Goal: Transaction & Acquisition: Purchase product/service

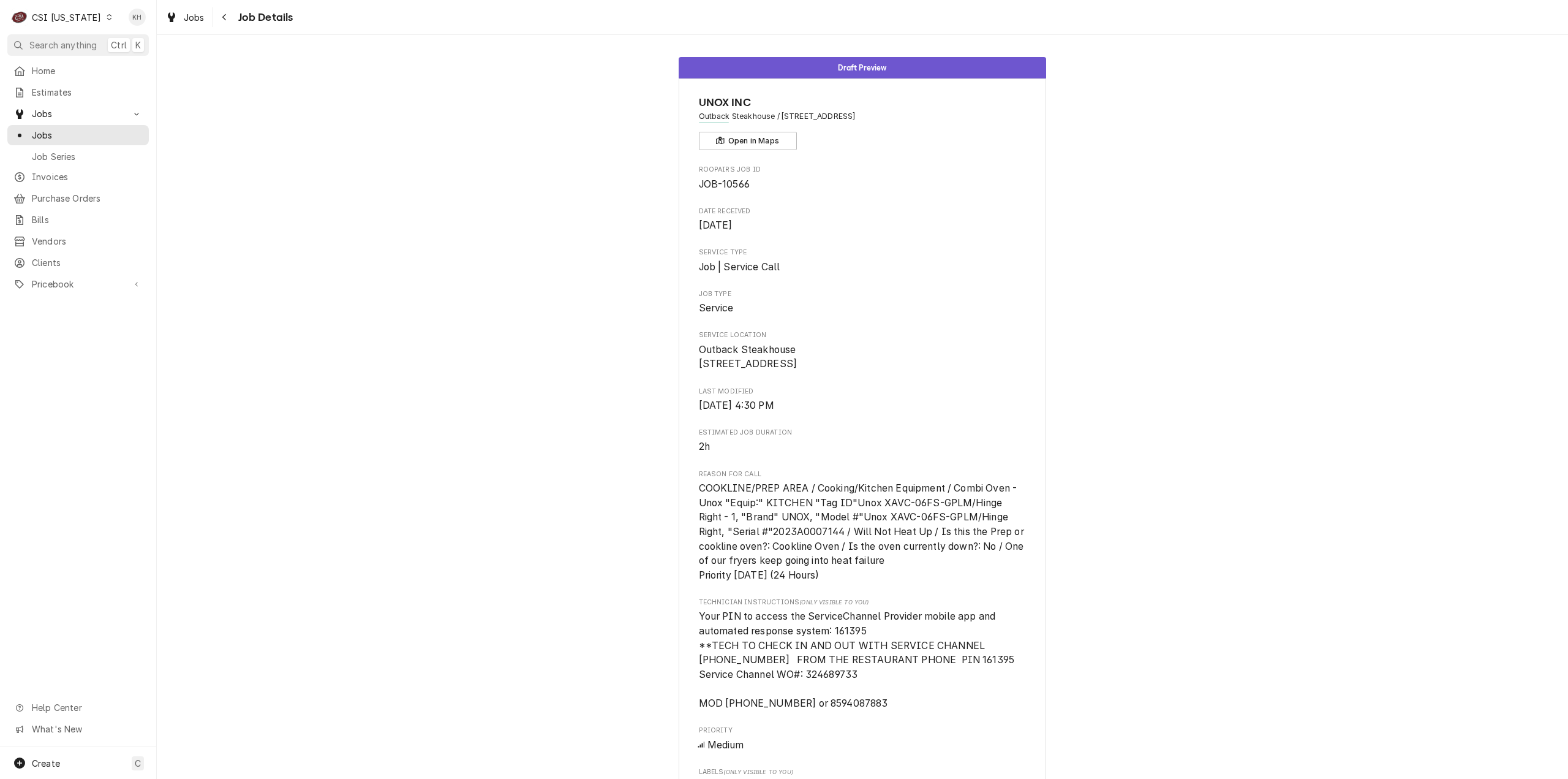
click at [78, 20] on div "CSI Kentucky" at bounding box center [67, 17] width 69 height 13
click at [133, 67] on div "CSI St. Louis" at bounding box center [191, 67] width 162 height 13
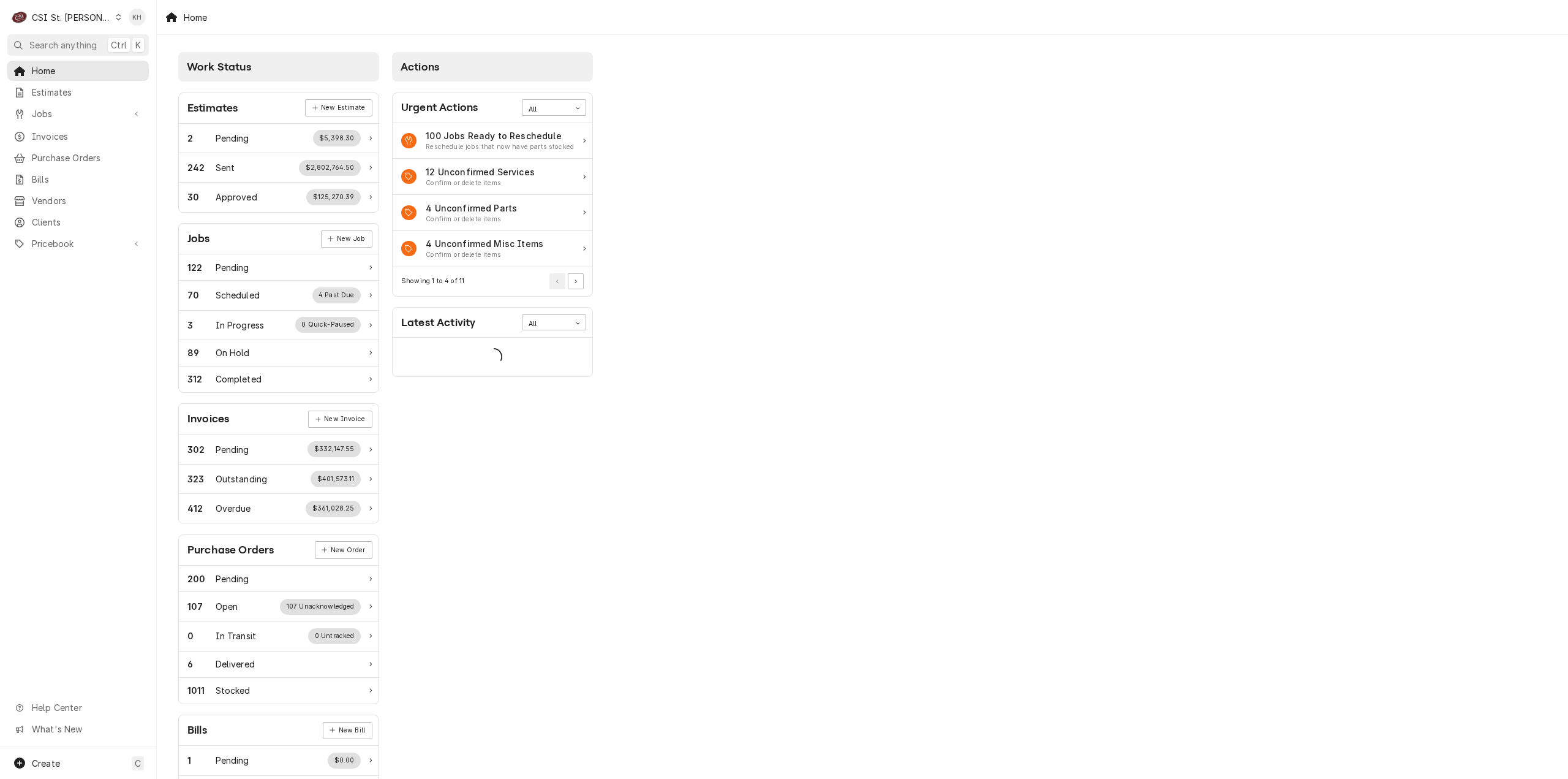
drag, startPoint x: 86, startPoint y: 48, endPoint x: 118, endPoint y: 46, distance: 32.1
click at [86, 48] on span "Search anything" at bounding box center [63, 45] width 67 height 13
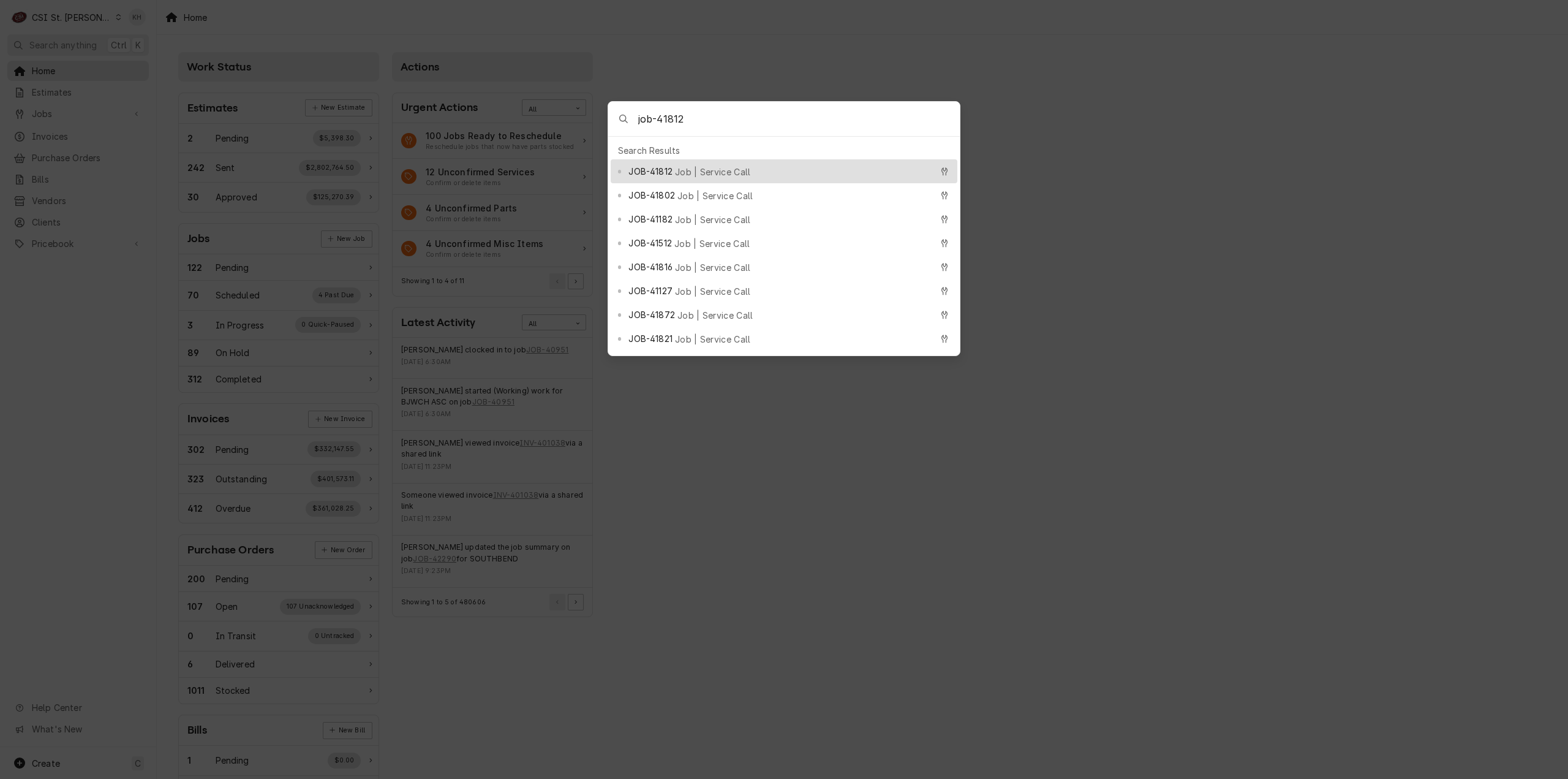
type input "job-41812"
click at [761, 164] on div "JOB-41812 Job | Service Call" at bounding box center [779, 171] width 303 height 14
click at [761, 163] on div "Work Status Estimates New Estimate 2 Pending $5,398.30 242 Sent $2,802,764.50 3…" at bounding box center [863, 445] width 1412 height 821
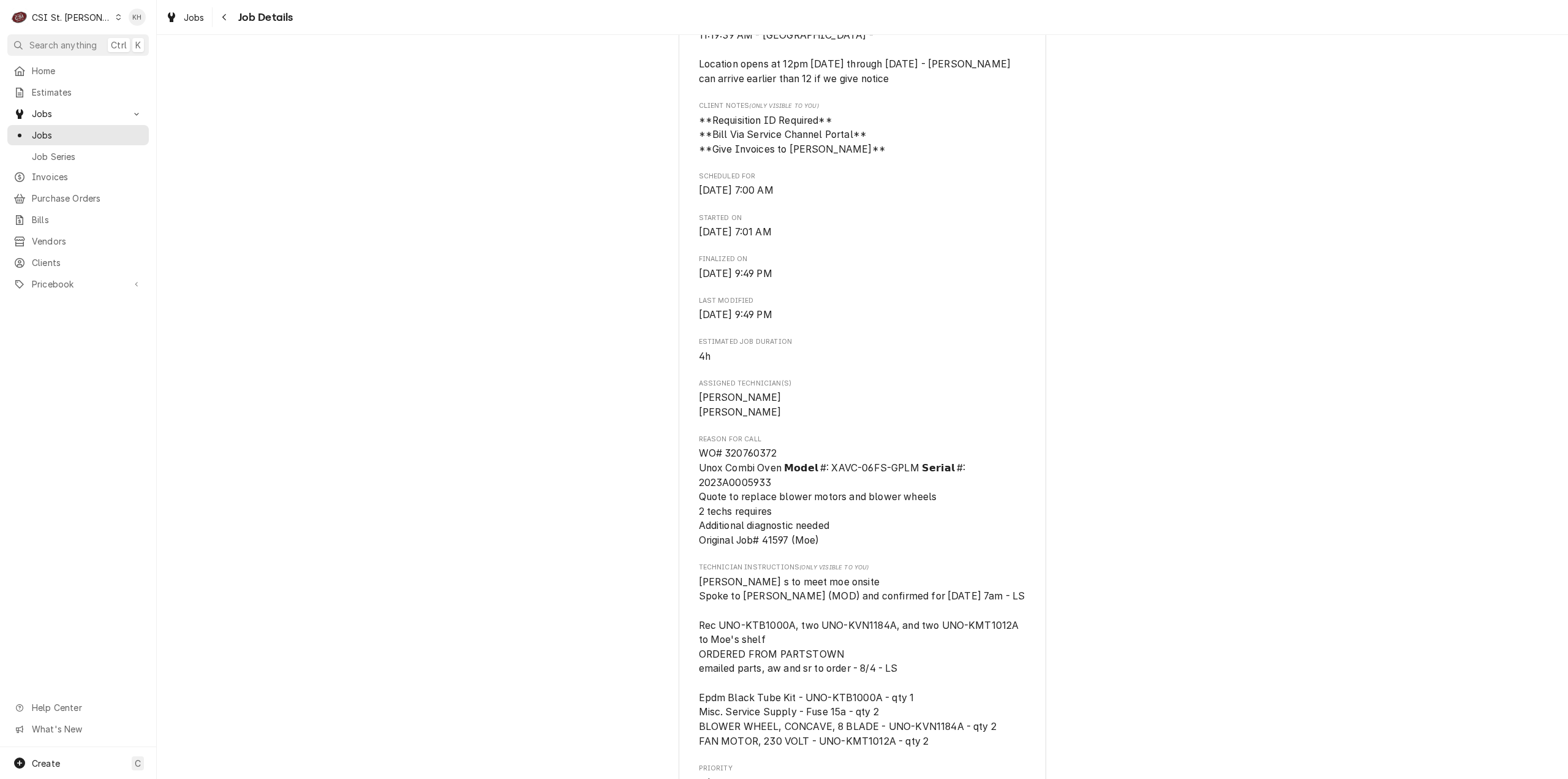
scroll to position [858, 0]
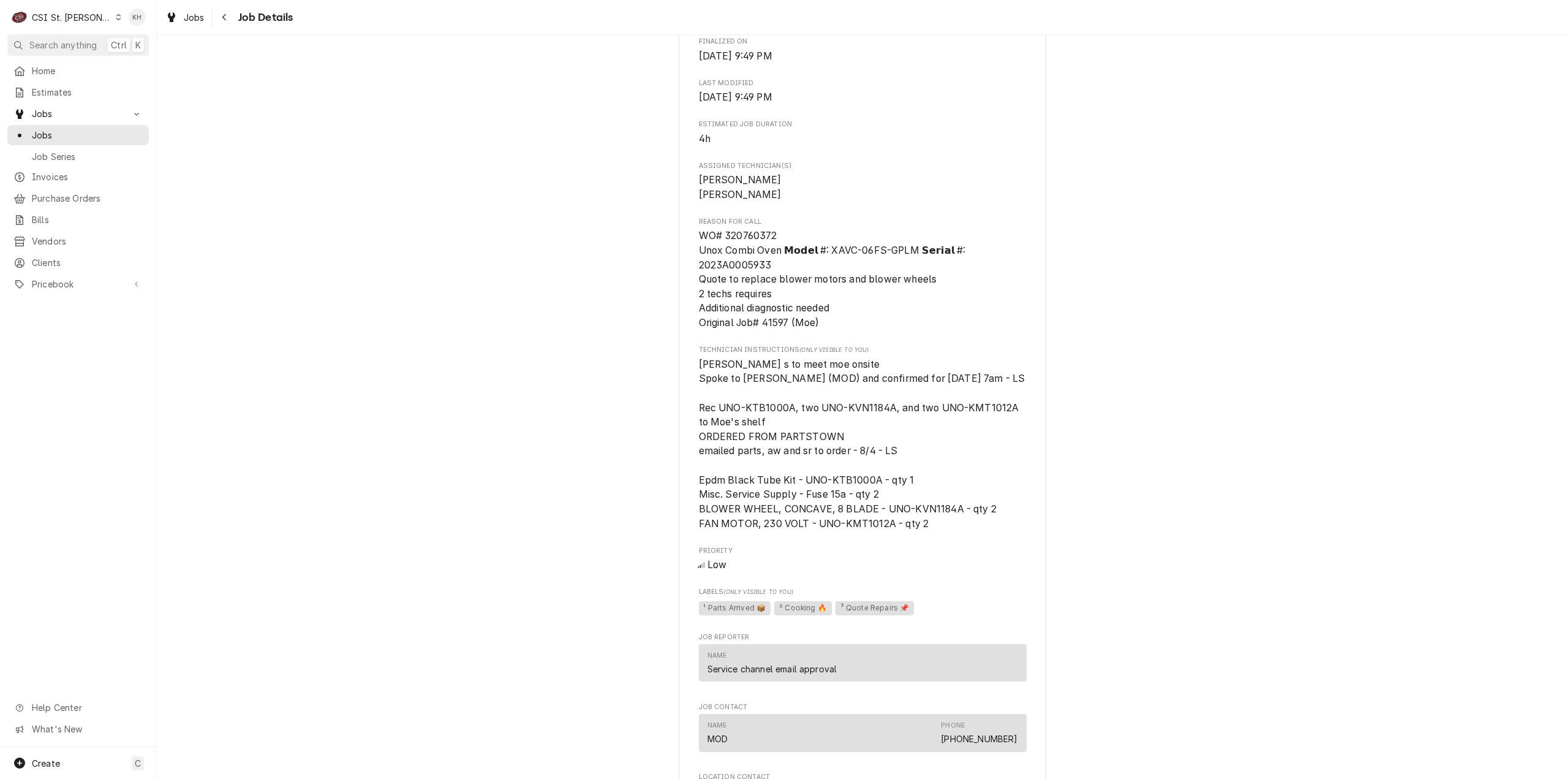
click at [767, 232] on span "WO# 320760372 Unox Combi Oven 𝗠𝗼𝗱𝗲𝗹 #: XAVC-06FS-GPLM 𝗦𝗲𝗿𝗶𝗮𝗹 #: 2023A0005933 Qu…" at bounding box center [834, 279] width 269 height 99
copy span "320760372"
click at [99, 20] on div "C CSI St. Louis" at bounding box center [67, 17] width 118 height 24
click at [120, 28] on div "CSI [US_STATE][GEOGRAPHIC_DATA]" at bounding box center [188, 24] width 162 height 13
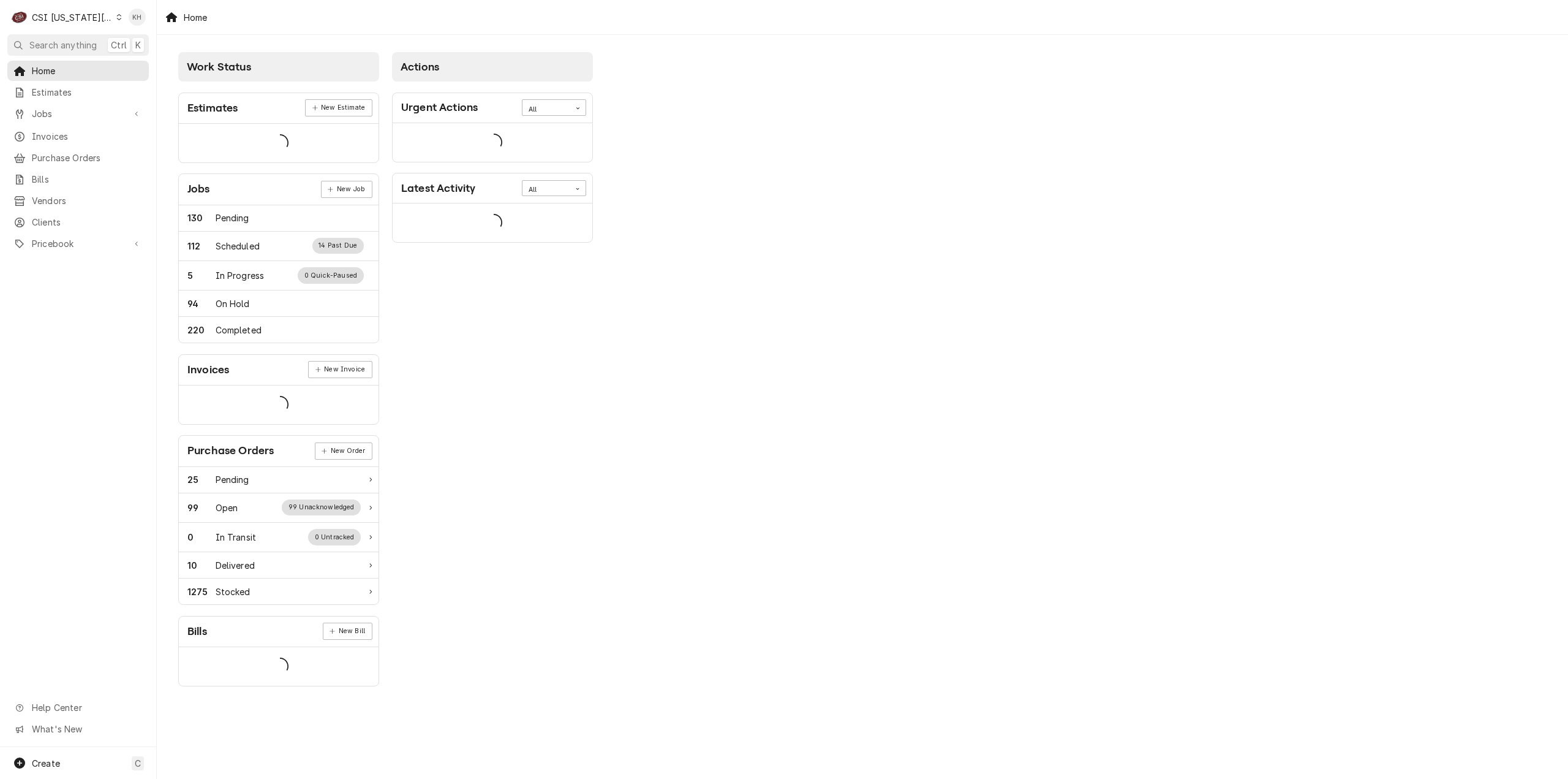
click at [84, 48] on span "Search anything" at bounding box center [63, 45] width 67 height 13
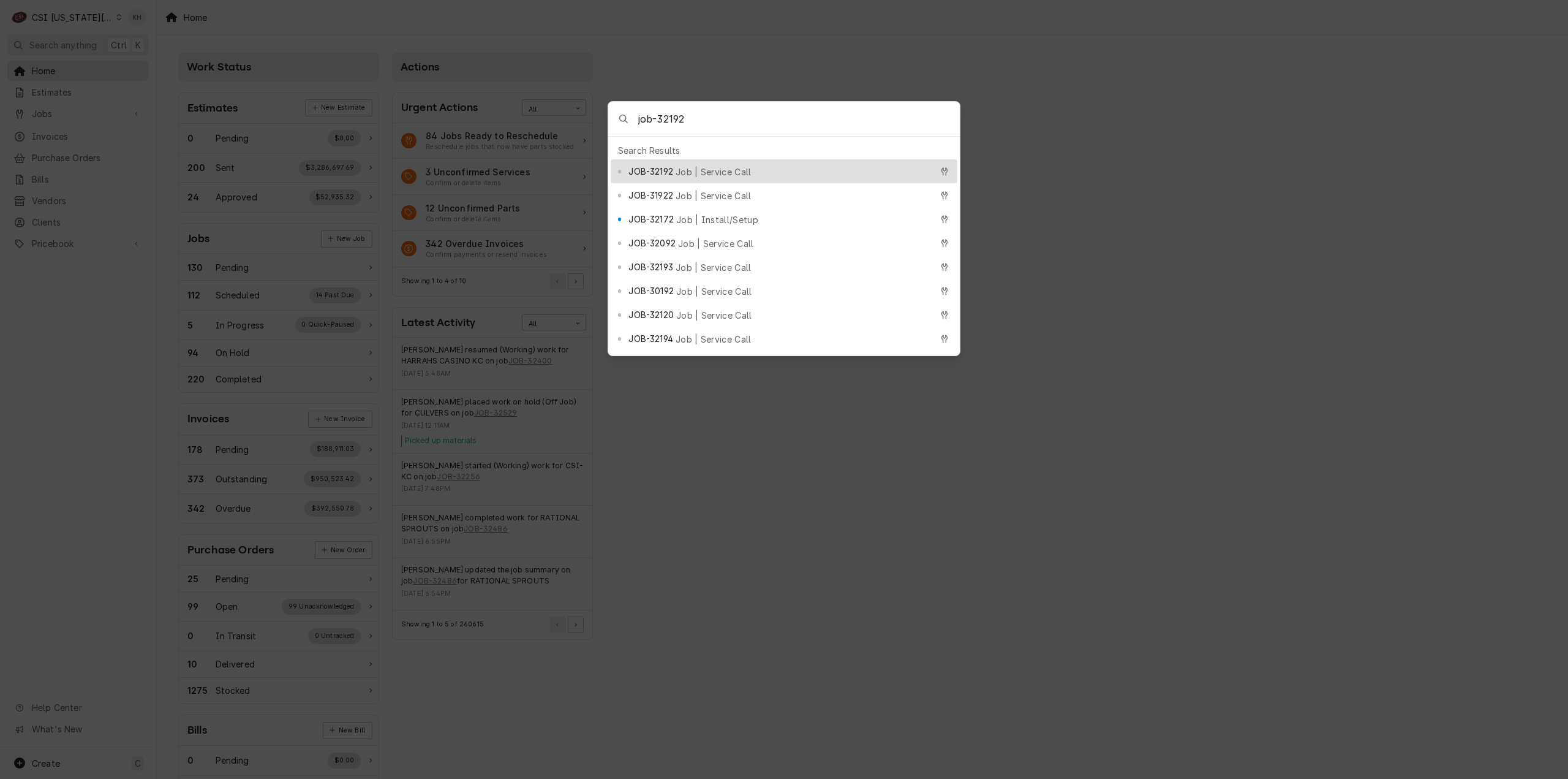
type input "job-32192"
click at [727, 176] on div "JOB-32192 Job | Service Call" at bounding box center [784, 171] width 347 height 24
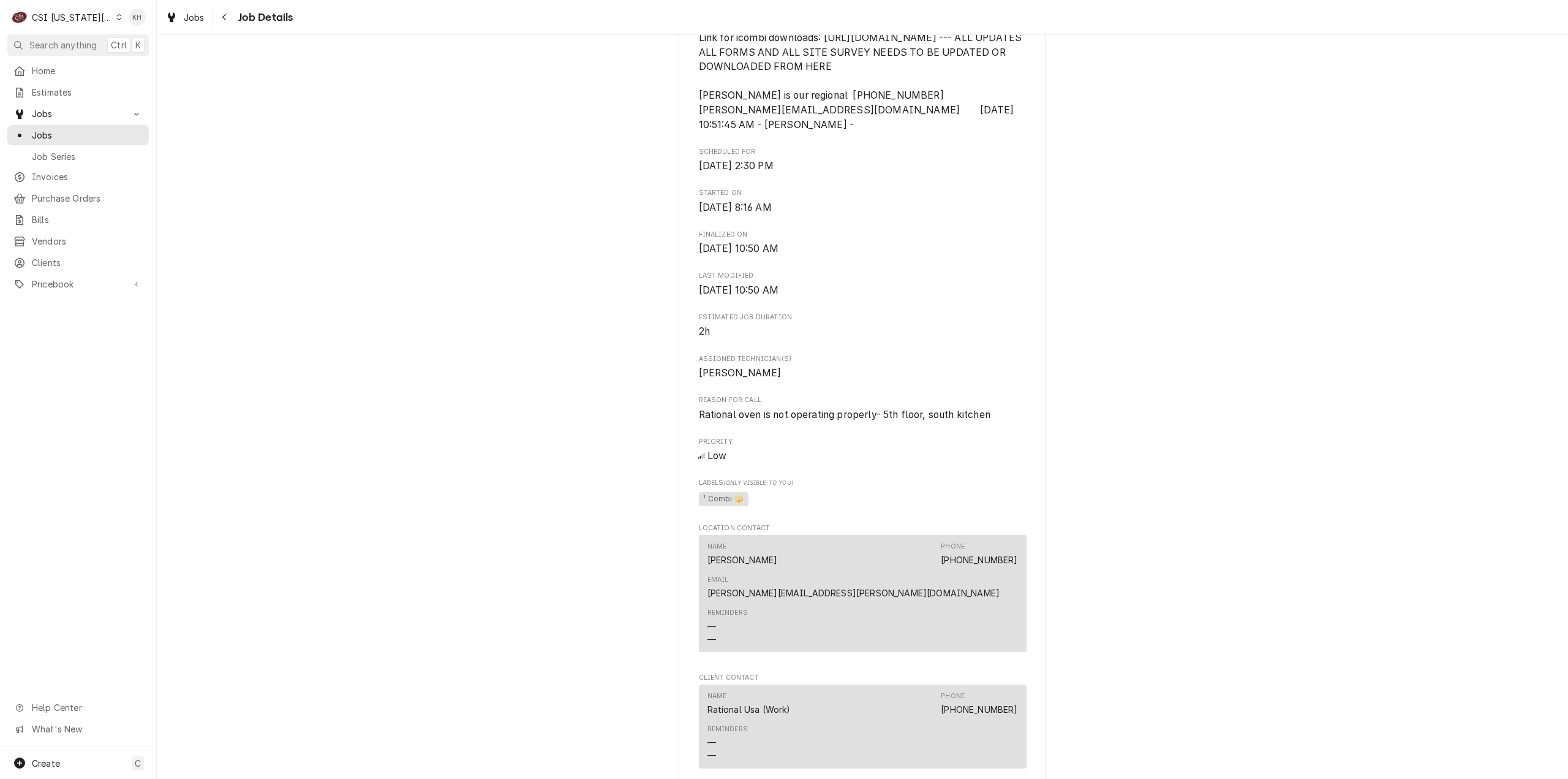
scroll to position [735, 0]
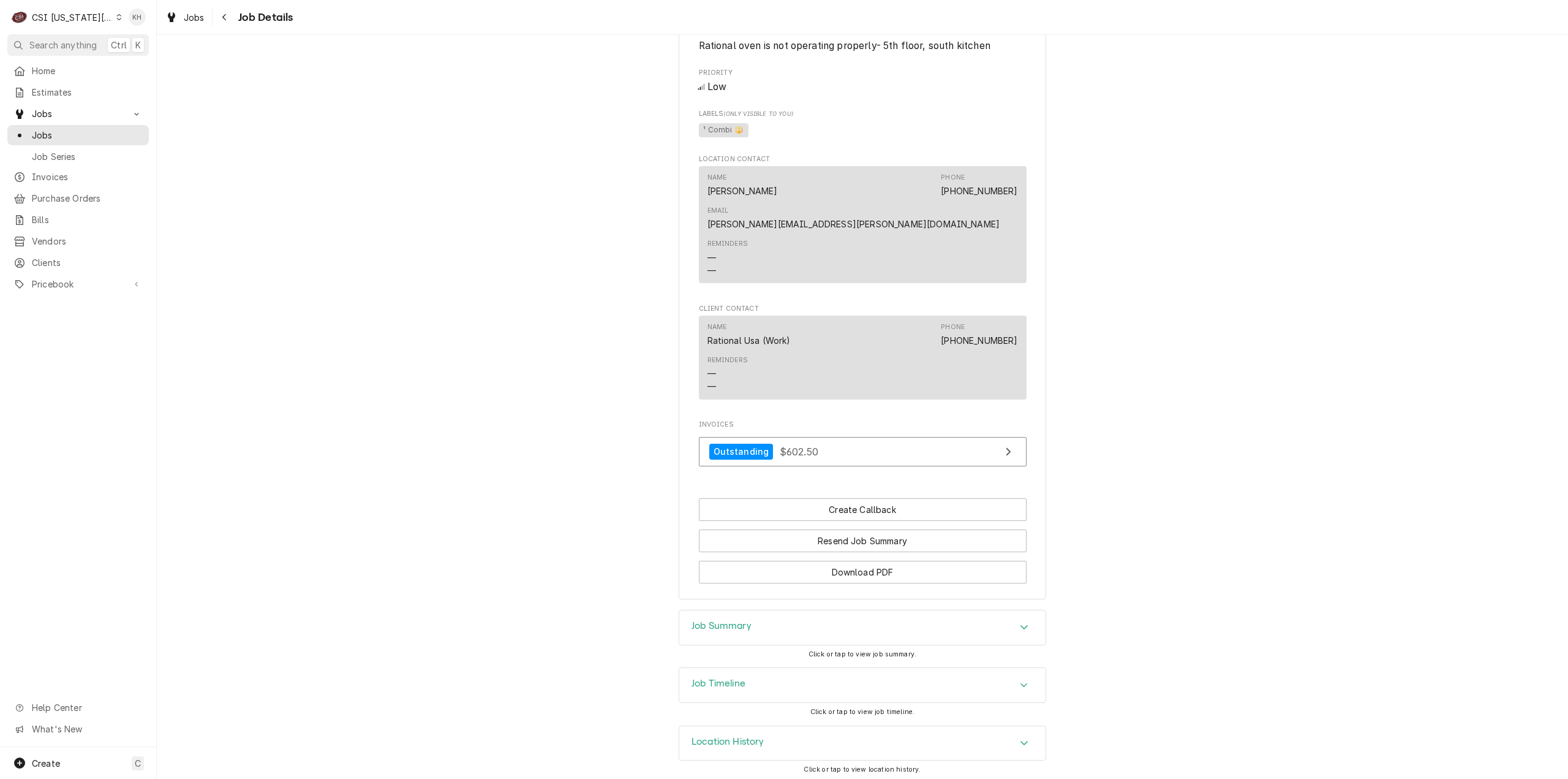
click at [712, 621] on h3 "Job Summary" at bounding box center [721, 626] width 60 height 12
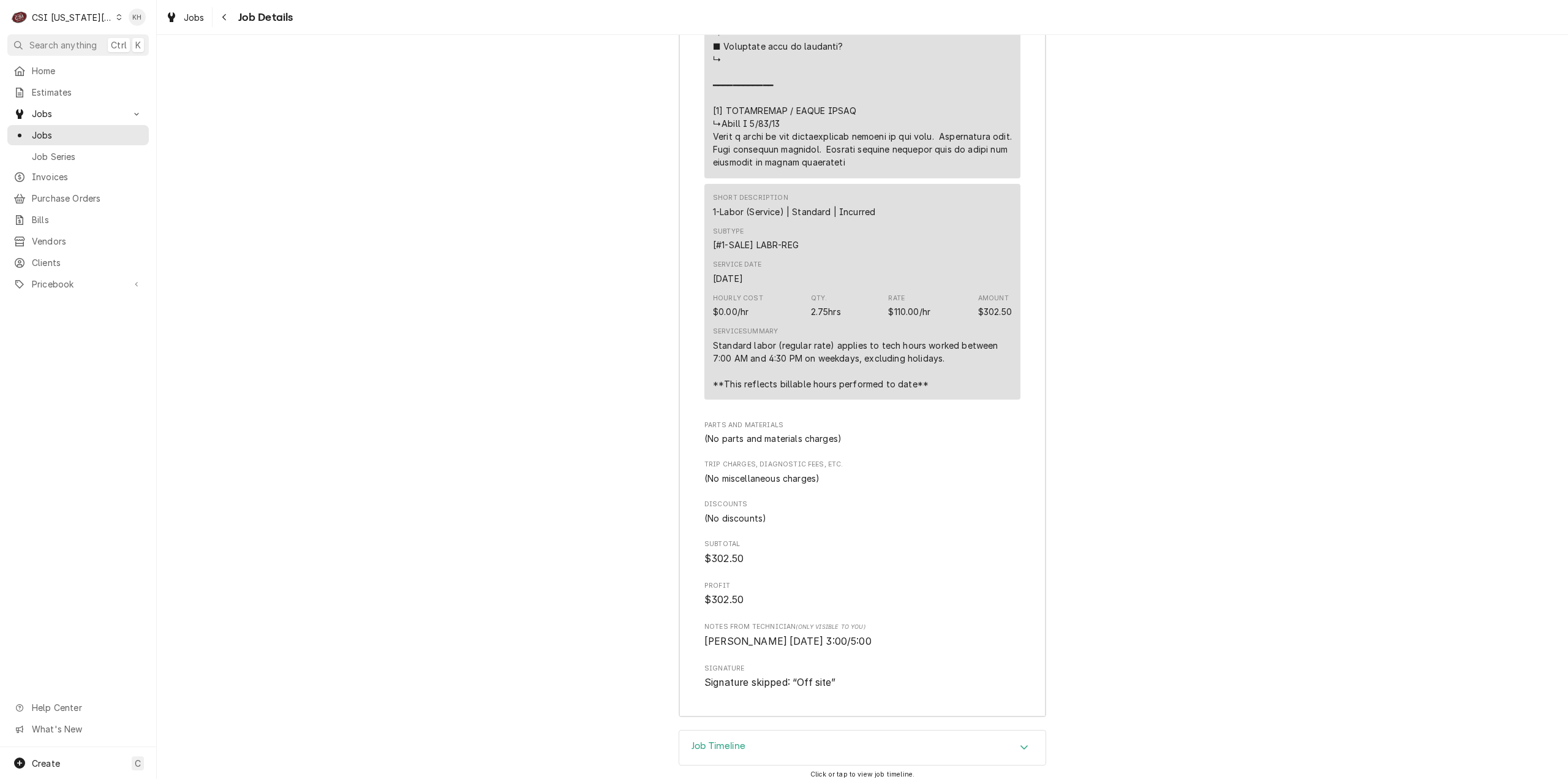
scroll to position [2663, 0]
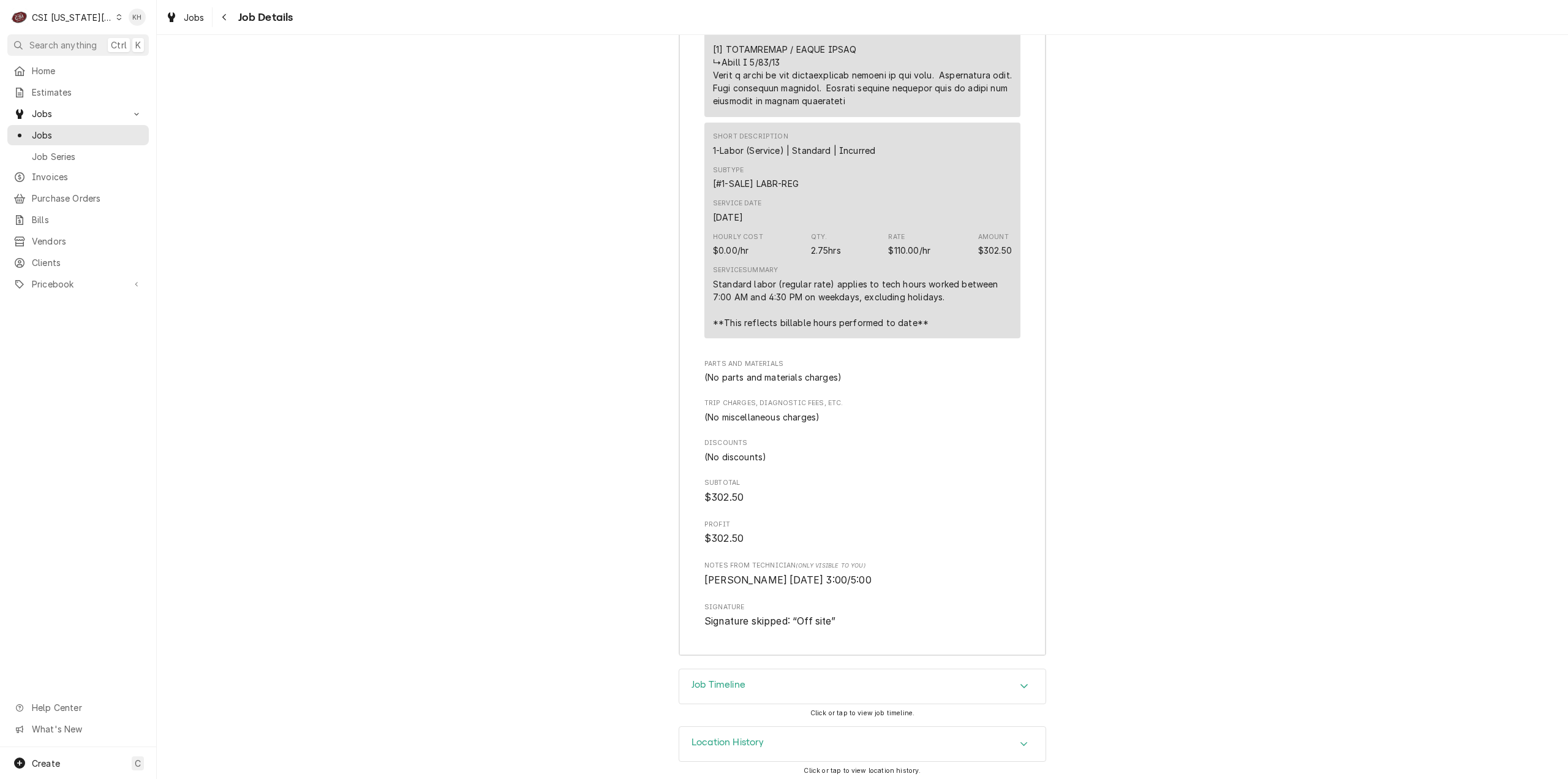
click at [787, 678] on div "Job Timeline" at bounding box center [862, 686] width 367 height 34
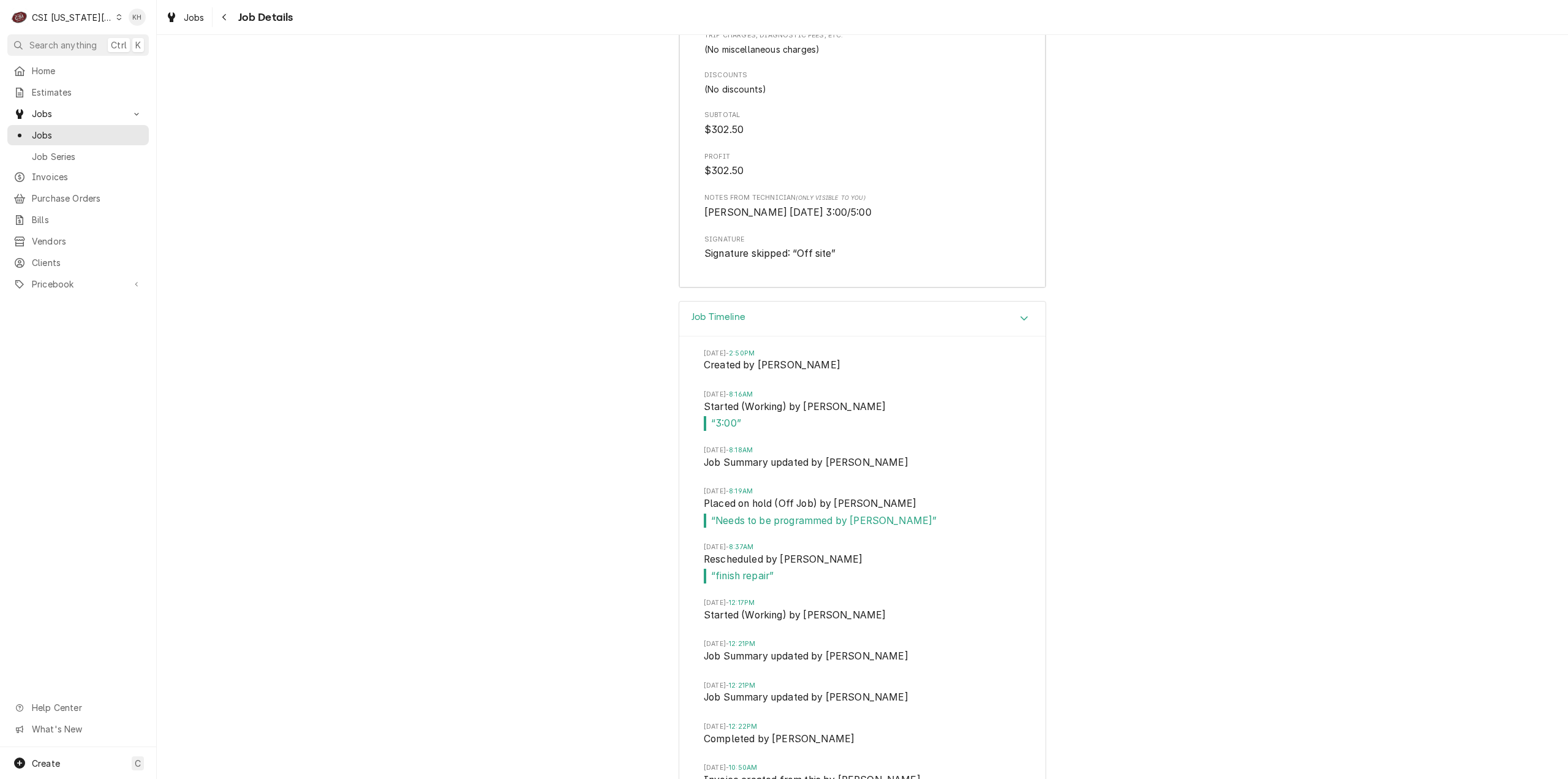
scroll to position [3149, 0]
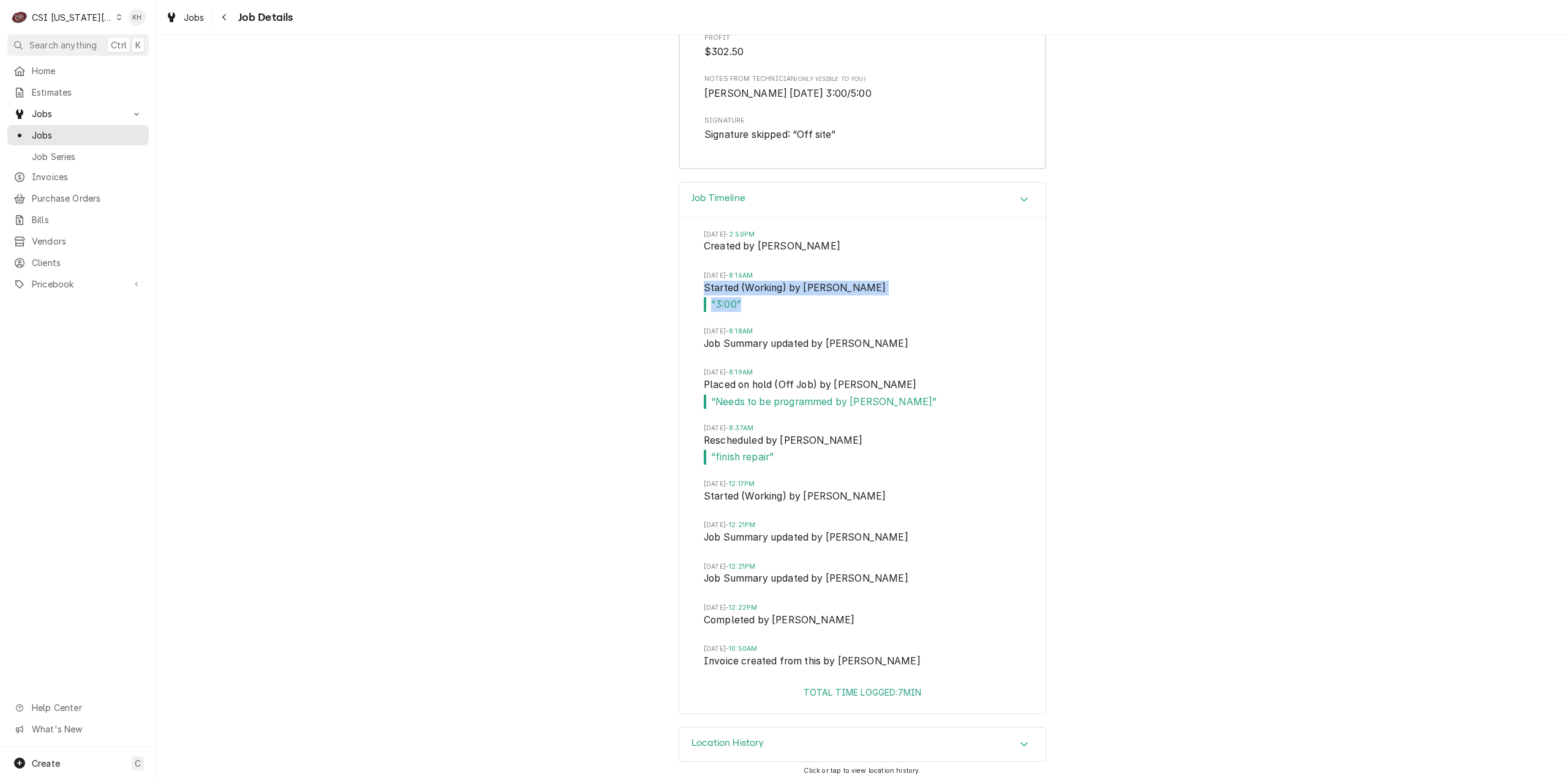
drag, startPoint x: 742, startPoint y: 302, endPoint x: 762, endPoint y: 305, distance: 20.2
click at [670, 290] on div "Job Timeline Tue, Aug 19, 2025 - 2:50PM Created by Lindy Springer Sat, Aug 23, …" at bounding box center [863, 454] width 1412 height 545
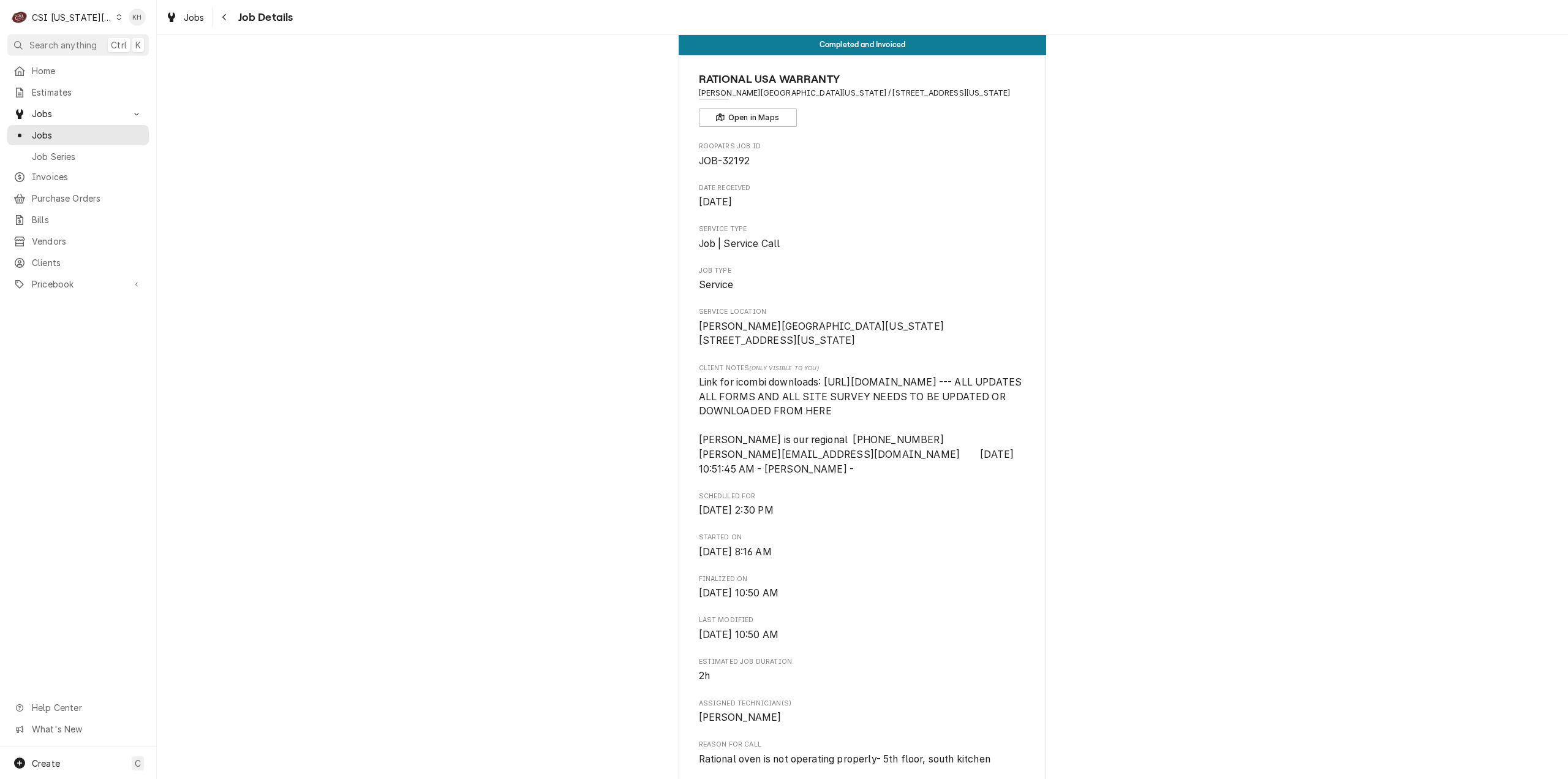
scroll to position [330, 0]
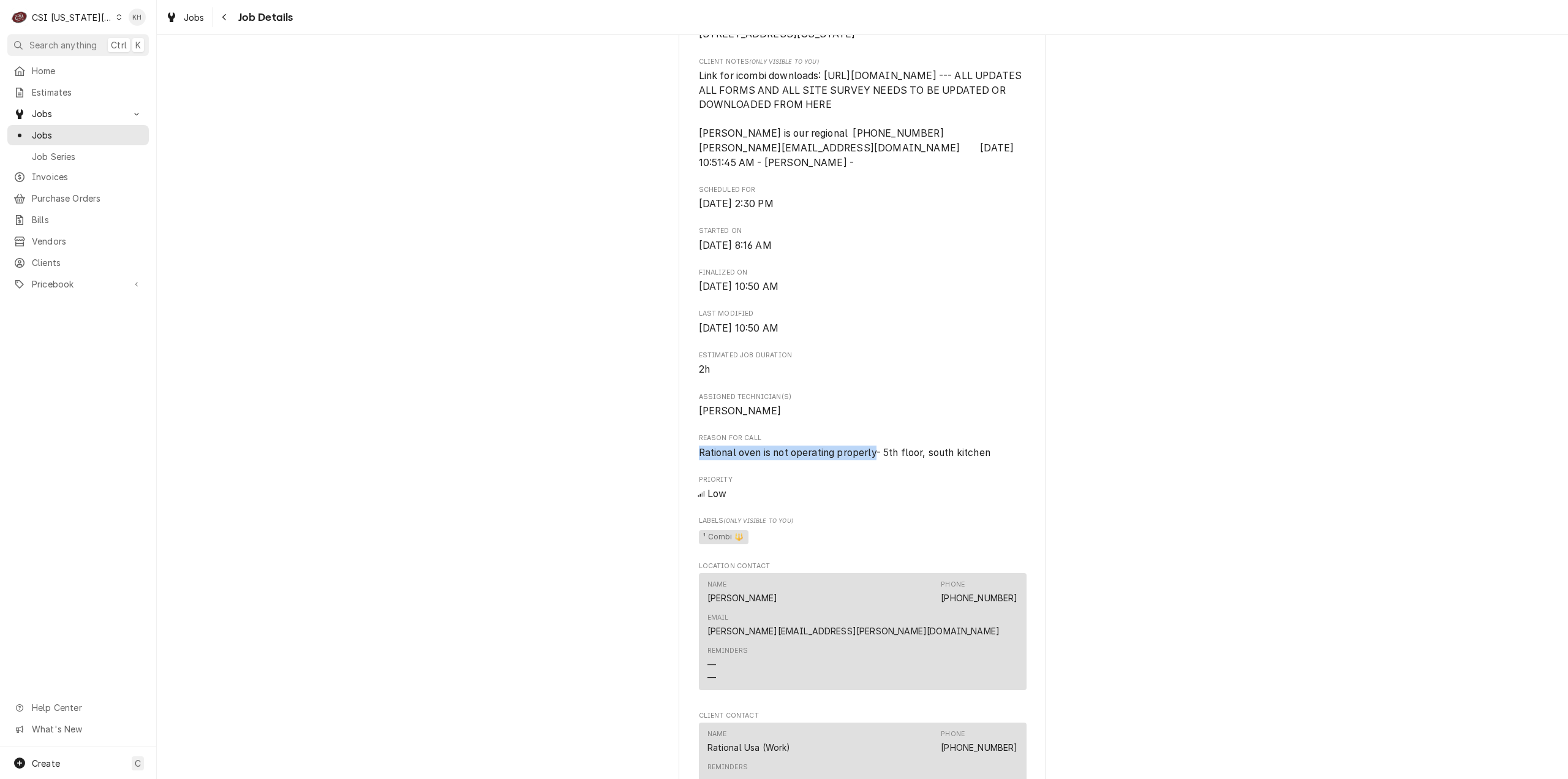
drag, startPoint x: 696, startPoint y: 482, endPoint x: 874, endPoint y: 484, distance: 178.0
click at [874, 459] on span "Rational oven is not operating properly- 5th floor, south kitchen" at bounding box center [845, 452] width 292 height 12
copy span "Rational oven is not operating properly"
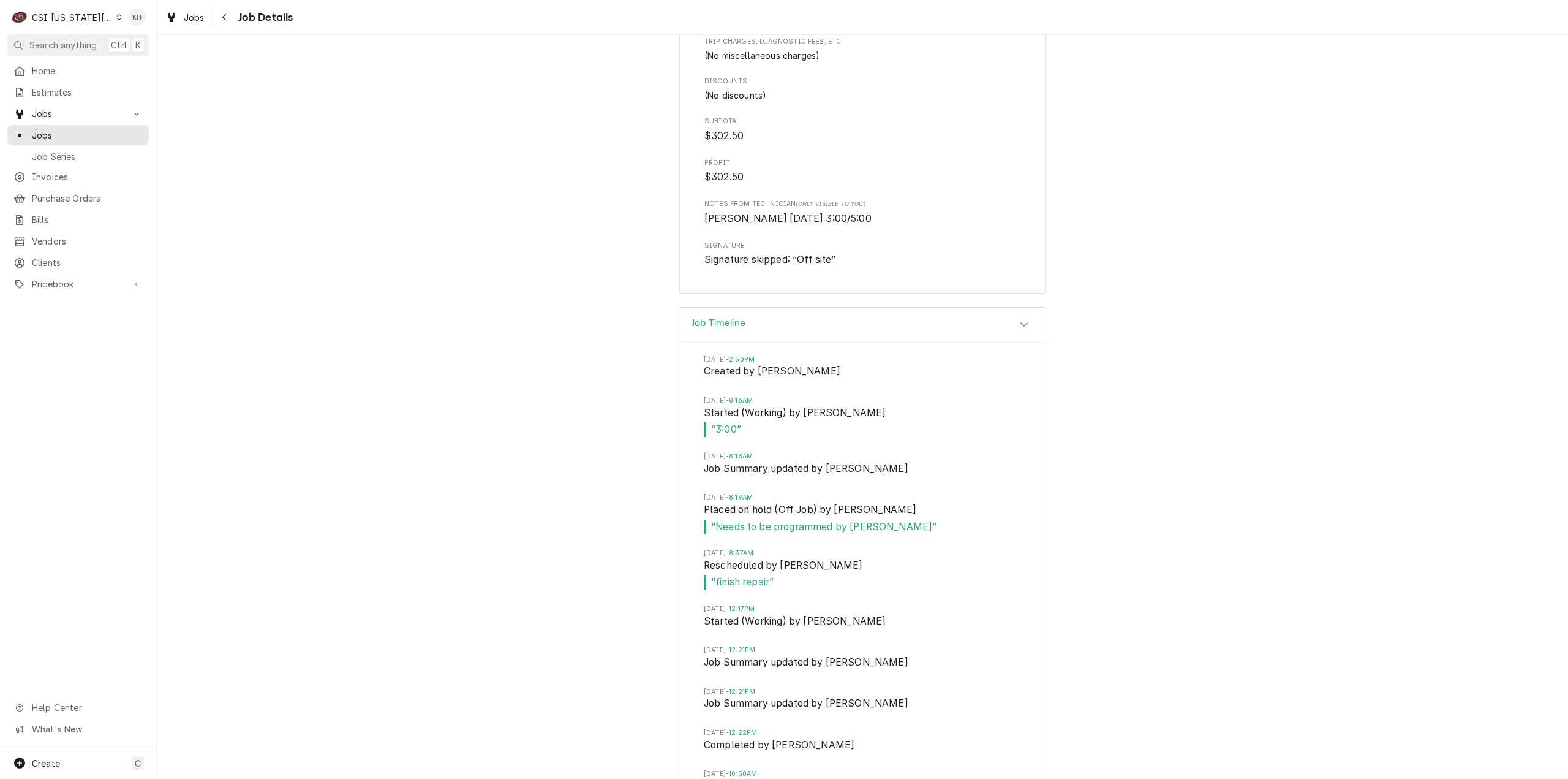
scroll to position [3088, 0]
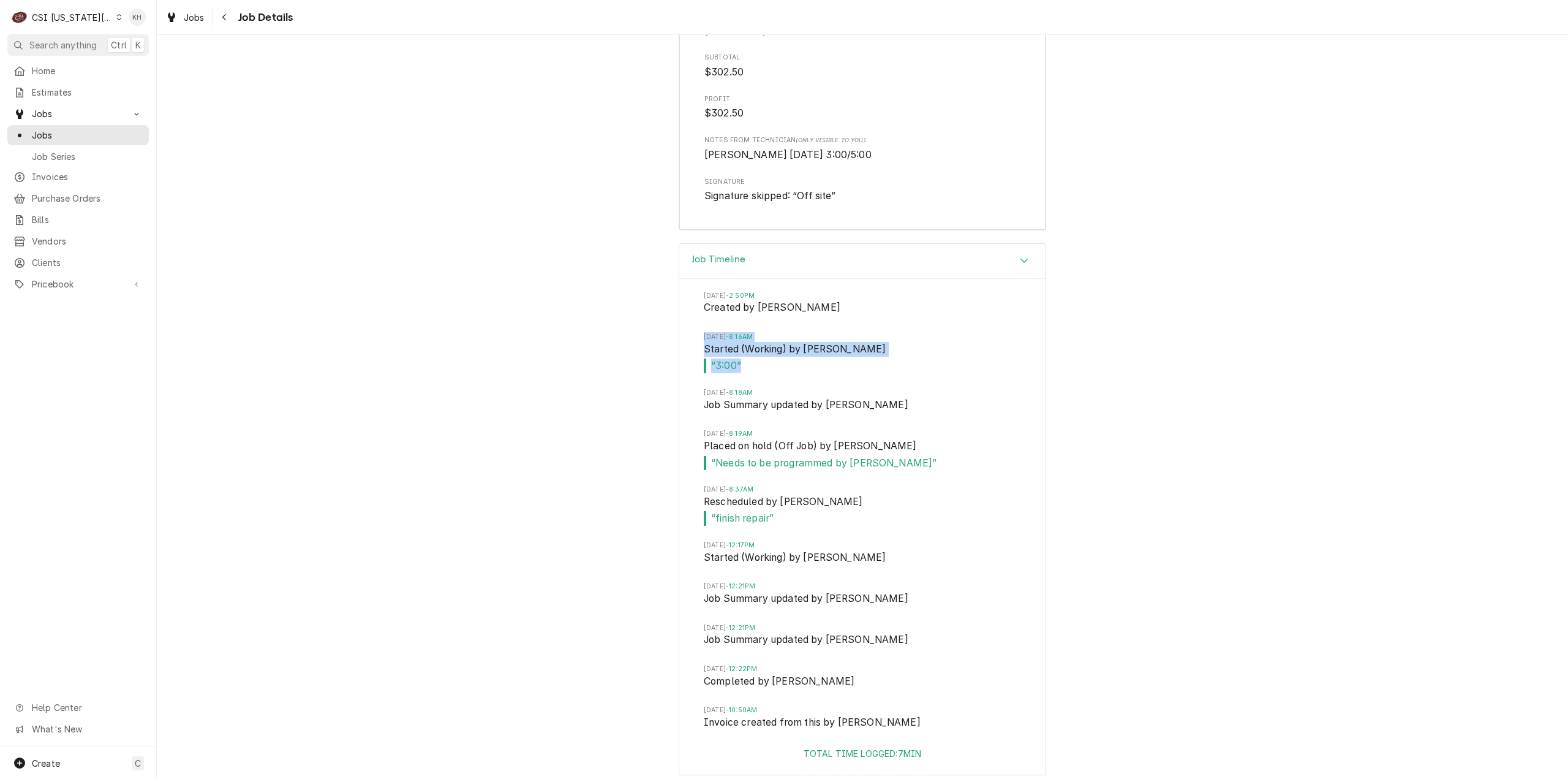
drag, startPoint x: 746, startPoint y: 362, endPoint x: 697, endPoint y: 330, distance: 58.5
click at [697, 330] on div "Tue, Aug 19, 2025 - 2:50PM Created by Lindy Springer Sat, Aug 23, 2025 - 8:16AM…" at bounding box center [862, 513] width 367 height 468
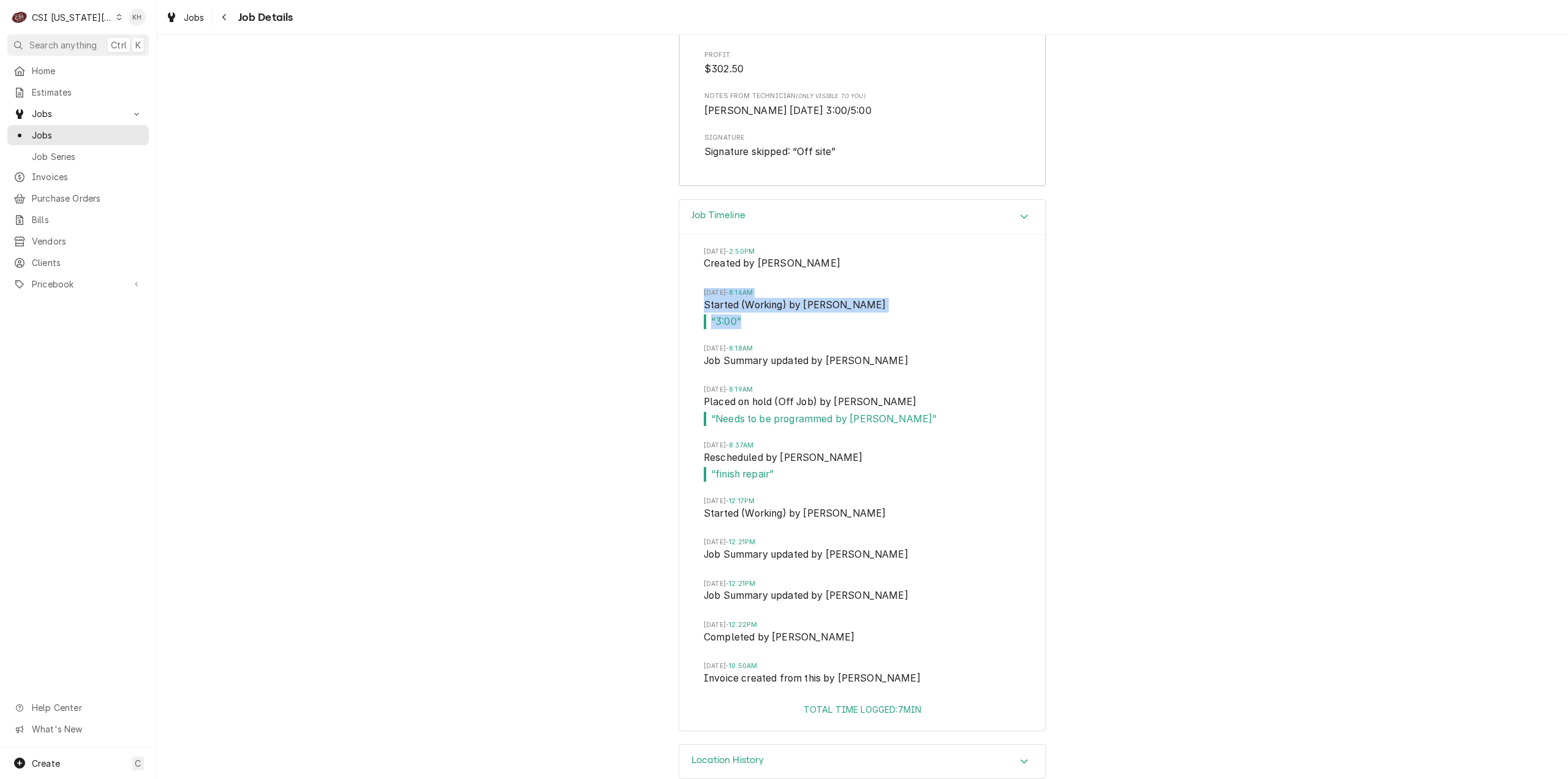
scroll to position [3149, 0]
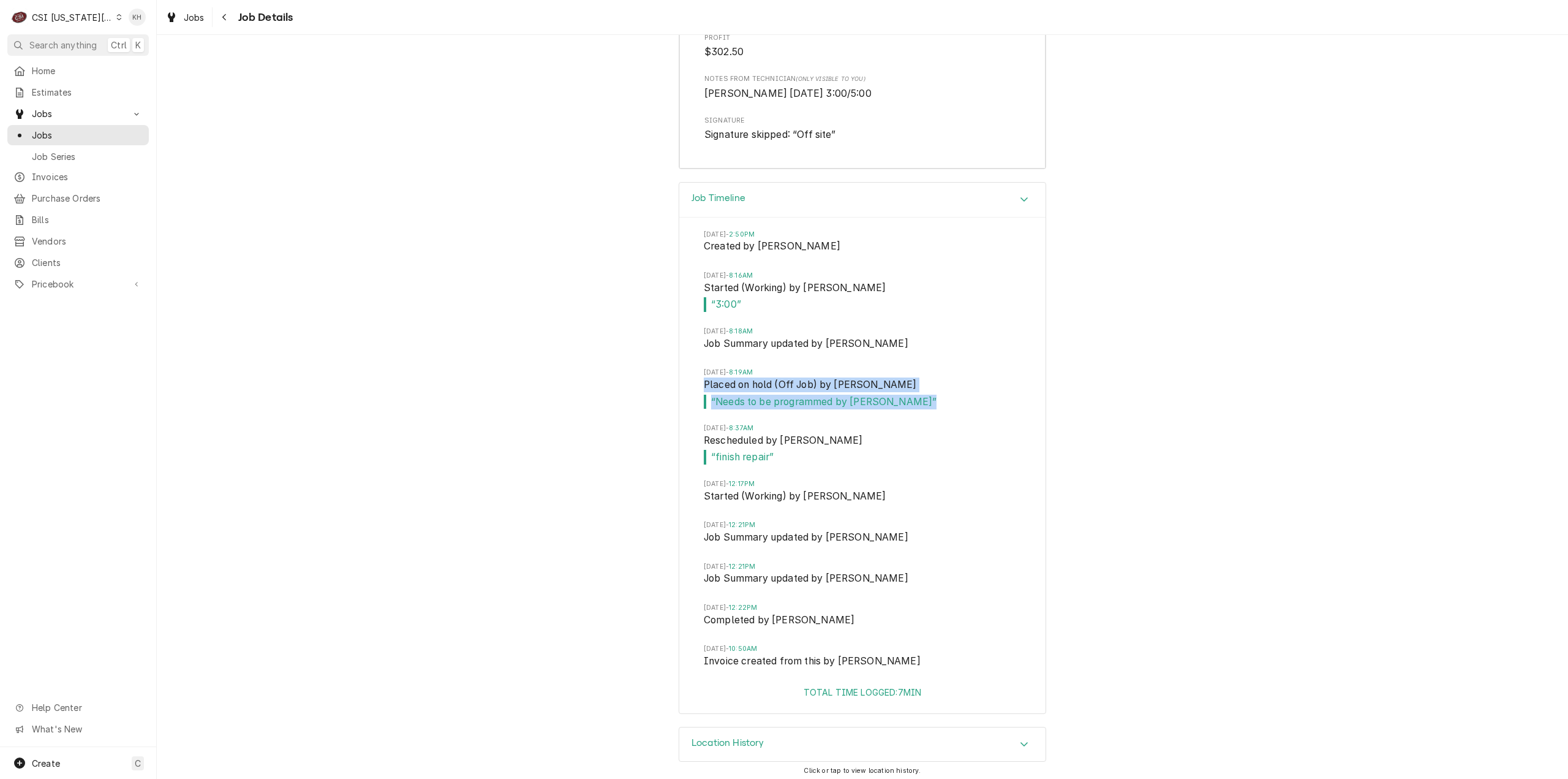
drag, startPoint x: 896, startPoint y: 401, endPoint x: 687, endPoint y: 374, distance: 210.7
click at [687, 374] on div "Tue, Aug 19, 2025 - 2:50PM Created by Lindy Springer Sat, Aug 23, 2025 - 8:16AM…" at bounding box center [862, 452] width 367 height 468
drag, startPoint x: 885, startPoint y: 488, endPoint x: 697, endPoint y: 493, distance: 188.1
click at [697, 493] on div "Tue, Aug 19, 2025 - 2:50PM Created by Lindy Springer Sat, Aug 23, 2025 - 8:16AM…" at bounding box center [862, 452] width 367 height 468
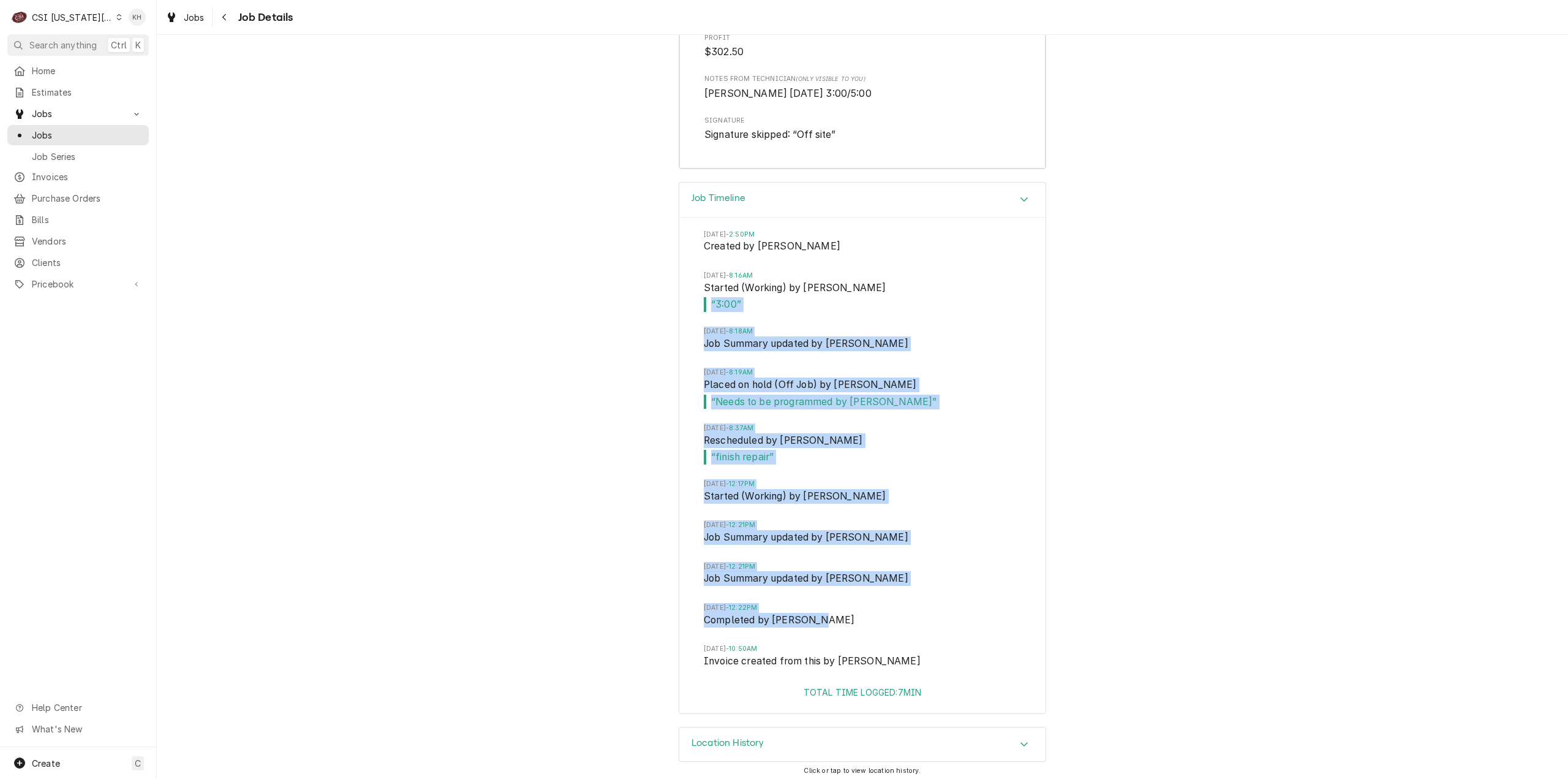
drag, startPoint x: 816, startPoint y: 616, endPoint x: 659, endPoint y: 296, distance: 356.4
click at [659, 296] on div "Job Timeline Tue, Aug 19, 2025 - 2:50PM Created by Lindy Springer Sat, Aug 23, …" at bounding box center [863, 454] width 1412 height 545
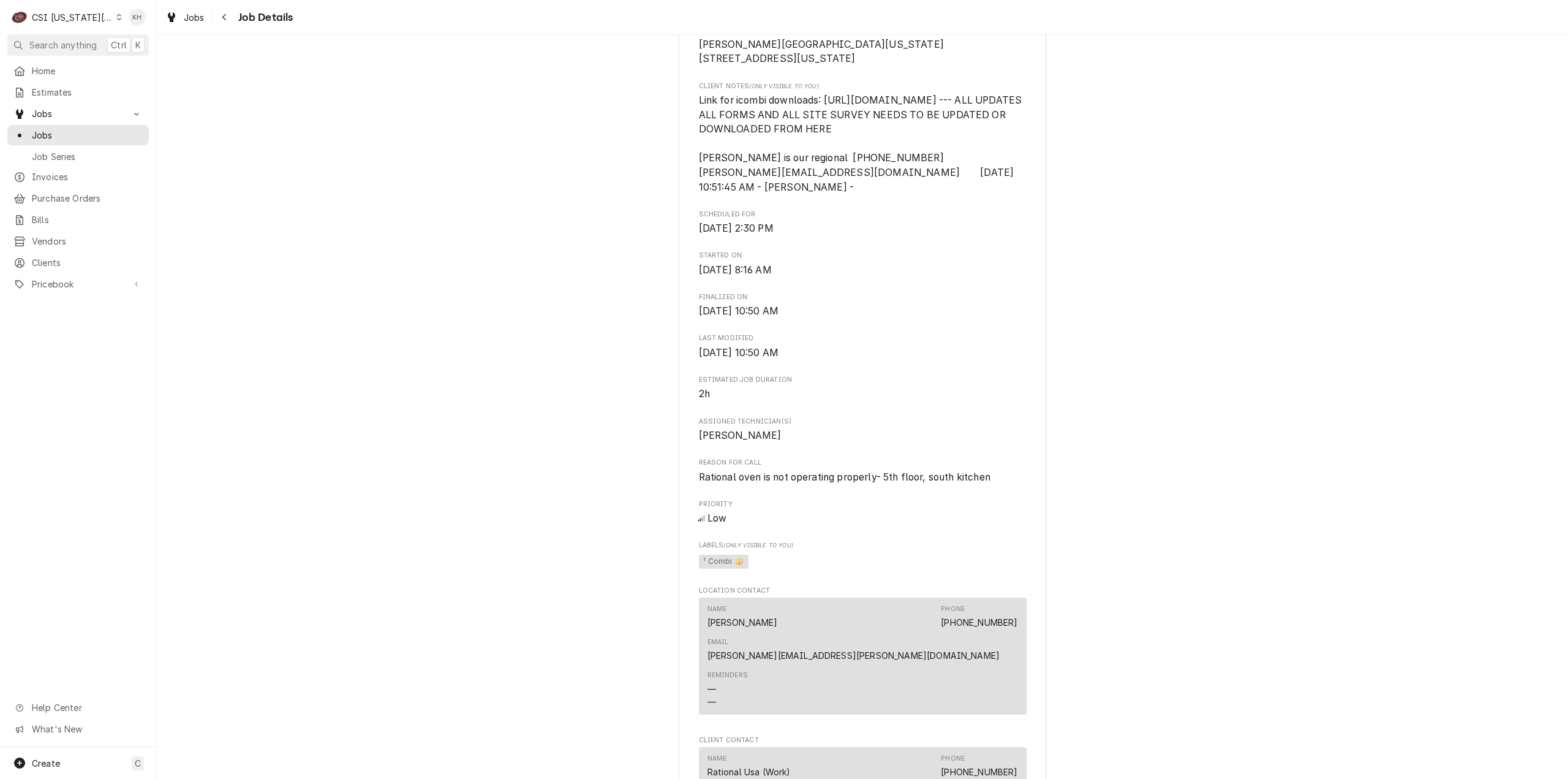
scroll to position [429, 0]
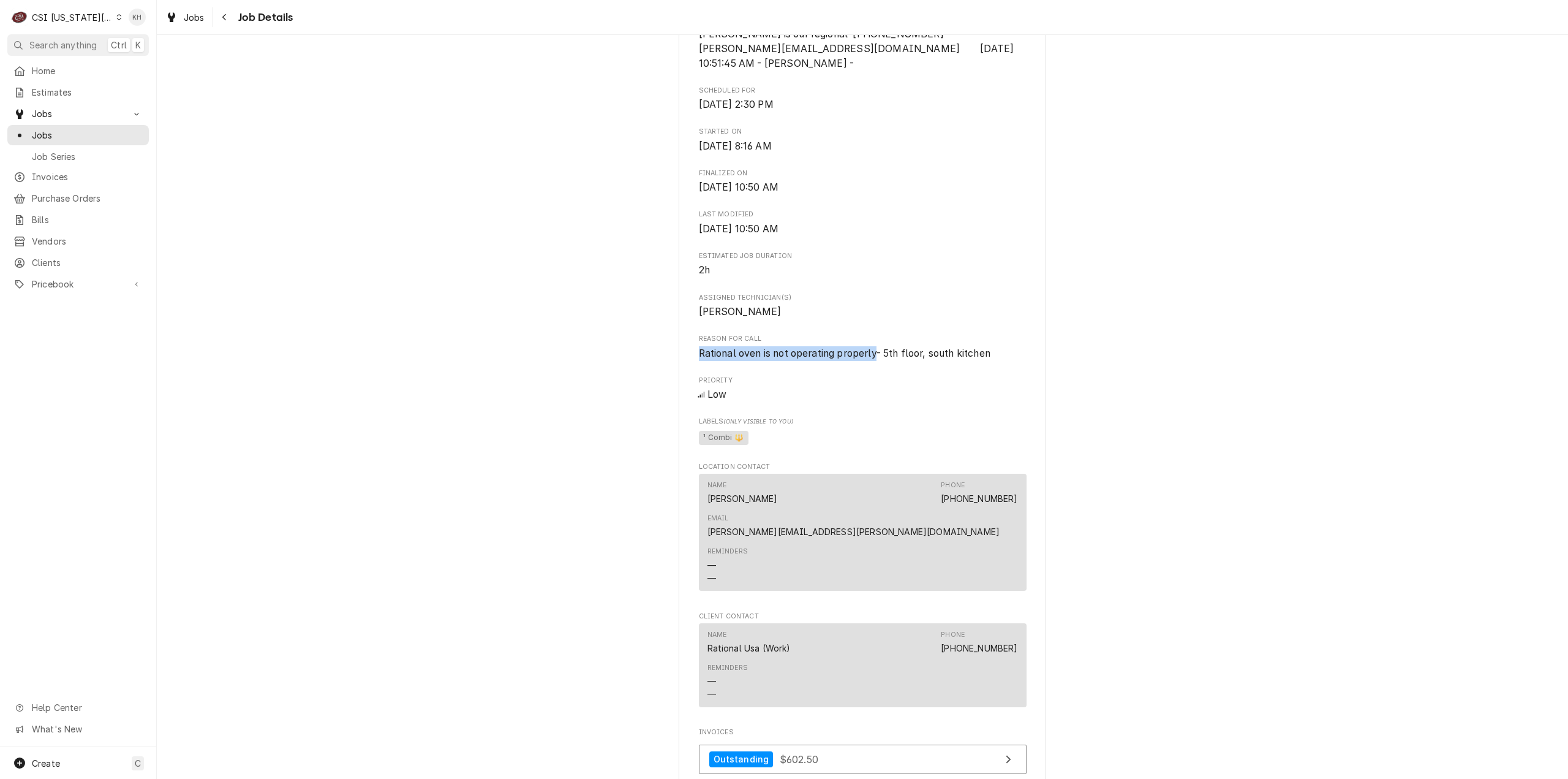
drag, startPoint x: 694, startPoint y: 380, endPoint x: 873, endPoint y: 380, distance: 179.0
click at [873, 359] on span "Rational oven is not operating properly- 5th floor, south kitchen" at bounding box center [845, 353] width 292 height 12
copy span "Rational oven is not operating properly"
click at [65, 18] on div "CSI Kansas City" at bounding box center [72, 17] width 81 height 13
click at [143, 65] on div "CSI St. [PERSON_NAME]" at bounding box center [209, 67] width 179 height 13
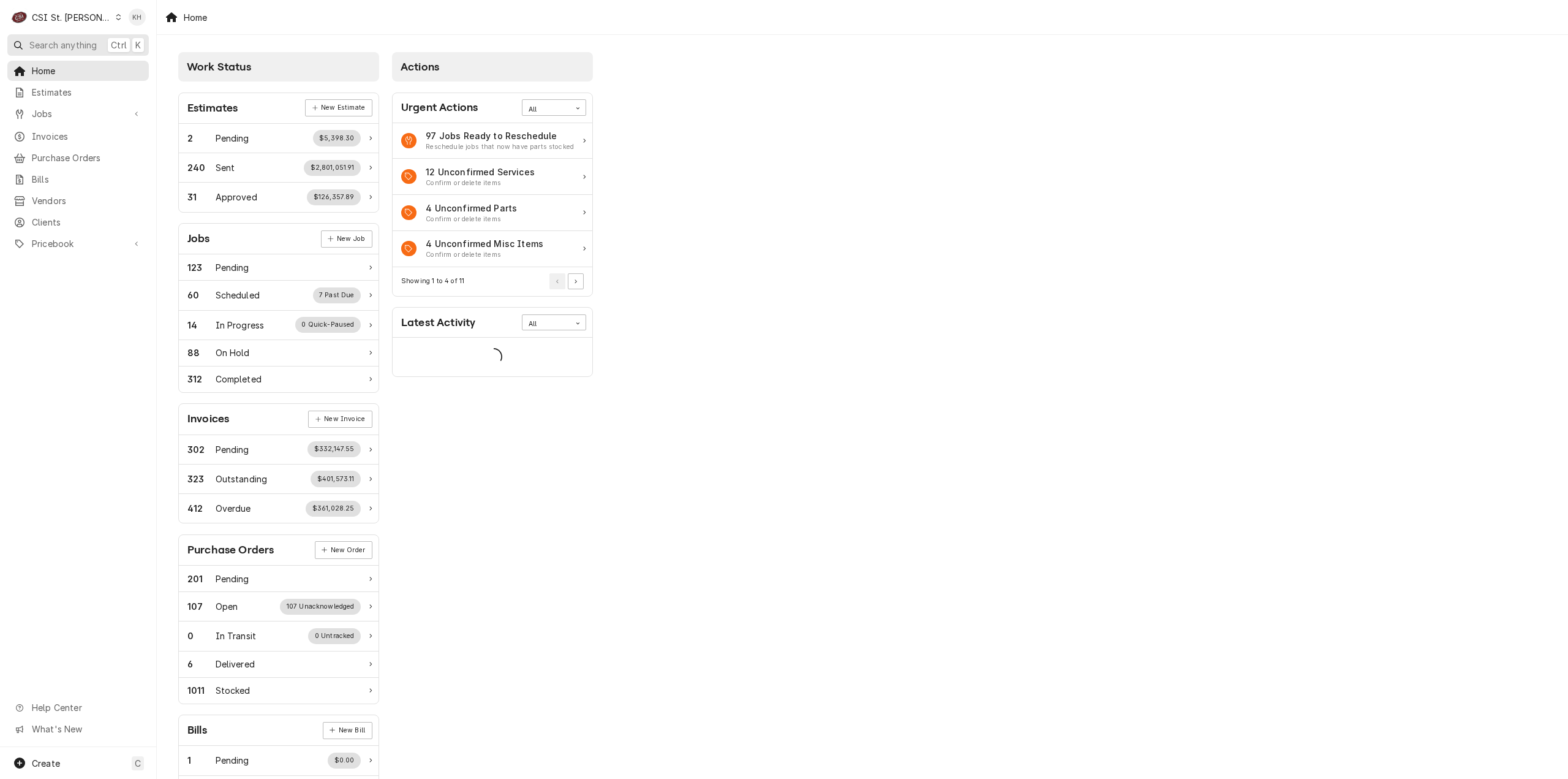
click at [102, 43] on button "Search anything Ctrl K" at bounding box center [78, 45] width 141 height 22
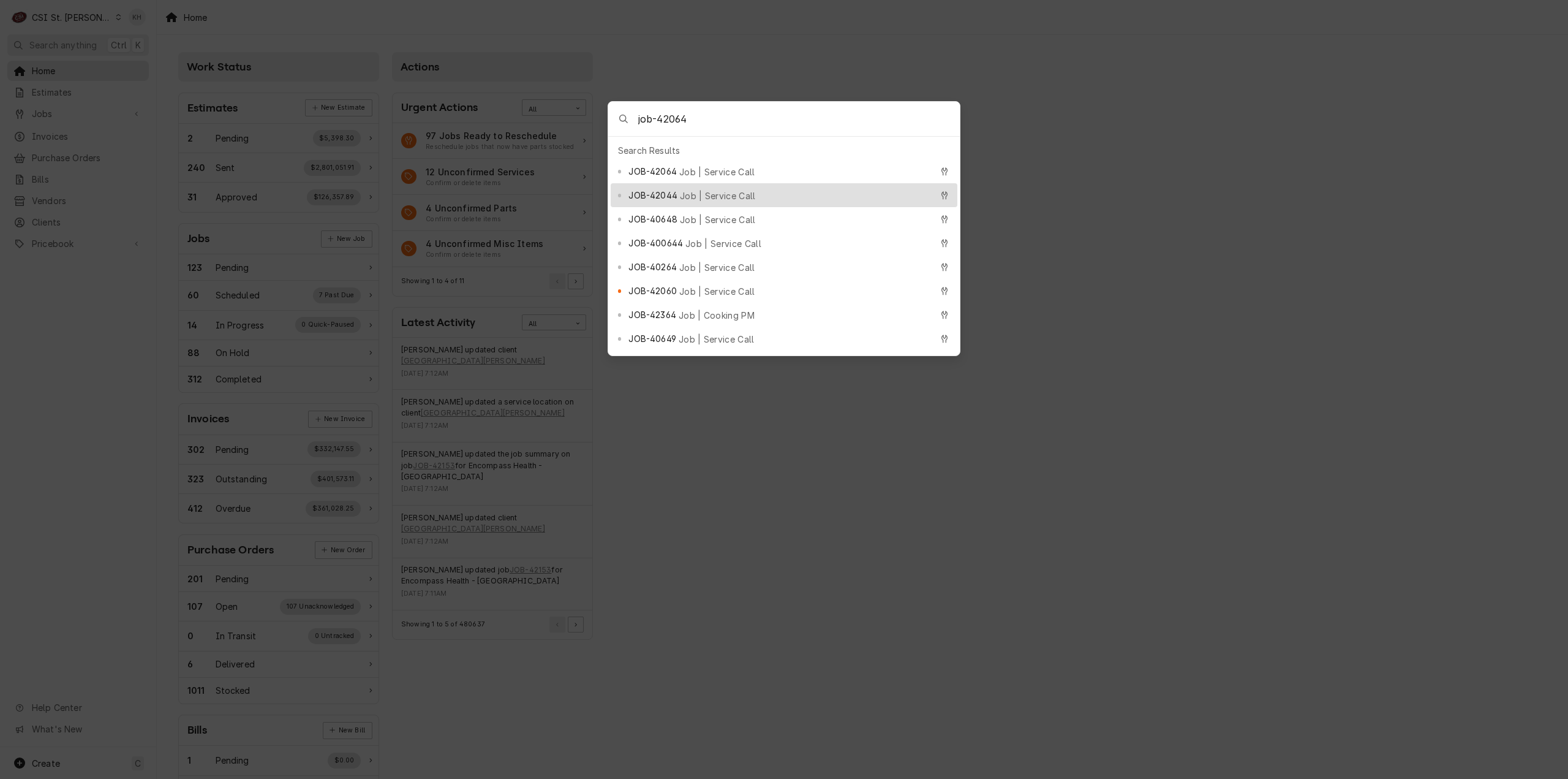
type input "job-42064"
click at [657, 171] on span "JOB-42064" at bounding box center [652, 171] width 48 height 13
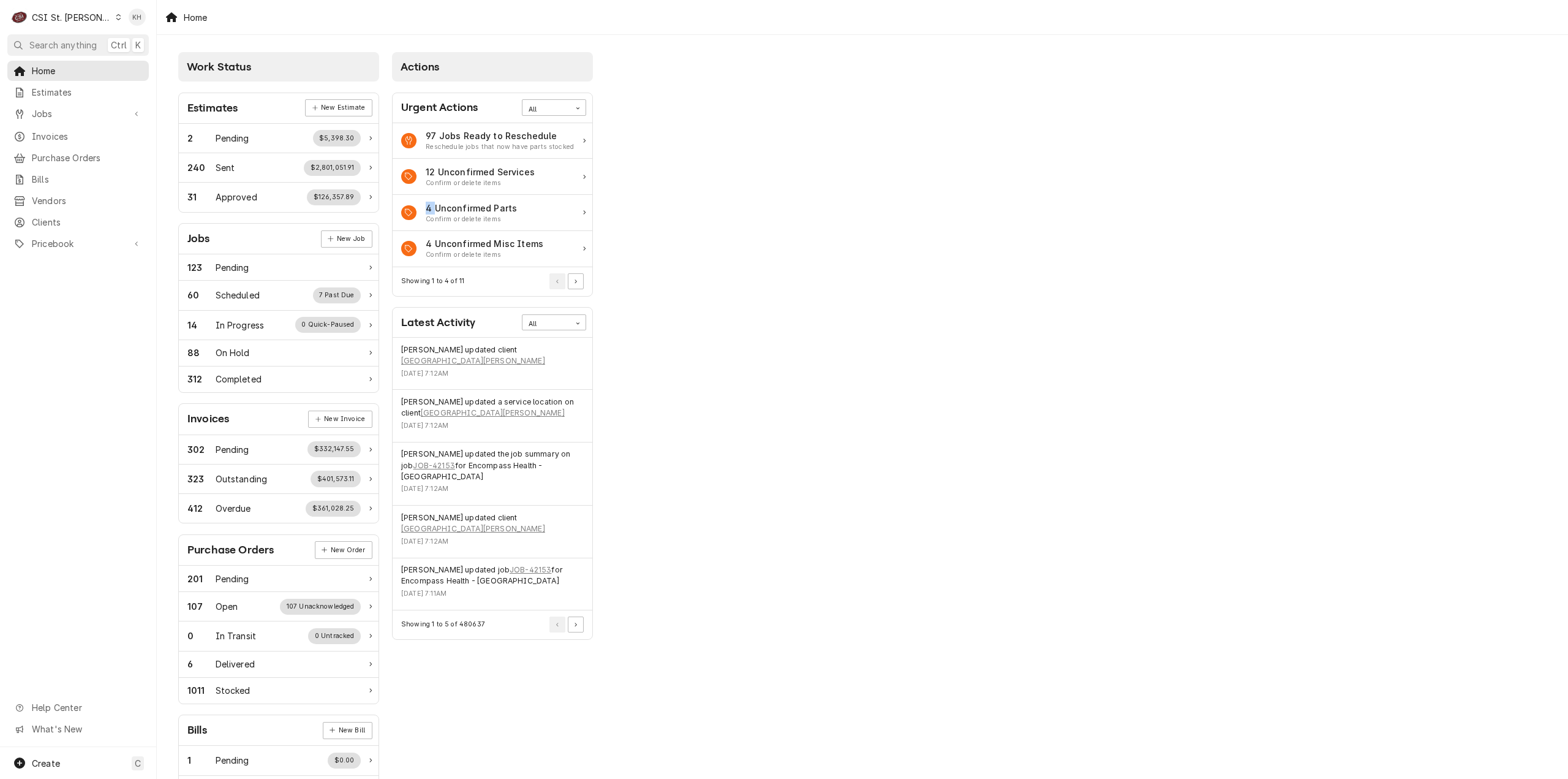
click at [657, 171] on div "Work Status Estimates New Estimate 2 Pending $5,398.30 240 Sent $2,801,051.91 3…" at bounding box center [863, 445] width 1412 height 821
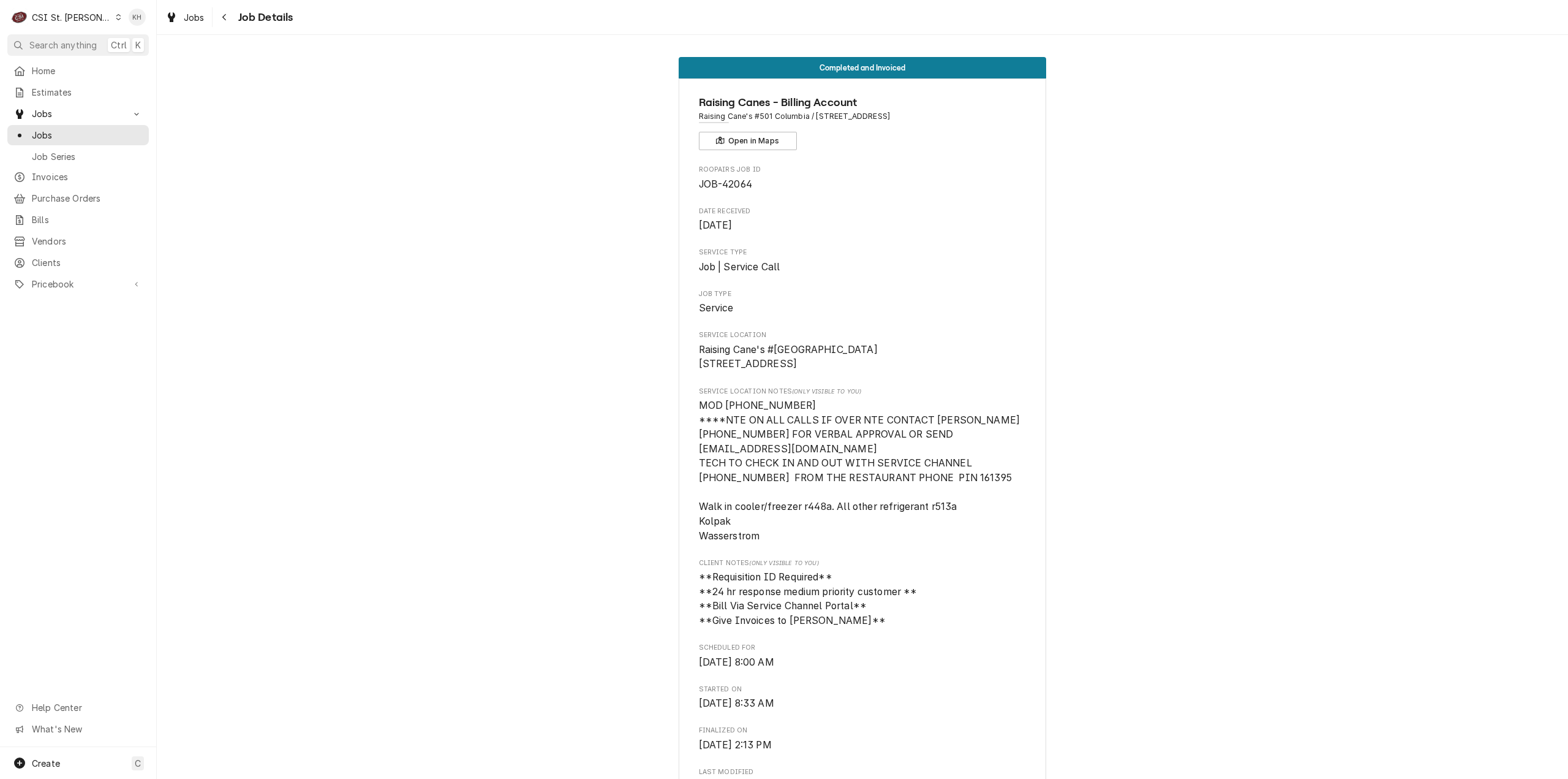
scroll to position [368, 0]
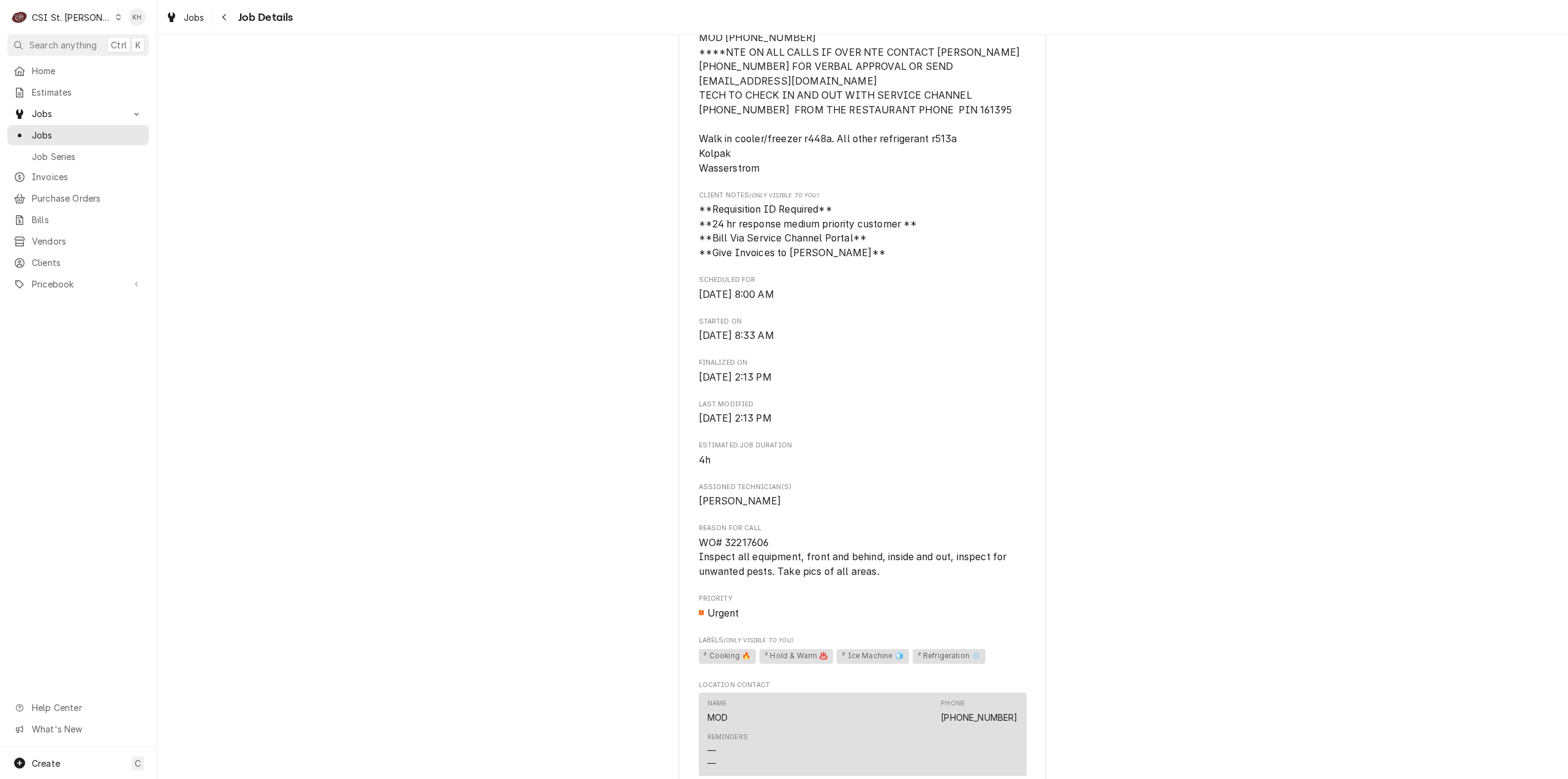
click at [739, 557] on span "WO# 32217606 Inspect all equipment, front and behind, inside and out, inspect f…" at bounding box center [854, 557] width 311 height 40
copy span "32217606"
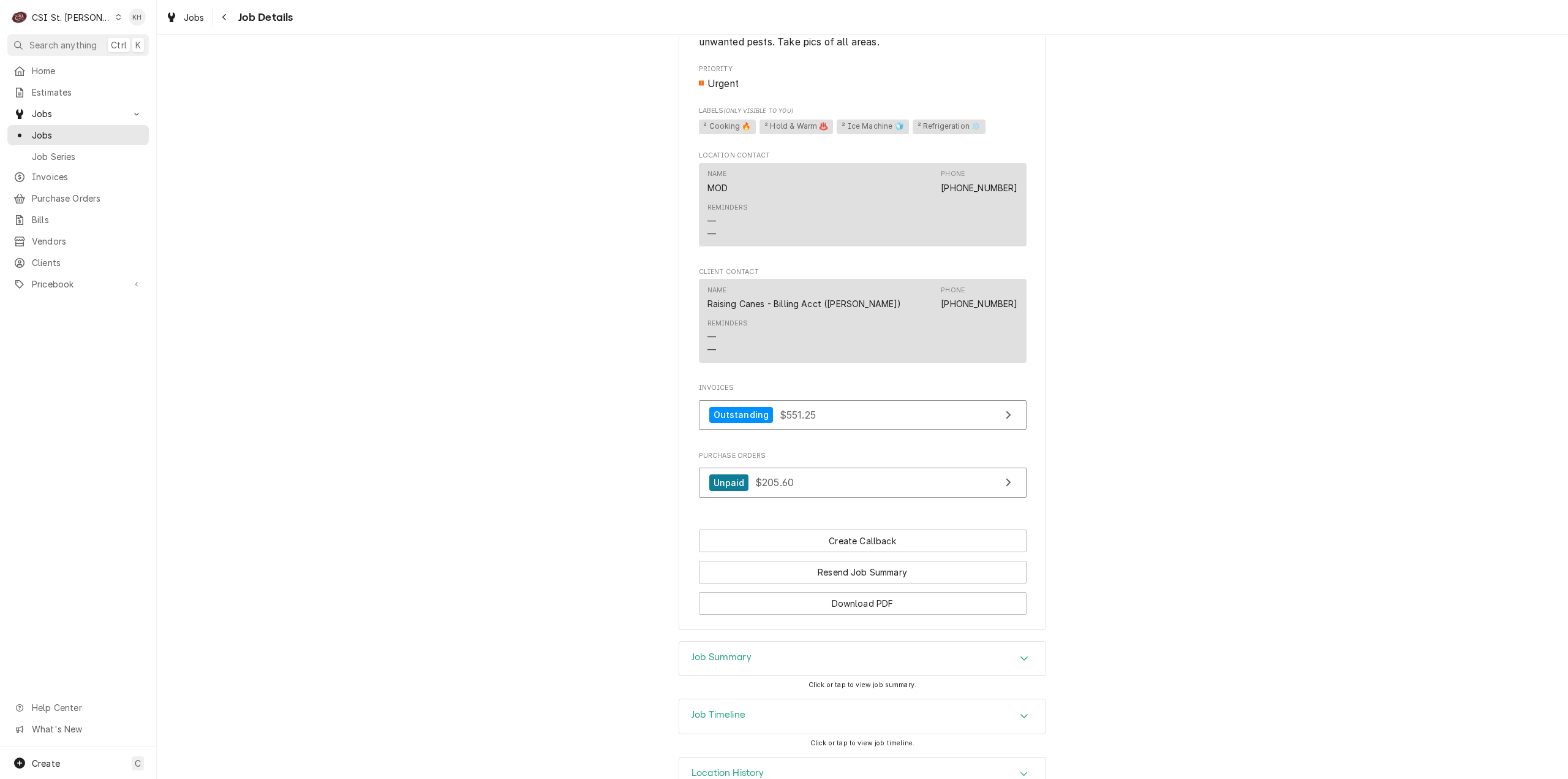
scroll to position [948, 0]
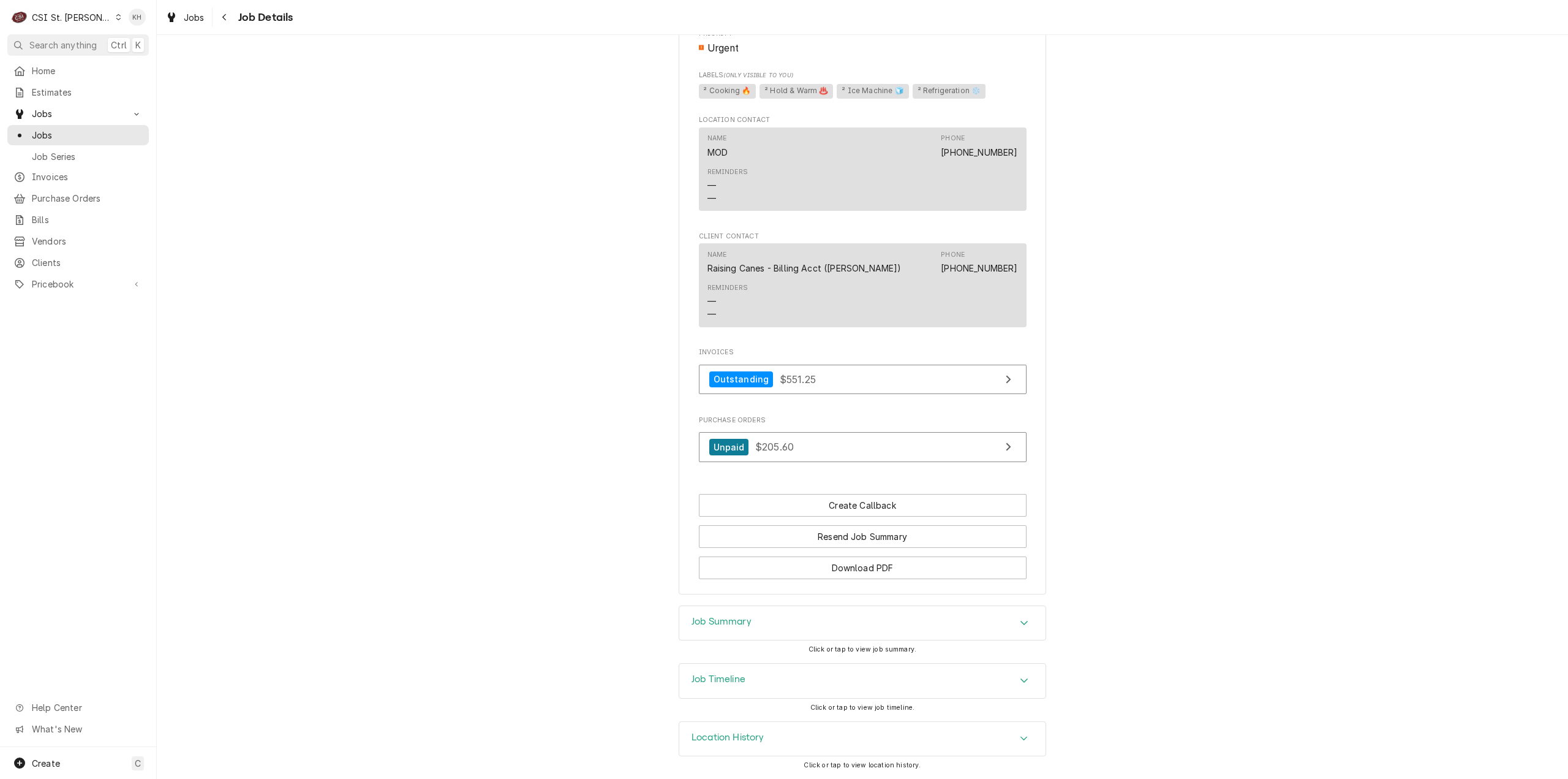
click at [739, 685] on h3 "Job Timeline" at bounding box center [718, 679] width 54 height 12
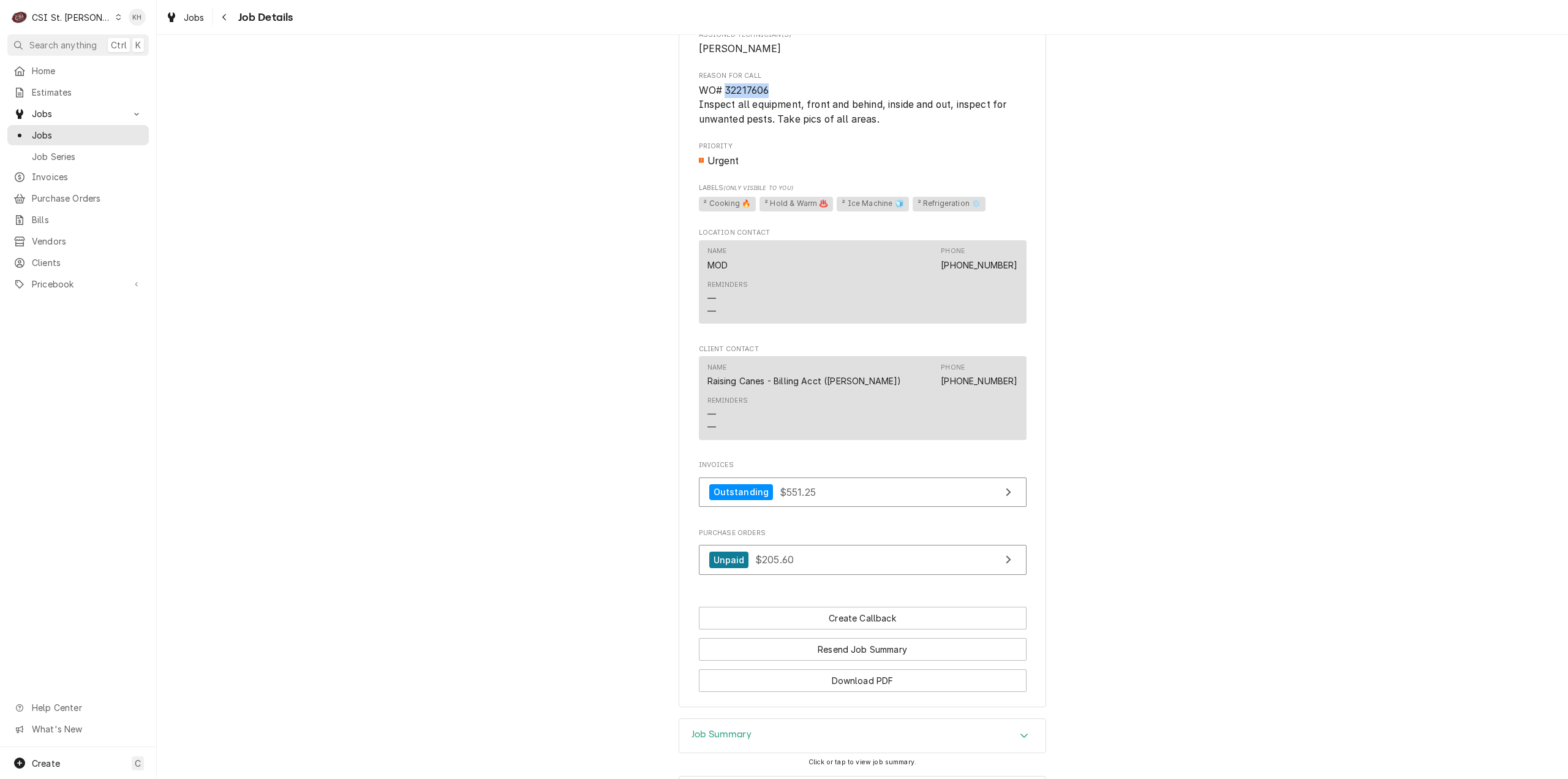
scroll to position [702, 0]
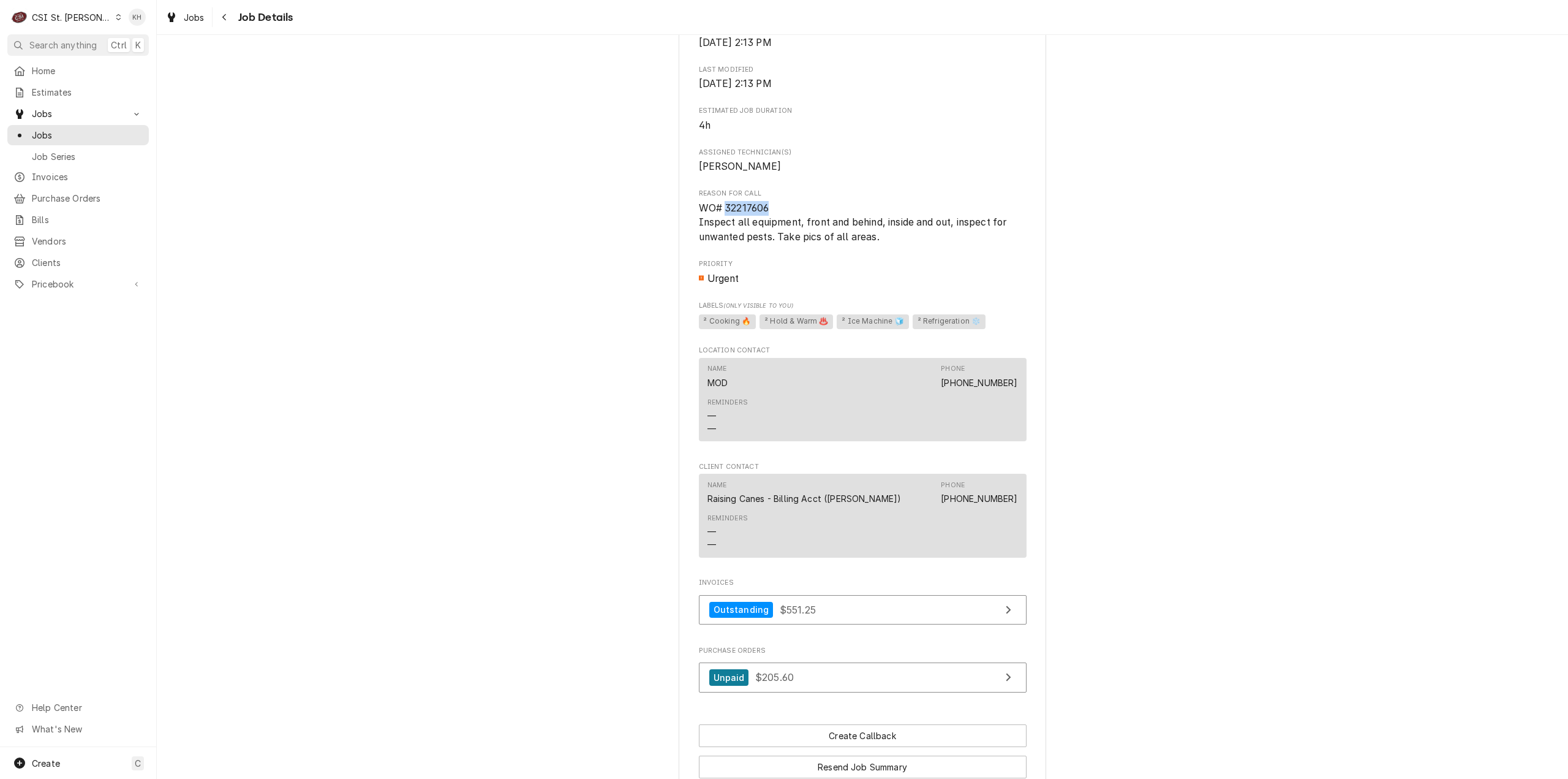
click at [71, 12] on div "CSI St. Louis" at bounding box center [71, 17] width 80 height 13
click at [160, 42] on div "CSI Kentucky" at bounding box center [188, 46] width 162 height 13
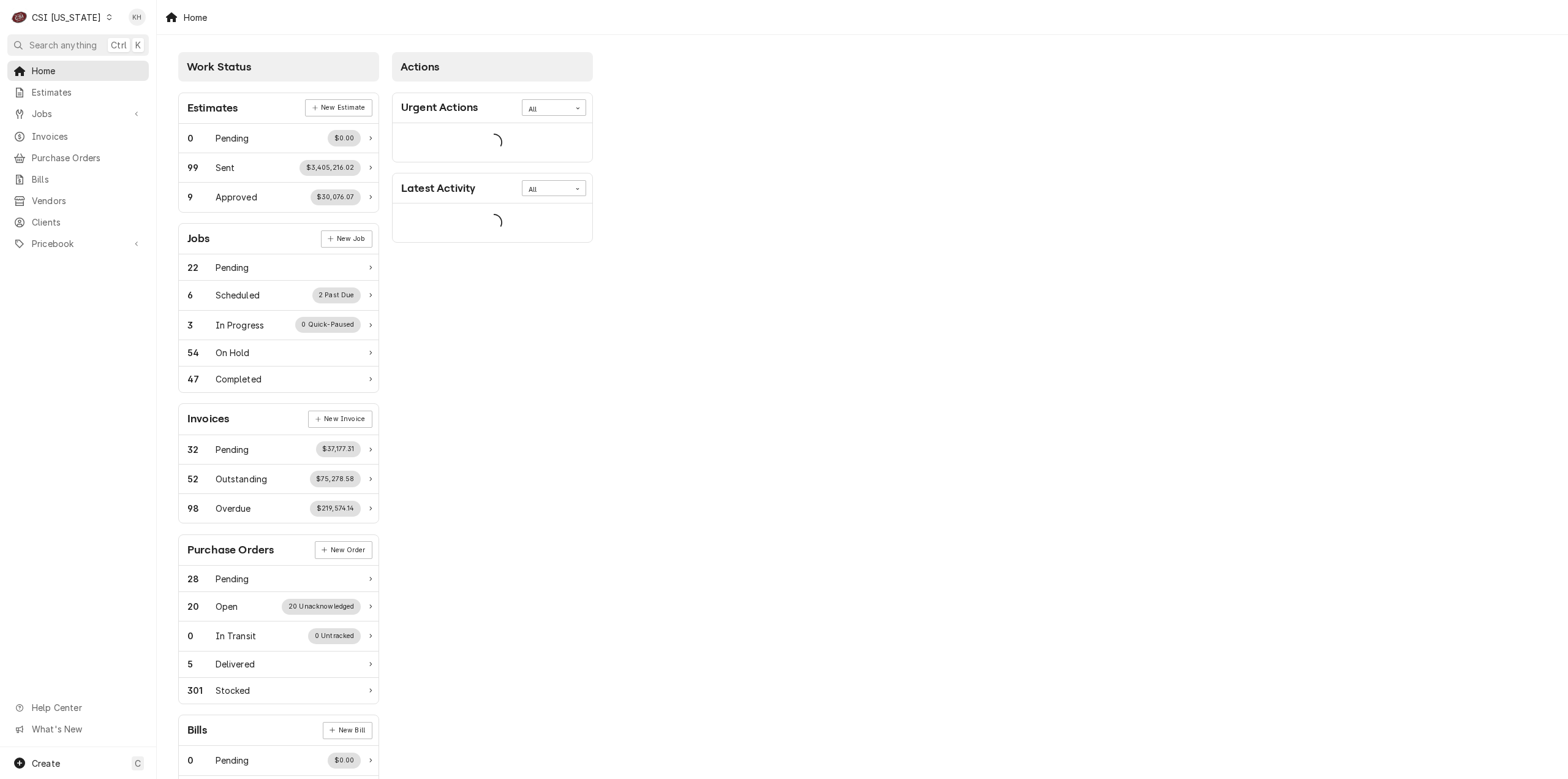
click at [59, 44] on span "Search anything" at bounding box center [63, 45] width 67 height 13
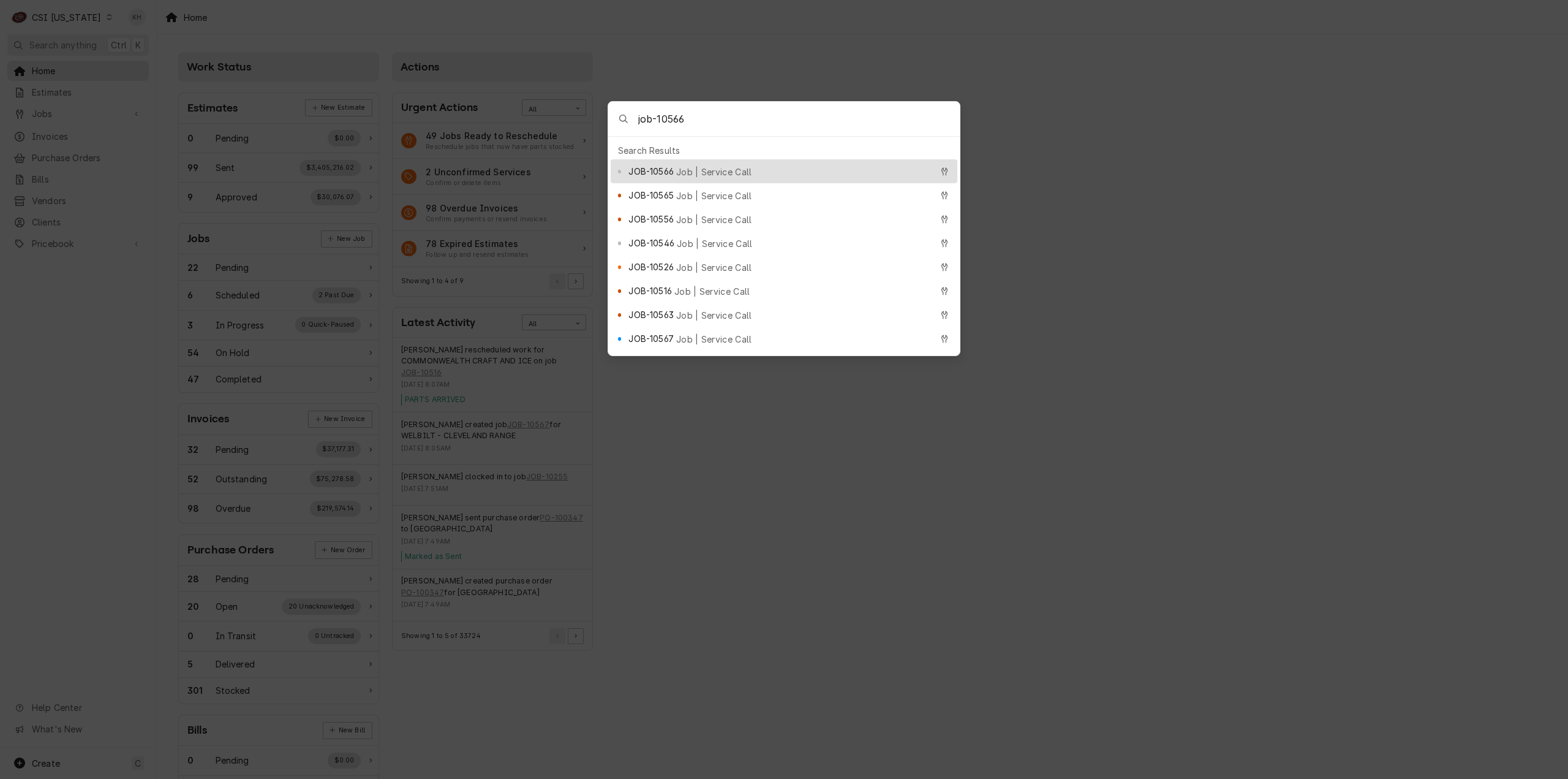
type input "job-10566"
click at [744, 160] on div "JOB-10566 Job | Service Call" at bounding box center [784, 171] width 347 height 24
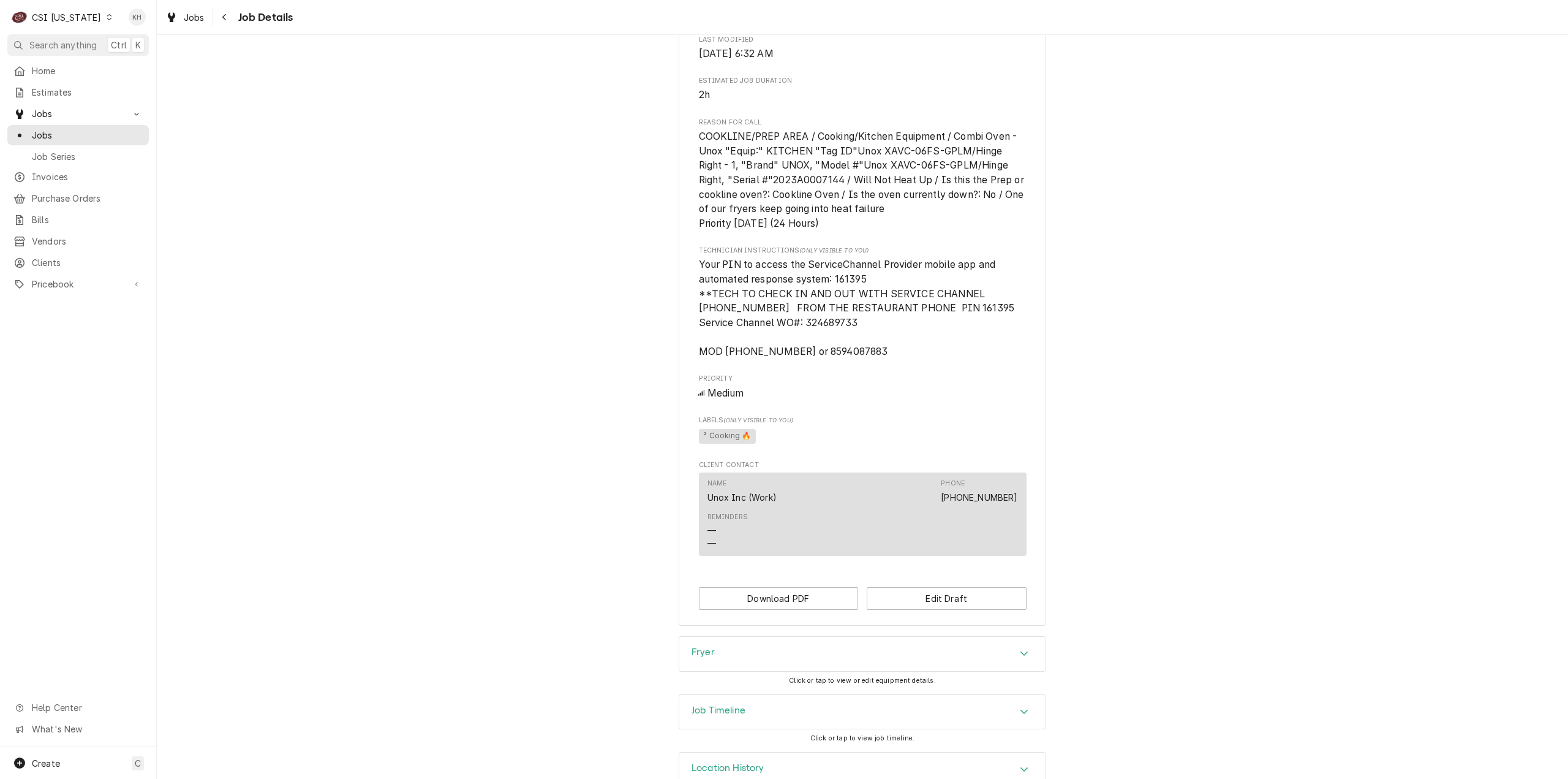
scroll to position [368, 0]
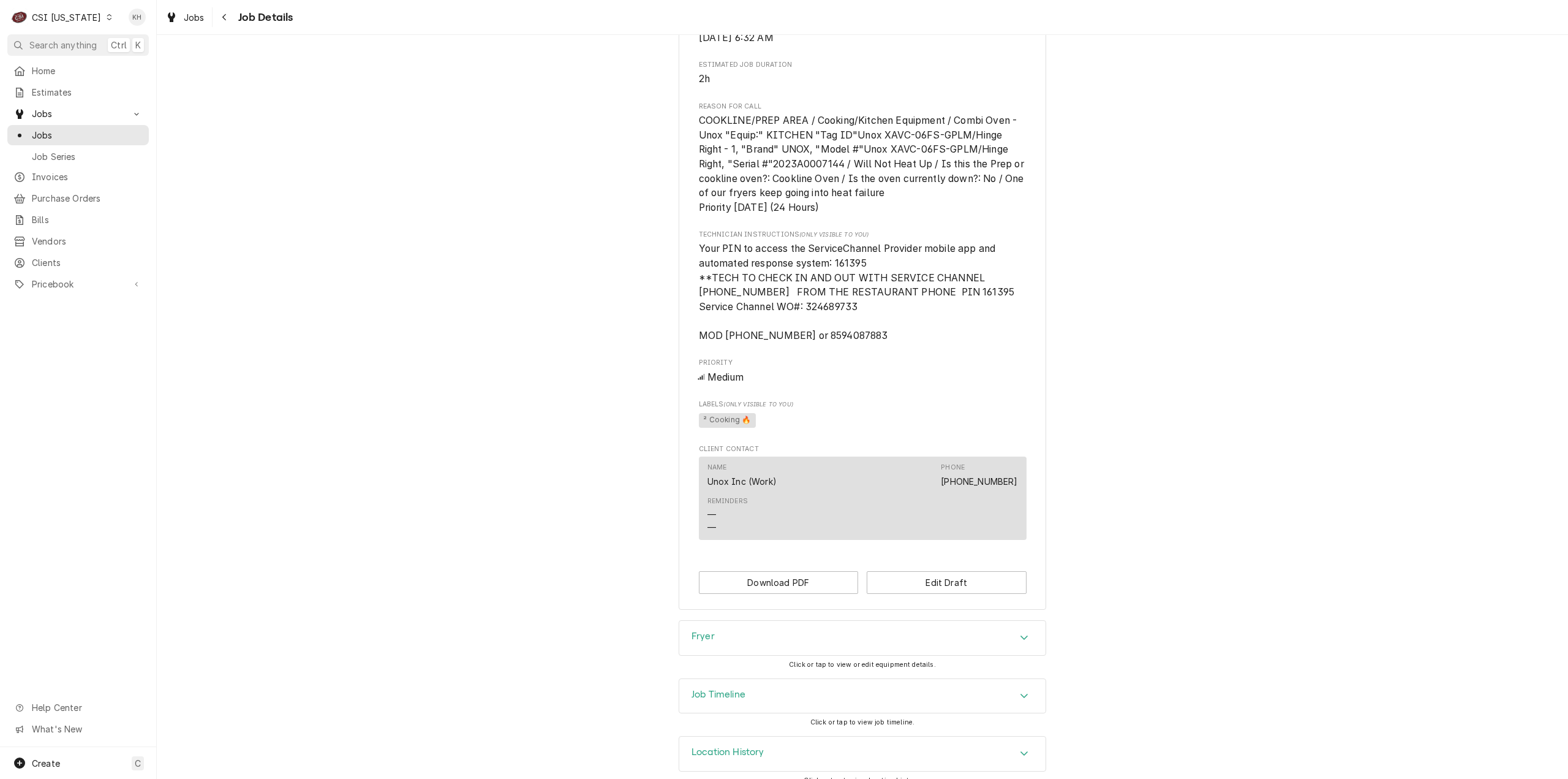
click at [828, 322] on span "Your PIN to access the ServiceChannel Provider mobile app and automated respons…" at bounding box center [857, 292] width 316 height 99
click at [828, 321] on span "Your PIN to access the ServiceChannel Provider mobile app and automated respons…" at bounding box center [857, 292] width 316 height 99
copy span "324689733"
click at [72, 16] on div "CSI Kentucky" at bounding box center [67, 17] width 69 height 13
click at [139, 32] on div "CSI [US_STATE][GEOGRAPHIC_DATA]" at bounding box center [191, 24] width 174 height 20
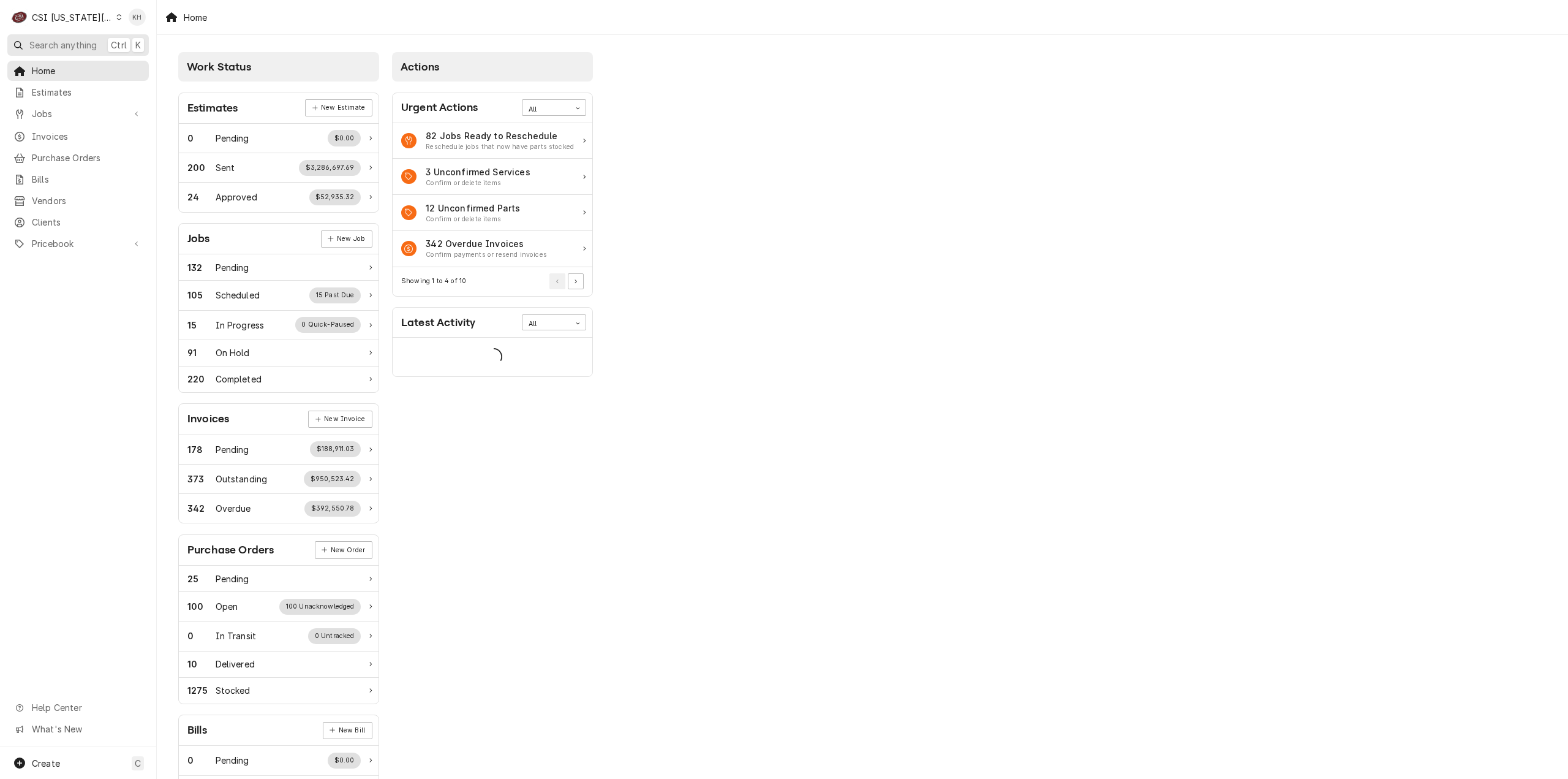
click at [102, 39] on button "Search anything Ctrl K" at bounding box center [78, 45] width 141 height 22
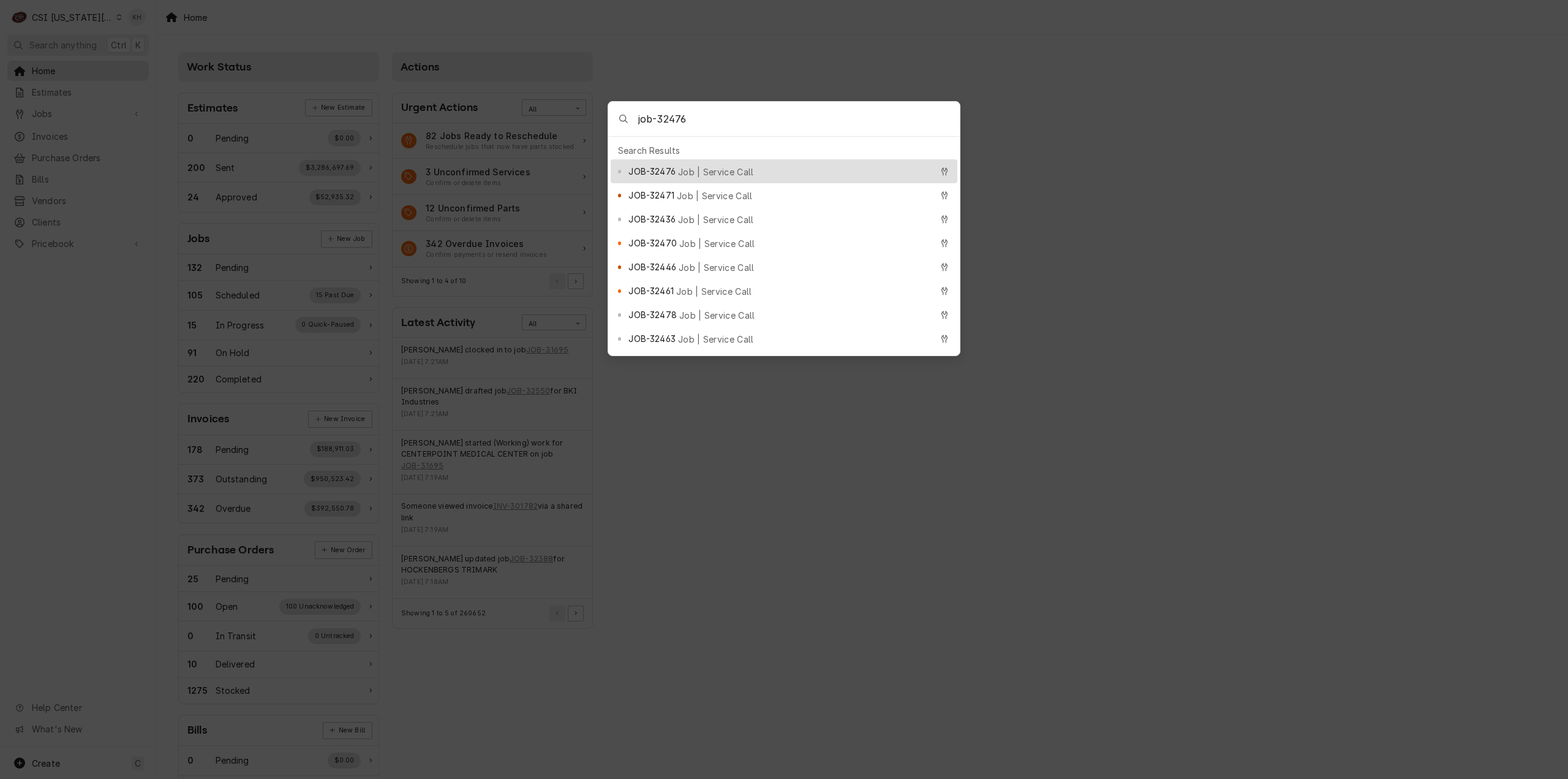
type input "job-32476"
click at [677, 164] on div "JOB-32476 Job | Service Call" at bounding box center [779, 171] width 303 height 14
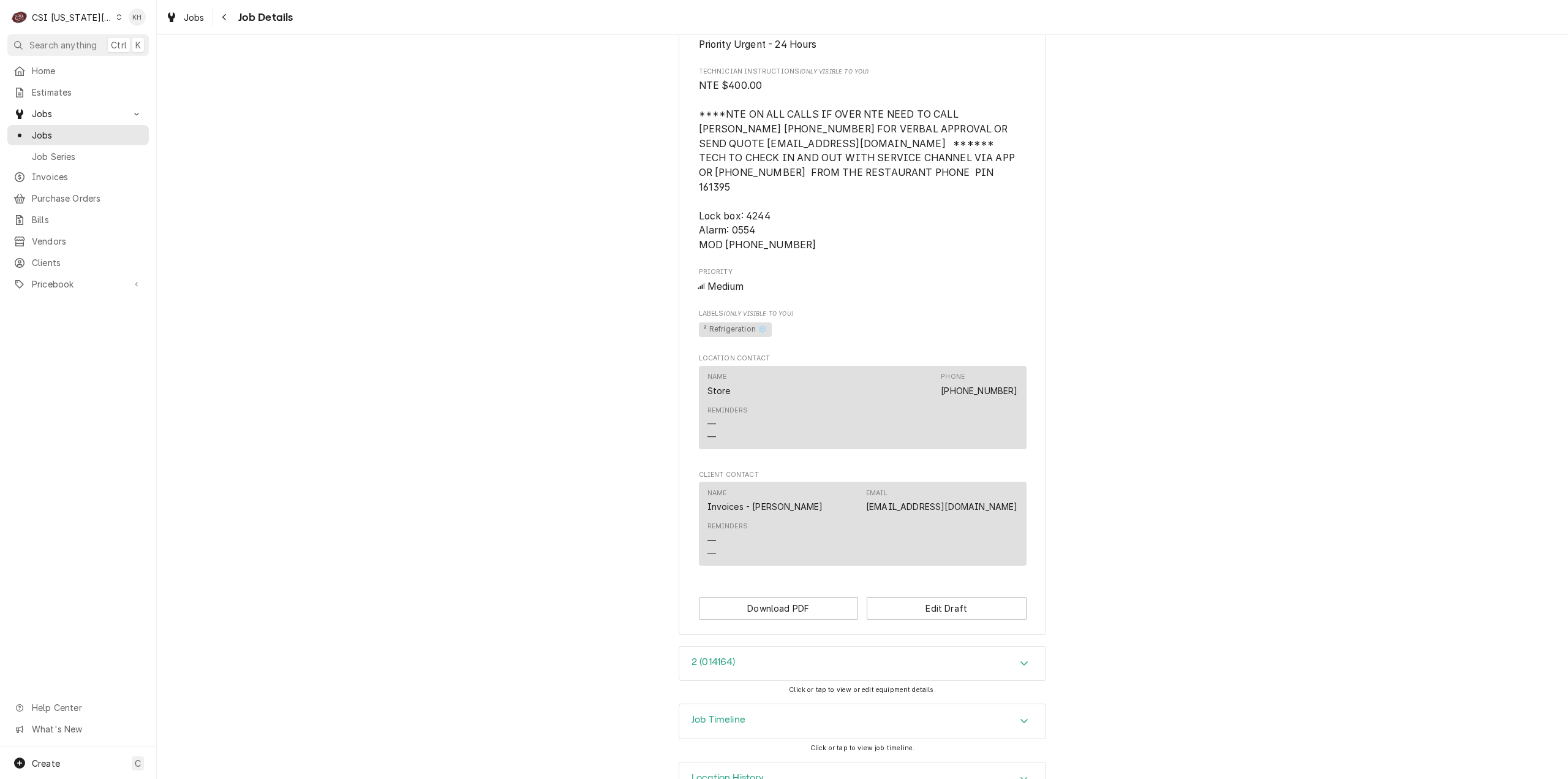
scroll to position [1187, 0]
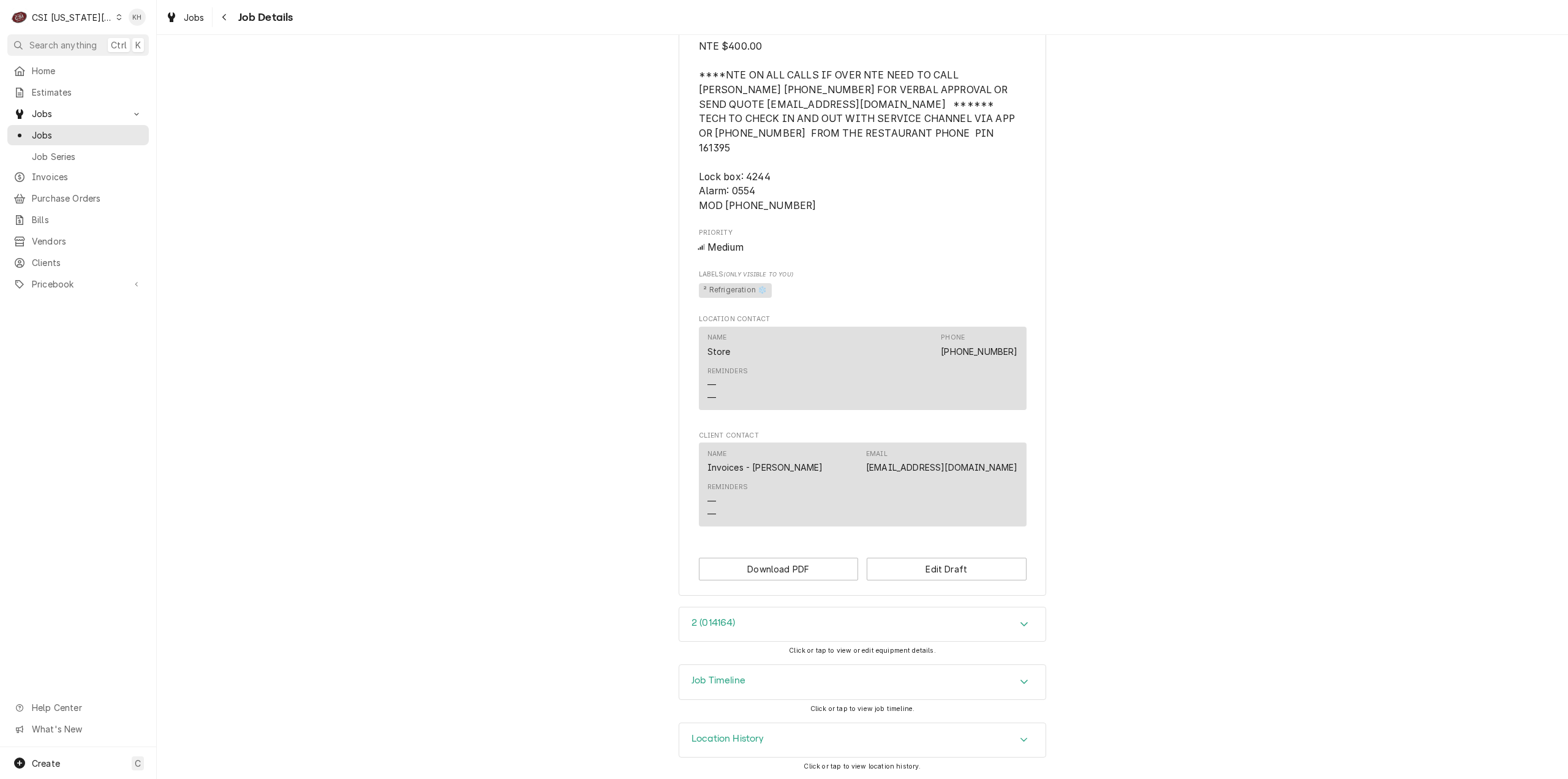
click at [746, 668] on div "Job Timeline" at bounding box center [862, 682] width 367 height 34
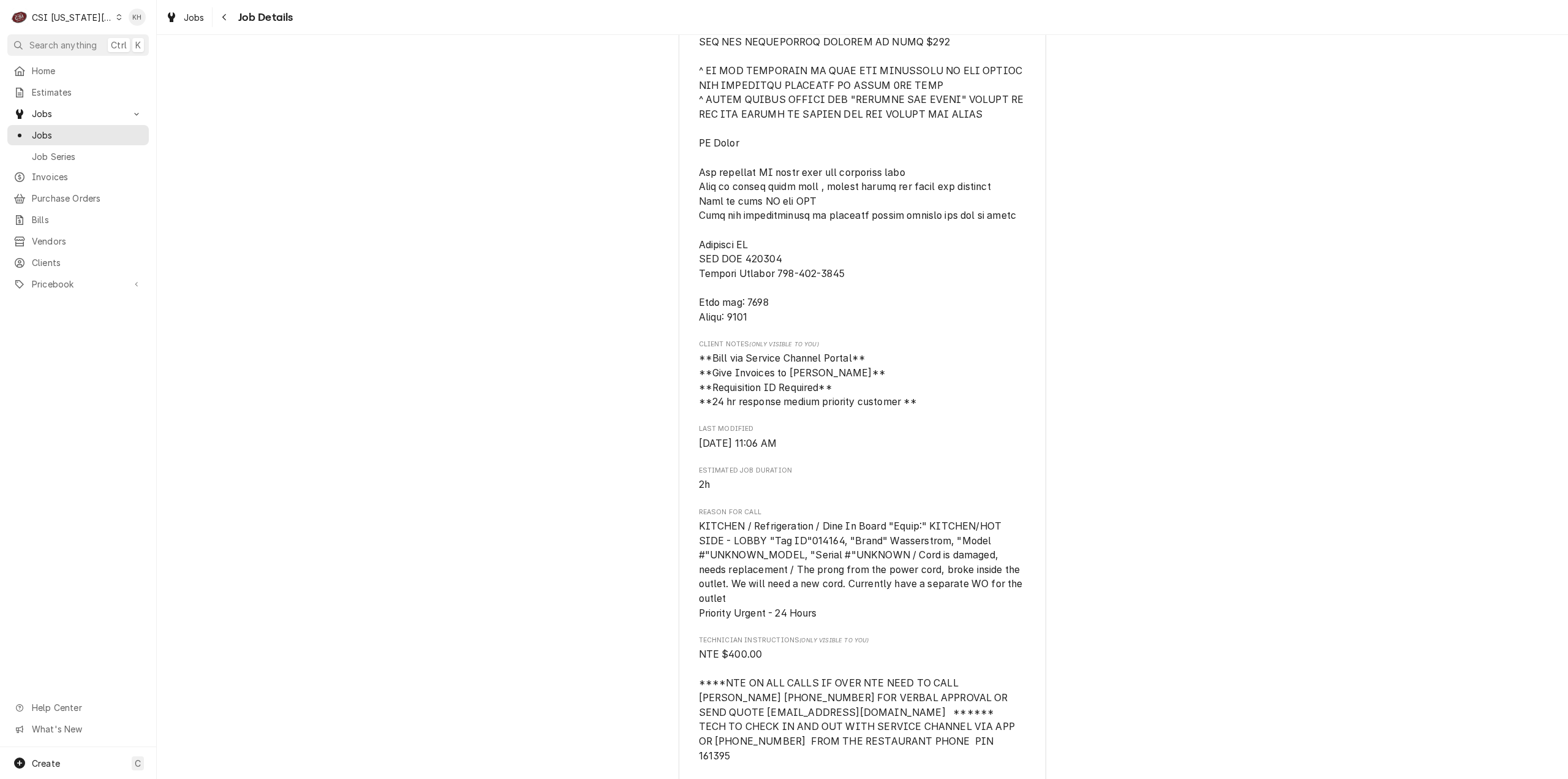
scroll to position [272, 0]
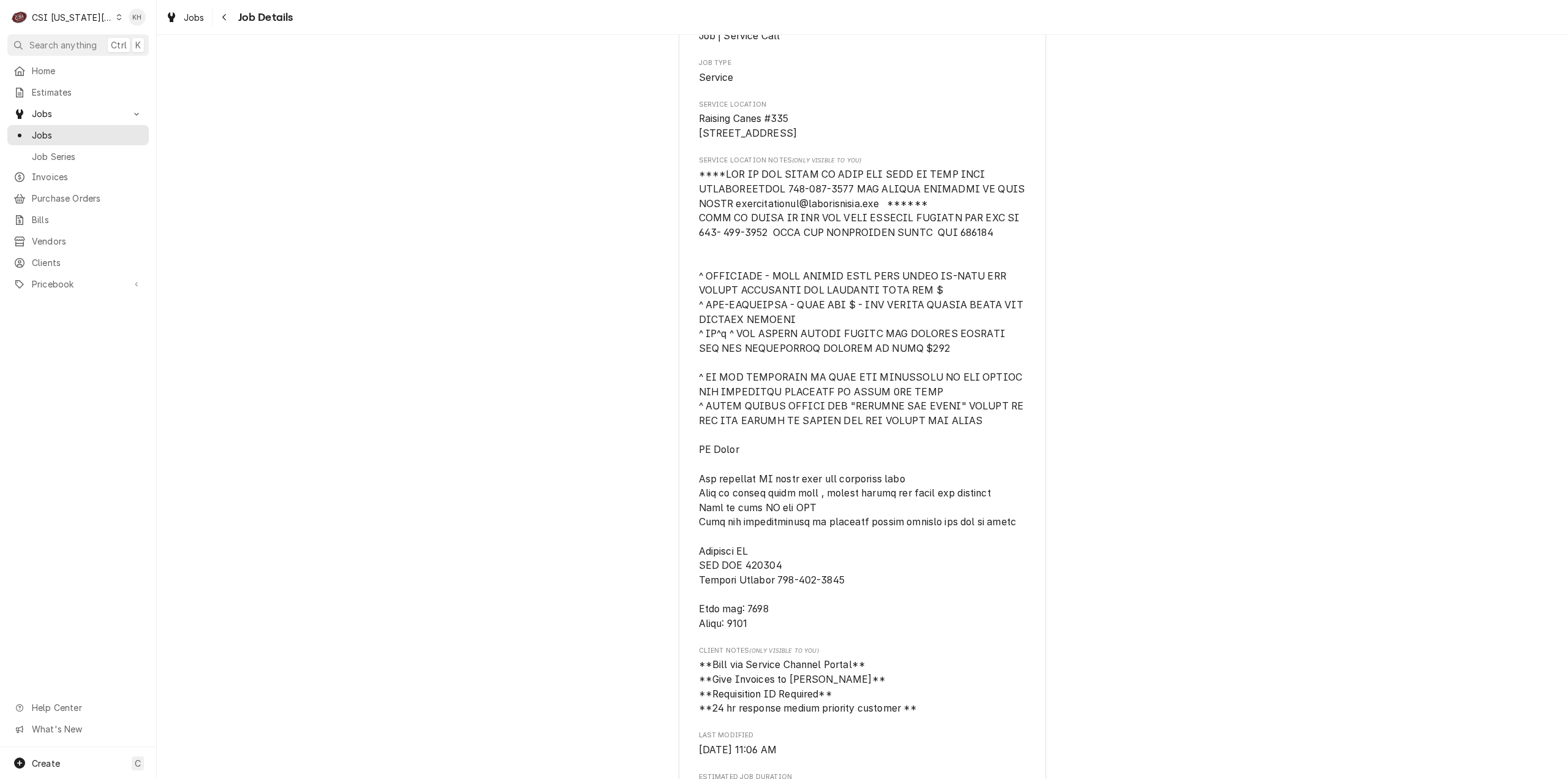
drag, startPoint x: 75, startPoint y: 41, endPoint x: 254, endPoint y: 37, distance: 179.0
click at [75, 41] on span "Search anything" at bounding box center [63, 45] width 67 height 13
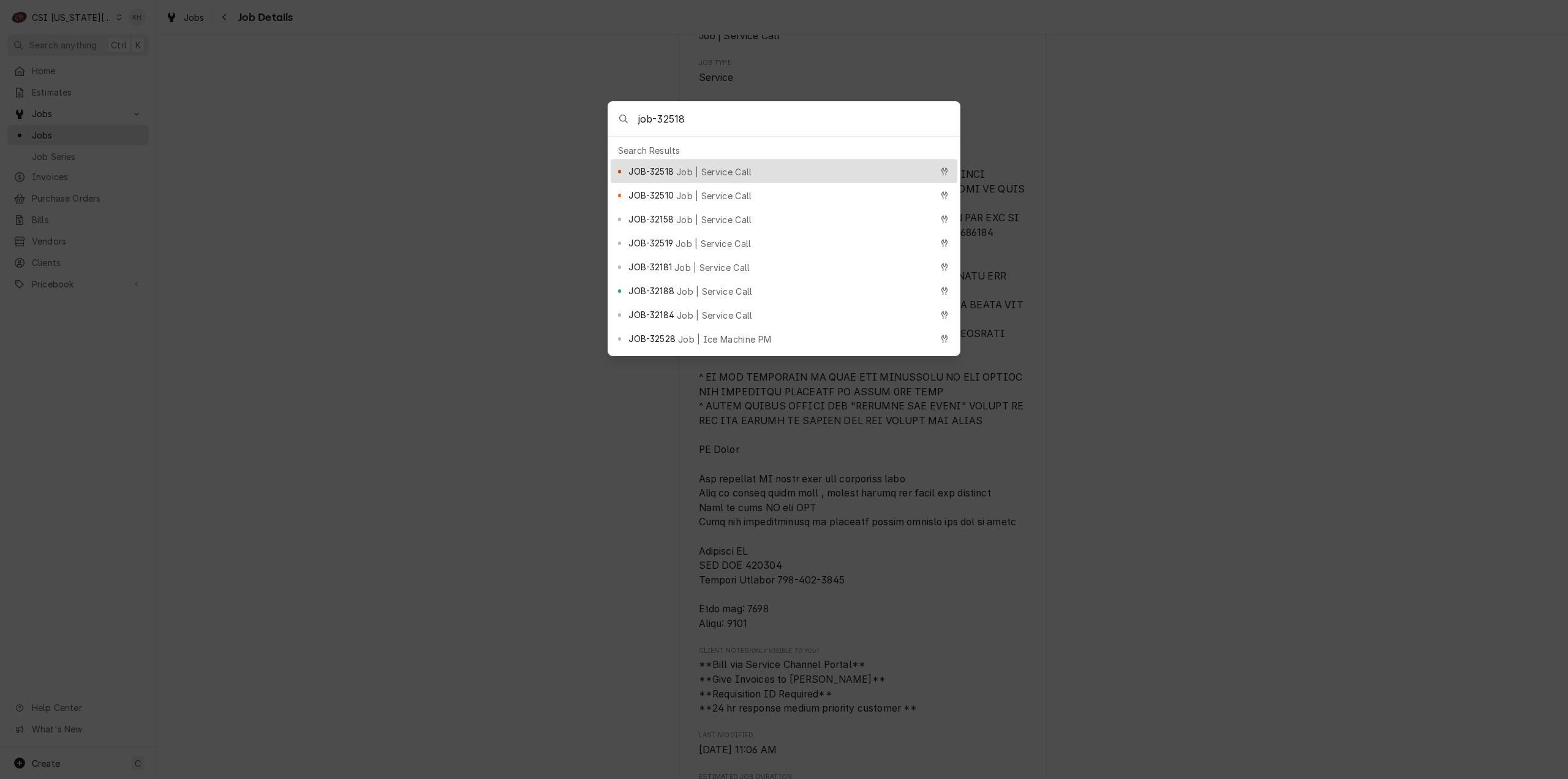
type input "job-32518"
click at [726, 166] on span "Job | Service Call" at bounding box center [715, 171] width 76 height 13
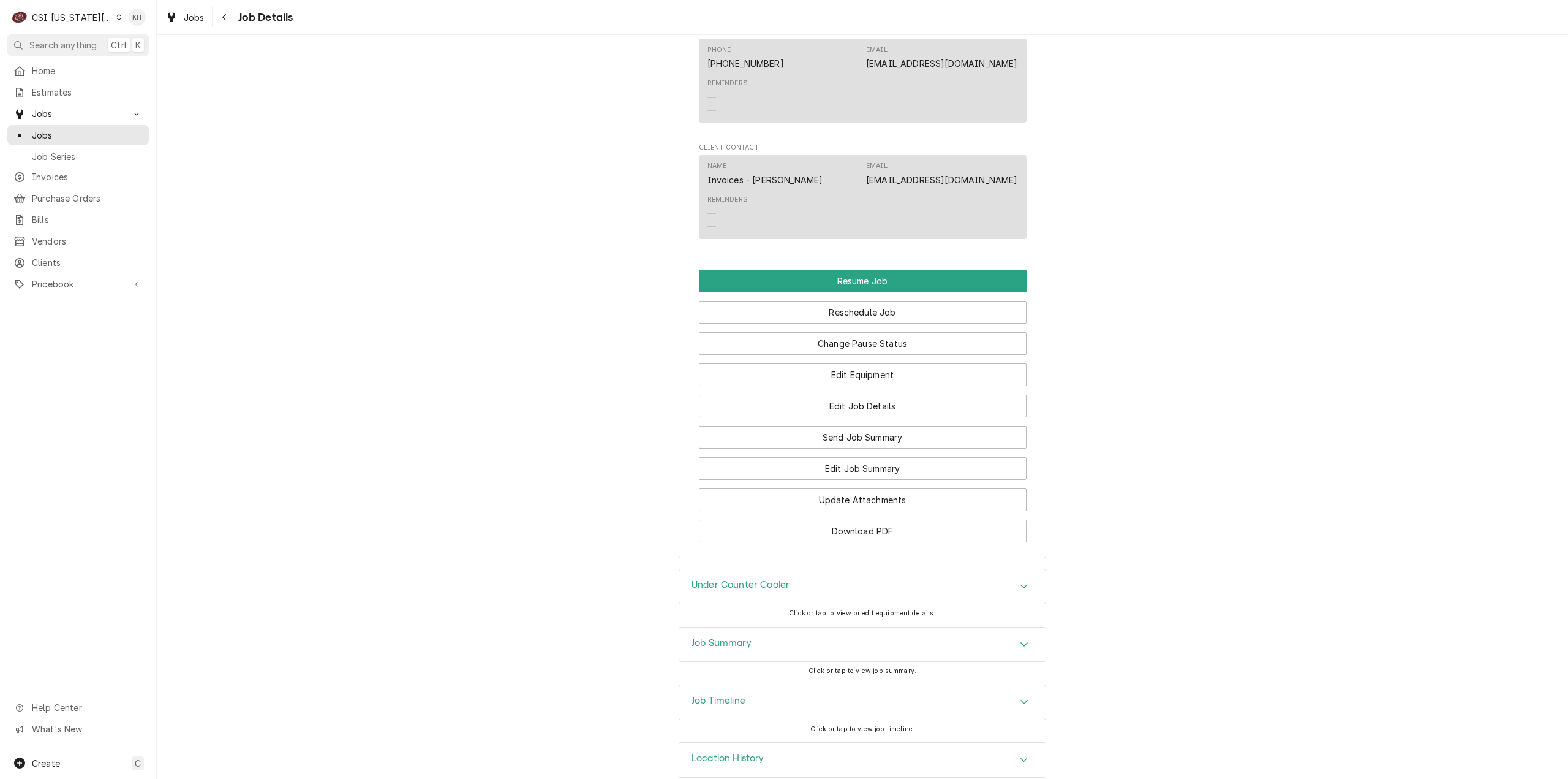
click at [736, 707] on h3 "Job Timeline" at bounding box center [718, 701] width 54 height 12
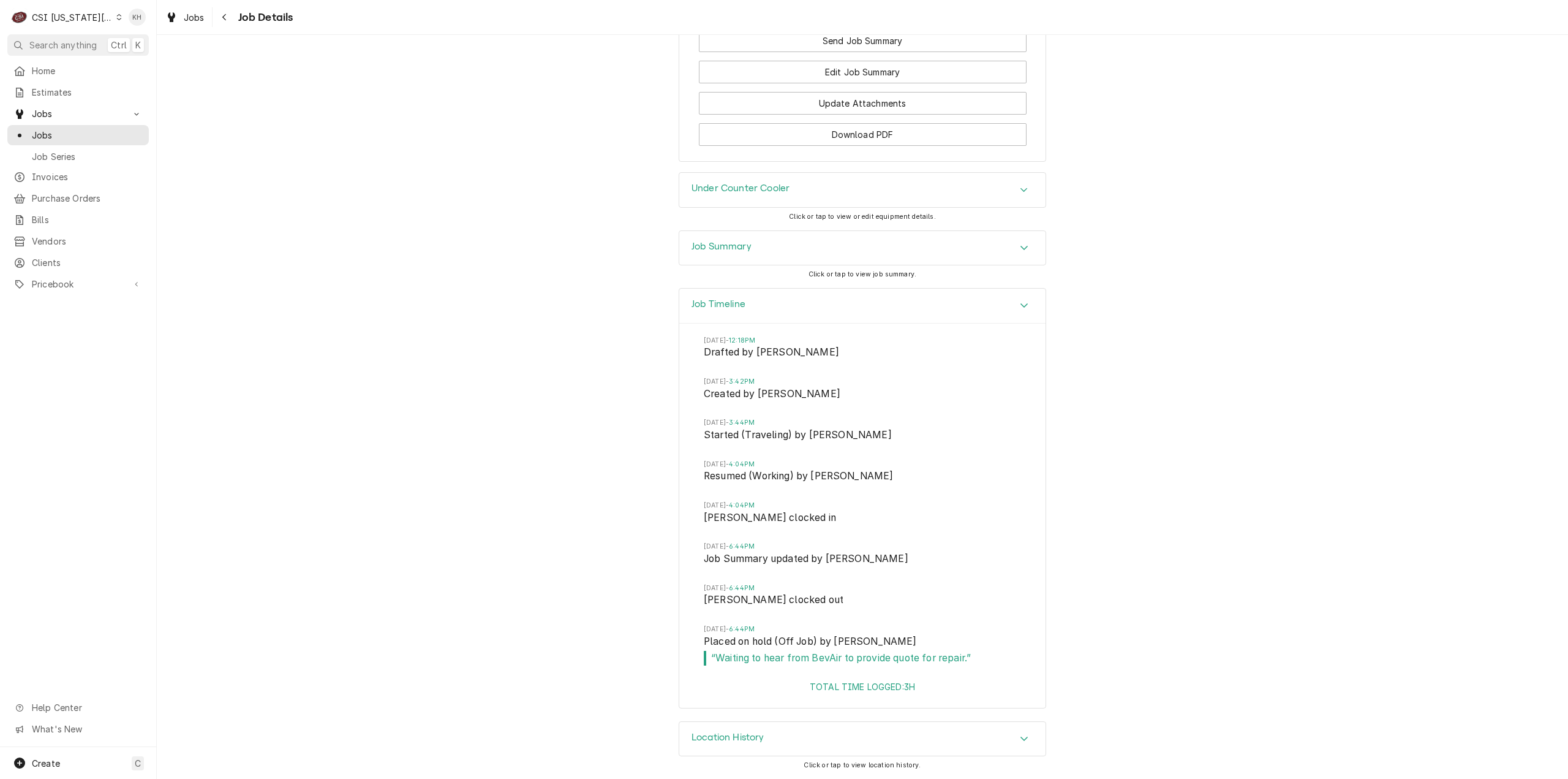
scroll to position [1930, 0]
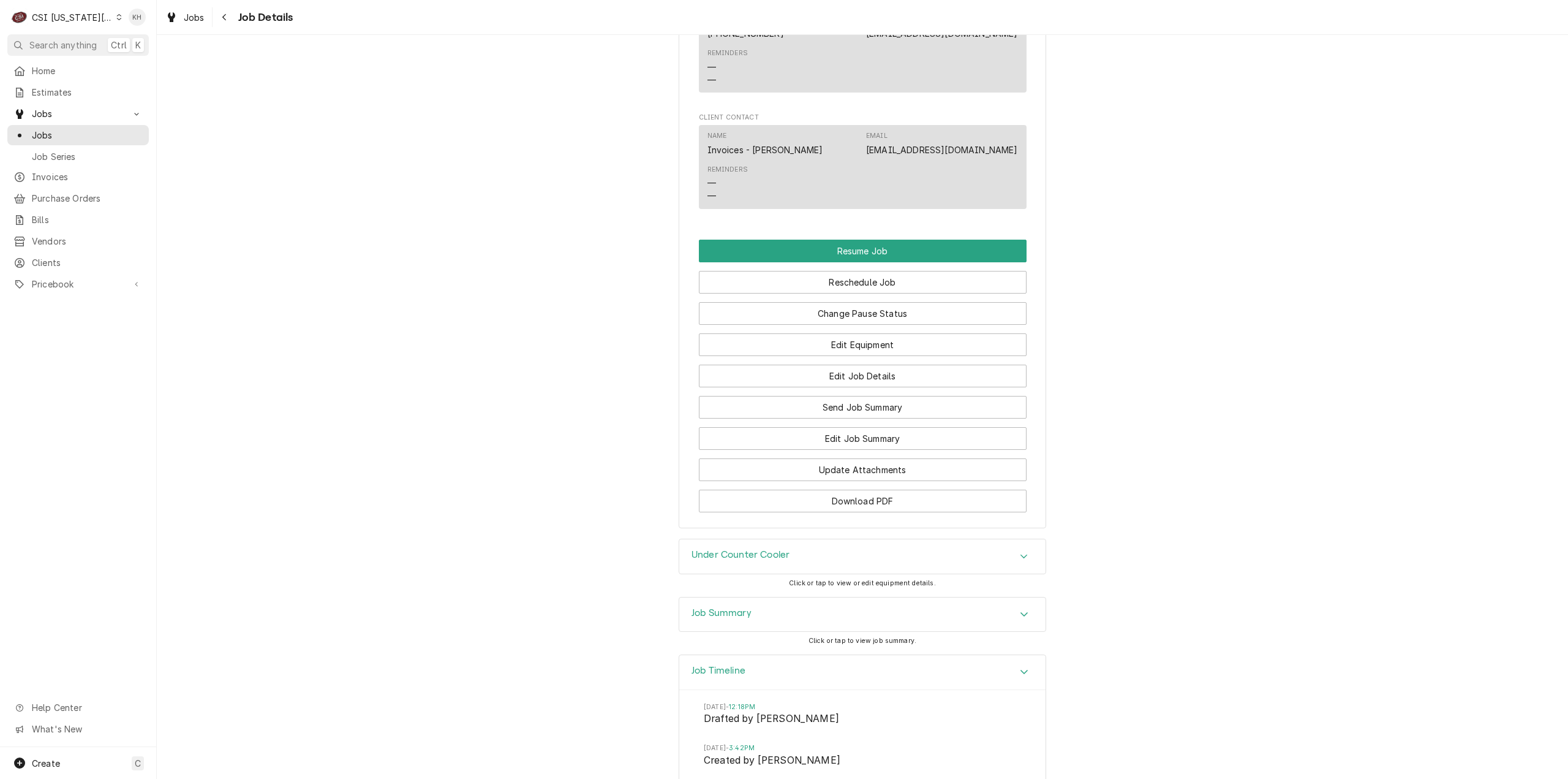
click at [825, 625] on div "Job Summary" at bounding box center [862, 614] width 367 height 34
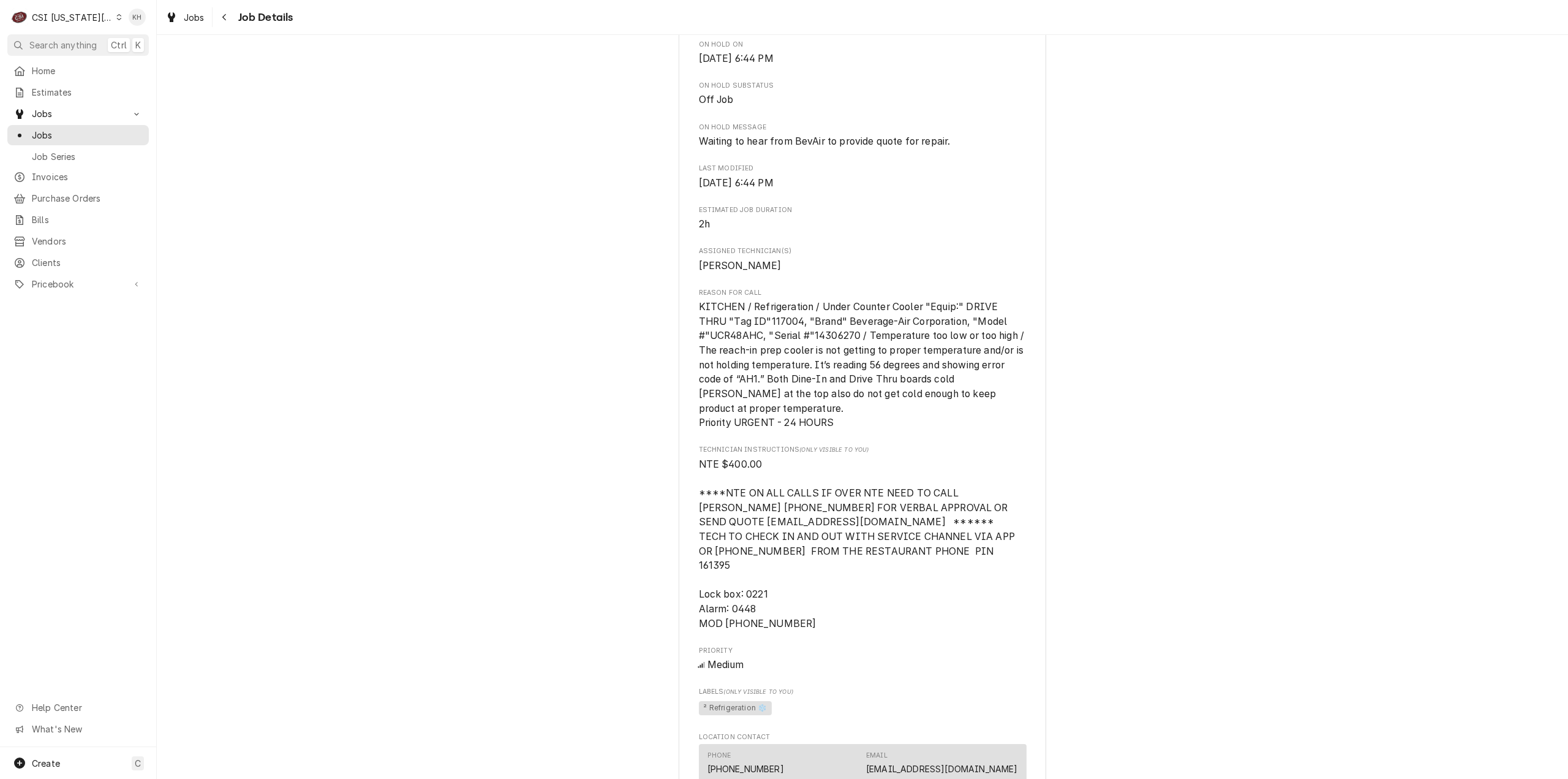
scroll to position [950, 0]
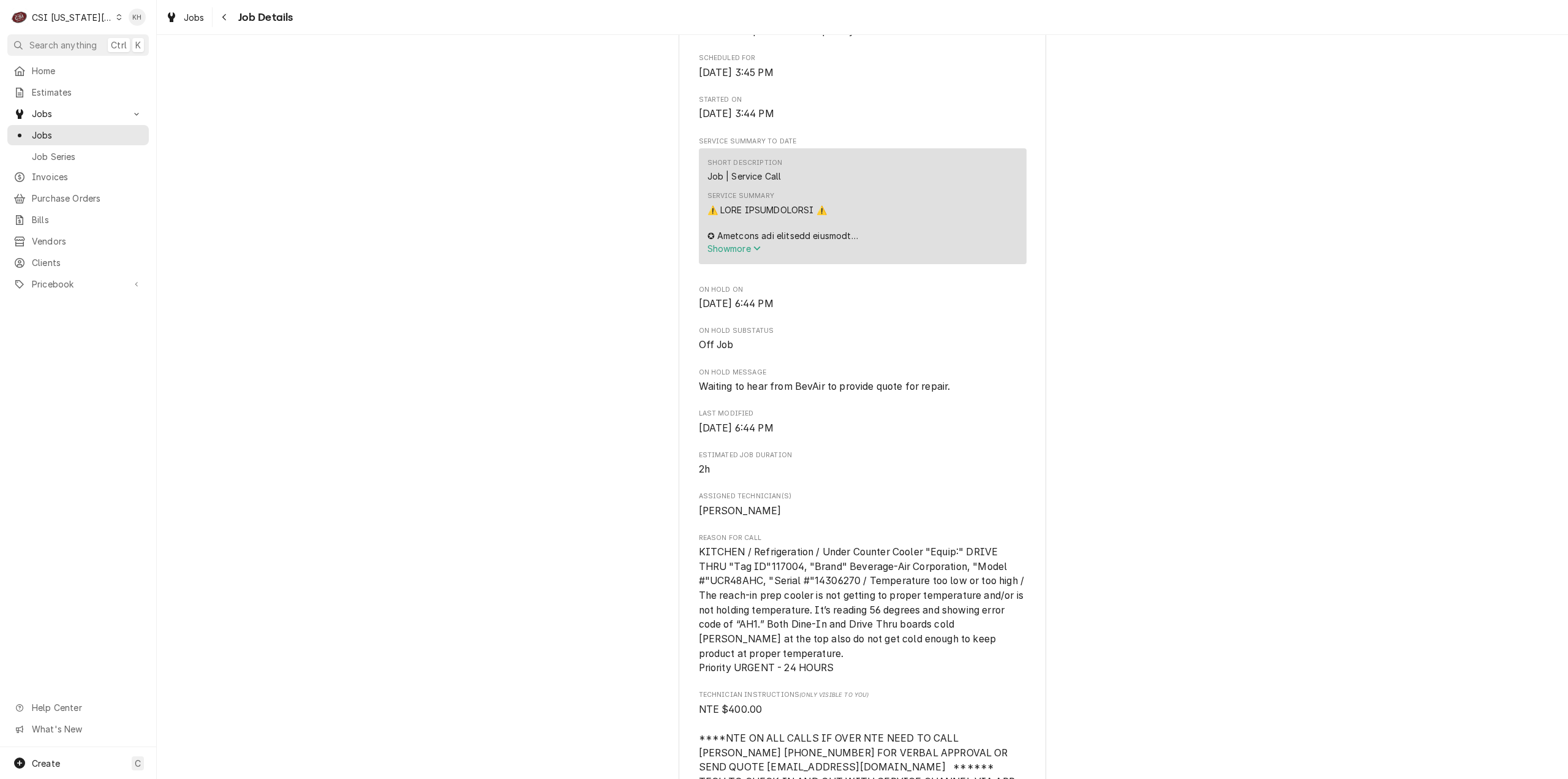
drag, startPoint x: 55, startPoint y: 45, endPoint x: 220, endPoint y: 46, distance: 165.0
click at [82, 44] on span "Search anything" at bounding box center [63, 45] width 67 height 13
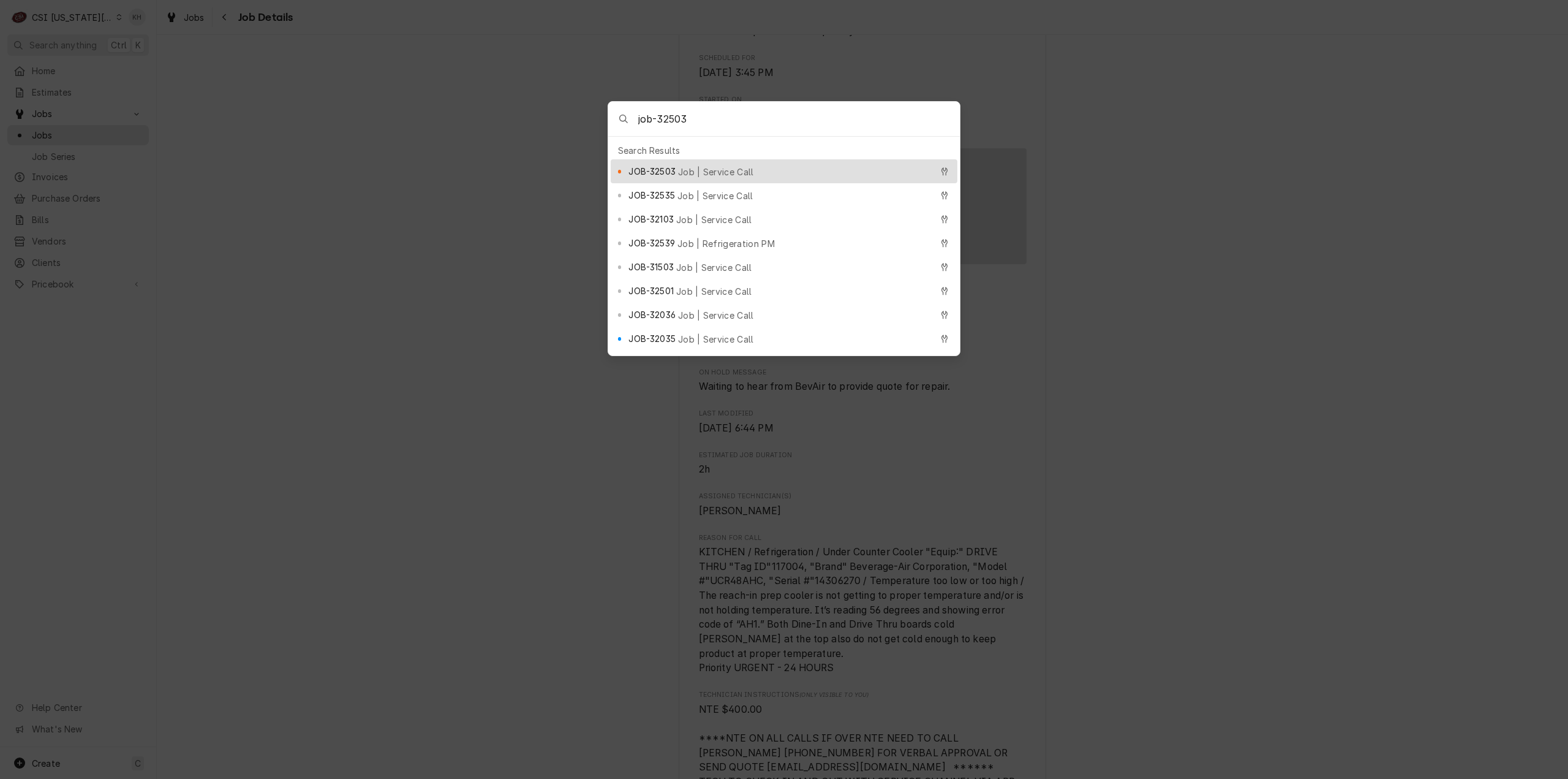
type input "job-32503"
click at [689, 167] on span "Job | Service Call" at bounding box center [716, 171] width 76 height 13
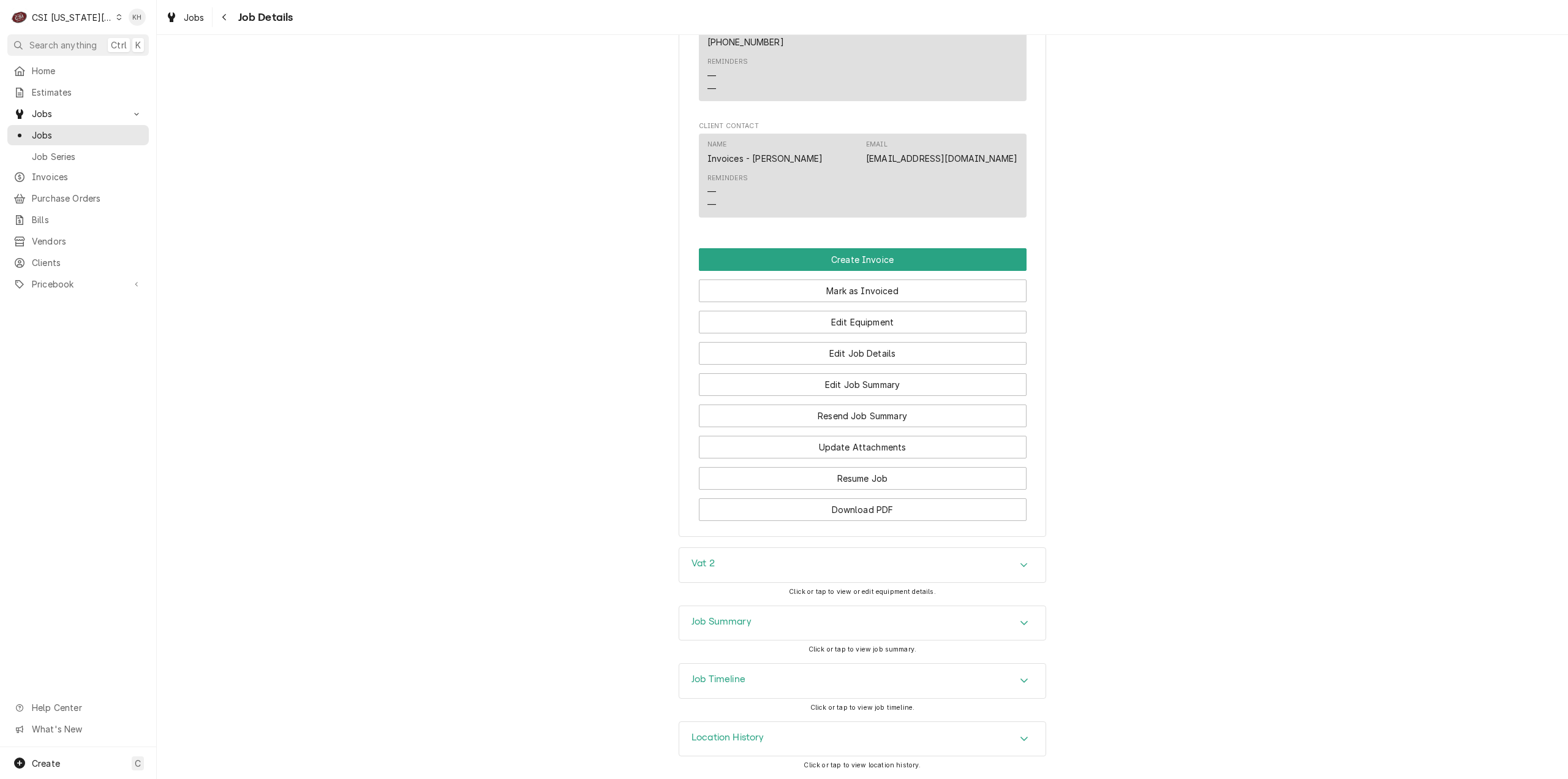
click at [823, 612] on div "Job Summary" at bounding box center [862, 623] width 367 height 34
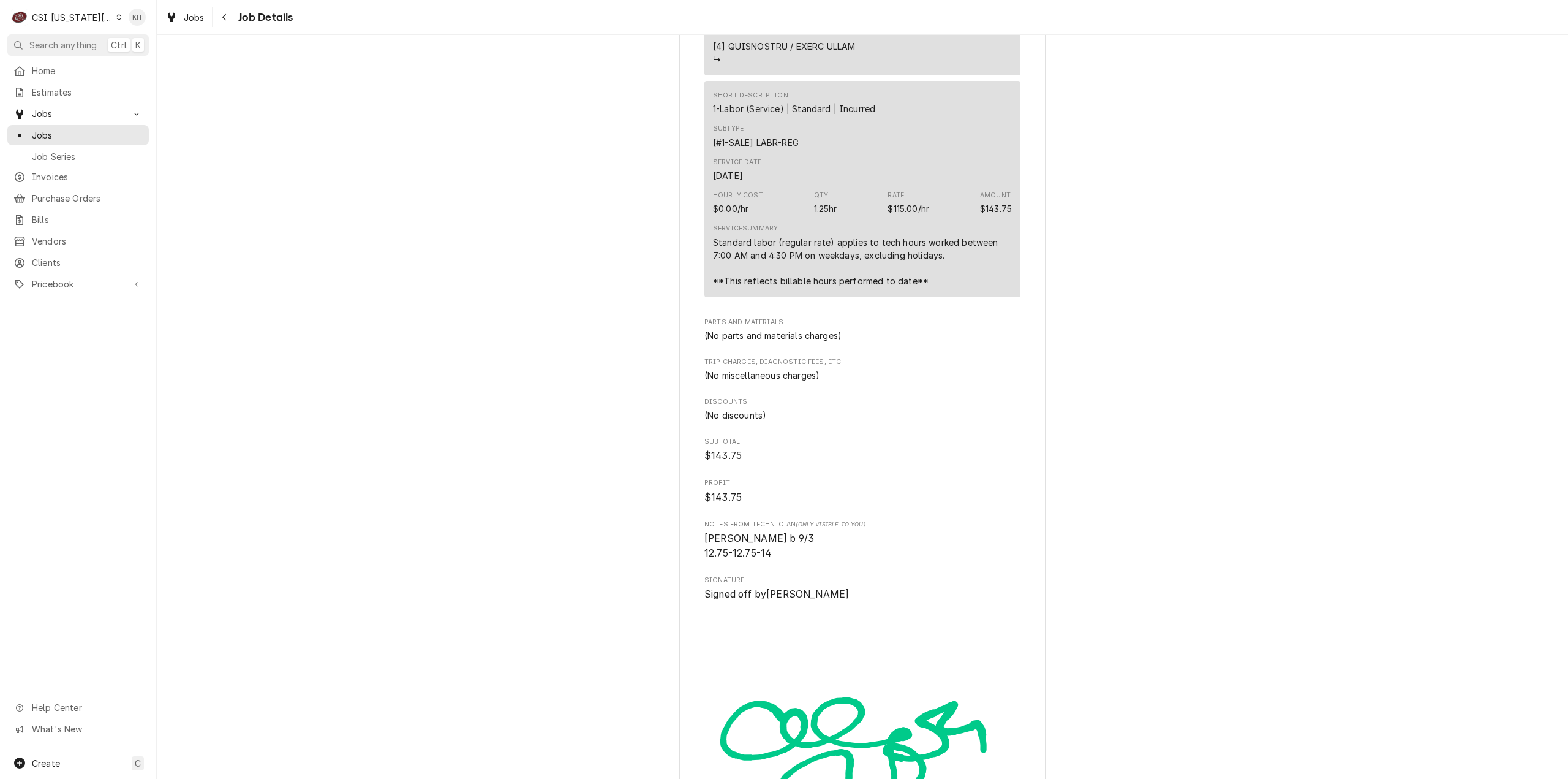
scroll to position [3852, 0]
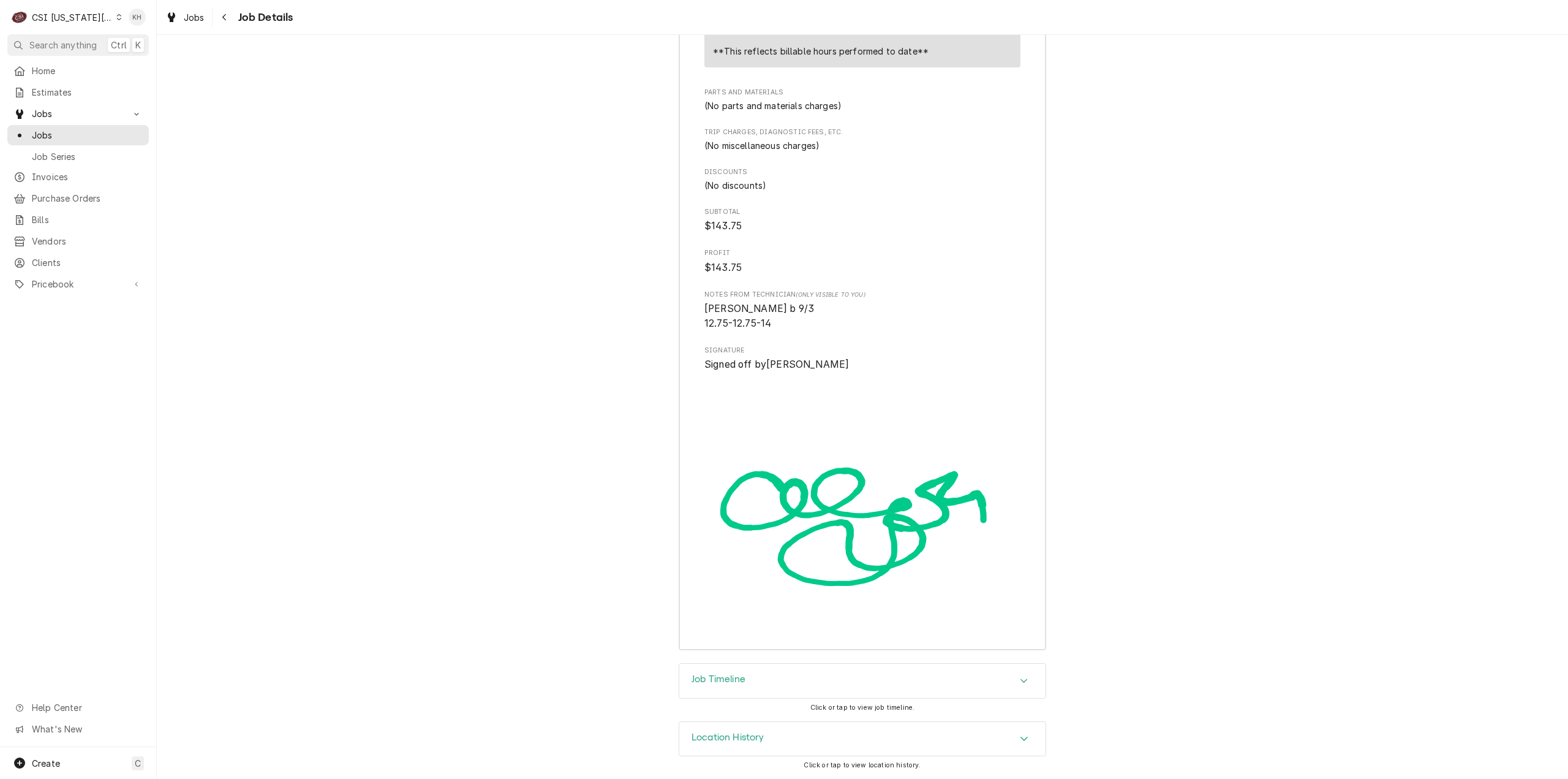
click at [757, 686] on div "Job Timeline" at bounding box center [862, 681] width 367 height 34
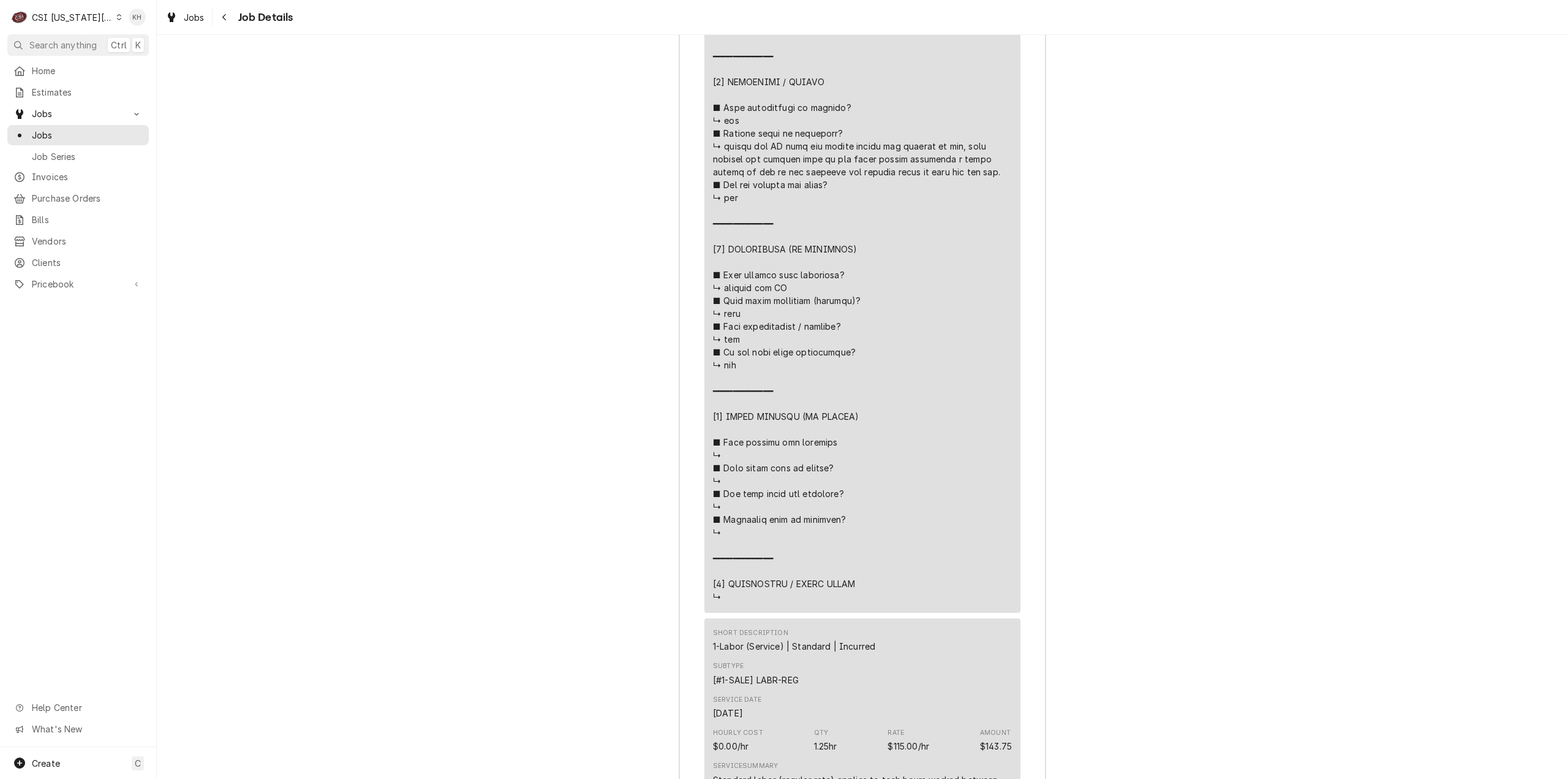
scroll to position [3048, 0]
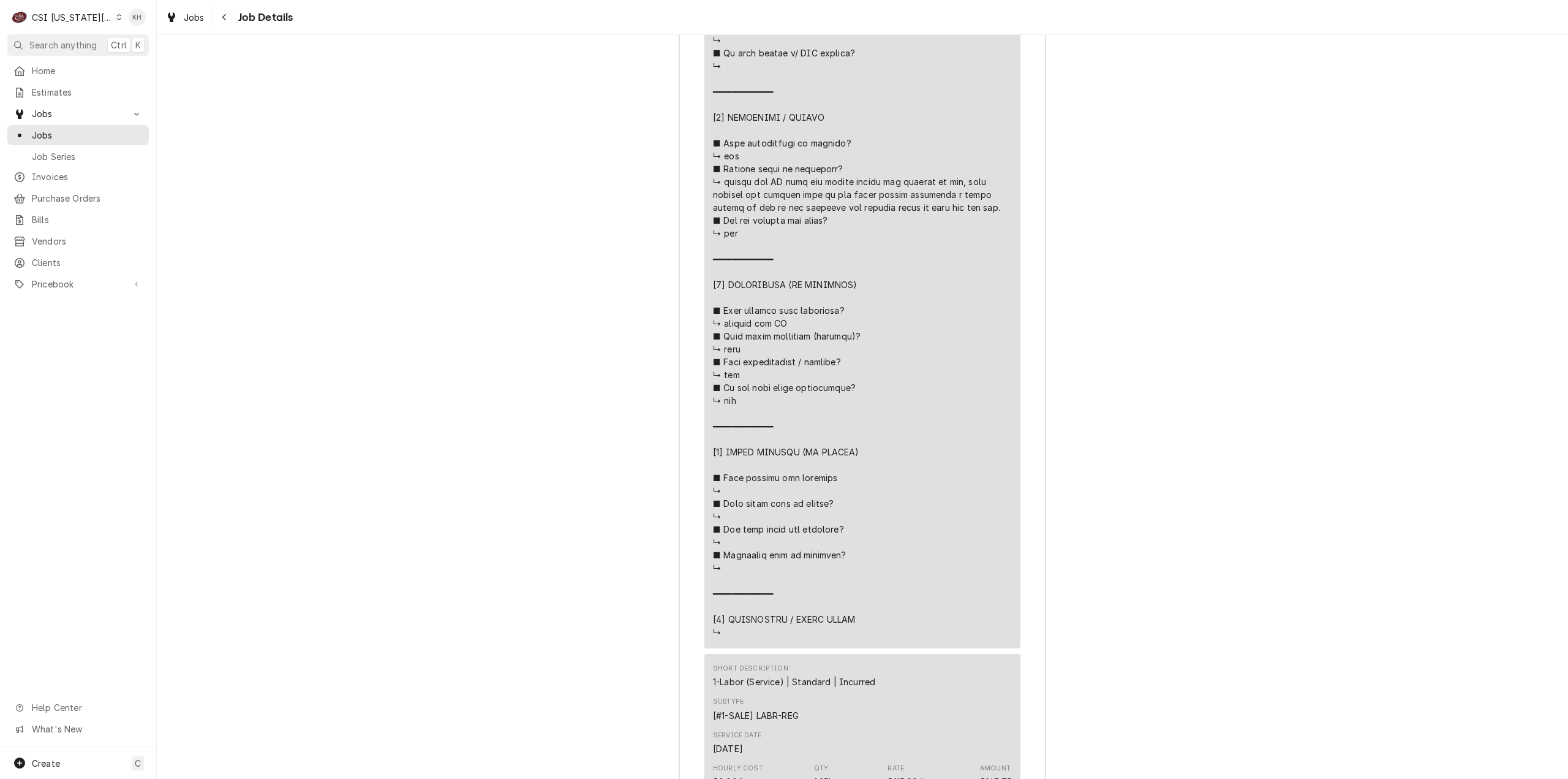
click at [71, 31] on div "C CSI [US_STATE] City KH" at bounding box center [78, 17] width 156 height 34
click at [76, 45] on span "Search anything" at bounding box center [63, 45] width 67 height 13
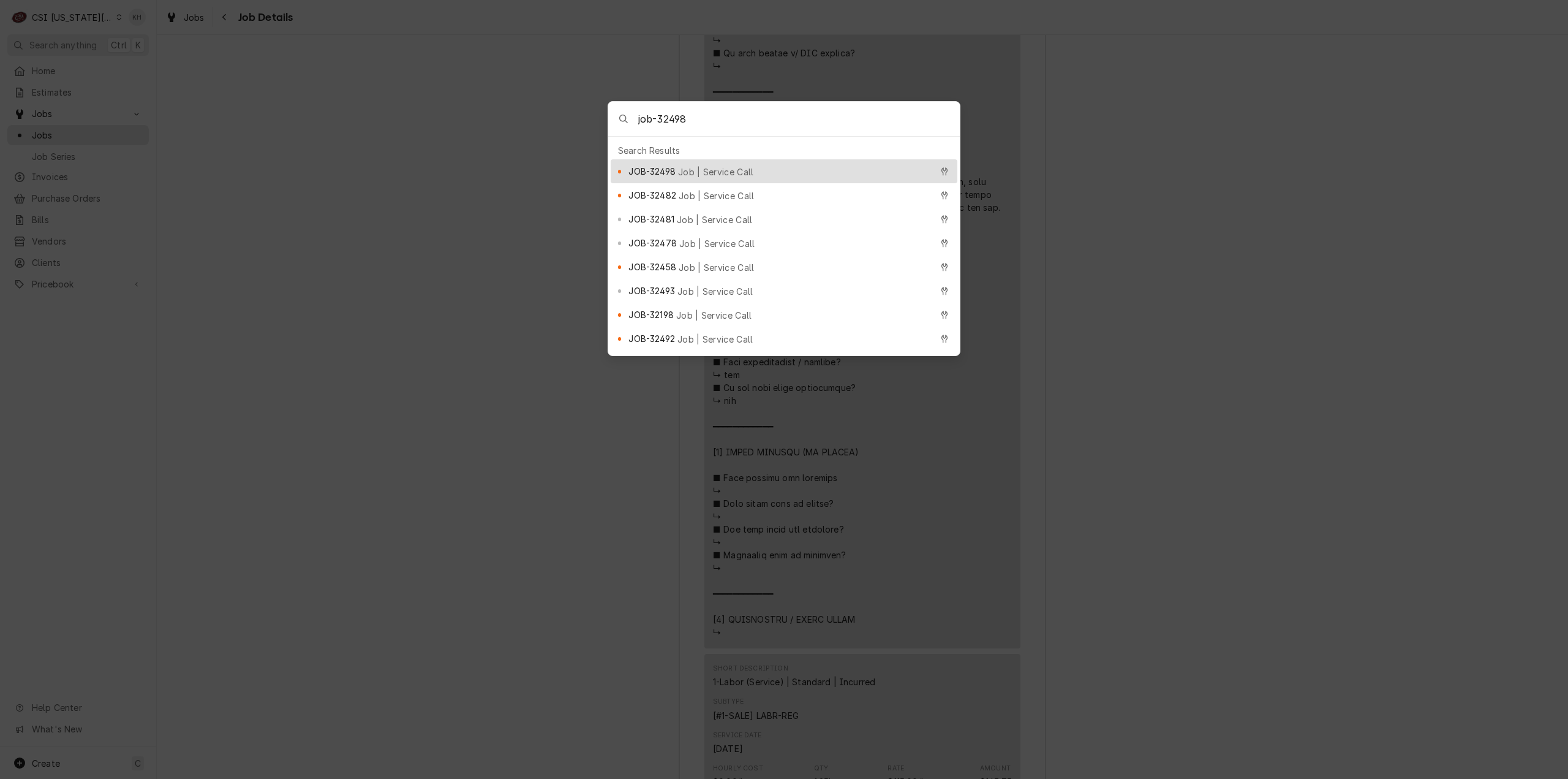
type input "job-32498"
click at [709, 165] on span "Job | Service Call" at bounding box center [716, 171] width 76 height 13
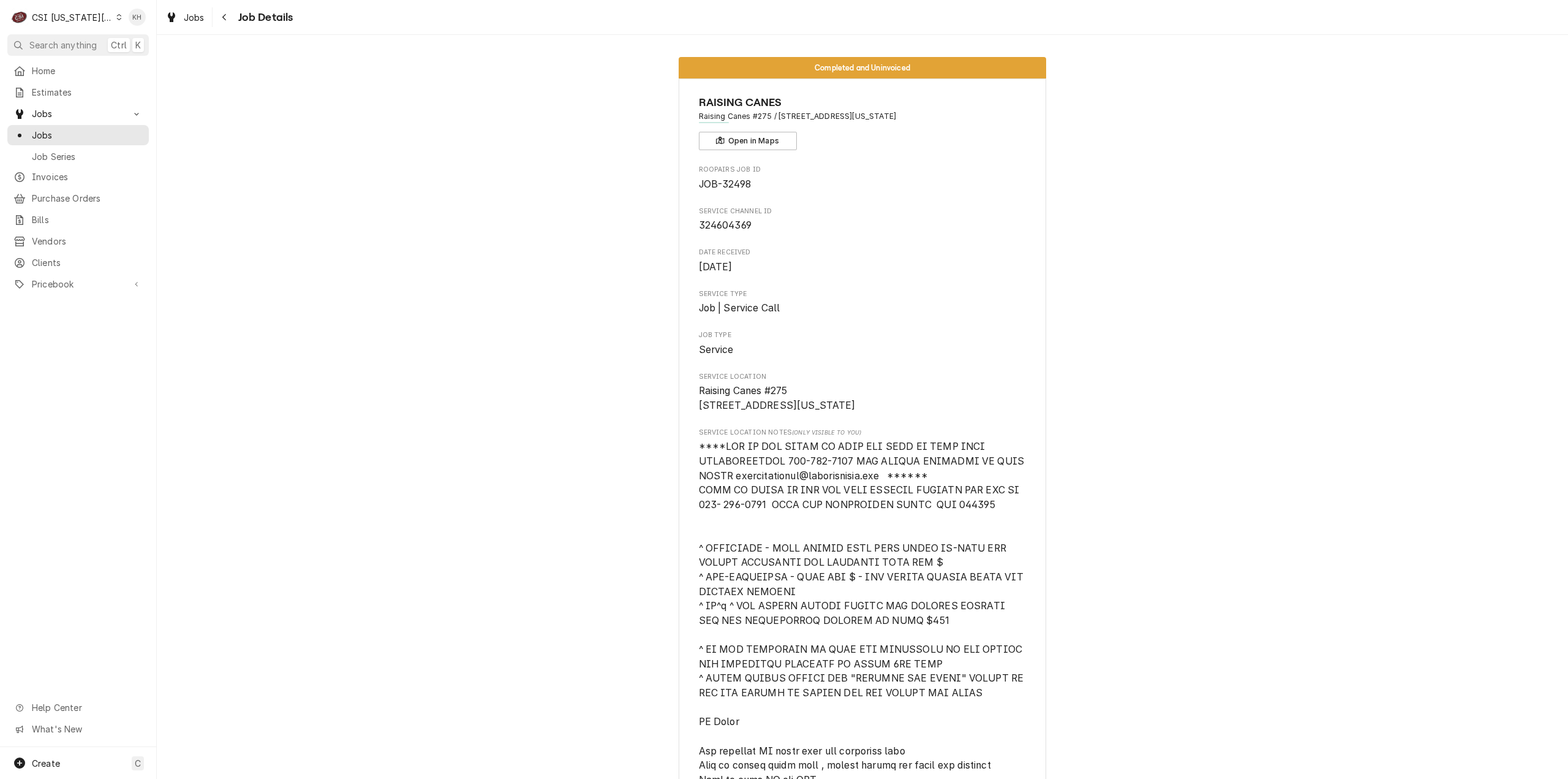
drag, startPoint x: 70, startPoint y: 10, endPoint x: 72, endPoint y: 19, distance: 9.2
click at [71, 10] on div "C CSI [US_STATE] City" at bounding box center [67, 17] width 118 height 24
click at [154, 61] on div "CSI St. [PERSON_NAME]" at bounding box center [209, 67] width 179 height 13
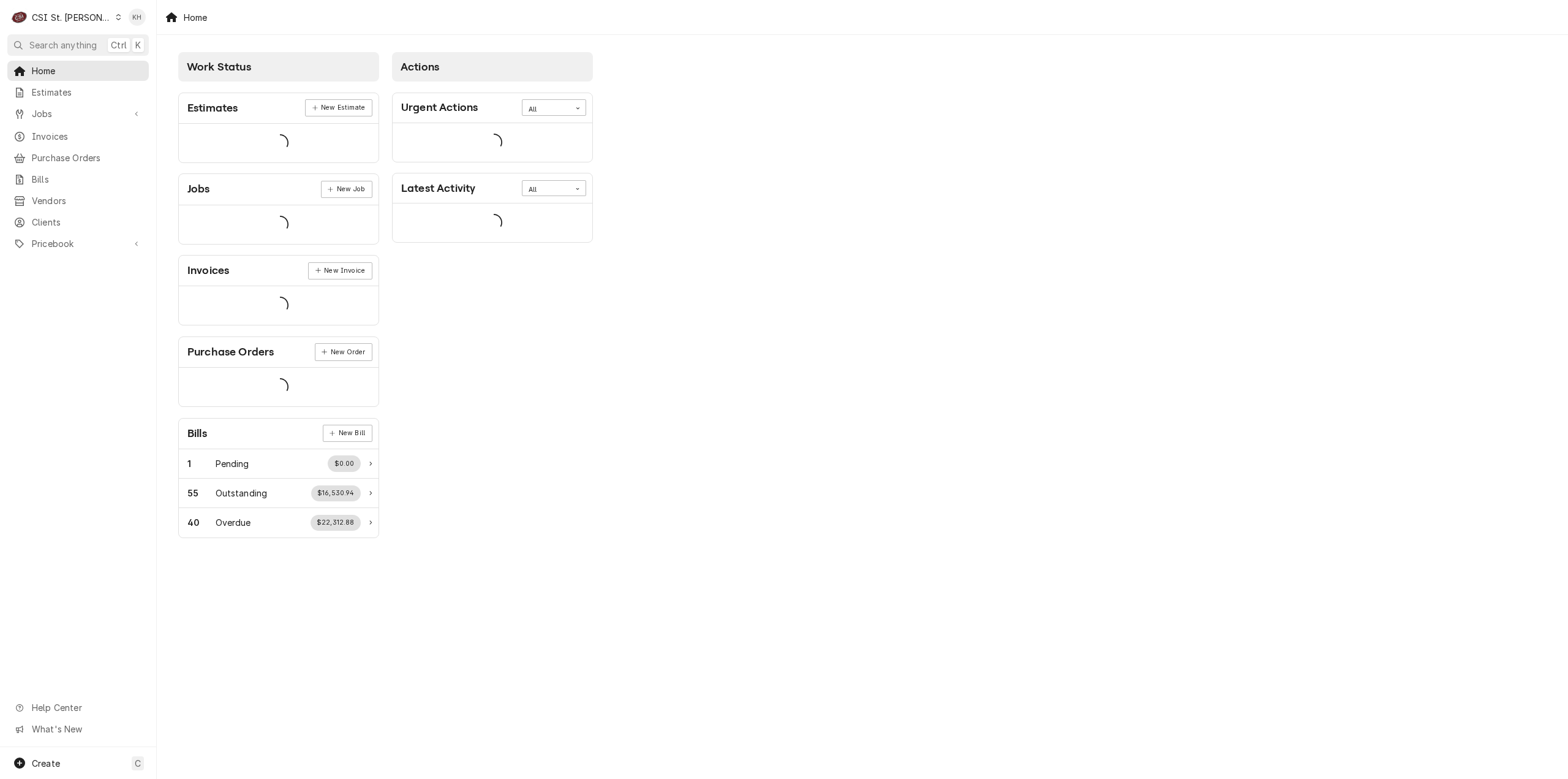
drag, startPoint x: 0, startPoint y: 0, endPoint x: 90, endPoint y: 46, distance: 101.1
click at [72, 47] on span "Search anything" at bounding box center [63, 45] width 67 height 13
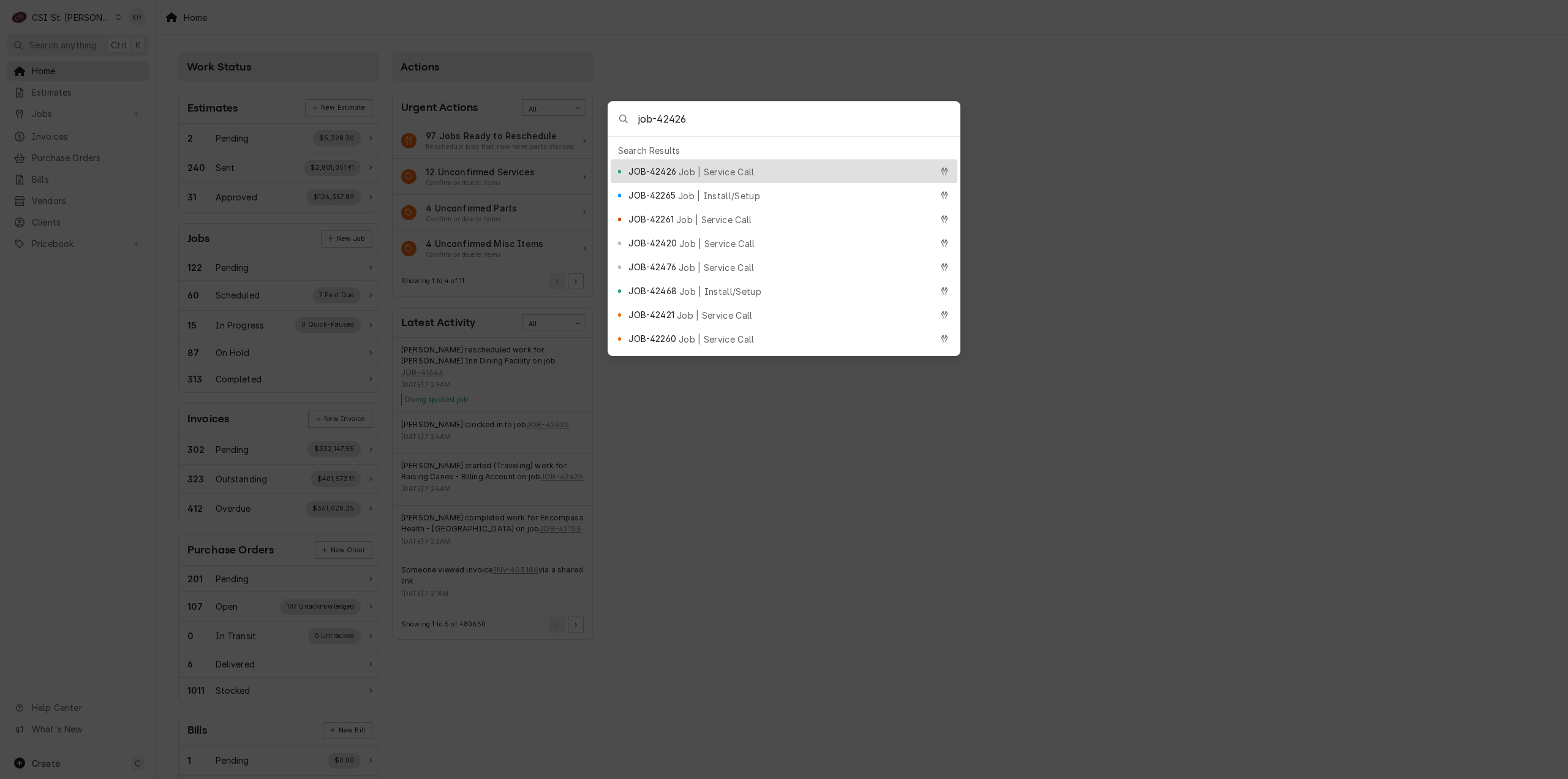
type input "job-42426"
drag, startPoint x: 677, startPoint y: 164, endPoint x: 664, endPoint y: 182, distance: 22.2
click at [677, 164] on div "JOB-42426 Job | Service Call" at bounding box center [779, 171] width 303 height 14
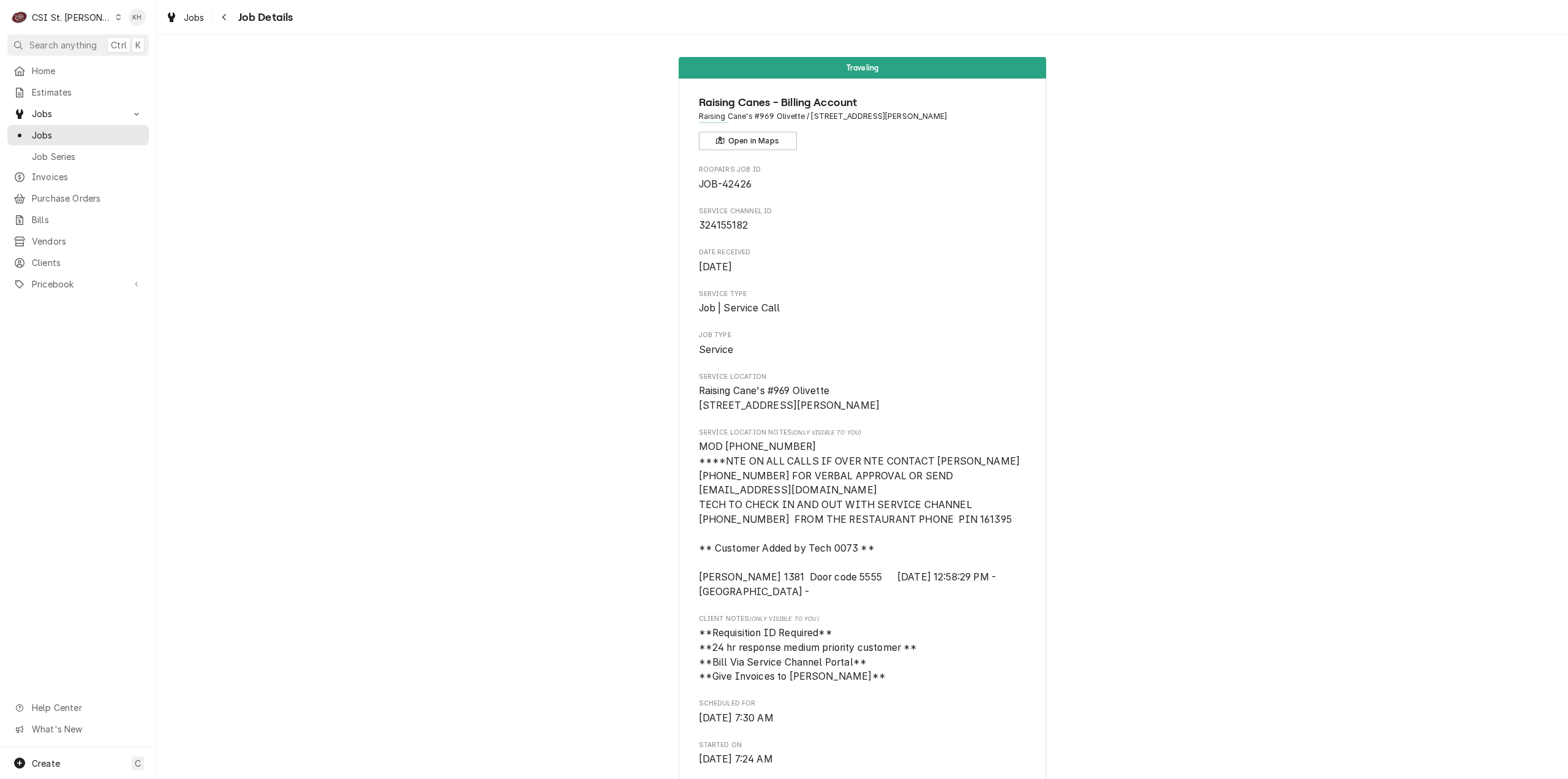
click at [74, 57] on nav "C CSI St. Louis KH Search anything Ctrl K Home Estimates Jobs Jobs Job Series I…" at bounding box center [78, 389] width 157 height 779
click at [68, 51] on button "Search anything Ctrl K" at bounding box center [78, 45] width 141 height 22
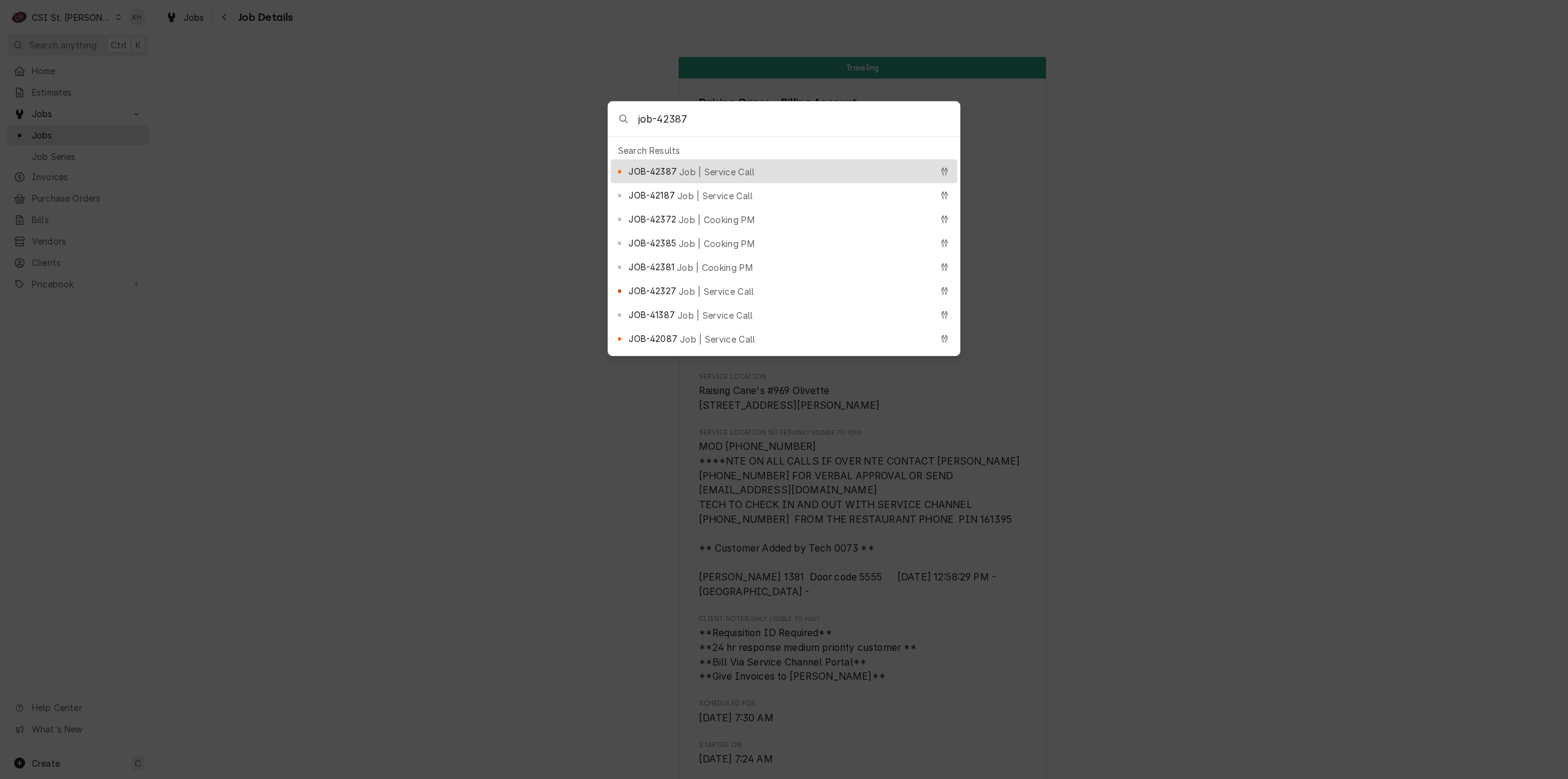
type input "job-42387"
click at [671, 165] on span "JOB-42387" at bounding box center [652, 171] width 48 height 13
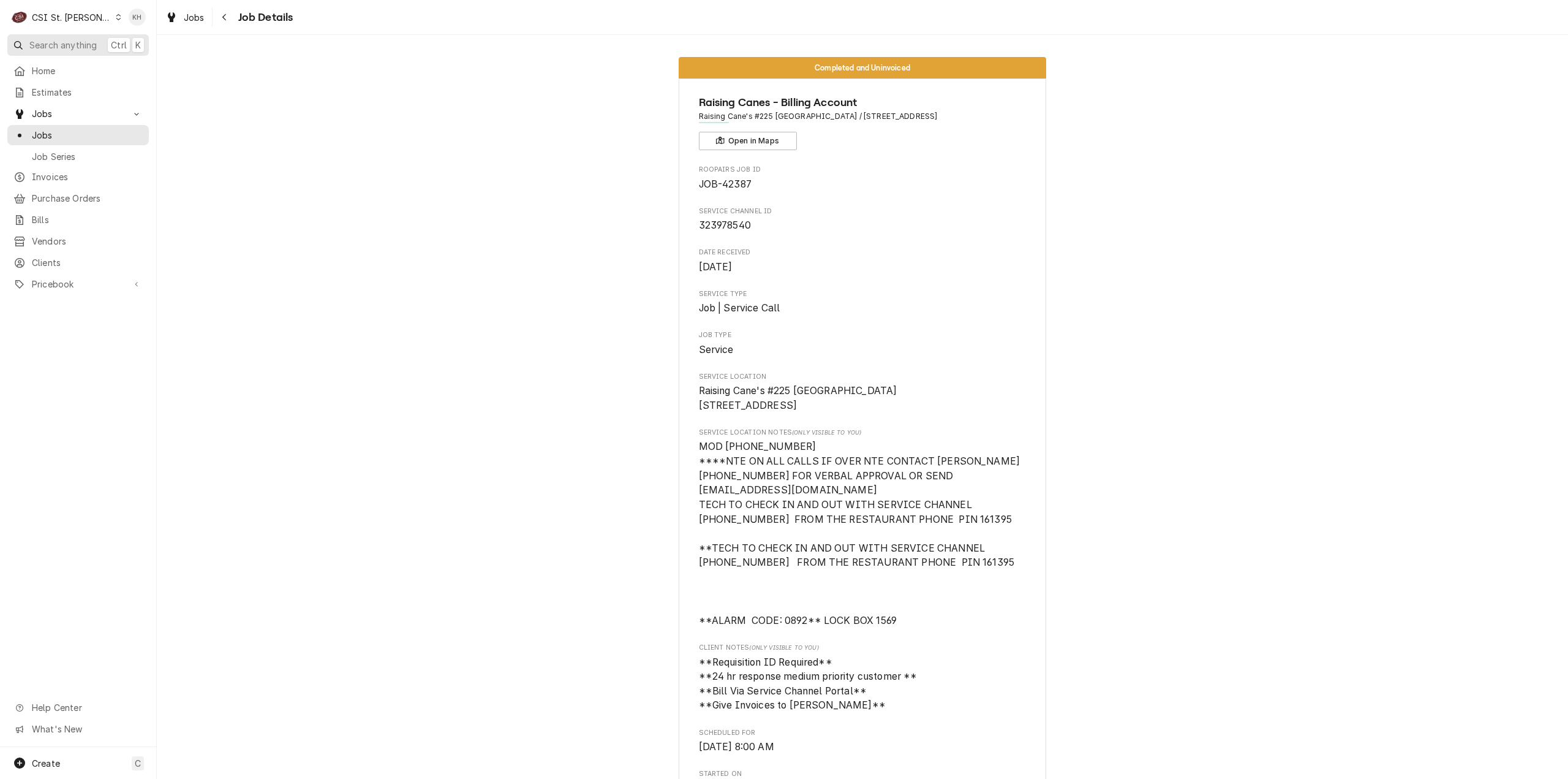
click at [69, 46] on span "Search anything" at bounding box center [63, 45] width 67 height 13
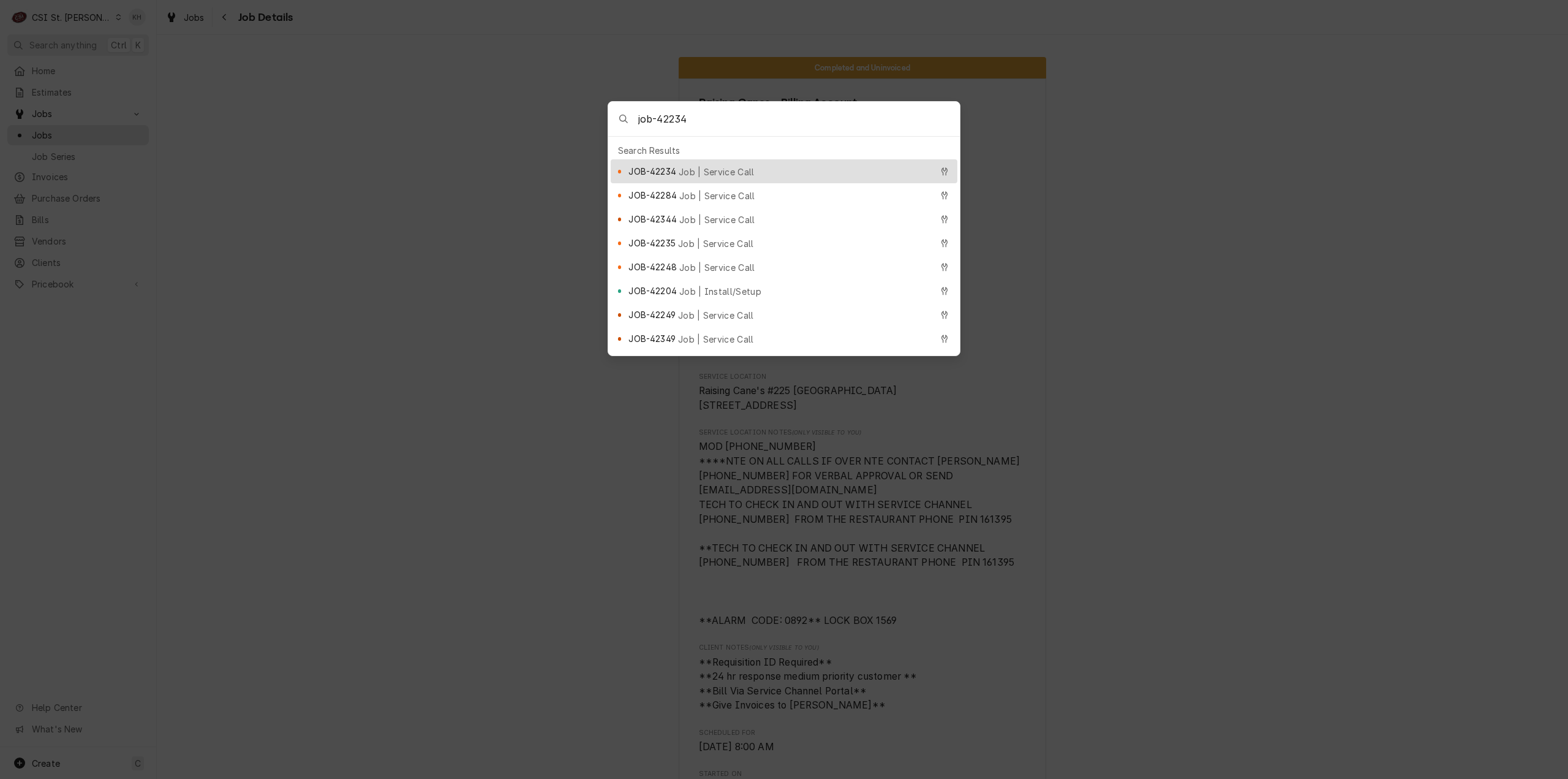
type input "job-42234"
click at [738, 165] on span "Job | Service Call" at bounding box center [717, 171] width 76 height 13
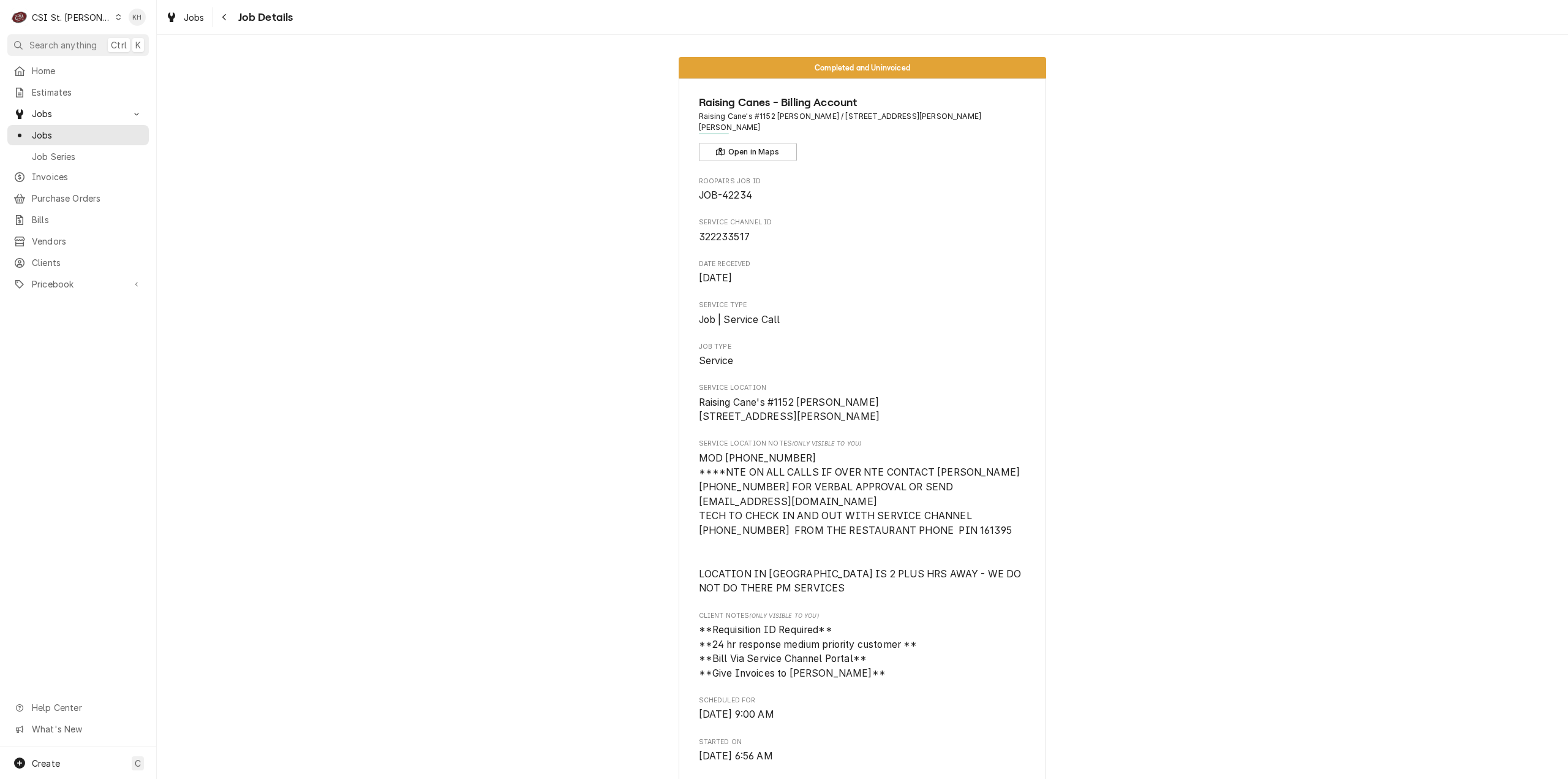
click at [818, 111] on span "Raising Cane's #1152 Marion / 2806 Joseph Cannon Way, Marion, IL 62959" at bounding box center [863, 122] width 328 height 22
copy span "2806"
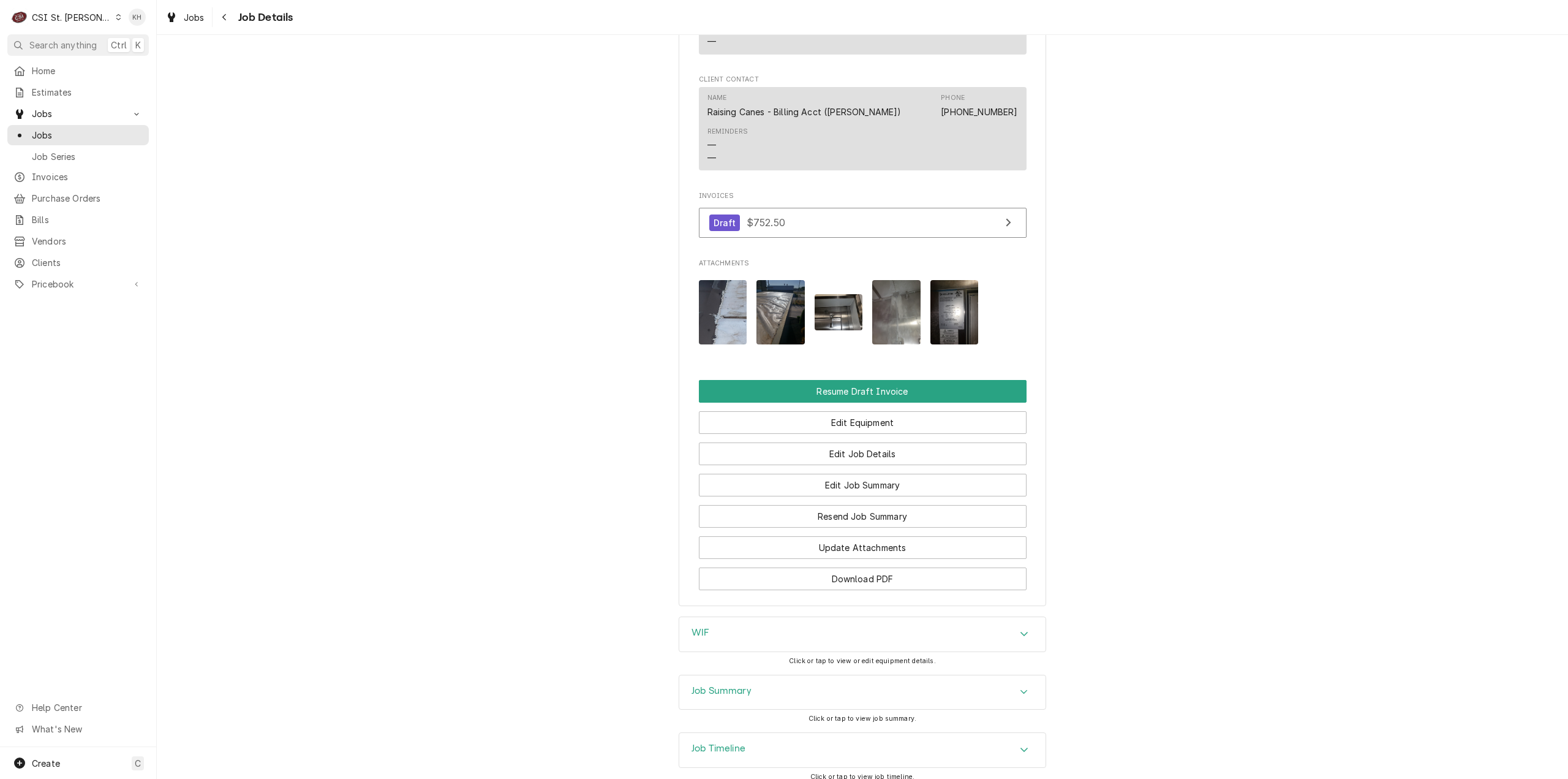
scroll to position [1373, 0]
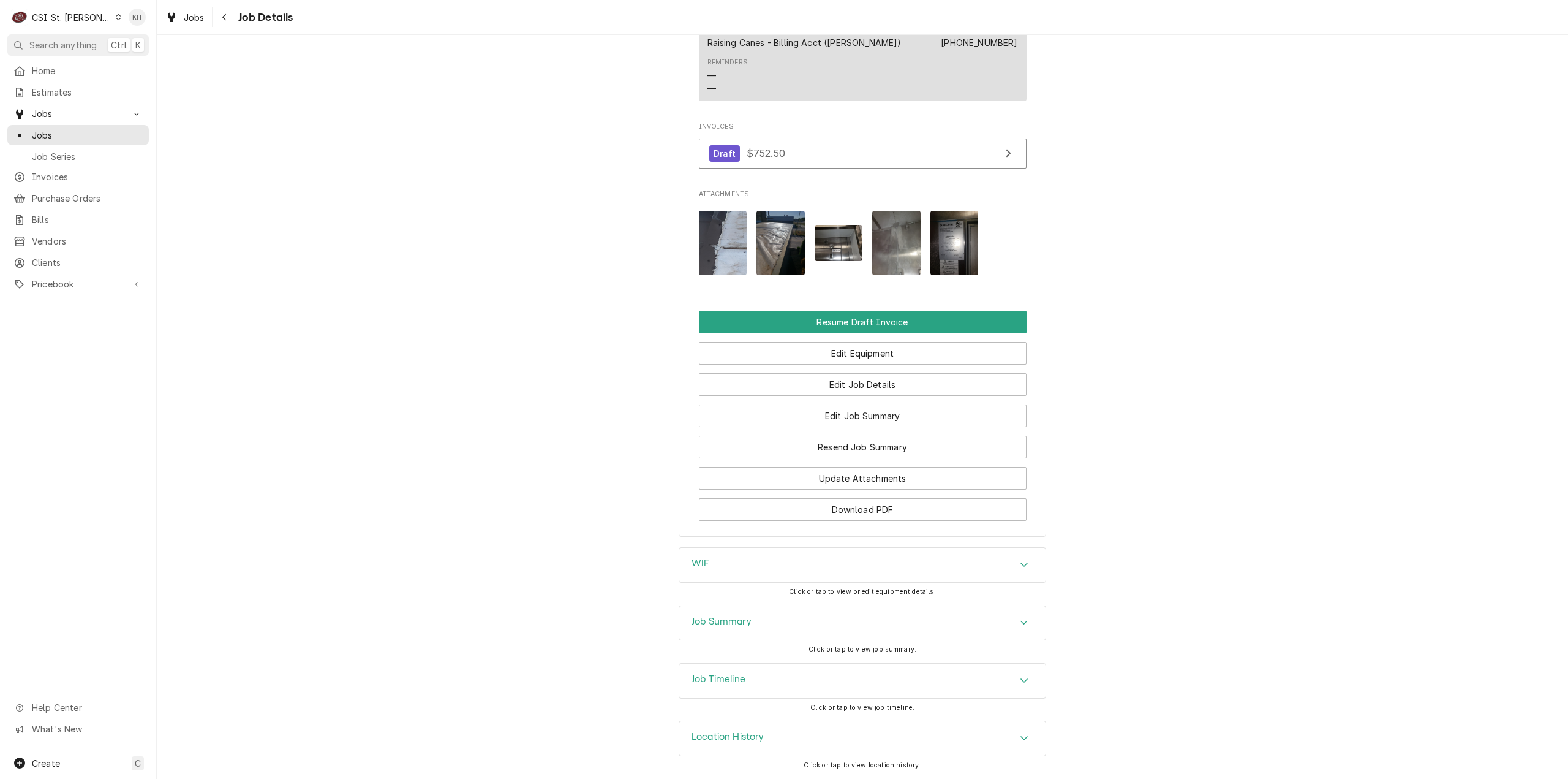
click at [753, 678] on div "Job Timeline" at bounding box center [862, 681] width 367 height 34
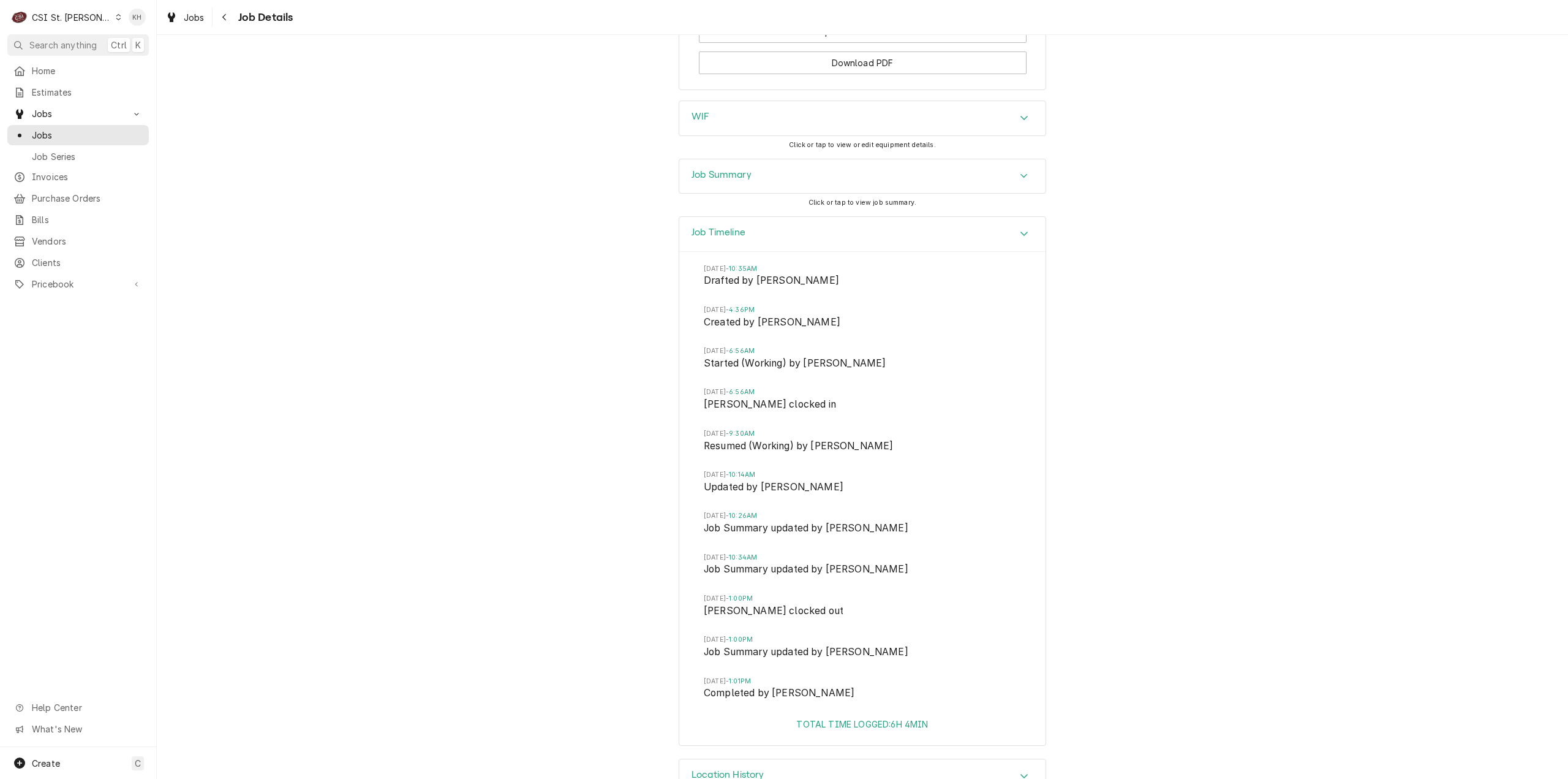
scroll to position [1857, 0]
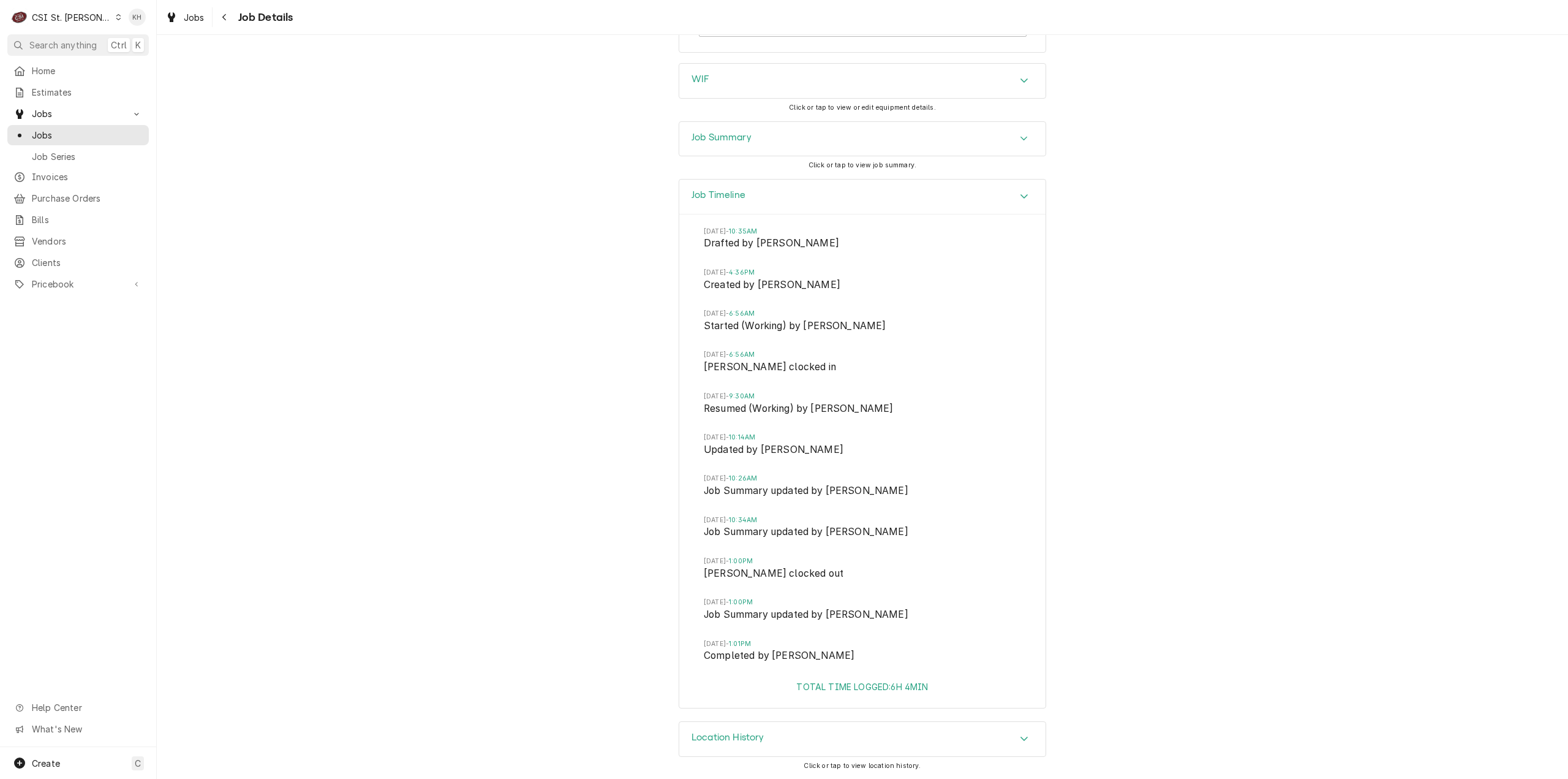
click at [770, 115] on div "WIF Click or tap to view or edit equipment details." at bounding box center [862, 92] width 368 height 58
drag, startPoint x: 777, startPoint y: 129, endPoint x: 781, endPoint y: 152, distance: 23.3
click at [777, 131] on div "Job Summary" at bounding box center [862, 139] width 367 height 34
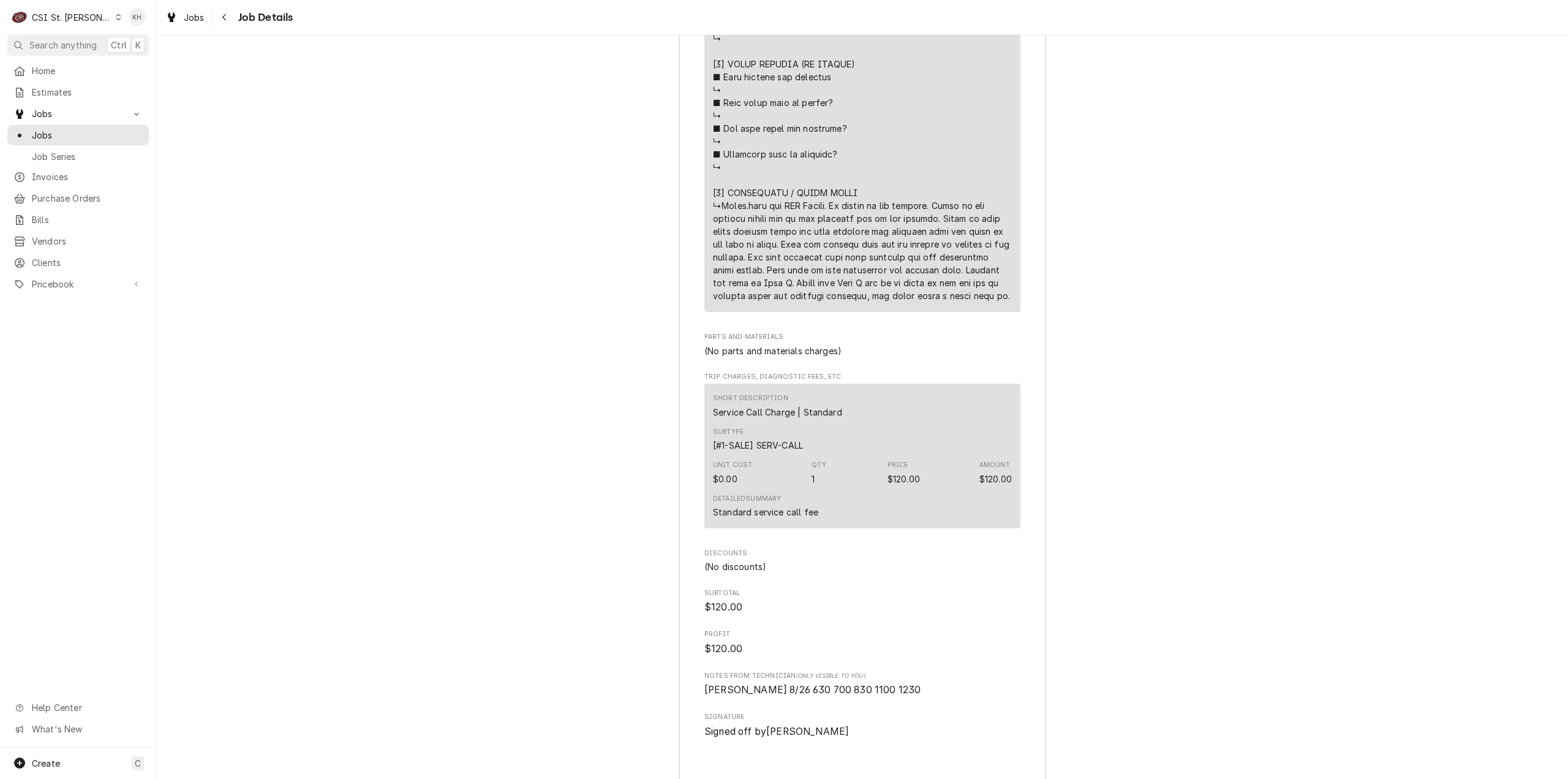
scroll to position [2994, 0]
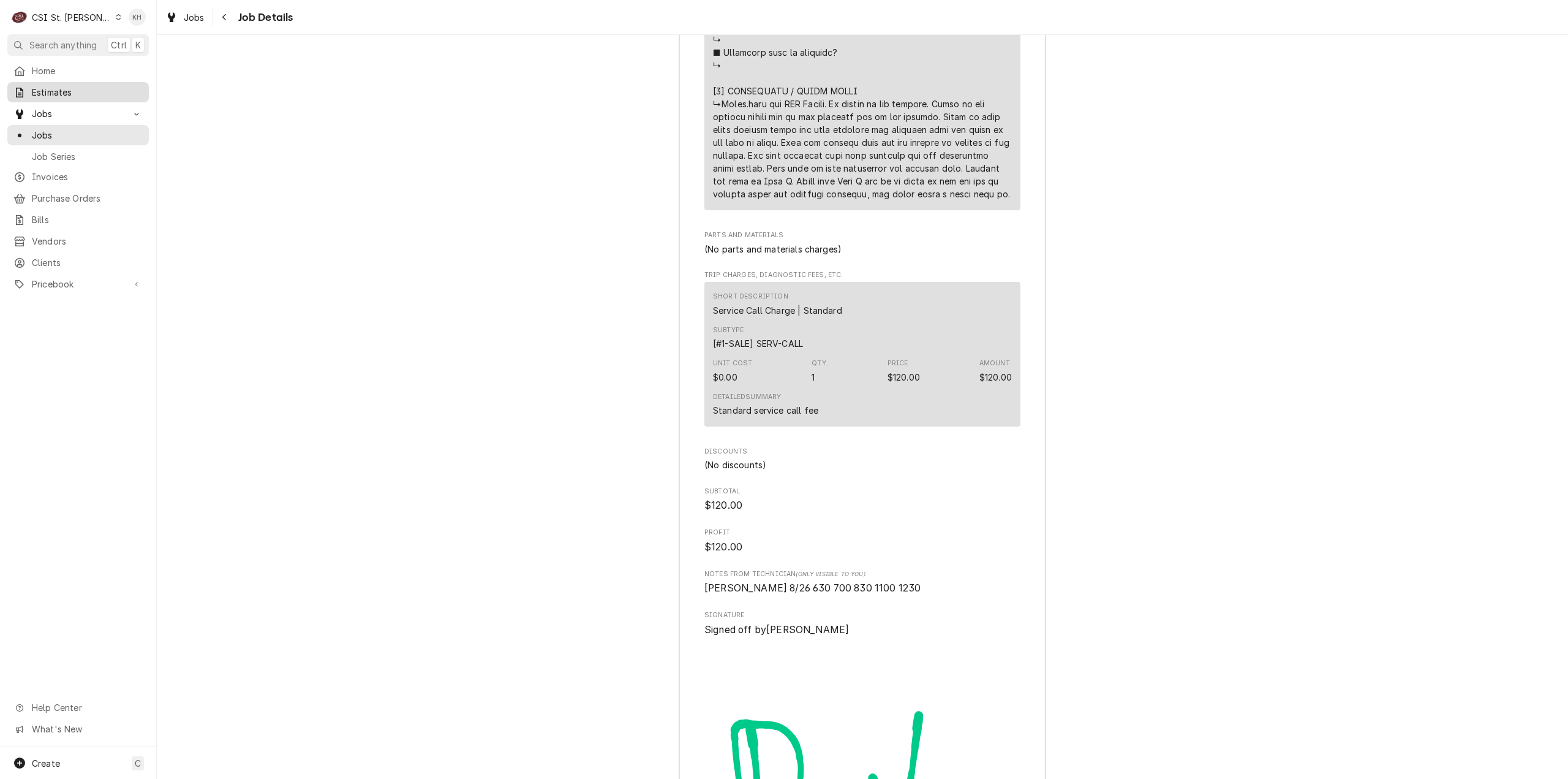
click at [90, 86] on span "Estimates" at bounding box center [87, 92] width 111 height 13
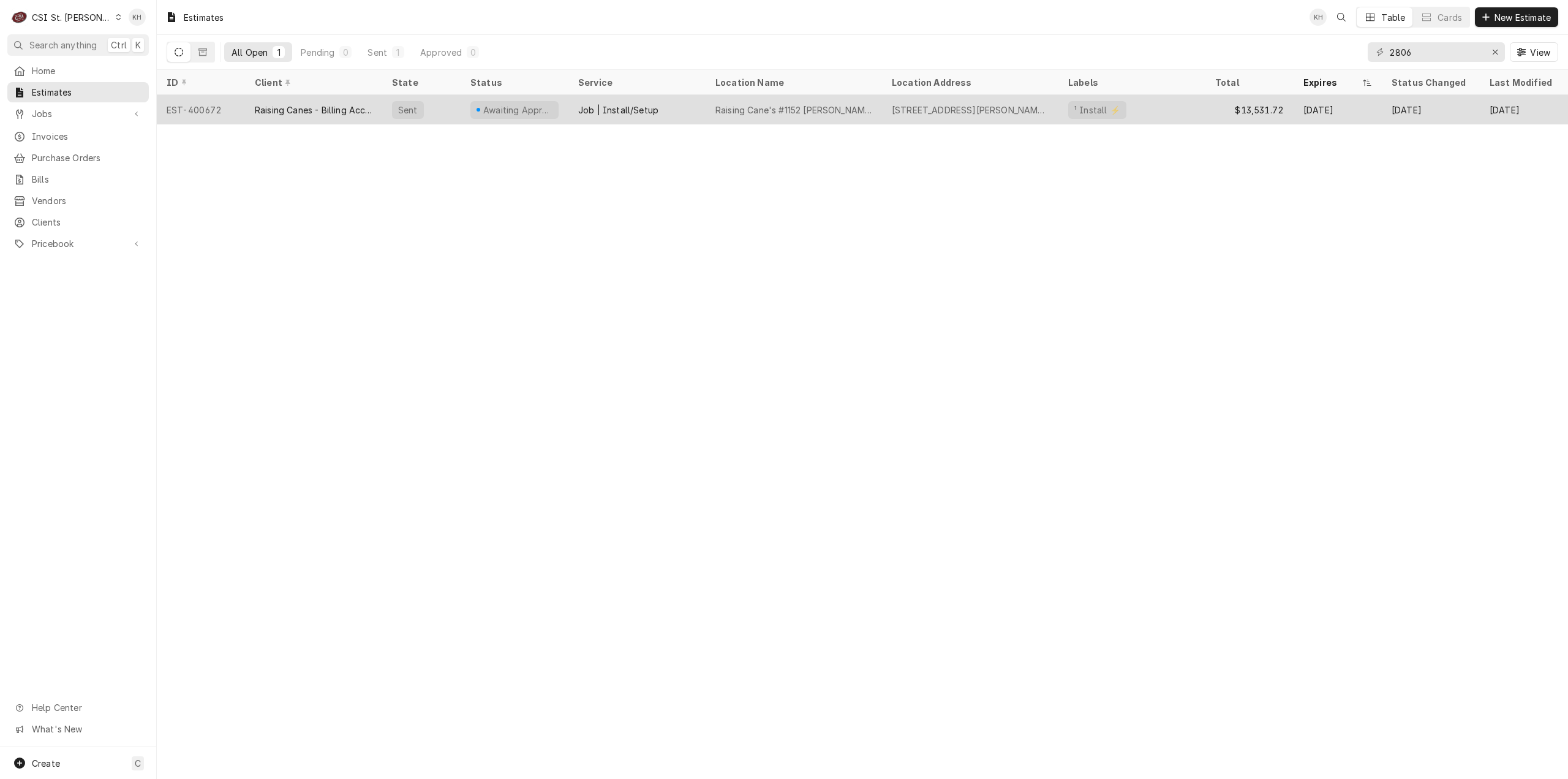
click at [654, 106] on div "Job | Install/Setup" at bounding box center [618, 110] width 80 height 13
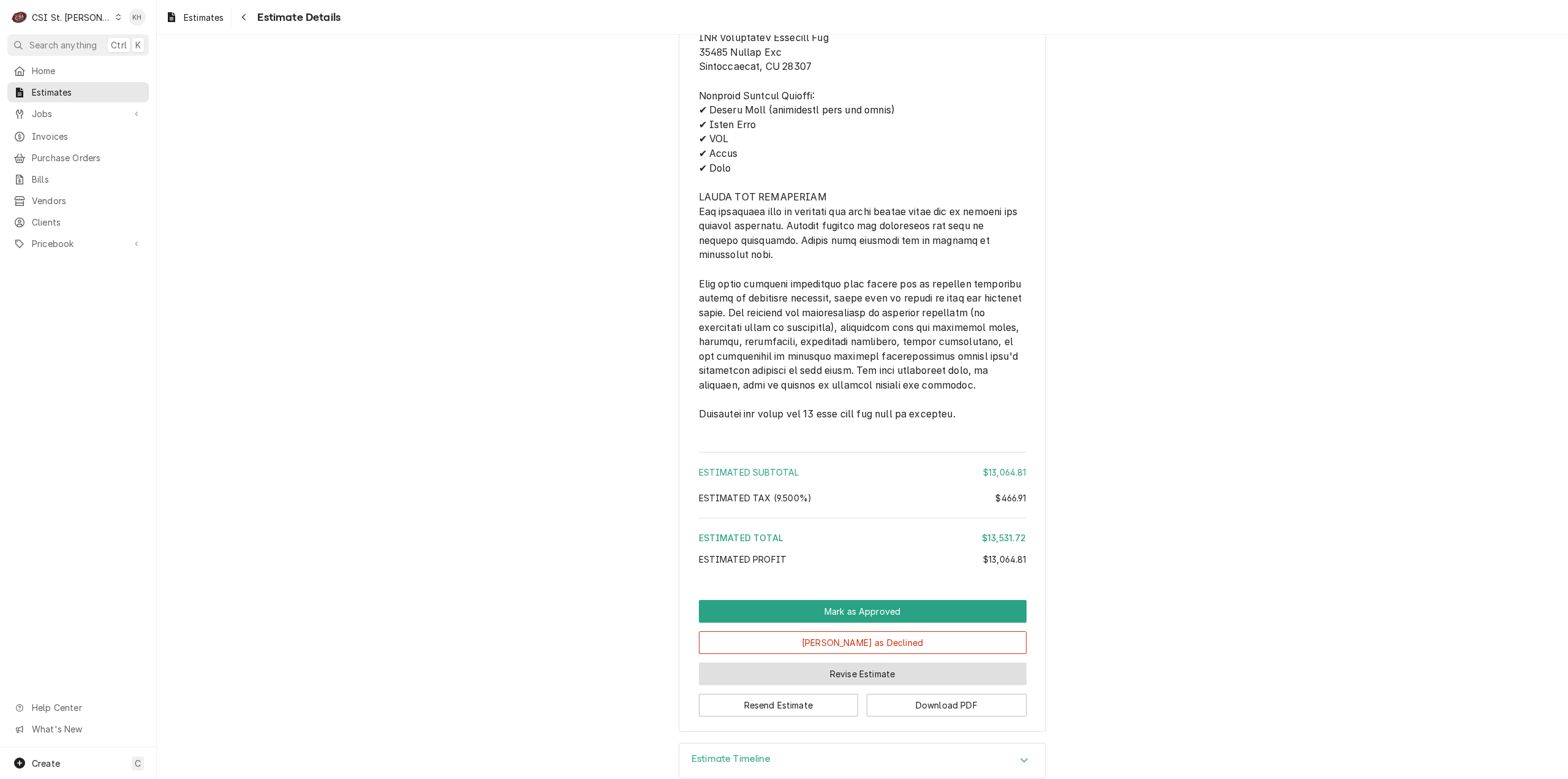
scroll to position [1478, 0]
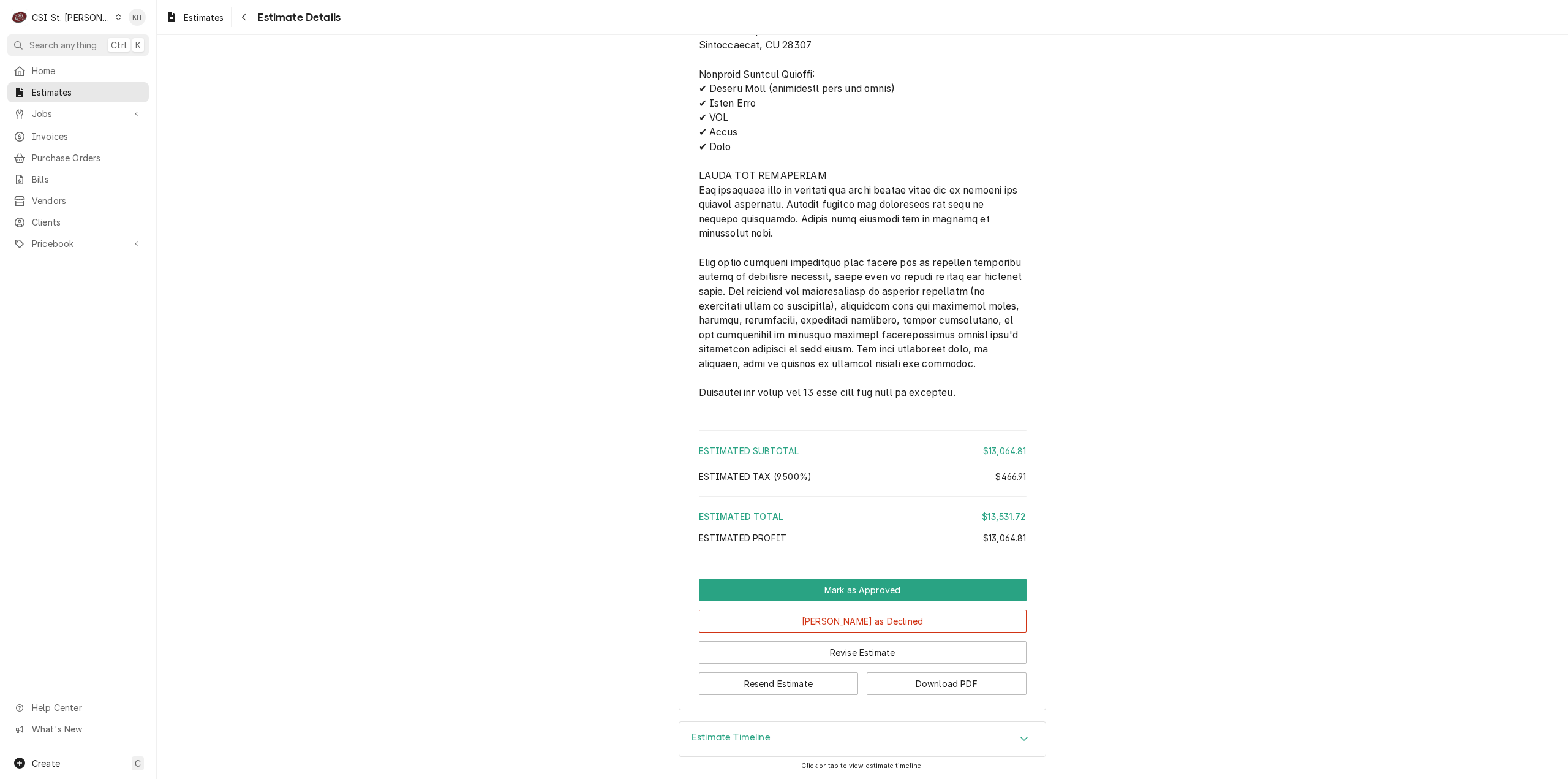
click at [806, 729] on div "Estimate Timeline" at bounding box center [862, 739] width 367 height 34
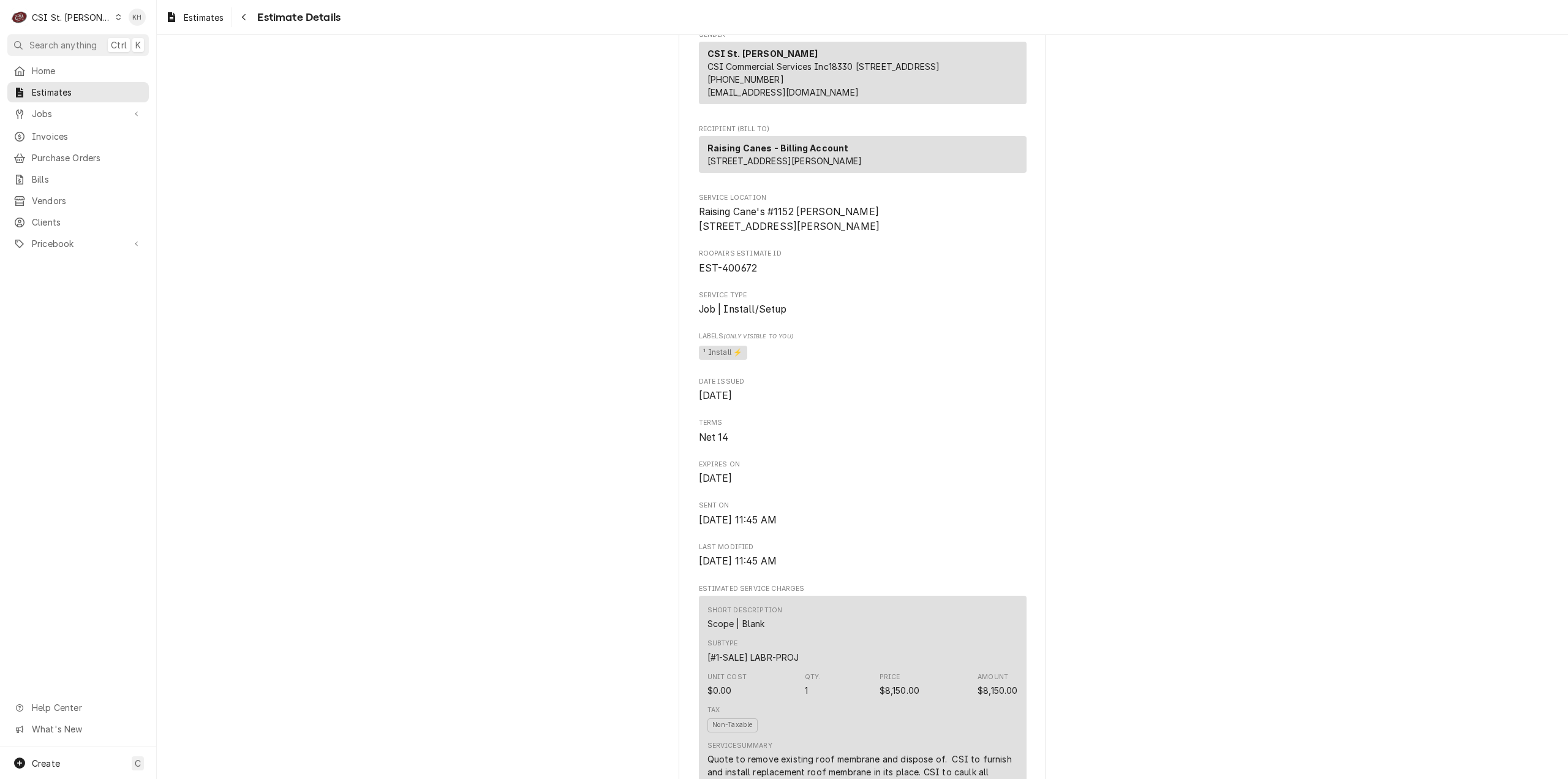
scroll to position [0, 0]
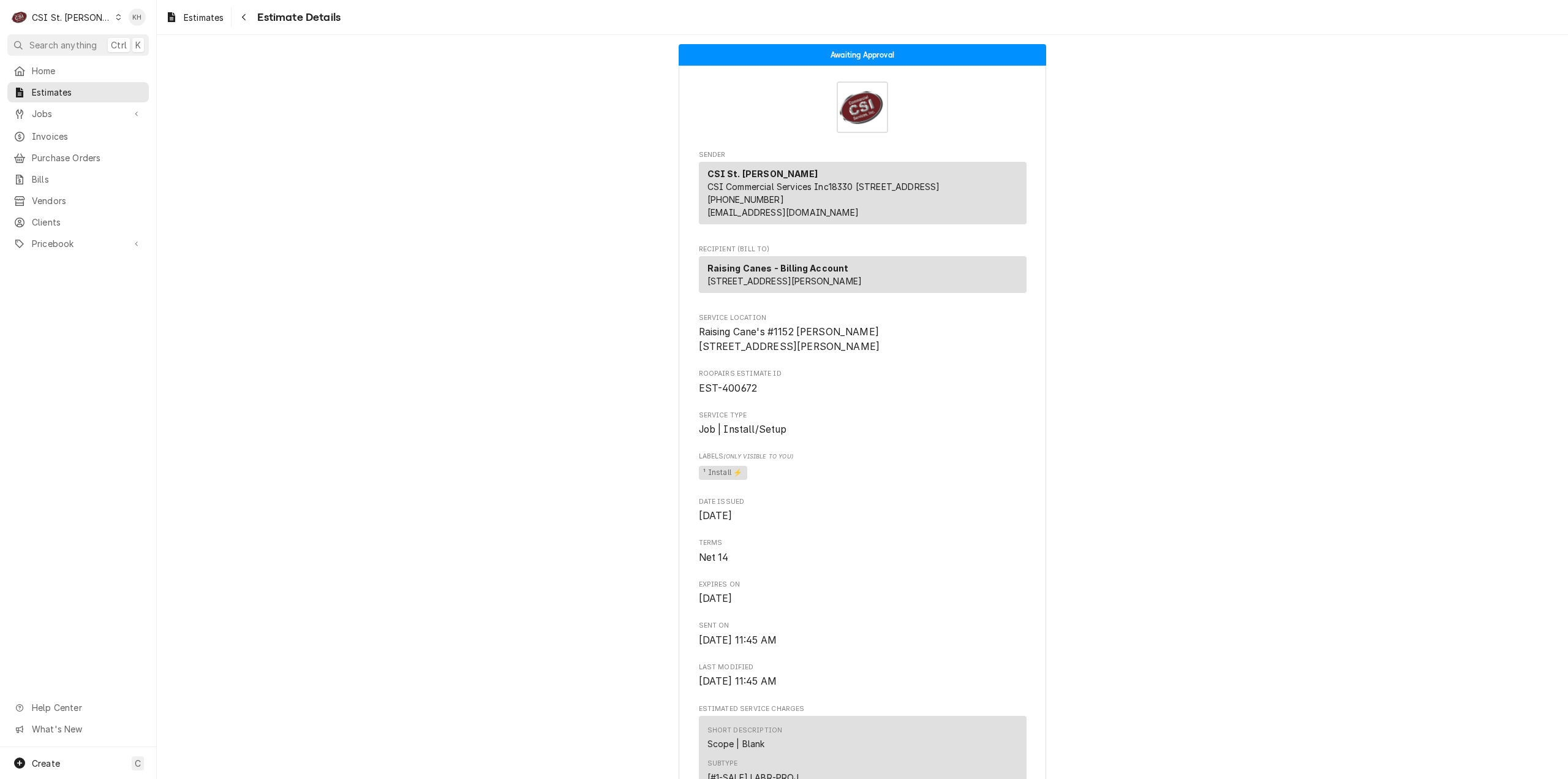
drag, startPoint x: 58, startPoint y: 18, endPoint x: 96, endPoint y: 44, distance: 46.0
click at [59, 19] on div "CSI St. Louis" at bounding box center [71, 17] width 80 height 13
click at [141, 25] on div "CSI [US_STATE][GEOGRAPHIC_DATA]" at bounding box center [188, 24] width 162 height 13
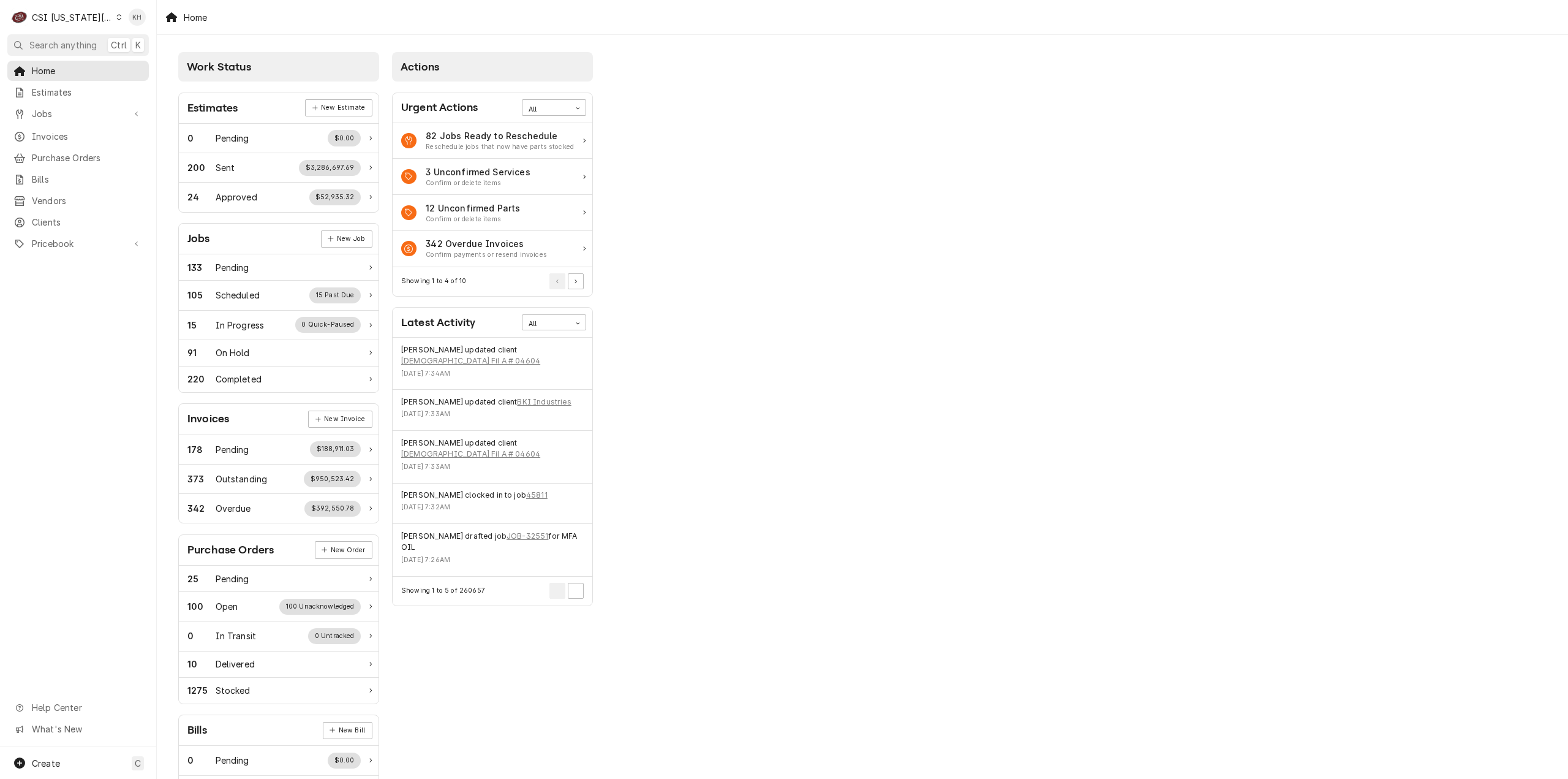
click at [67, 49] on span "Search anything" at bounding box center [63, 45] width 67 height 13
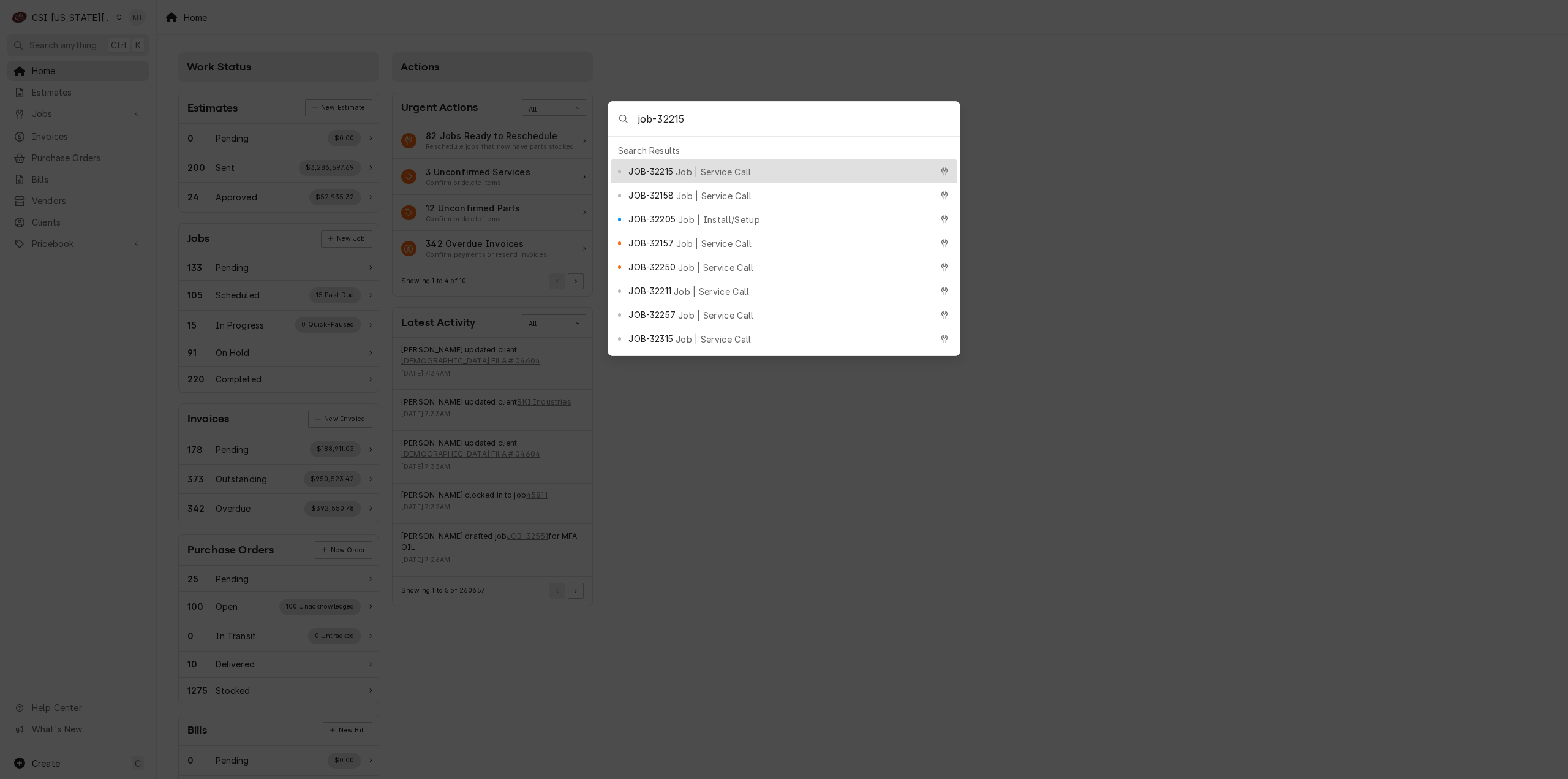
type input "job-32215"
click at [701, 171] on span "Job | Service Call" at bounding box center [714, 171] width 76 height 13
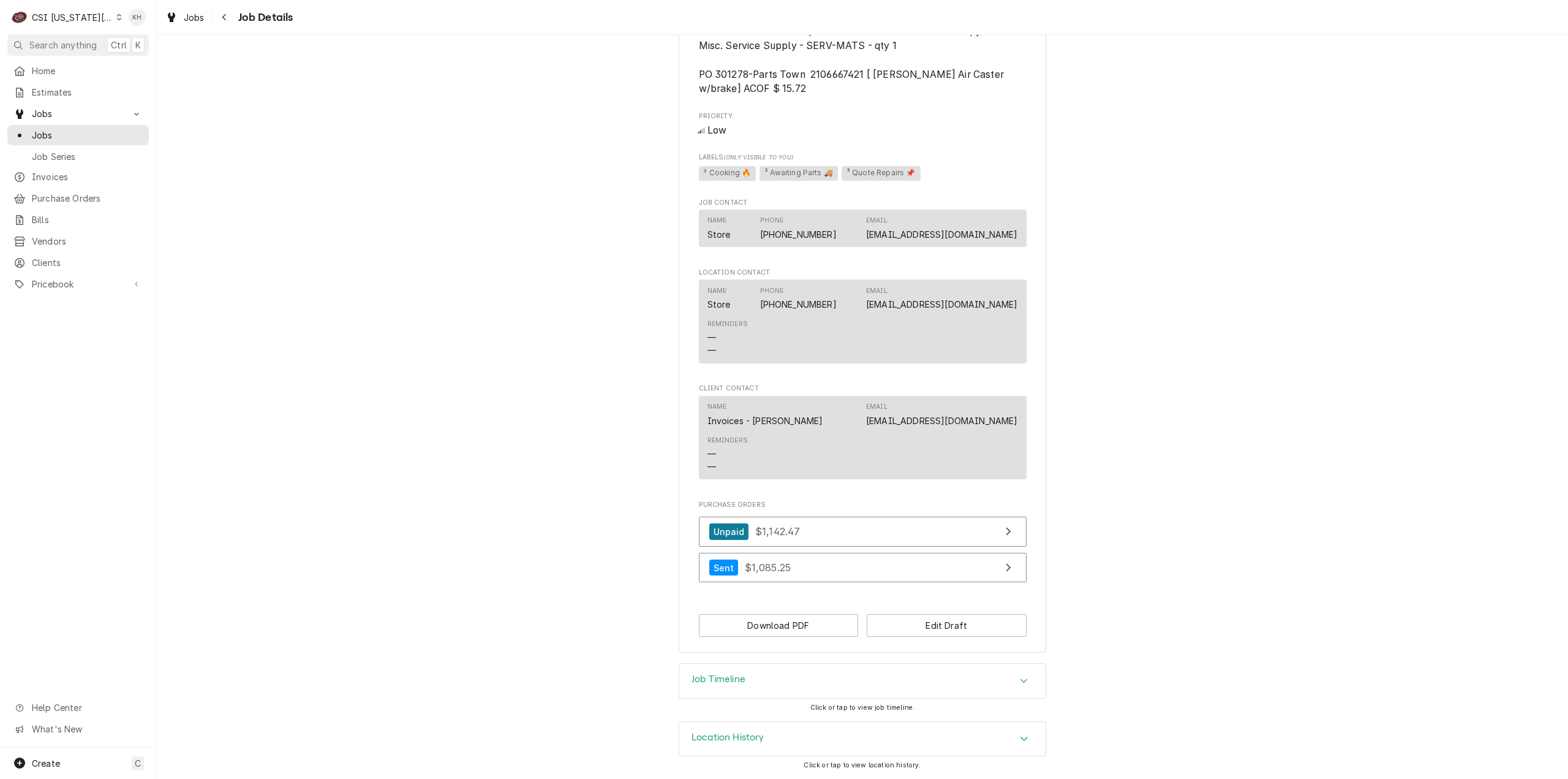
click at [785, 688] on div "Job Timeline" at bounding box center [862, 681] width 367 height 34
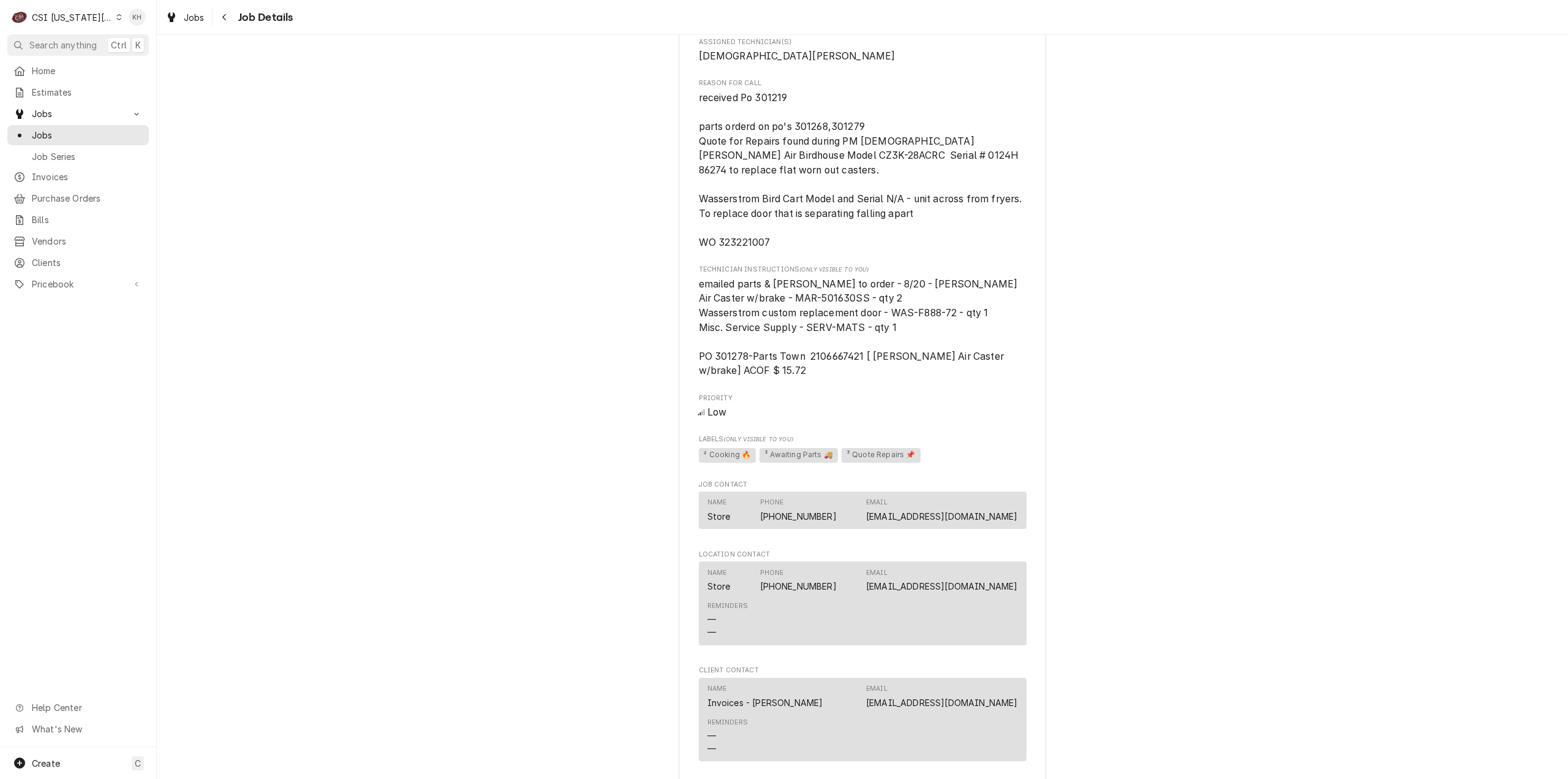
scroll to position [1031, 0]
click at [87, 42] on span "Search anything" at bounding box center [63, 45] width 67 height 13
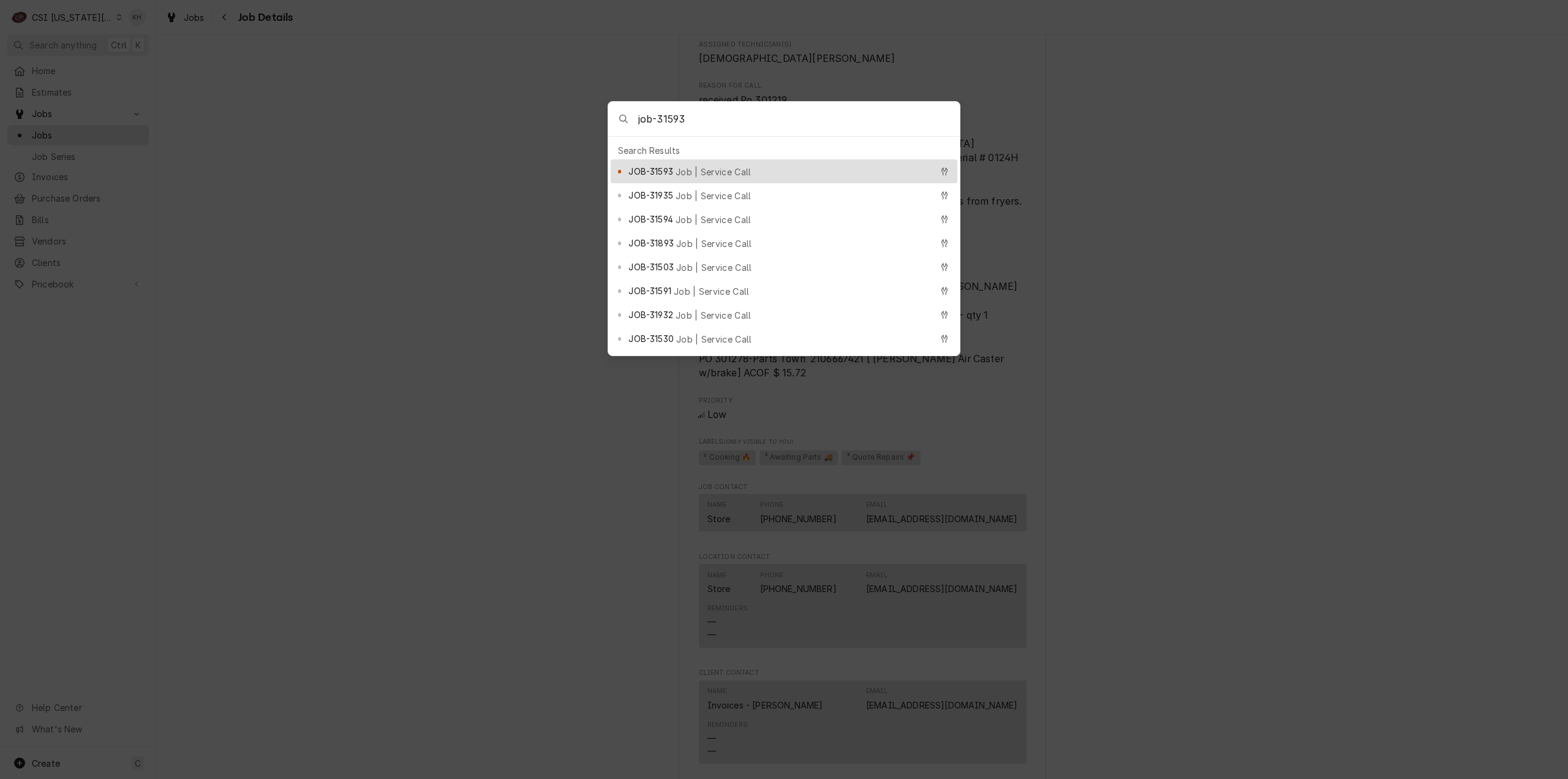
type input "job-31593"
click at [717, 171] on span "Job | Service Call" at bounding box center [714, 171] width 76 height 13
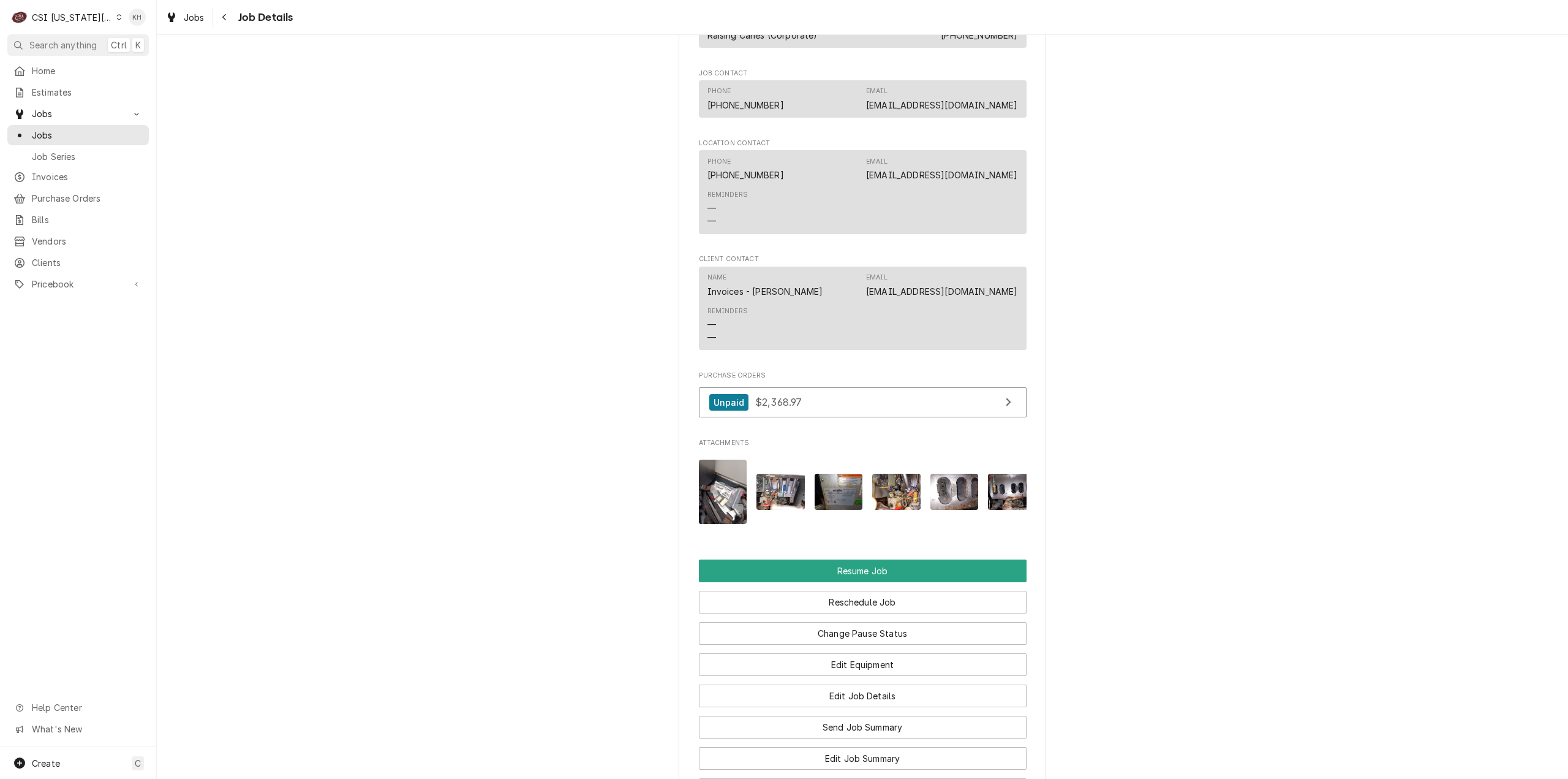
scroll to position [2645, 0]
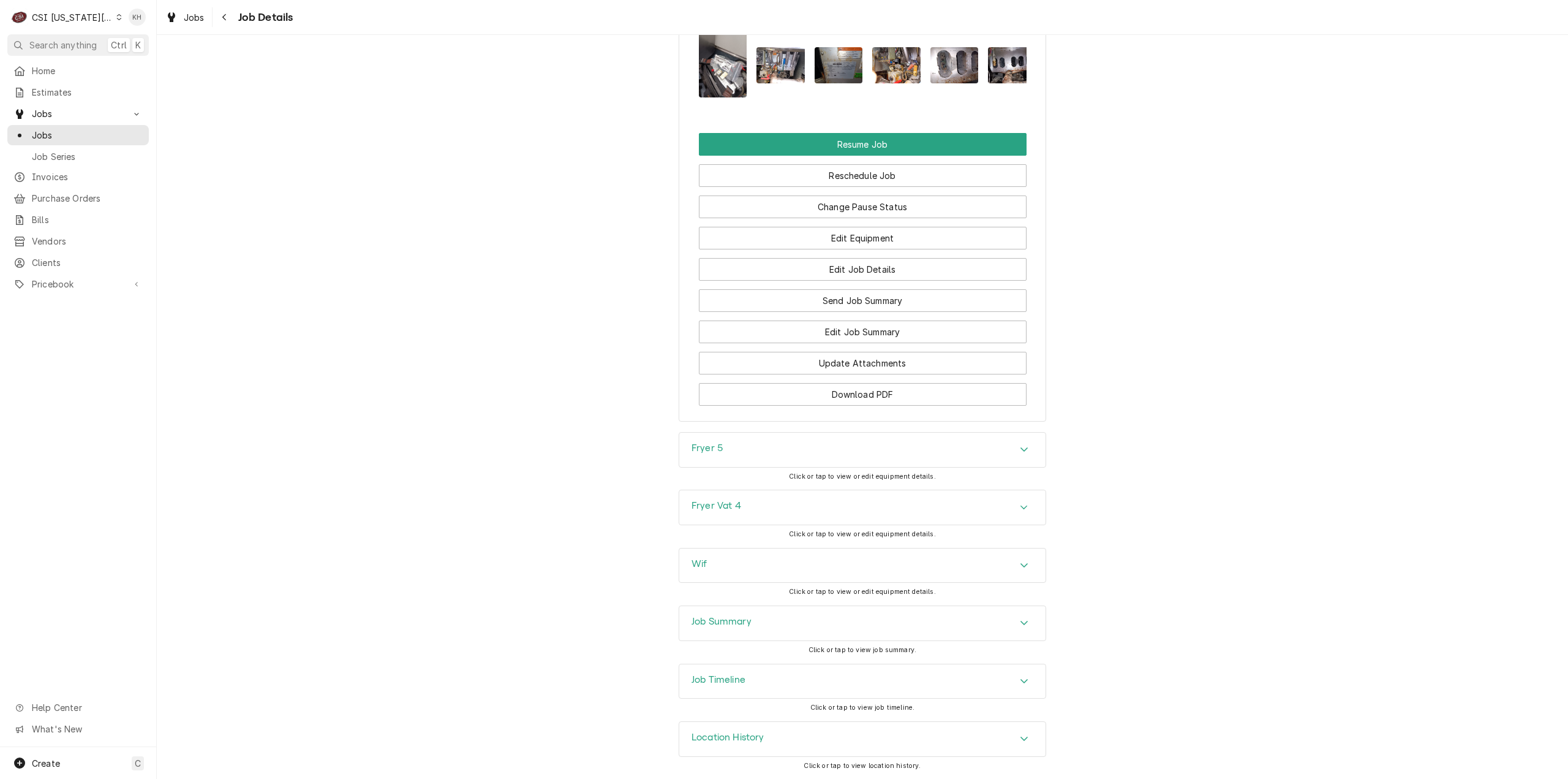
click at [754, 663] on div "Job Summary Click or tap to view job summary." at bounding box center [862, 634] width 368 height 58
click at [756, 674] on div "Job Timeline" at bounding box center [862, 682] width 367 height 34
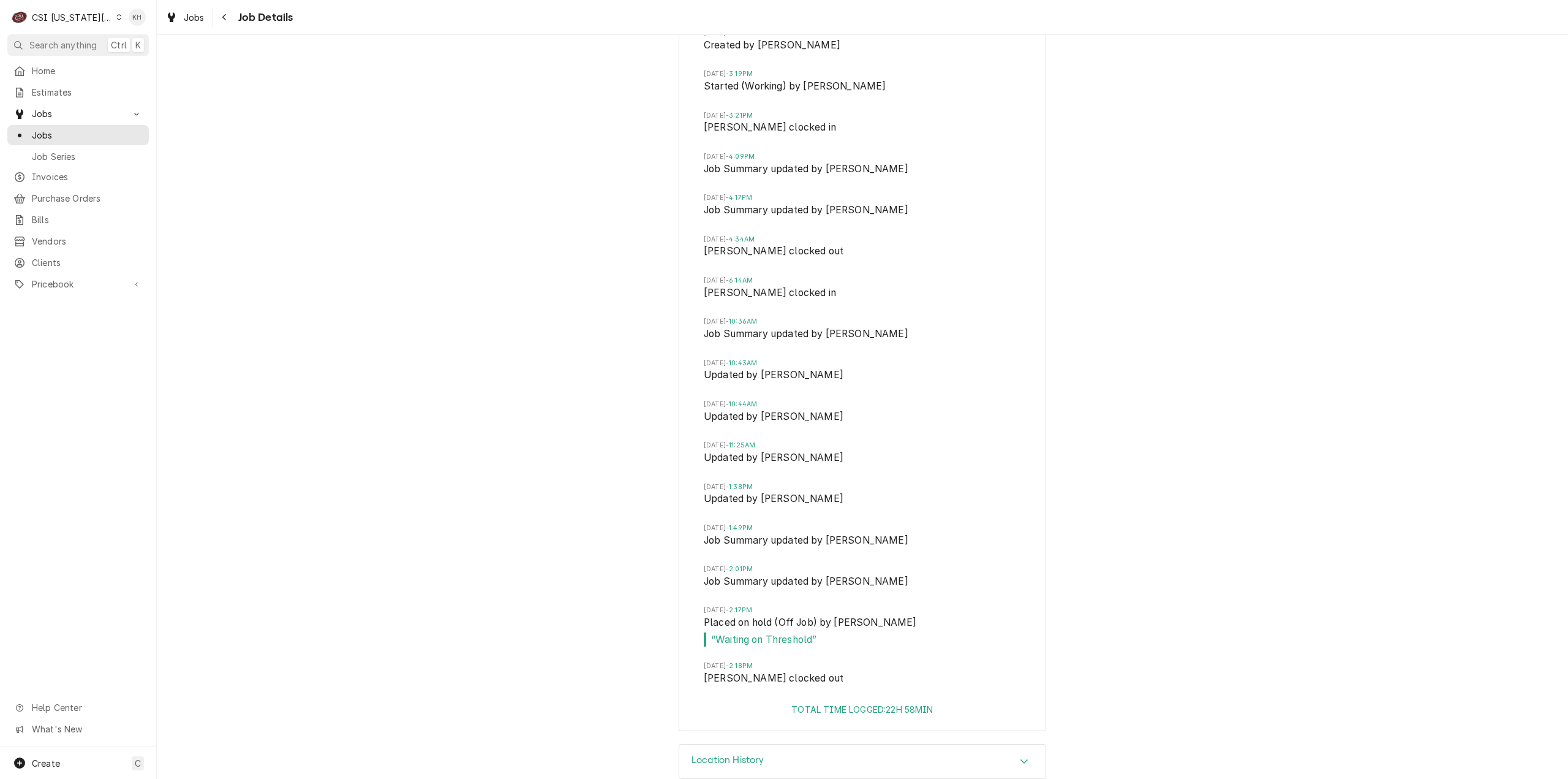
scroll to position [3597, 0]
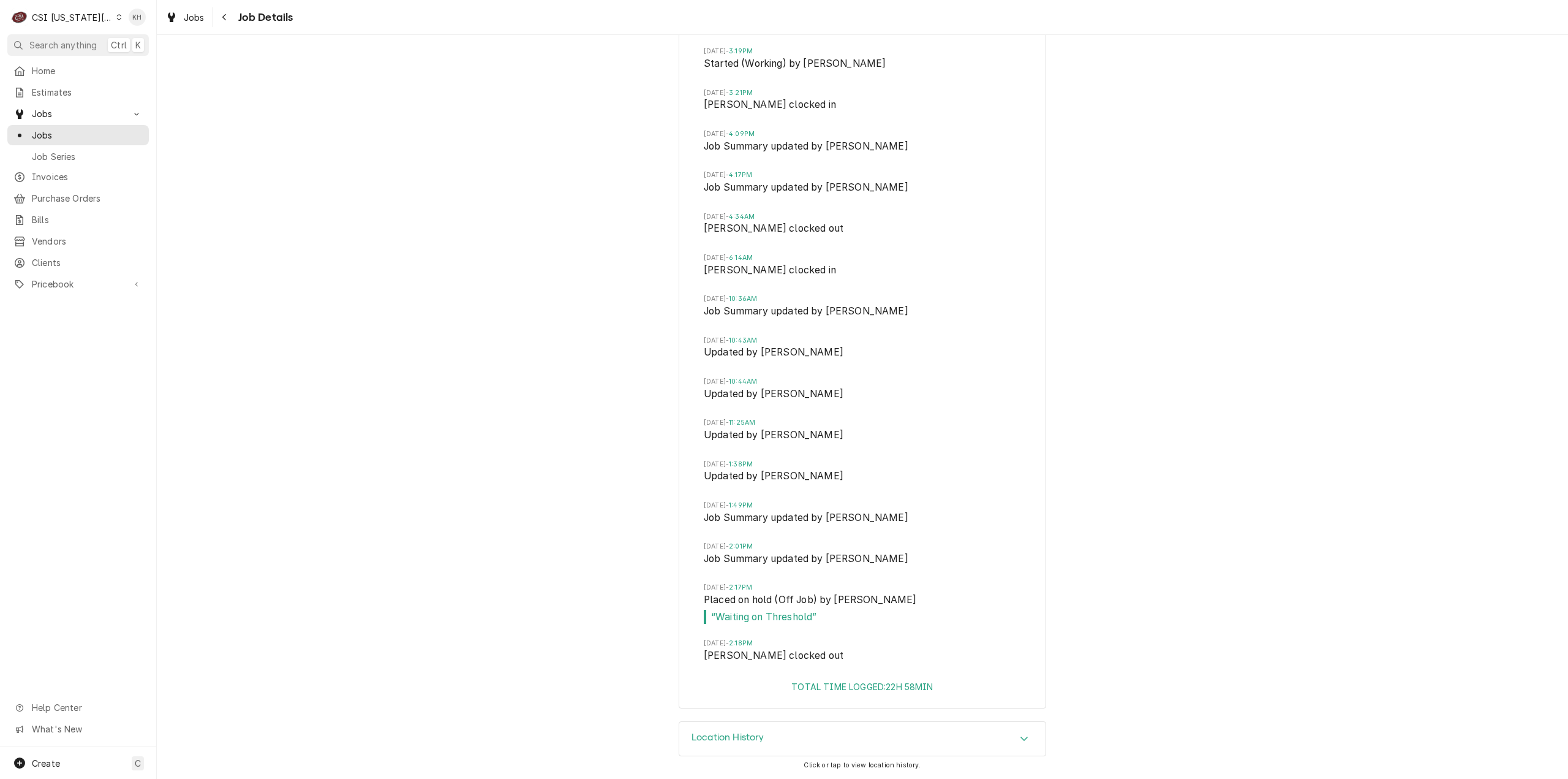
click at [75, 19] on div "CSI Kansas City" at bounding box center [72, 17] width 81 height 13
click at [155, 57] on div "CSI St. [PERSON_NAME]" at bounding box center [209, 67] width 191 height 20
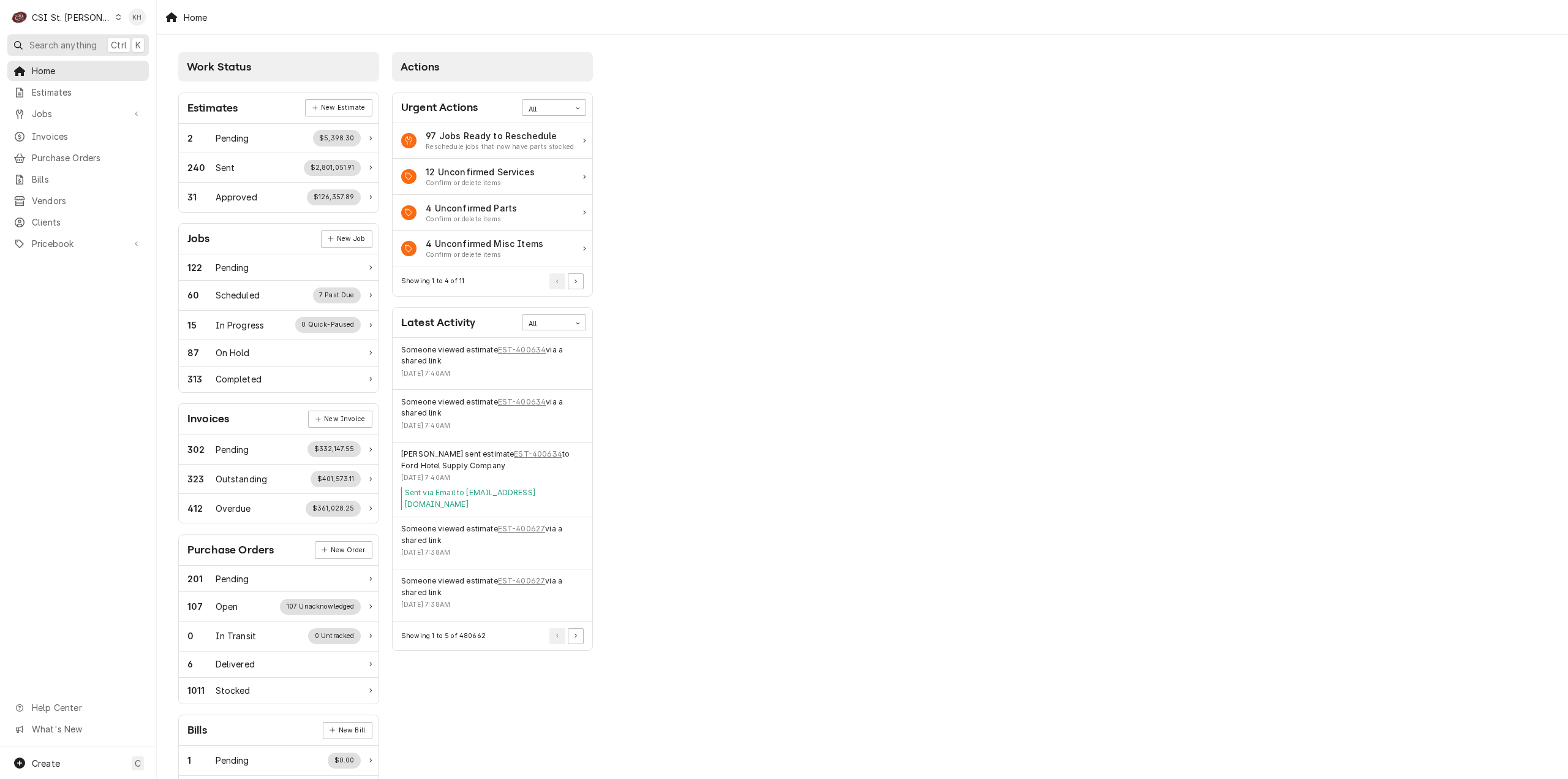
click at [96, 39] on span "Search anything" at bounding box center [63, 45] width 67 height 13
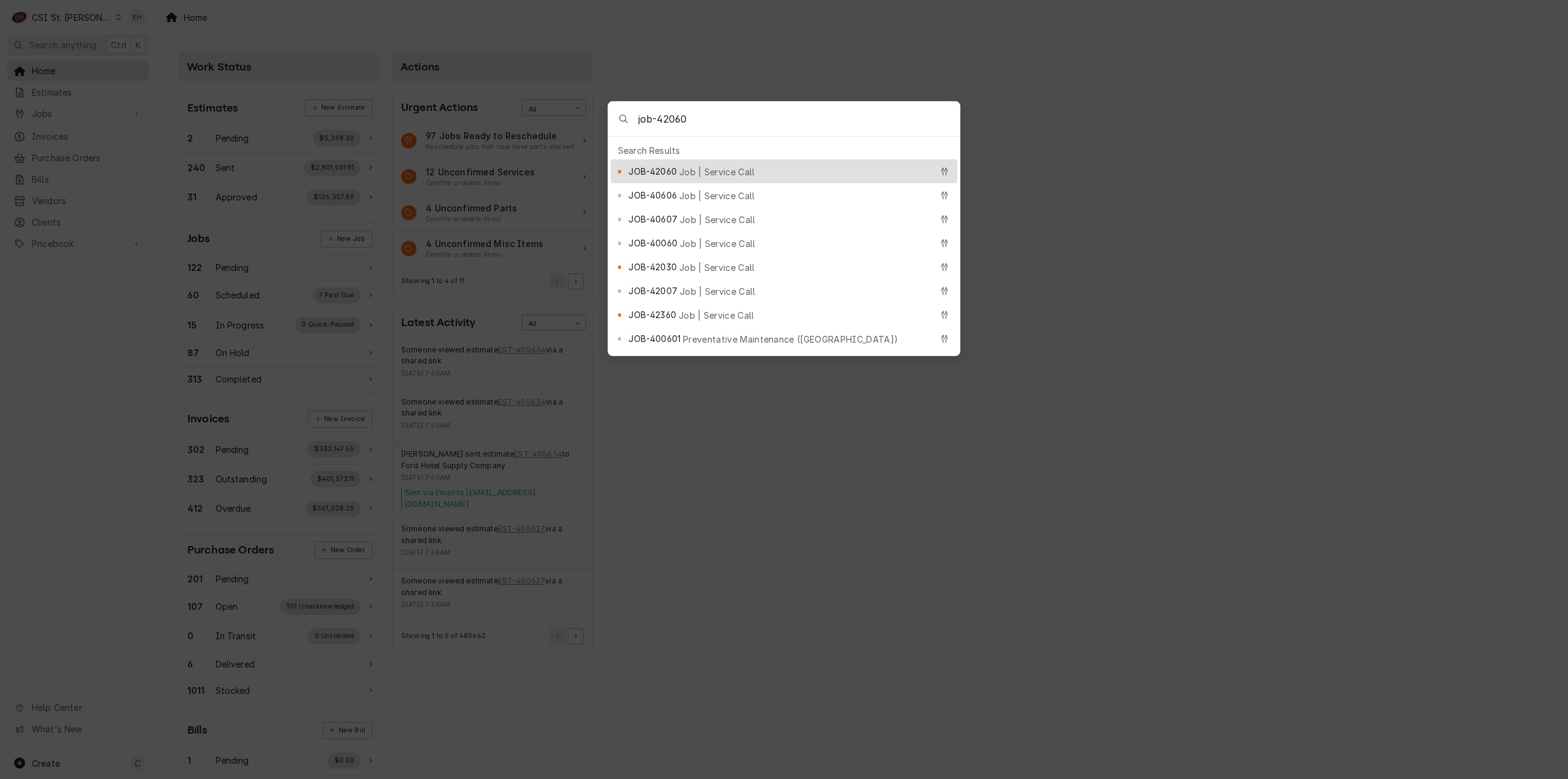
type input "job-42060"
click at [766, 172] on div "JOB-42060 Job | Service Call" at bounding box center [779, 171] width 303 height 14
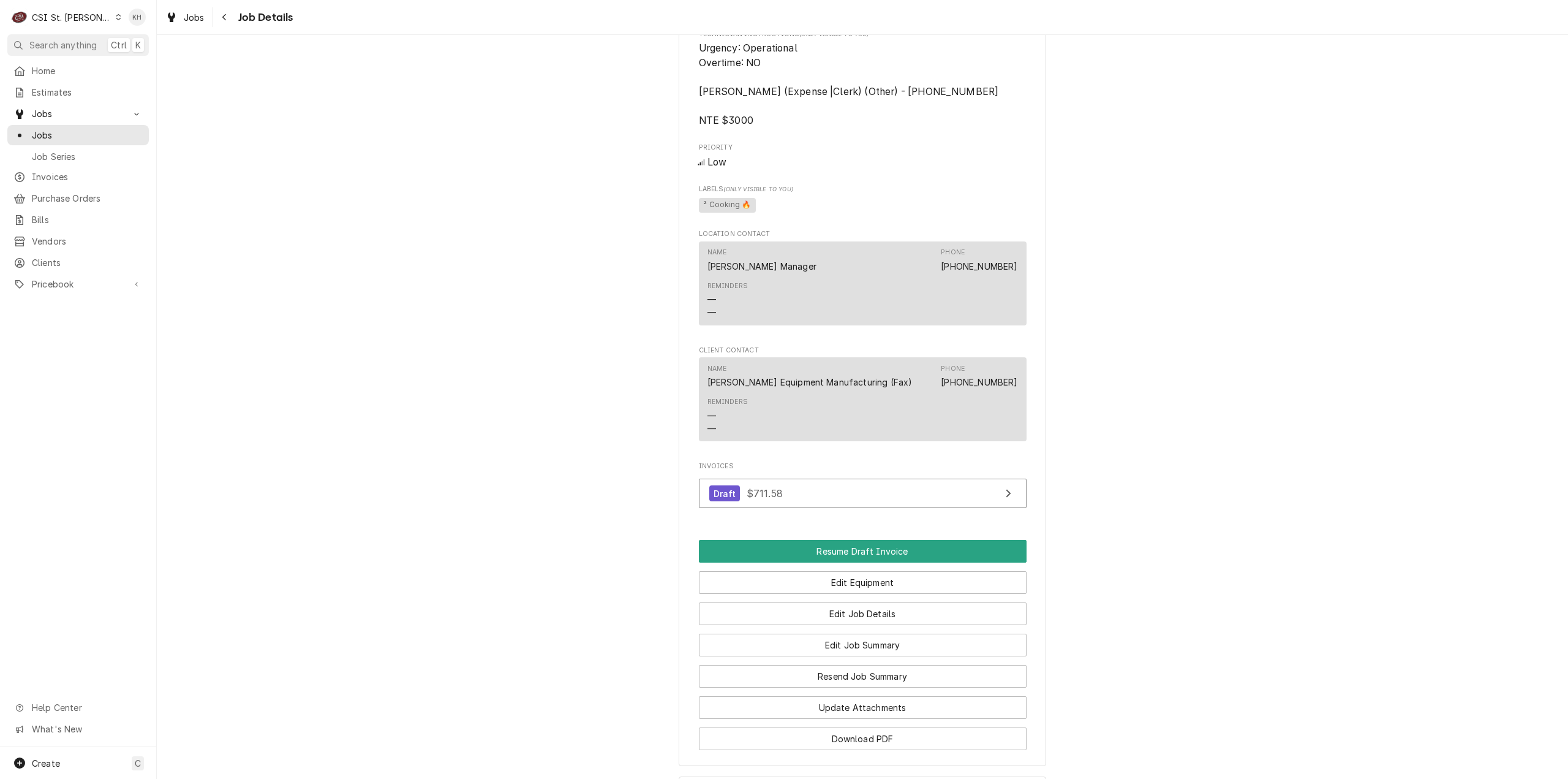
scroll to position [1046, 0]
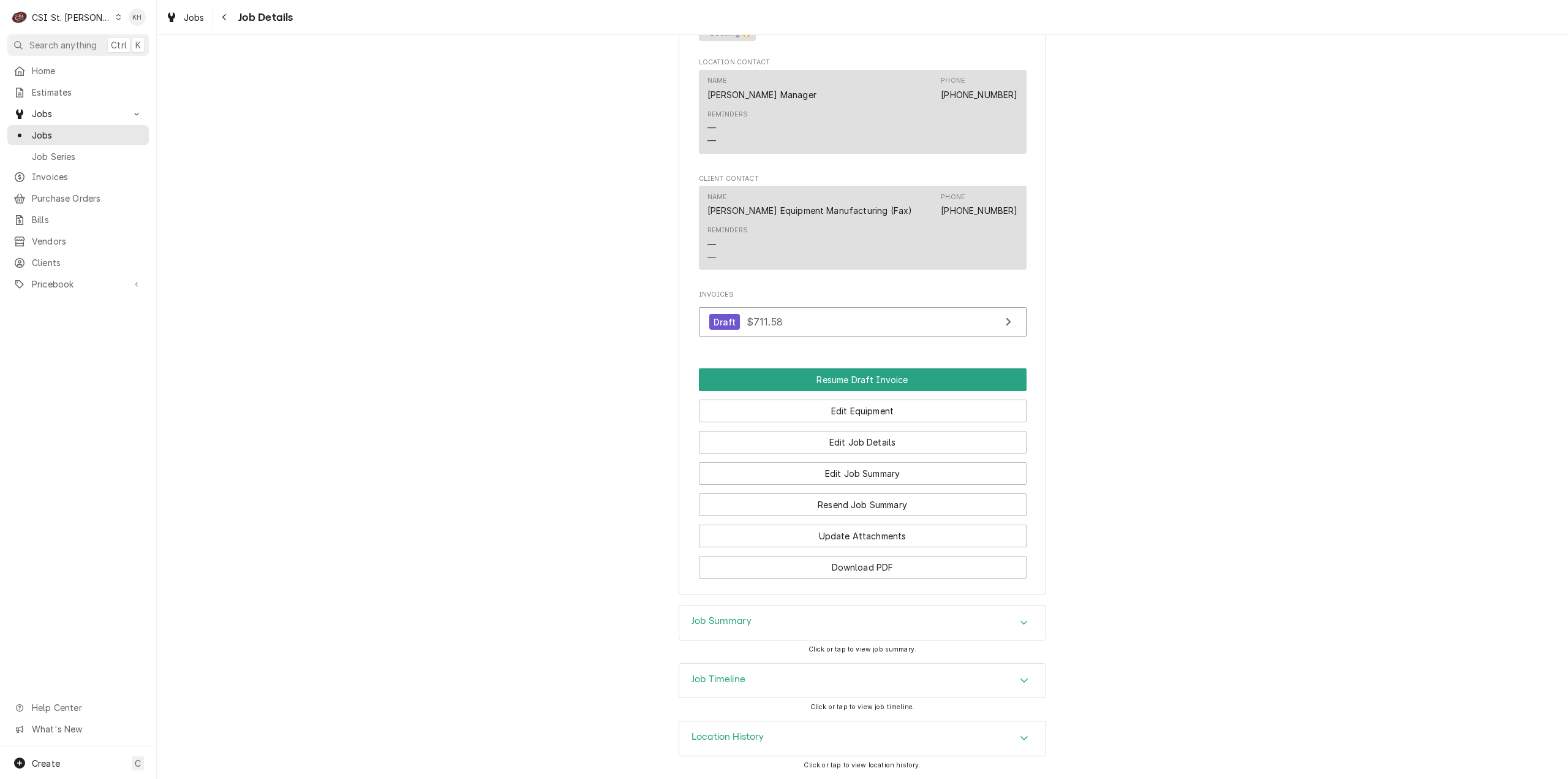
click at [748, 621] on div "Job Summary" at bounding box center [862, 623] width 367 height 34
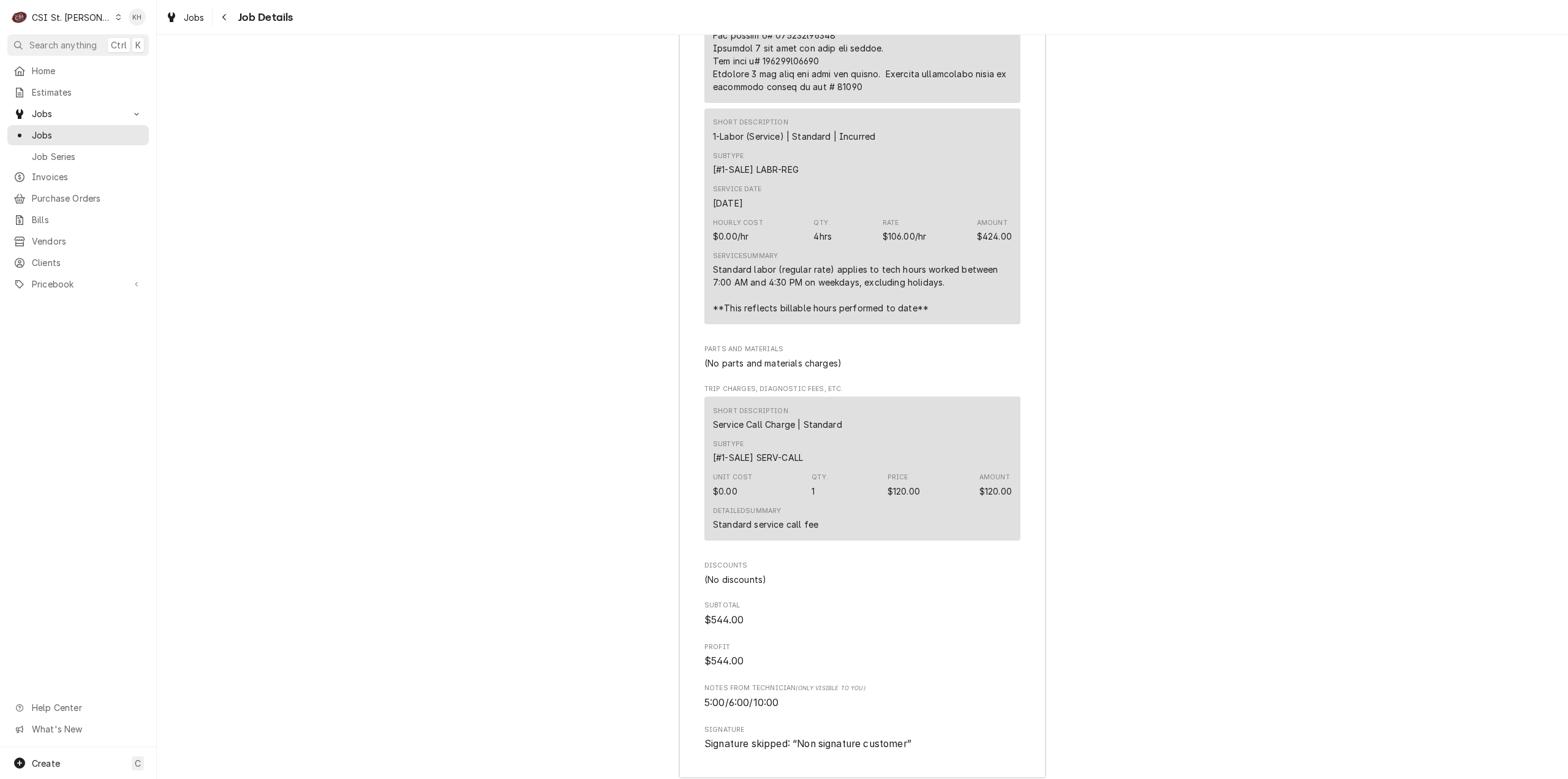
scroll to position [2823, 0]
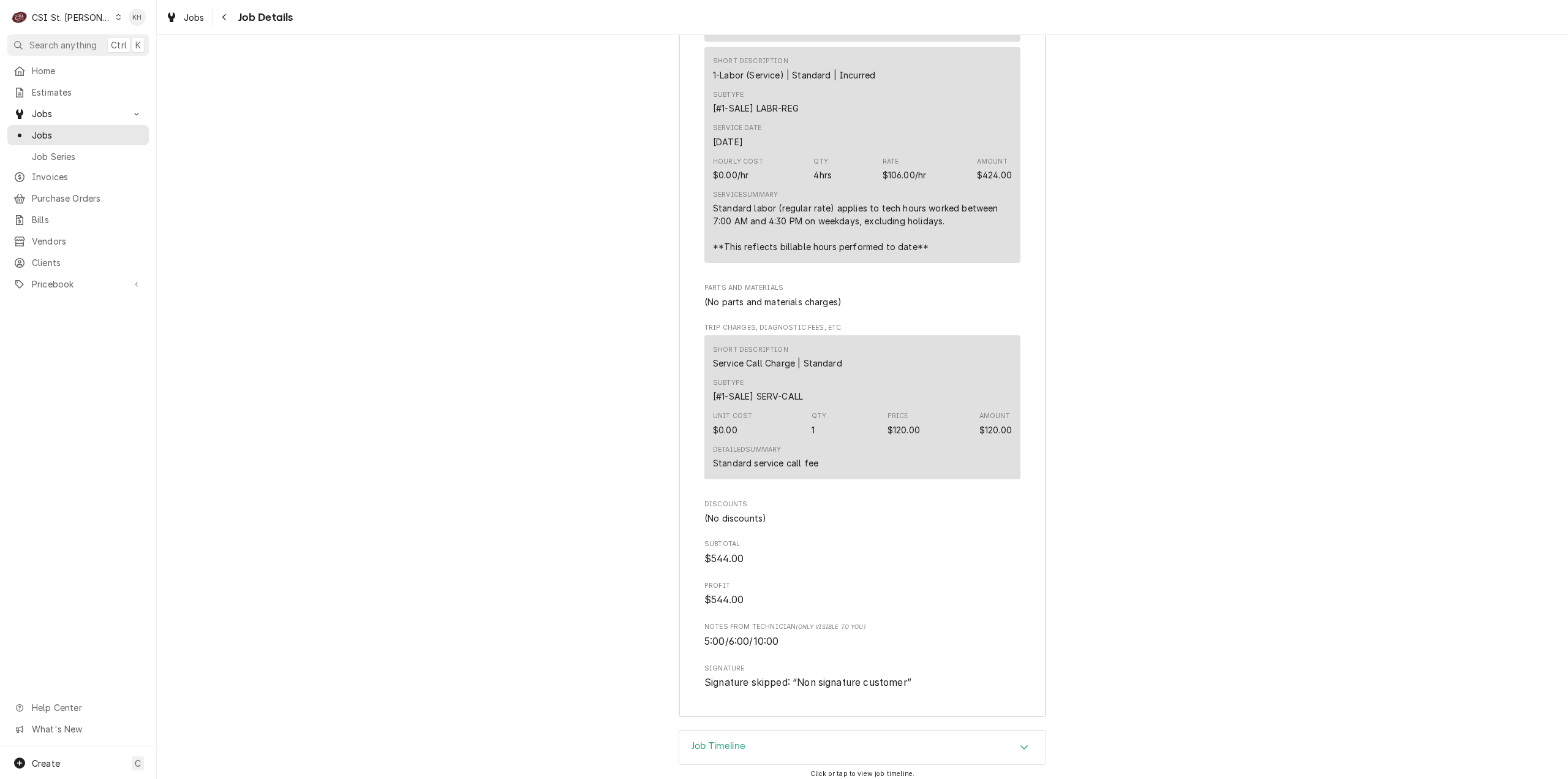
click at [75, 41] on span "Search anything" at bounding box center [63, 45] width 67 height 13
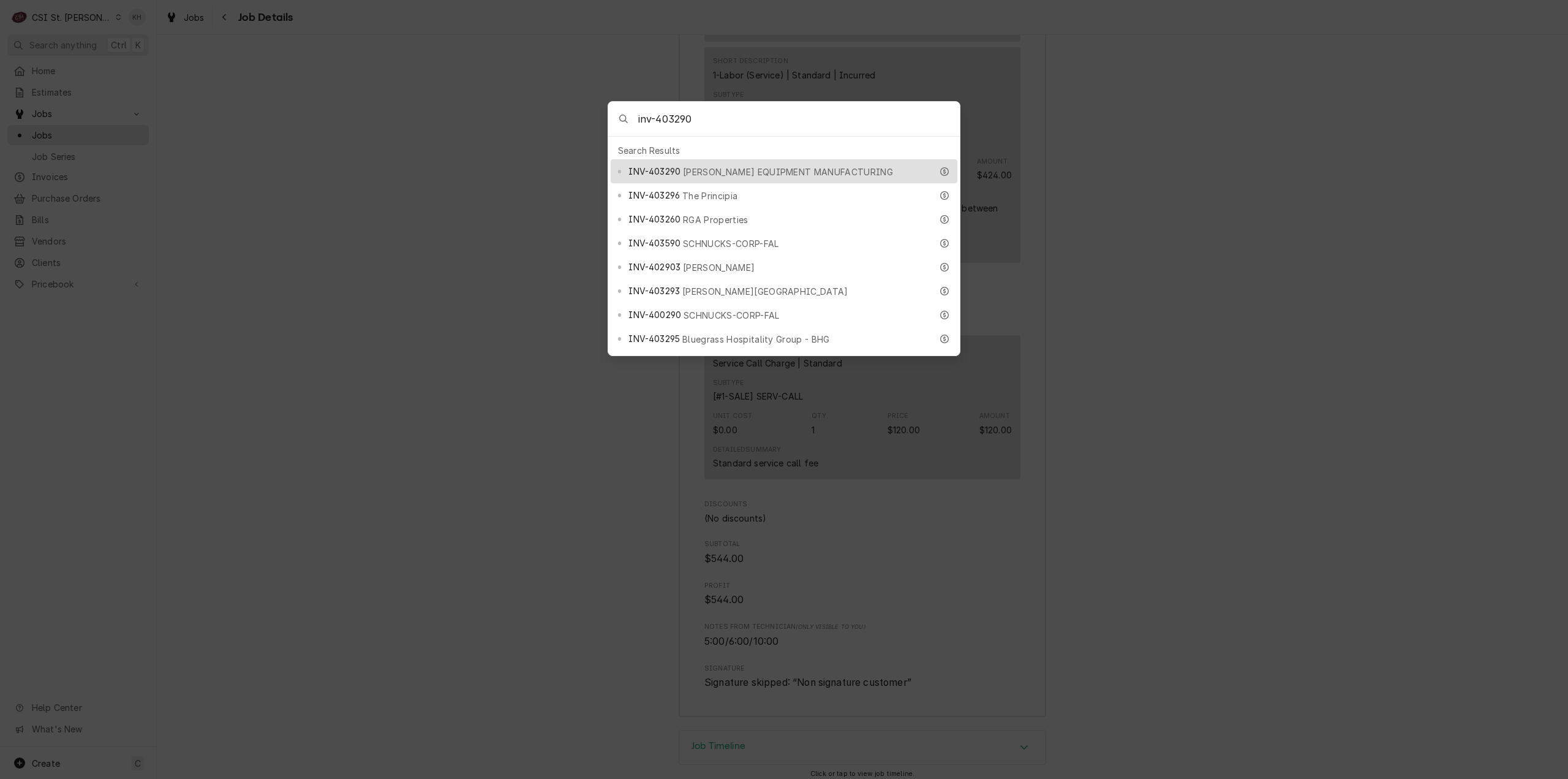
type input "inv-403290"
click at [717, 167] on span "[PERSON_NAME] EQUIPMENT MANUFACTURING" at bounding box center [788, 171] width 210 height 13
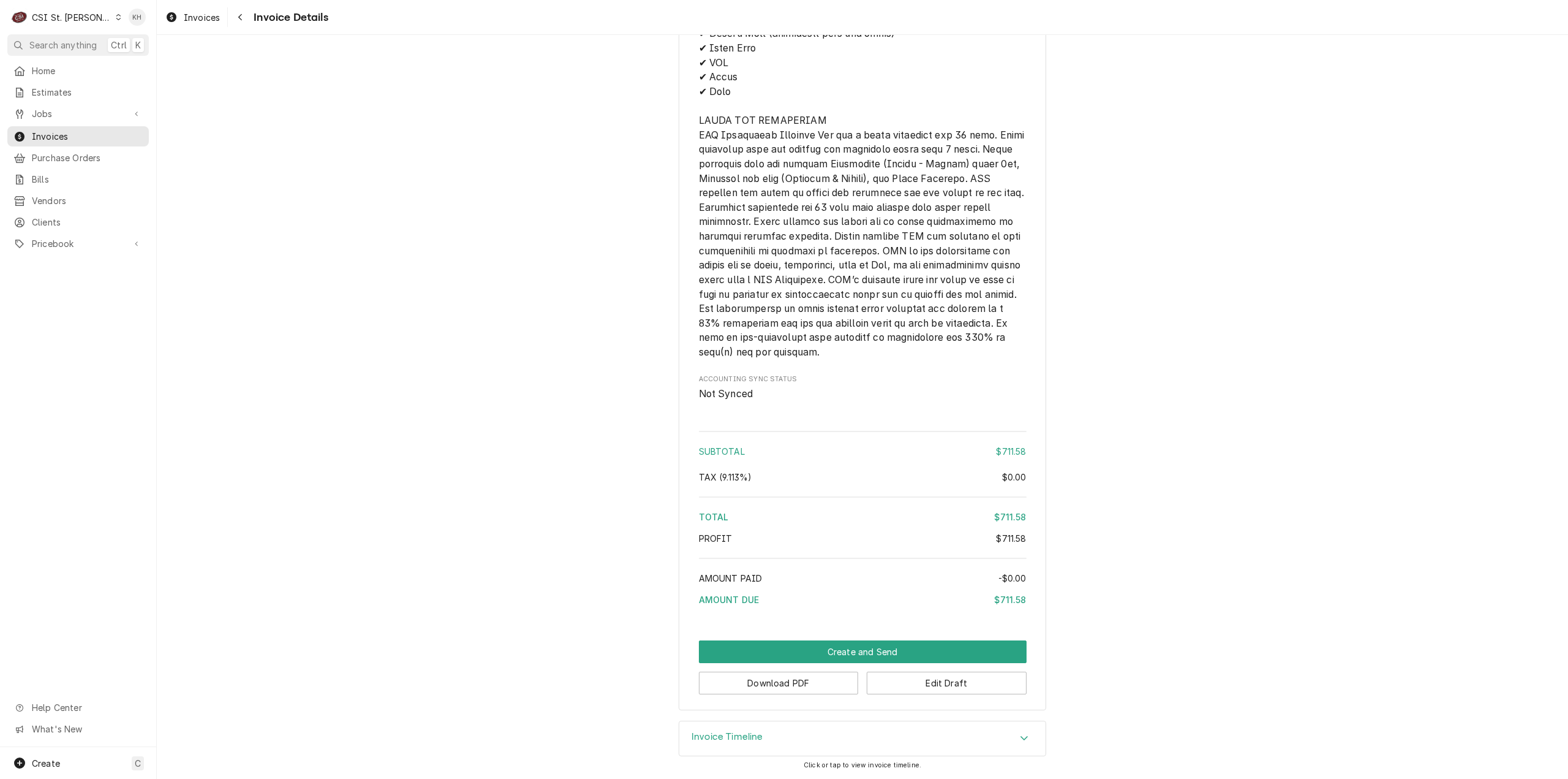
scroll to position [1893, 0]
drag, startPoint x: 944, startPoint y: 682, endPoint x: 1029, endPoint y: 365, distance: 328.2
click at [946, 675] on button "Edit Draft" at bounding box center [947, 682] width 160 height 22
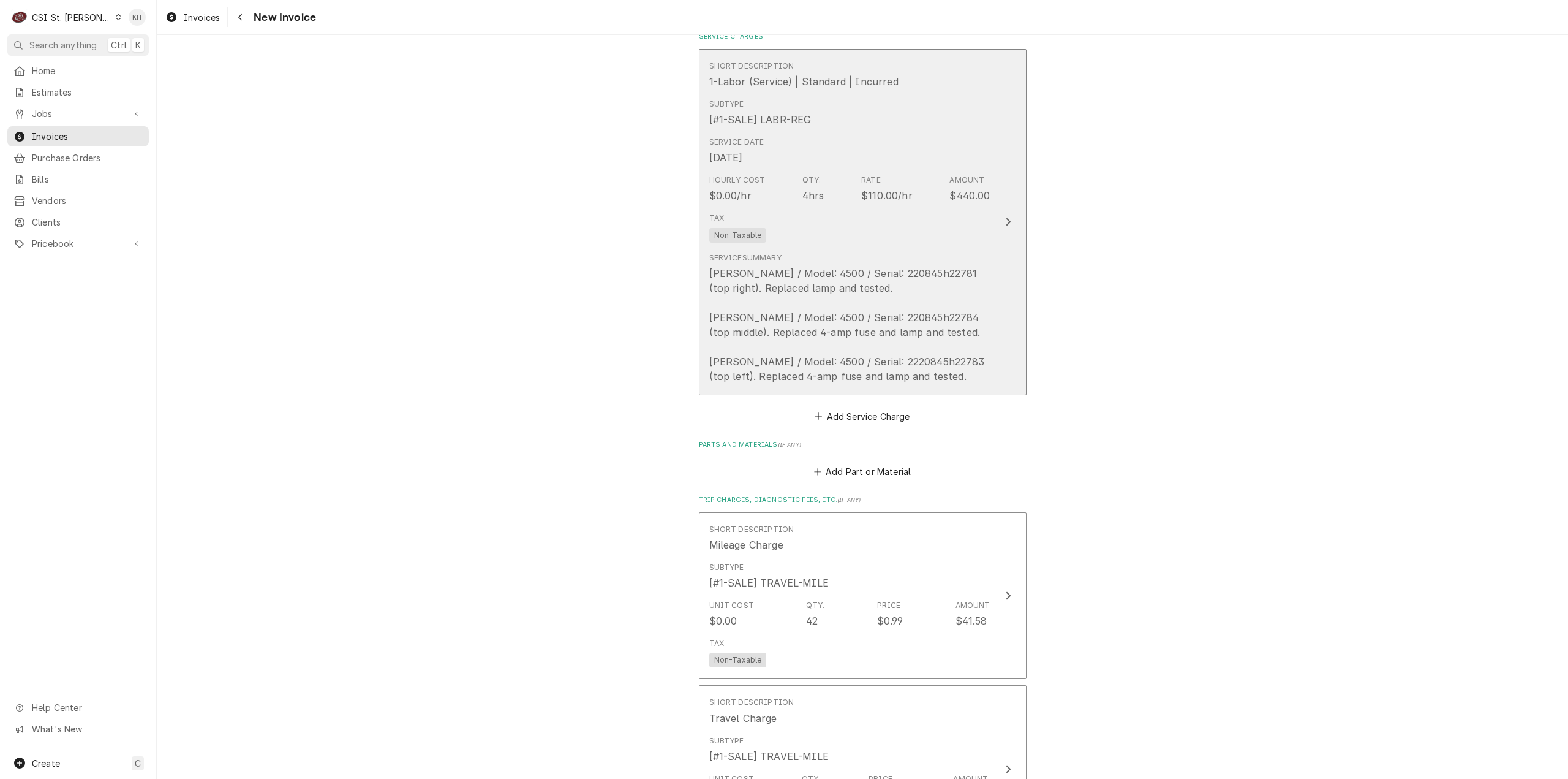
scroll to position [1104, 0]
click at [961, 222] on div "Tax Non-Taxable" at bounding box center [850, 230] width 282 height 39
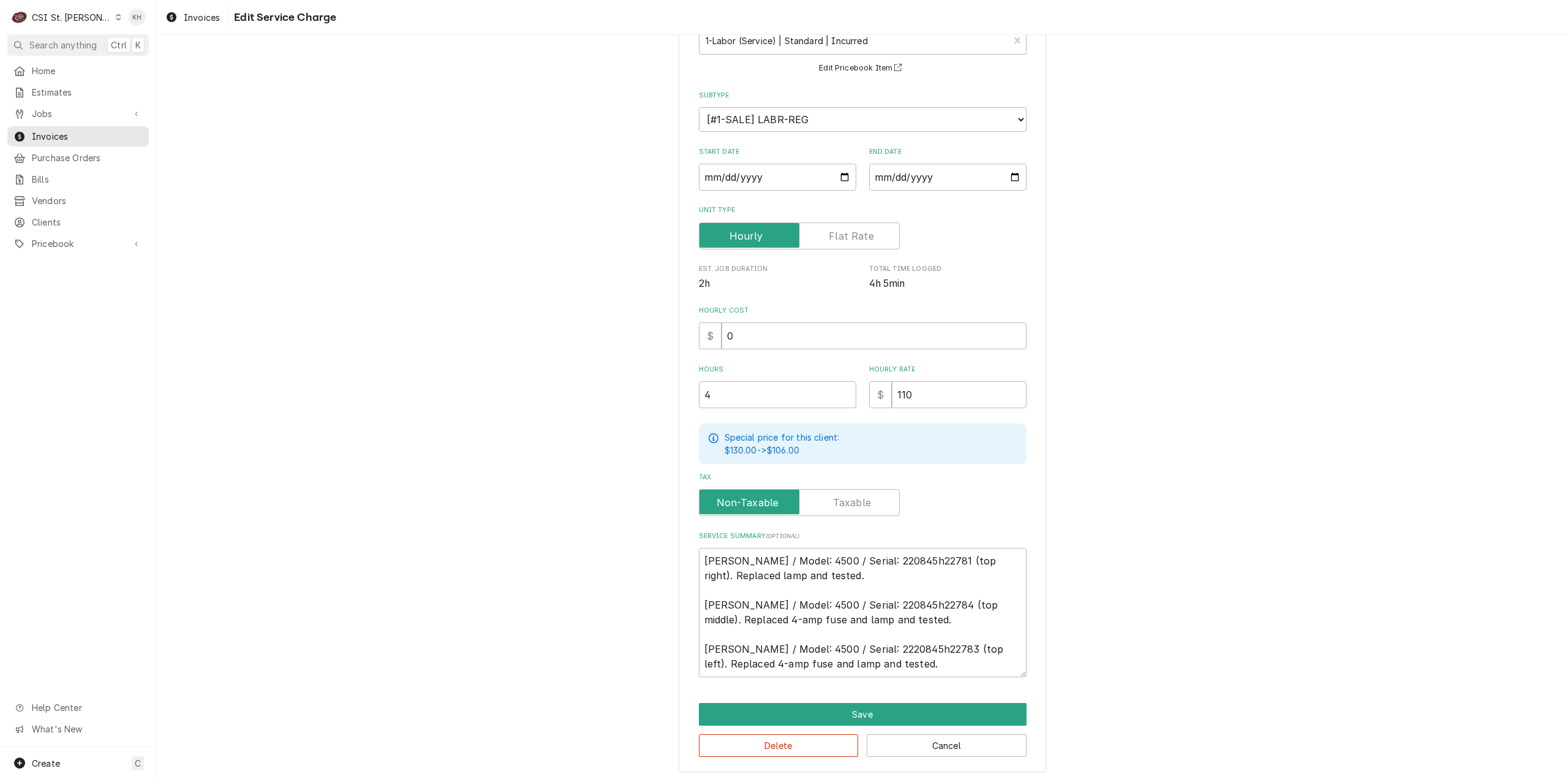
scroll to position [92, 0]
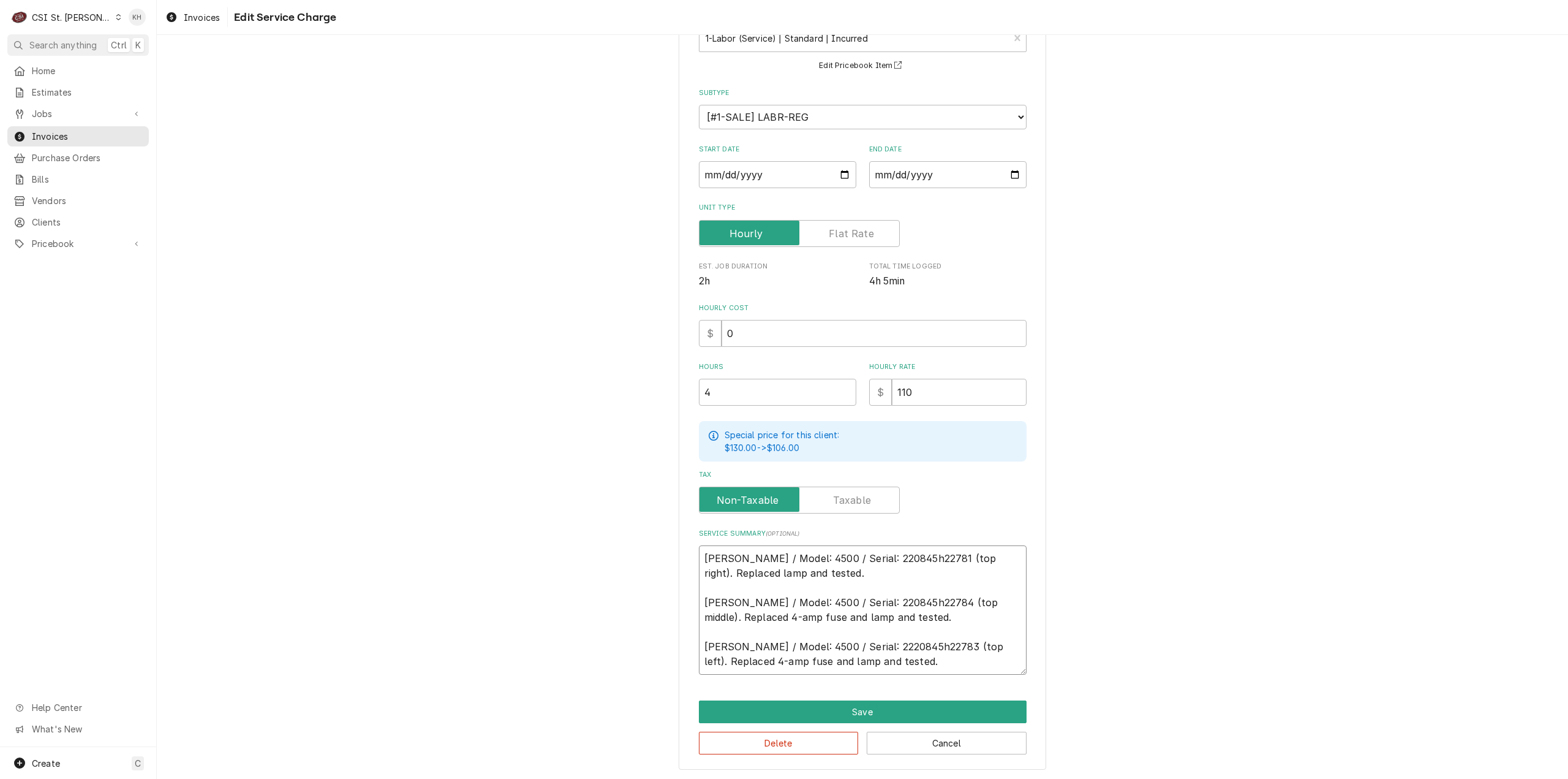
drag, startPoint x: 860, startPoint y: 662, endPoint x: 689, endPoint y: 589, distance: 185.9
click at [689, 589] on div "Use the fields below to edit this service charge Short Description 1-Labor (Ser…" at bounding box center [862, 368] width 368 height 803
type textarea "x"
type textarea "[PERSON_NAME] / Model: 4500 / Serial: 220845h22781 (top right). Replaced lamp a…"
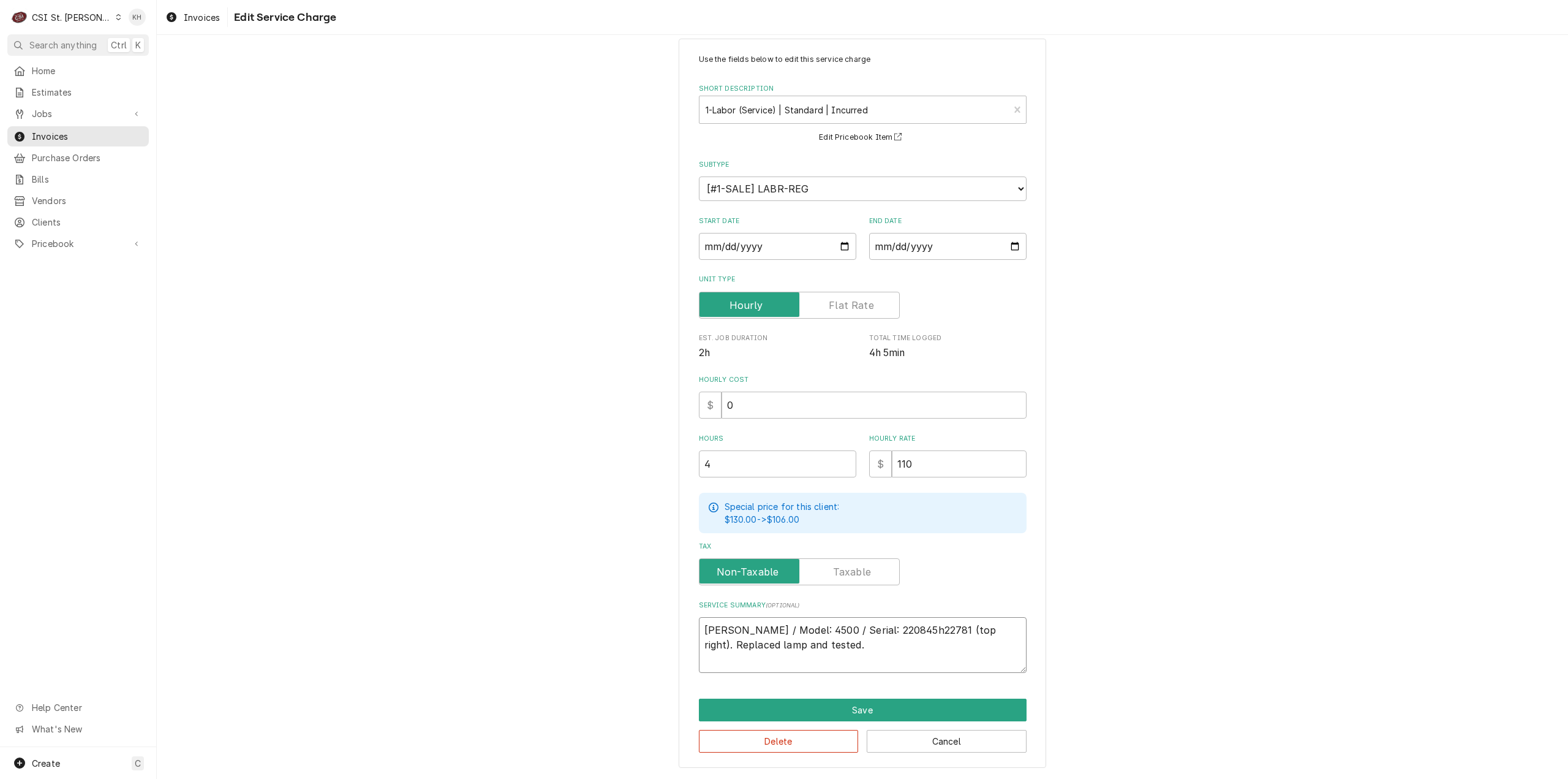
scroll to position [18, 0]
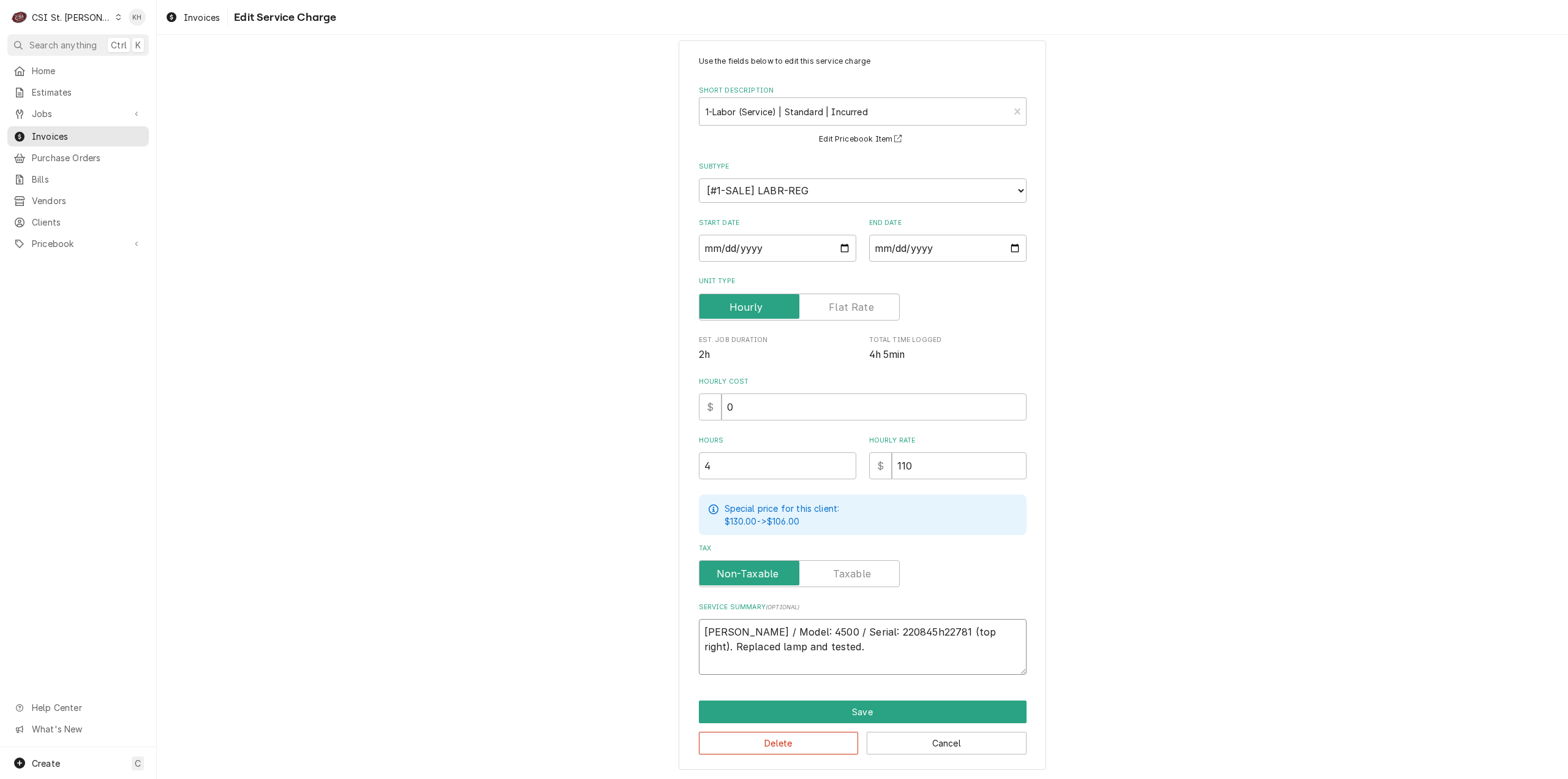
type textarea "x"
type textarea "Hardt / Model: 4500 / Serial: 220845h22781 (top right). Replaced lamp and teste…"
drag, startPoint x: 749, startPoint y: 465, endPoint x: 628, endPoint y: 471, distance: 121.1
click at [628, 471] on div "Use the fields below to edit this service charge Short Description 1-Labor (Ser…" at bounding box center [863, 405] width 1412 height 752
type textarea "x"
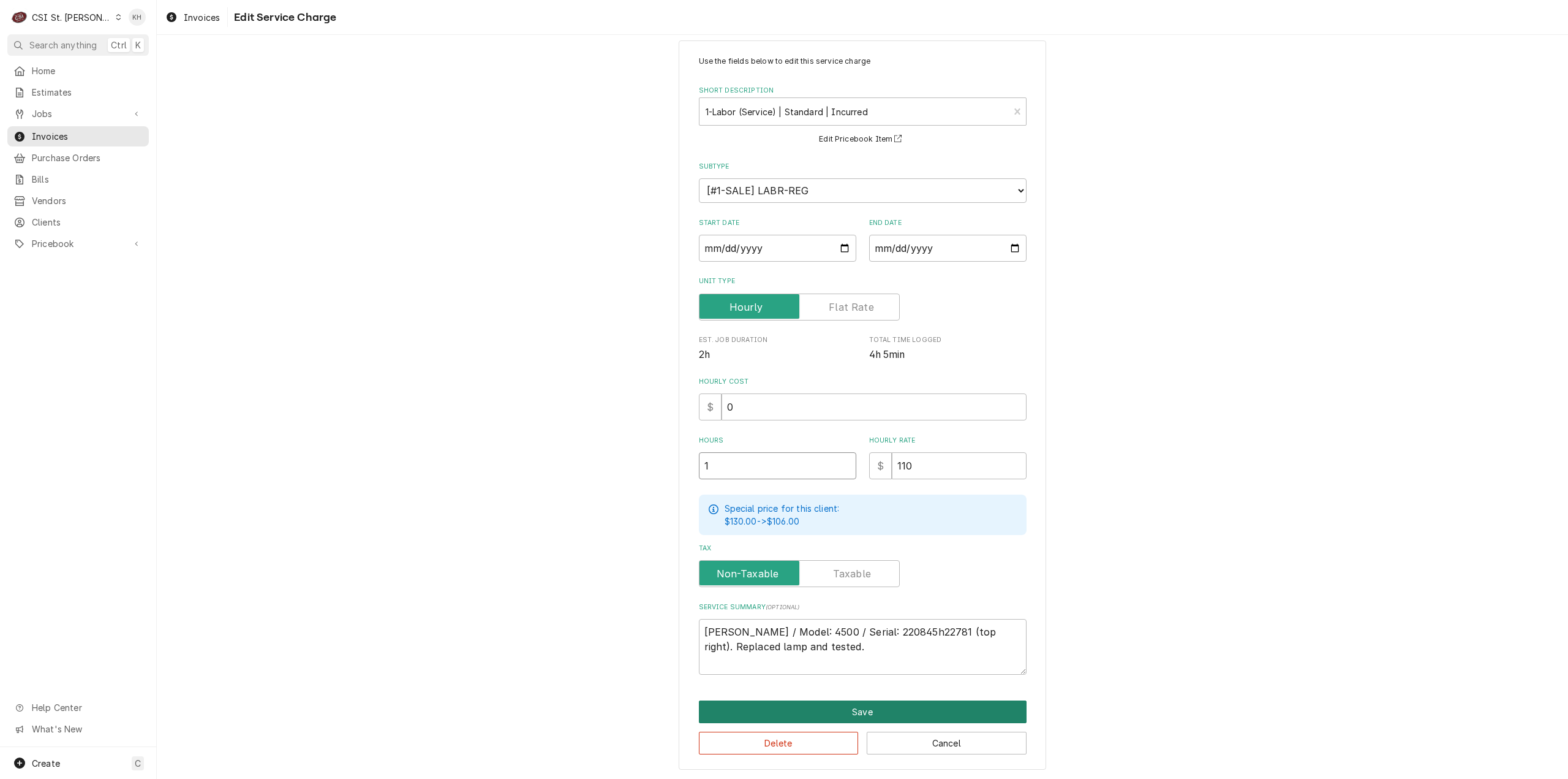
type input "1"
click at [897, 704] on button "Save" at bounding box center [863, 712] width 328 height 22
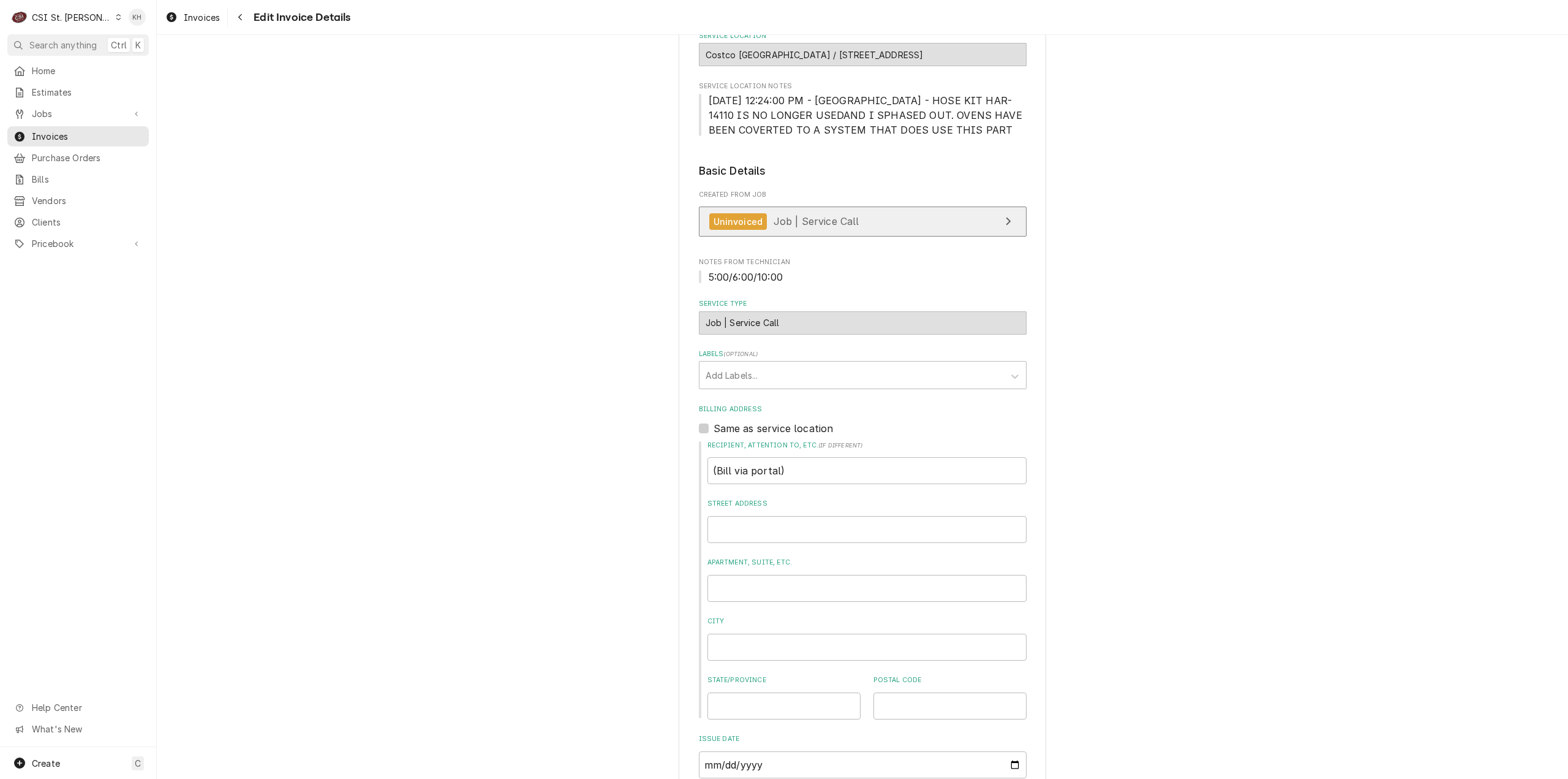
scroll to position [108, 0]
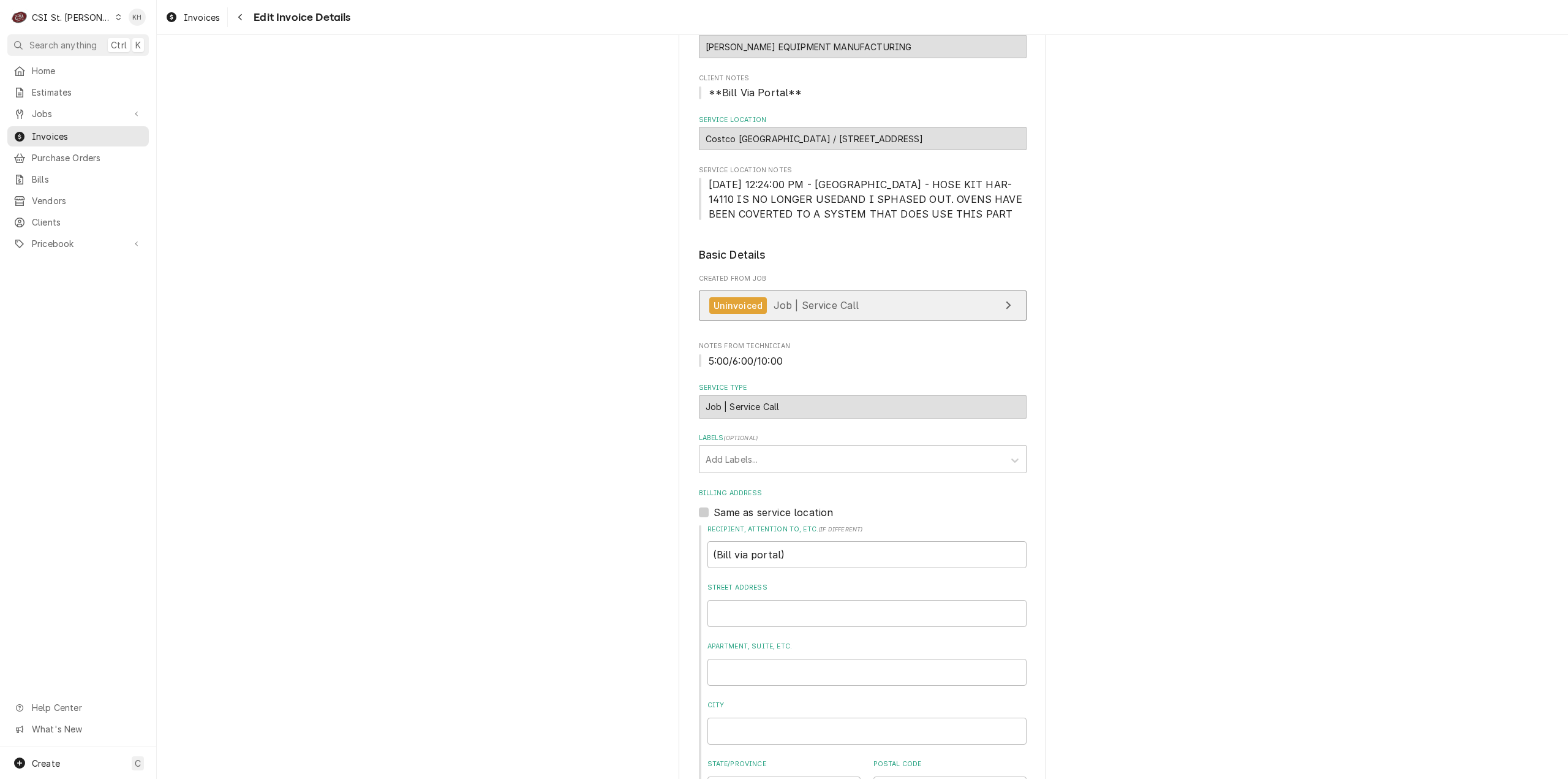
click at [881, 312] on link "Uninvoiced Job | Service Call" at bounding box center [863, 305] width 328 height 30
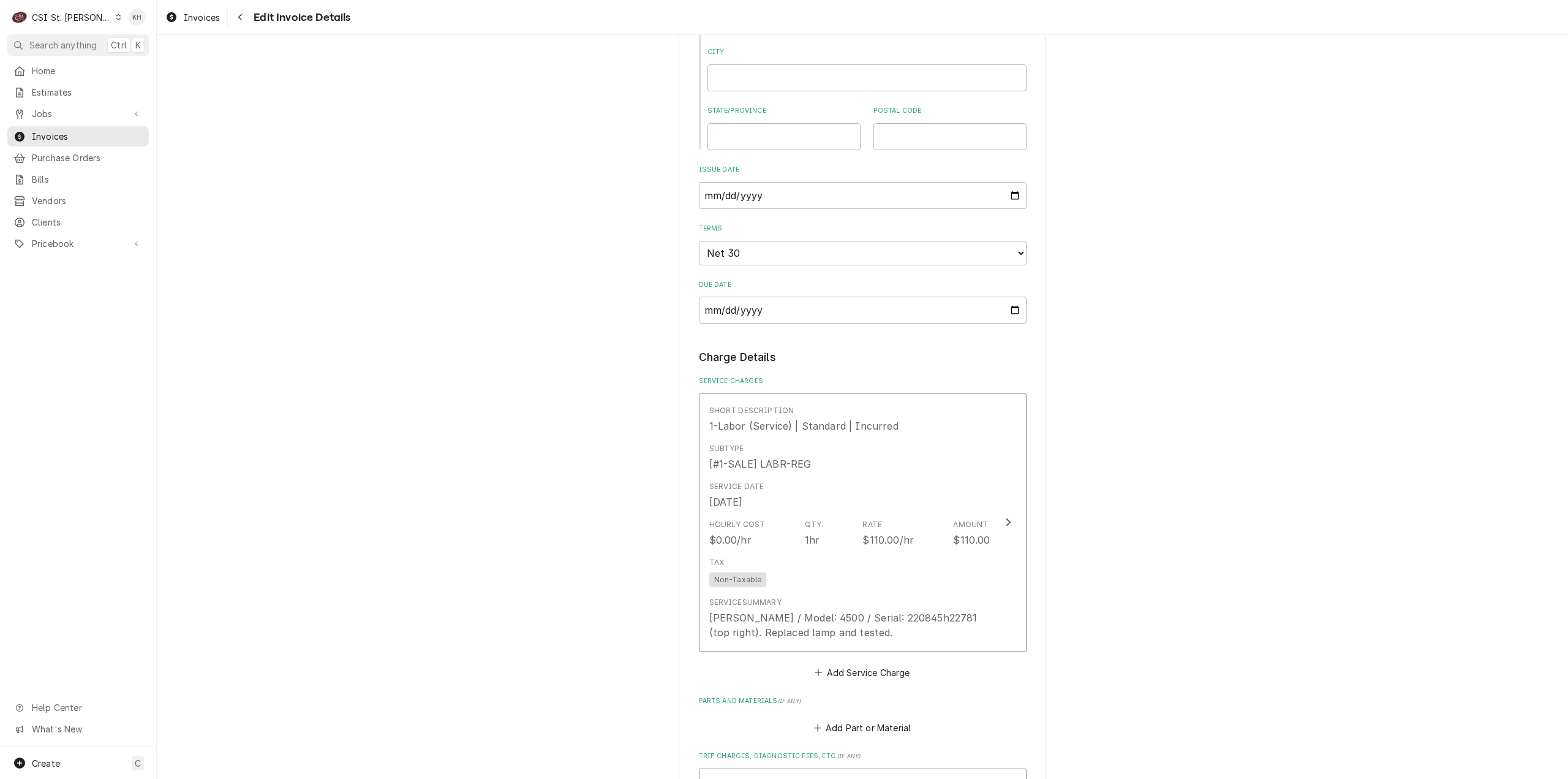
scroll to position [905, 0]
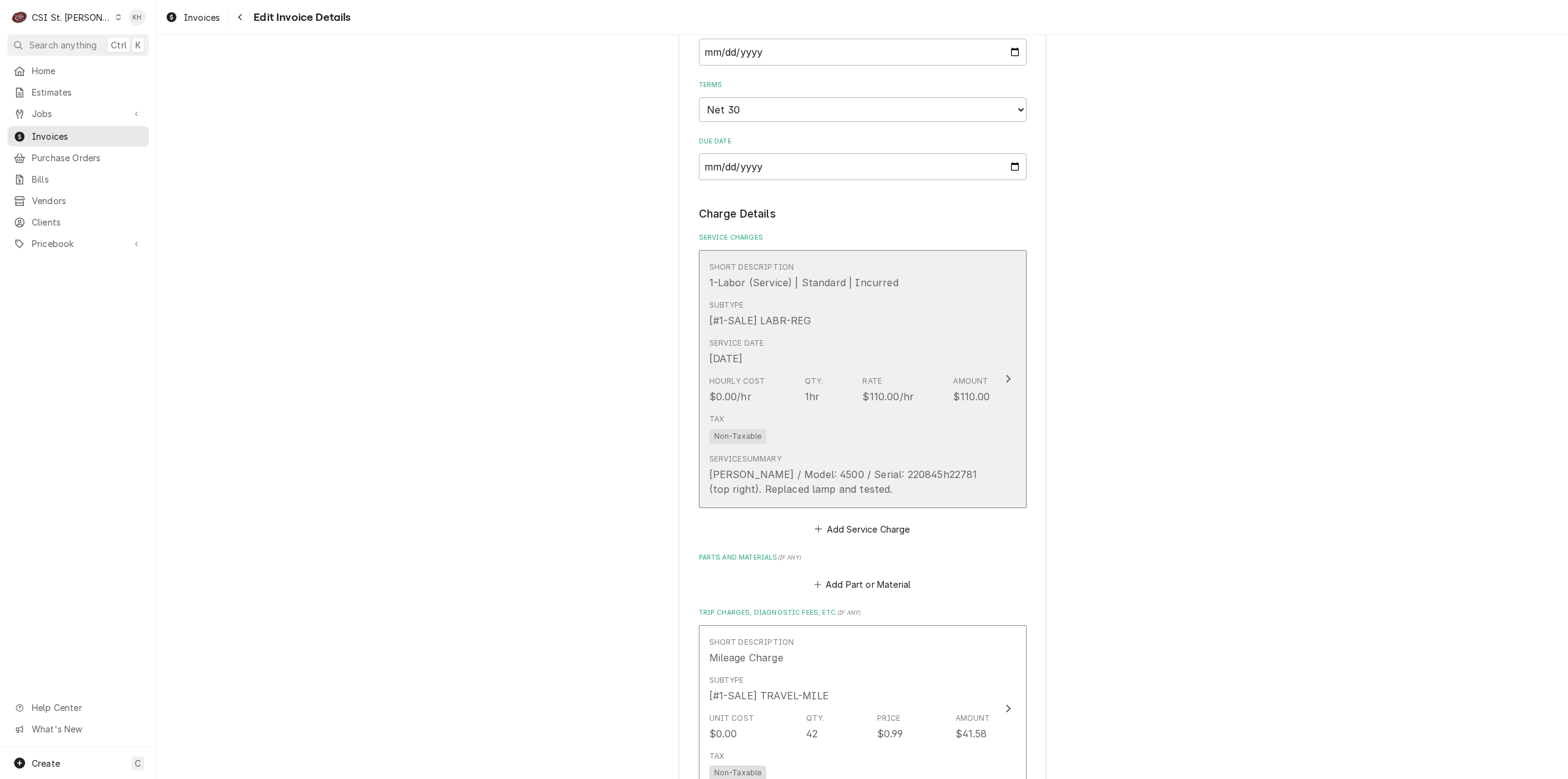
click at [1005, 418] on button "Short Description 1-Labor (Service) | Standard | Incurred Subtype [#1-SALE] LAB…" at bounding box center [863, 379] width 328 height 258
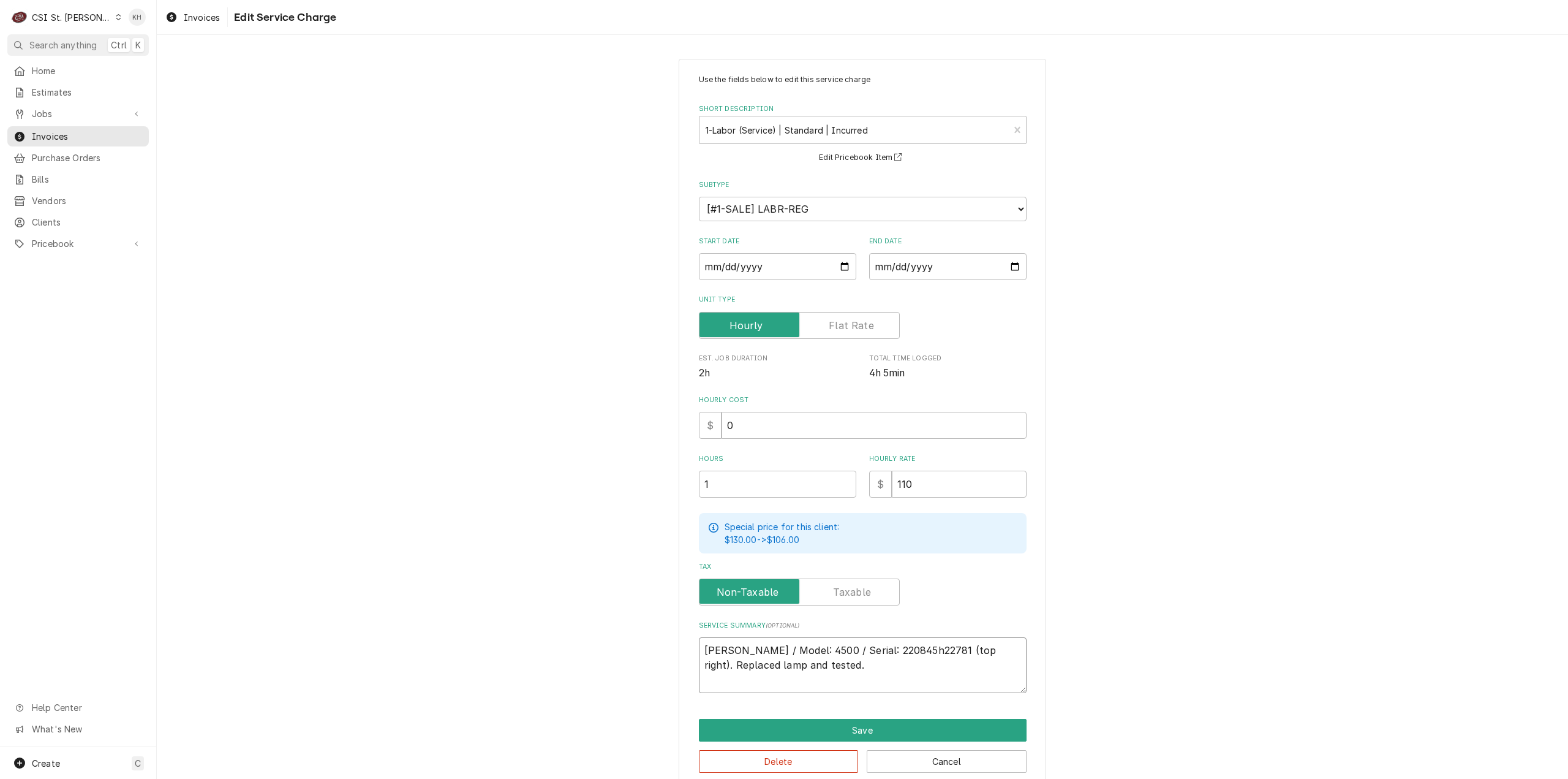
click at [724, 665] on textarea "Hardt / Model: 4500 / Serial: 220845h22781 (top right). Replaced lamp and teste…" at bounding box center [863, 665] width 328 height 56
type textarea "x"
type textarea "Hardt / Model: 4500 / Serial: 220845h22781 (top right). Replaced lamp sand test…"
type textarea "x"
type textarea "Hardt / Model: 4500 / Serial: 220845h22781 (top right). Replaced lamp suand tes…"
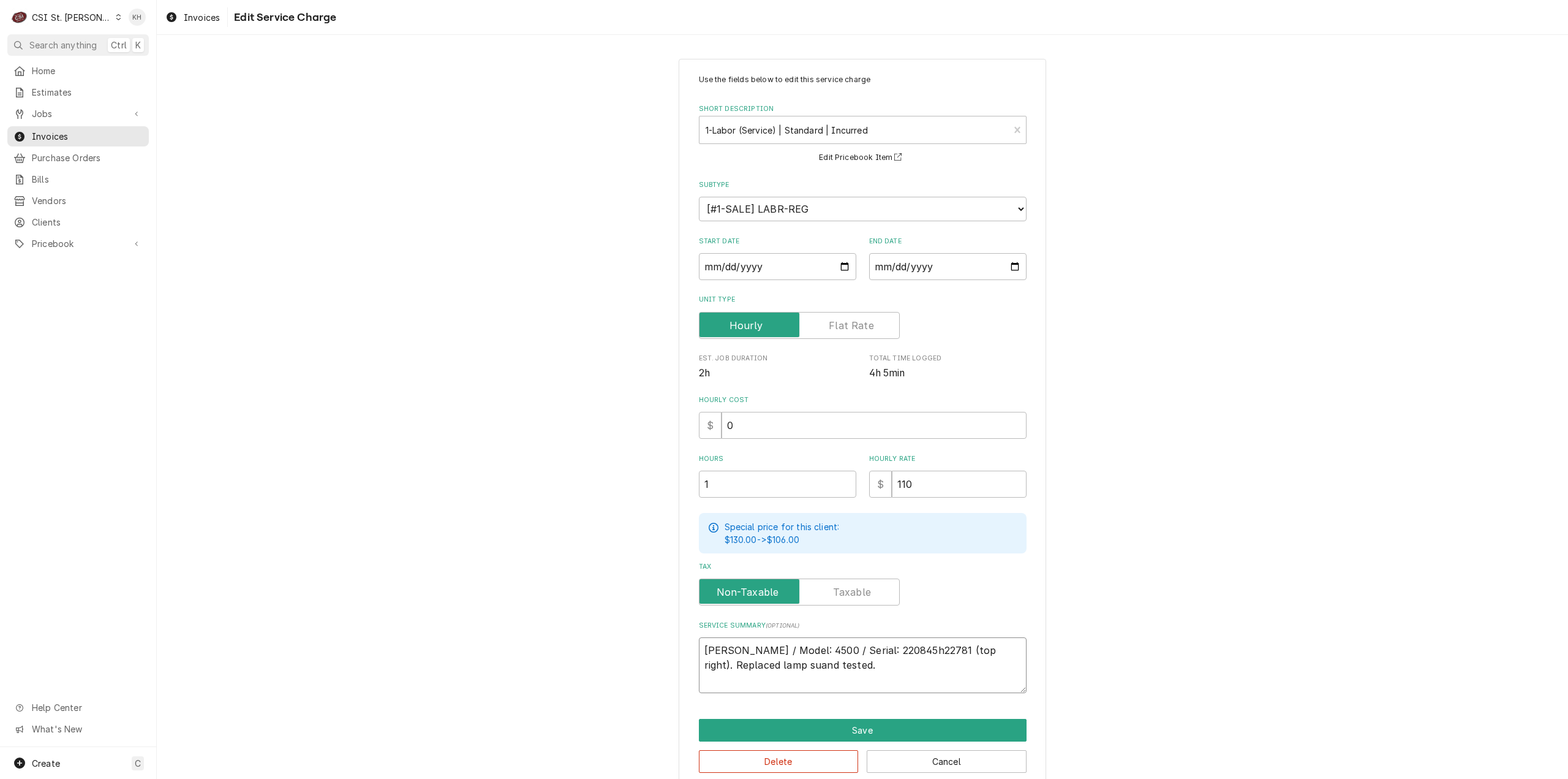
type textarea "x"
type textarea "Hardt / Model: 4500 / Serial: 220845h22781 (top right). Replaced lamp supand te…"
type textarea "x"
type textarea "Hardt / Model: 4500 / Serial: 220845h22781 (top right). Replaced lamp suppand t…"
type textarea "x"
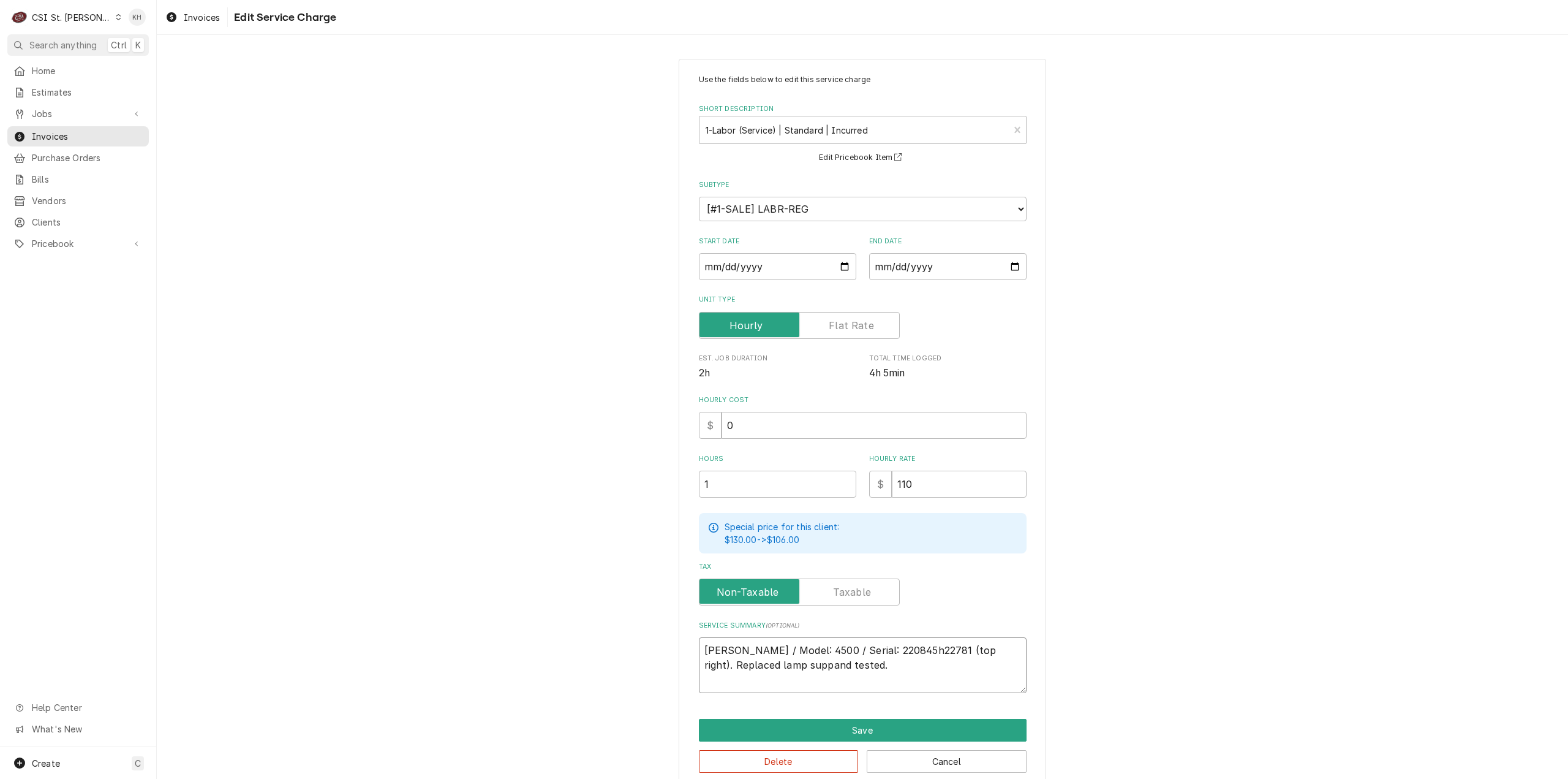
type textarea "Hardt / Model: 4500 / Serial: 220845h22781 (top right). Replaced lamp suppland …"
type textarea "x"
type textarea "Hardt / Model: 4500 / Serial: 220845h22781 (top right). Replaced lamp suppliand…"
type textarea "x"
type textarea "Hardt / Model: 4500 / Serial: 220845h22781 (top right). Replaced lamp suppliean…"
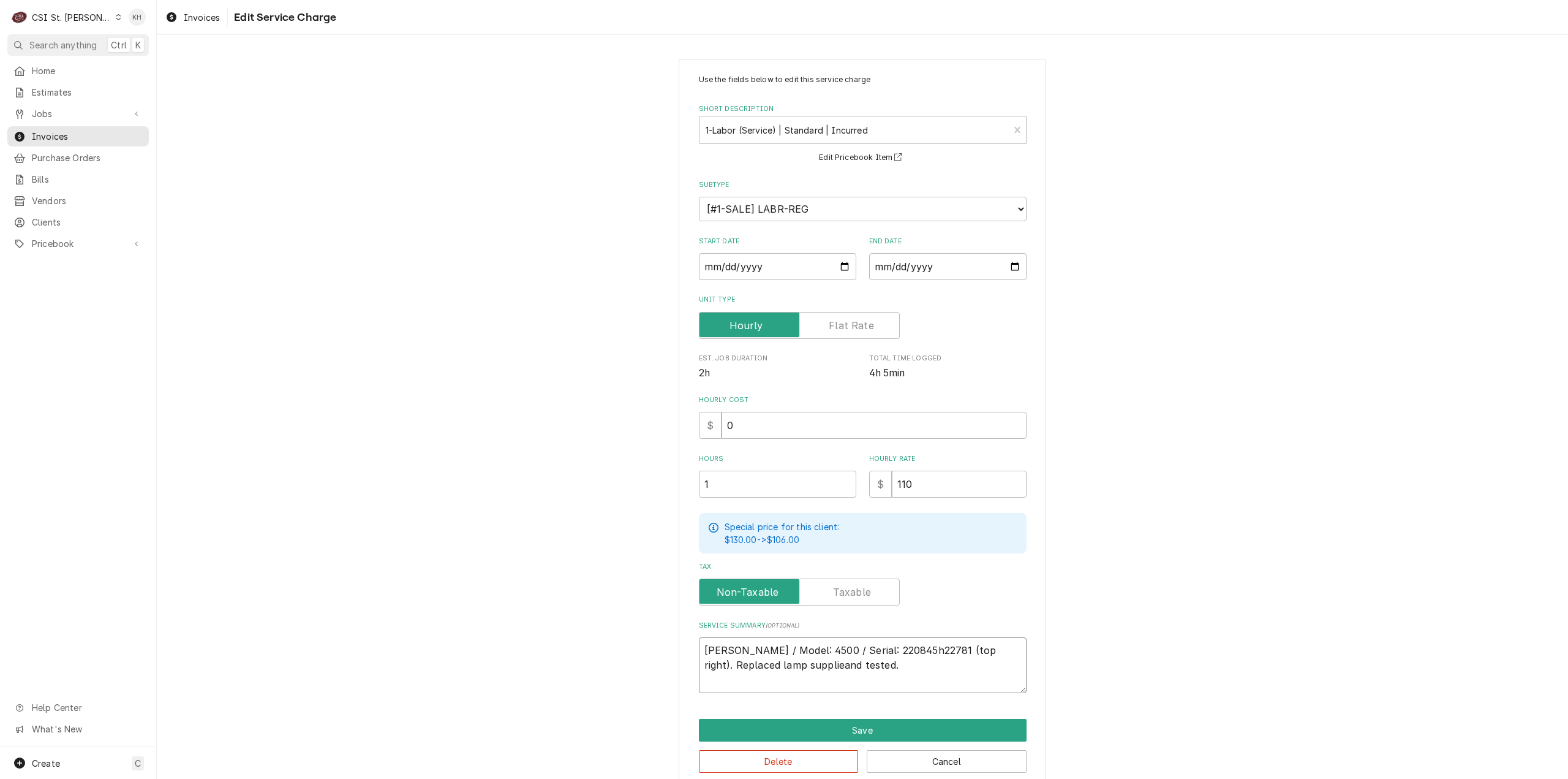
type textarea "x"
type textarea "Hardt / Model: 4500 / Serial: 220845h22781 (top right). Replaced lamp supplieda…"
type textarea "x"
type textarea "Hardt / Model: 4500 / Serial: 220845h22781 (top right). Replaced lamp supplied …"
type textarea "x"
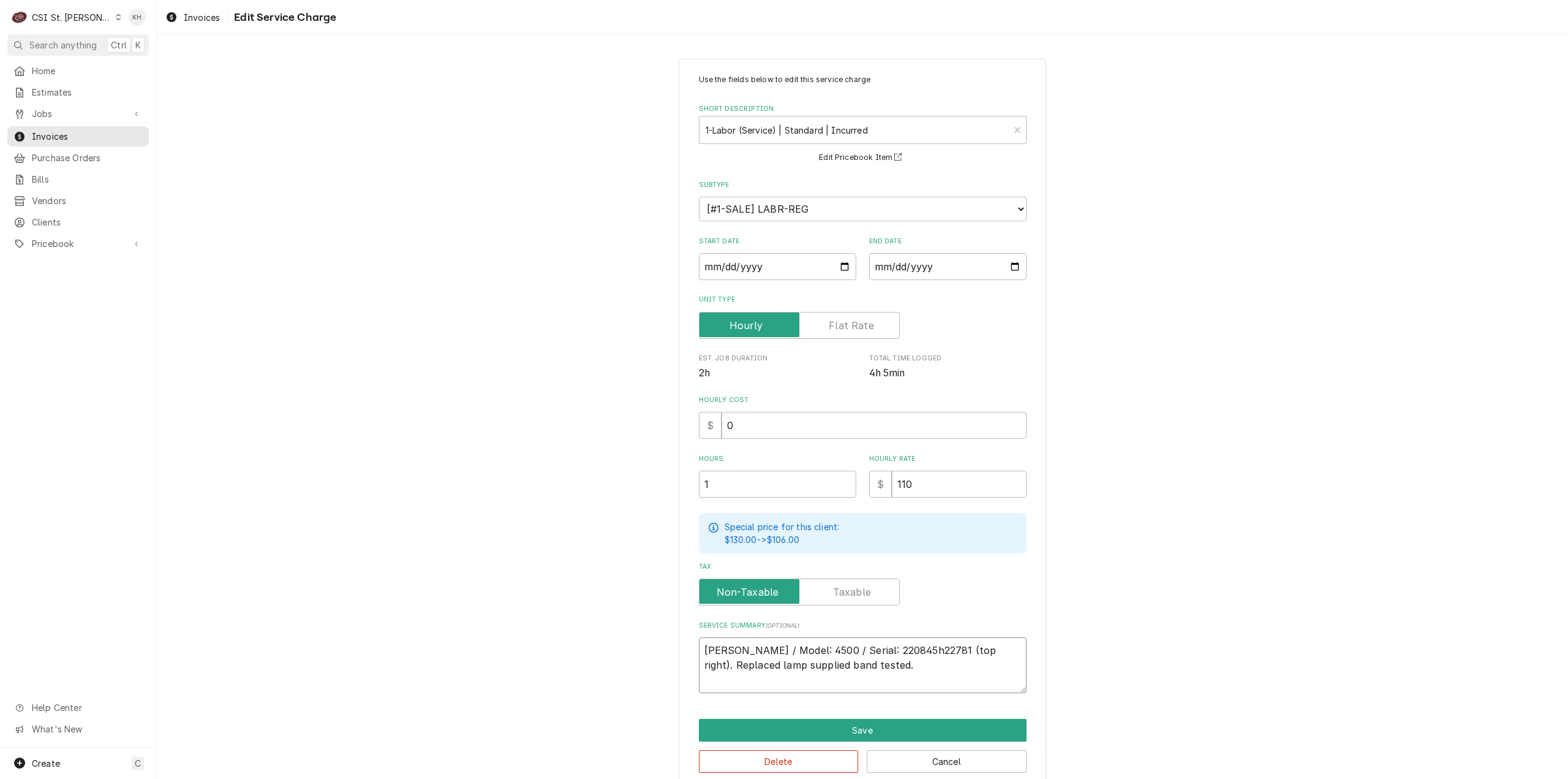
type textarea "Hardt / Model: 4500 / Serial: 220845h22781 (top right). Replaced lamp supplied …"
type textarea "x"
type textarea "Hardt / Model: 4500 / Serial: 220845h22781 (top right). Replaced lamp supplied …"
type textarea "x"
type textarea "Hardt / Model: 4500 / Serial: 220845h22781 (top right). Replaced lamp supplied …"
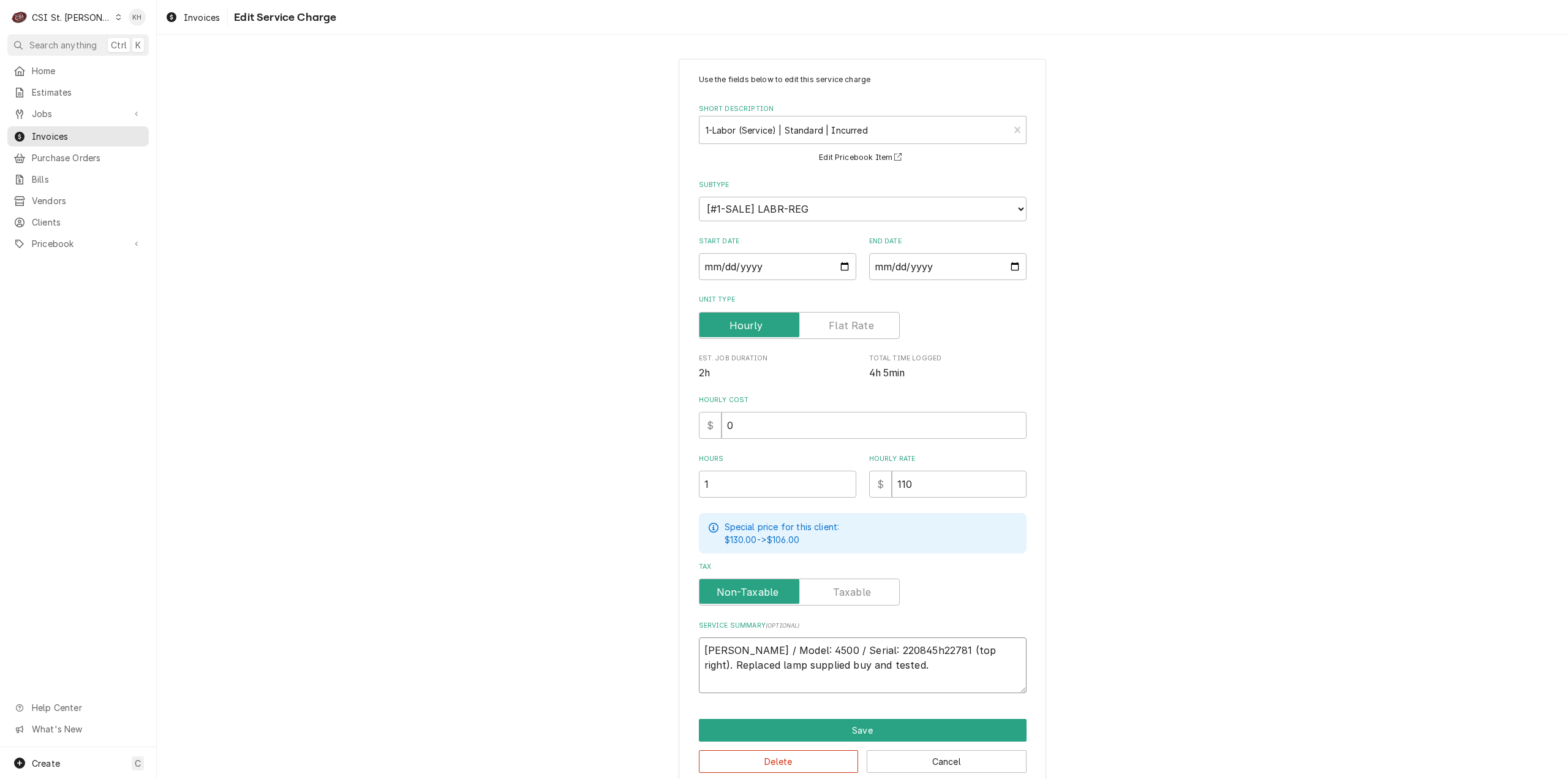
type textarea "x"
type textarea "Hardt / Model: 4500 / Serial: 220845h22781 (top right). Replaced lamp supplied …"
type textarea "x"
type textarea "Hardt / Model: 4500 / Serial: 220845h22781 (top right). Replaced lamp supplied …"
type textarea "x"
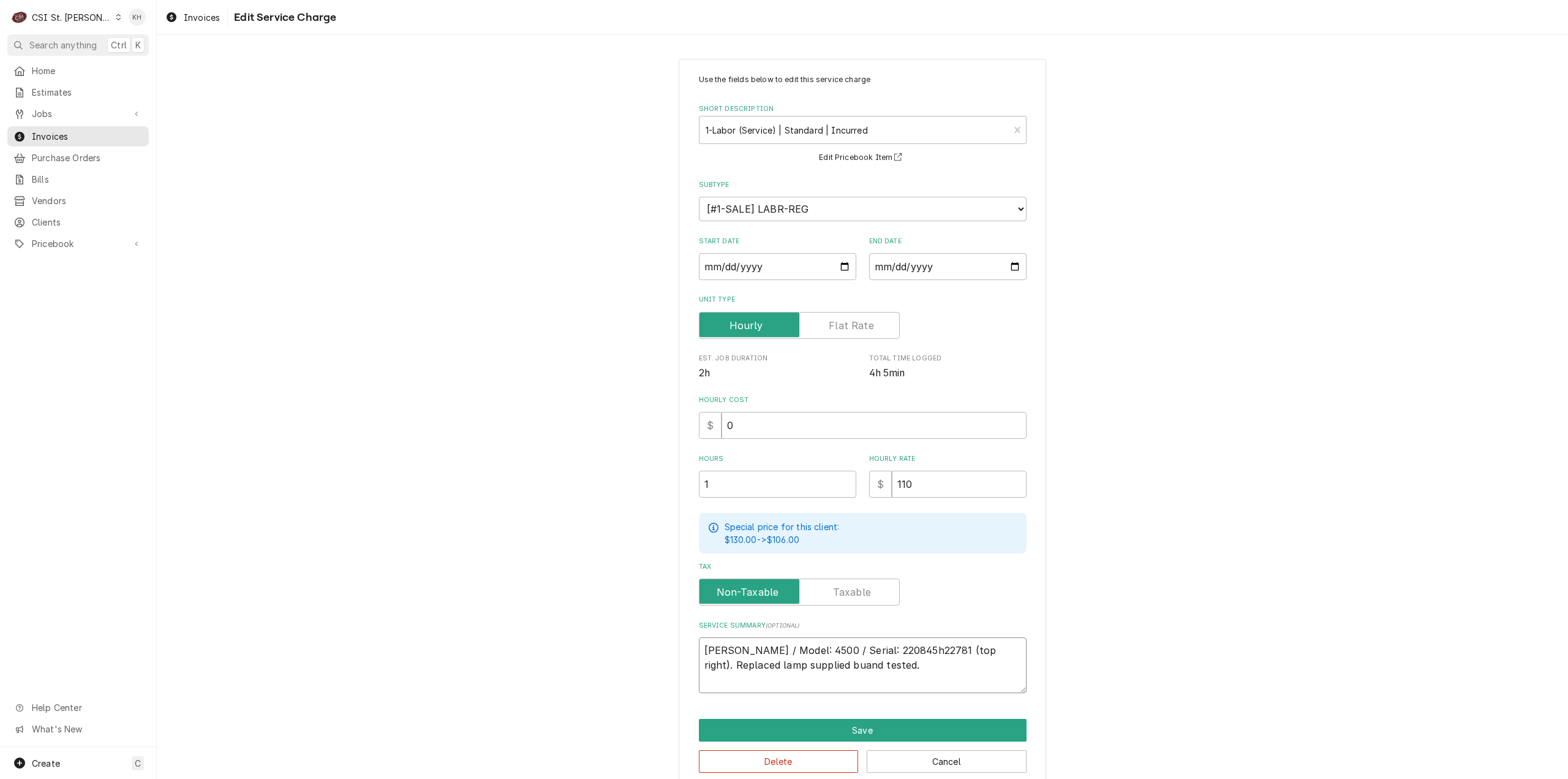
type textarea "Hardt / Model: 4500 / Serial: 220845h22781 (top right). Replaced lamp supplied …"
type textarea "x"
type textarea "Hardt / Model: 4500 / Serial: 220845h22781 (top right). Replaced lamp supplied …"
type textarea "x"
type textarea "Hardt / Model: 4500 / Serial: 220845h22781 (top right). Replaced lamp supplied …"
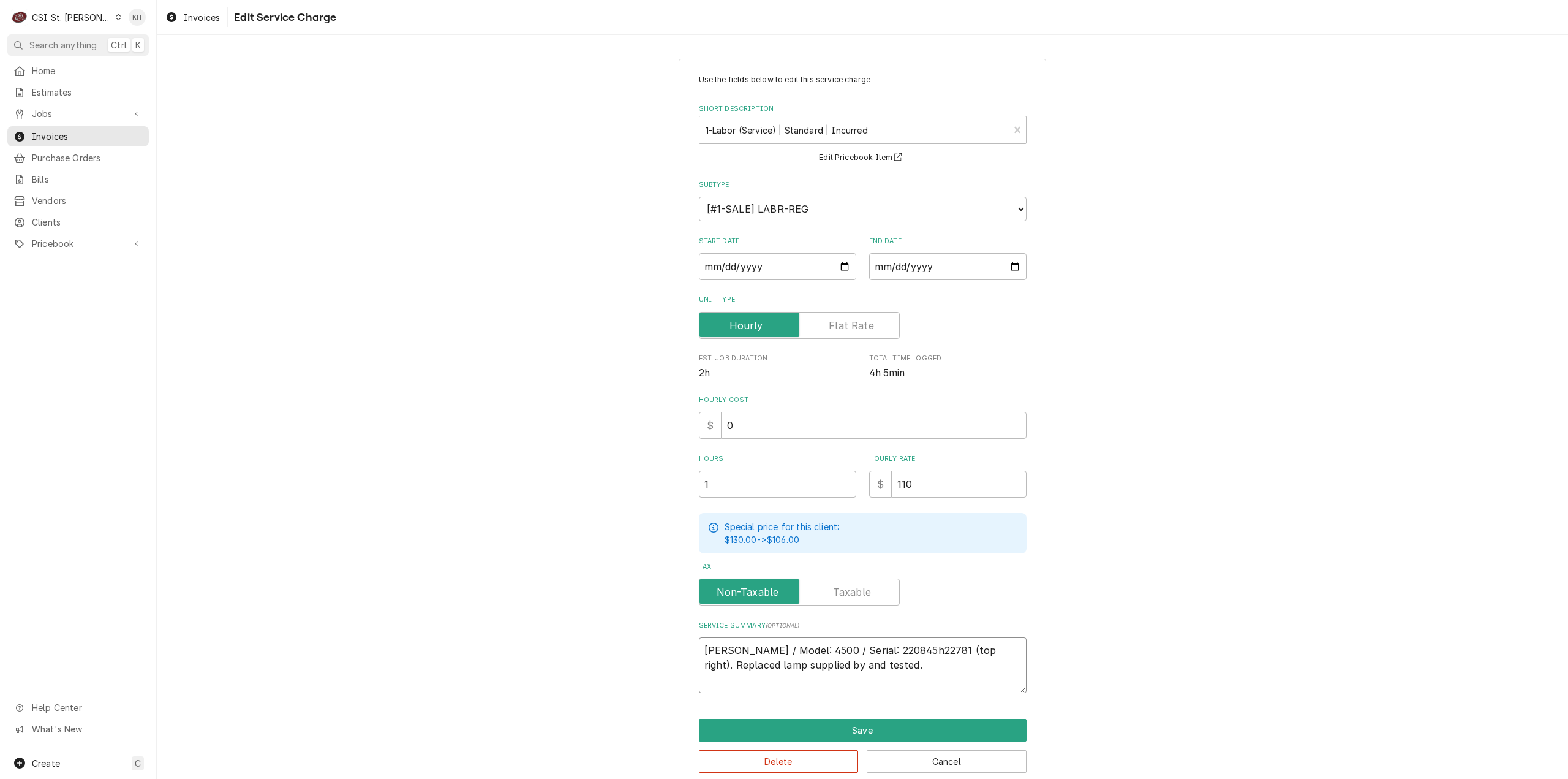
type textarea "x"
type textarea "Hardt / Model: 4500 / Serial: 220845h22781 (top right). Replaced lamp supplied …"
type textarea "x"
type textarea "Hardt / Model: 4500 / Serial: 220845h22781 (top right). Replaced lamp supplied …"
type textarea "x"
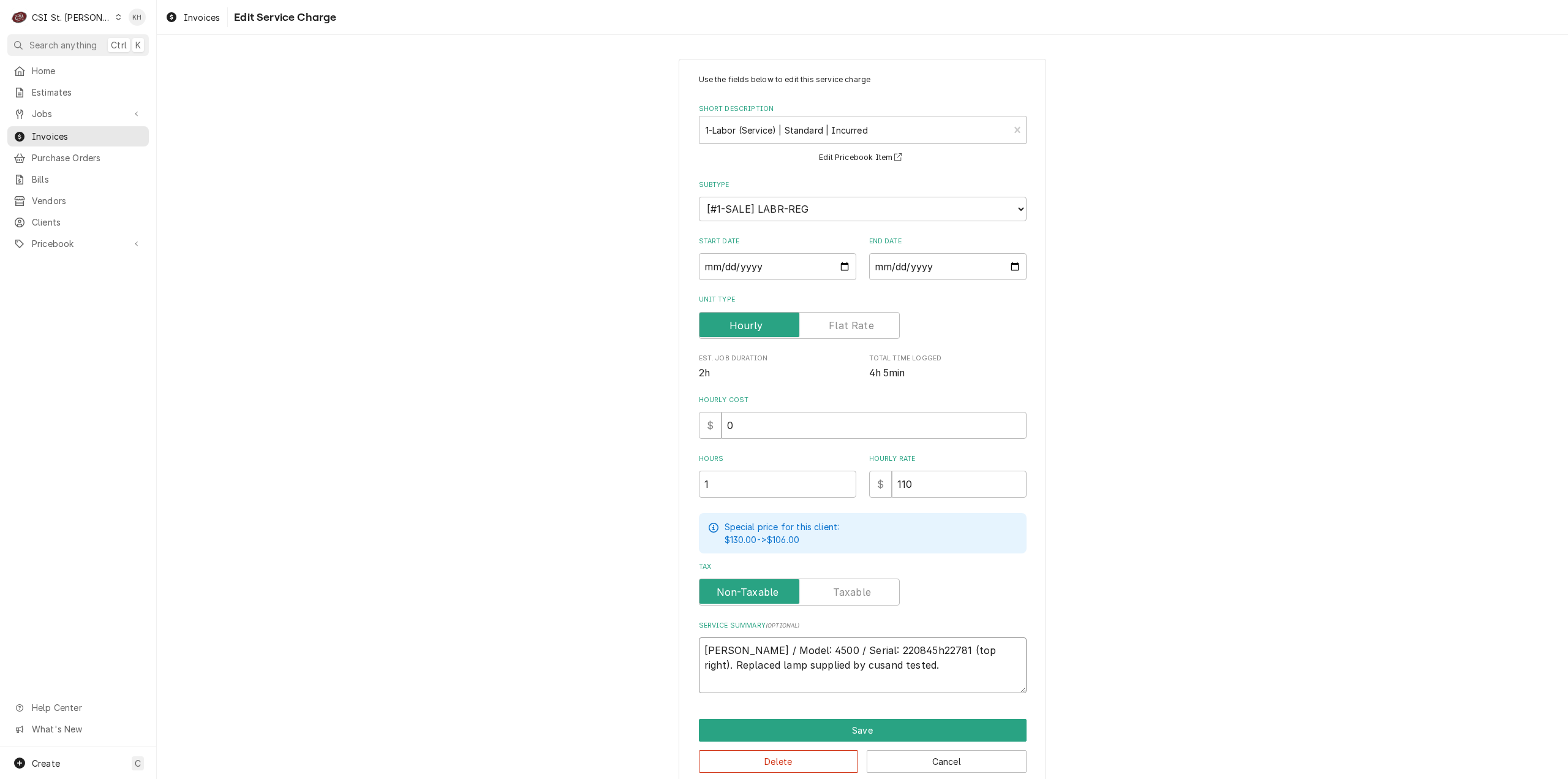
type textarea "Hardt / Model: 4500 / Serial: 220845h22781 (top right). Replaced lamp supplied …"
type textarea "x"
type textarea "Hardt / Model: 4500 / Serial: 220845h22781 (top right). Replaced lamp supplied …"
type textarea "x"
type textarea "Hardt / Model: 4500 / Serial: 220845h22781 (top right). Replaced lamp supplied …"
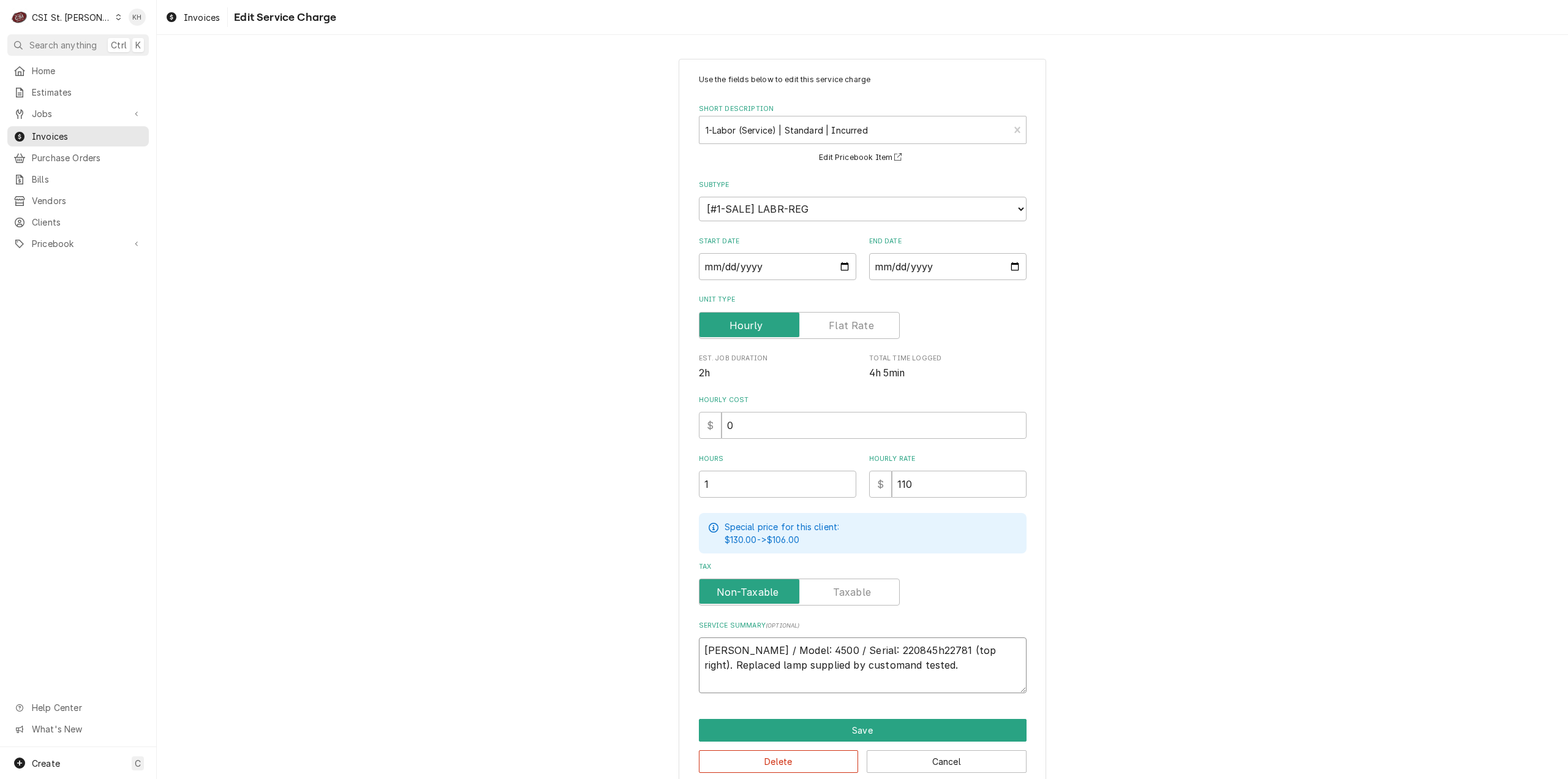
type textarea "x"
type textarea "Hardt / Model: 4500 / Serial: 220845h22781 (top right). Replaced lamp supplied …"
type textarea "x"
type textarea "Hardt / Model: 4500 / Serial: 220845h22781 (top right). Replaced lamp supplied …"
type textarea "x"
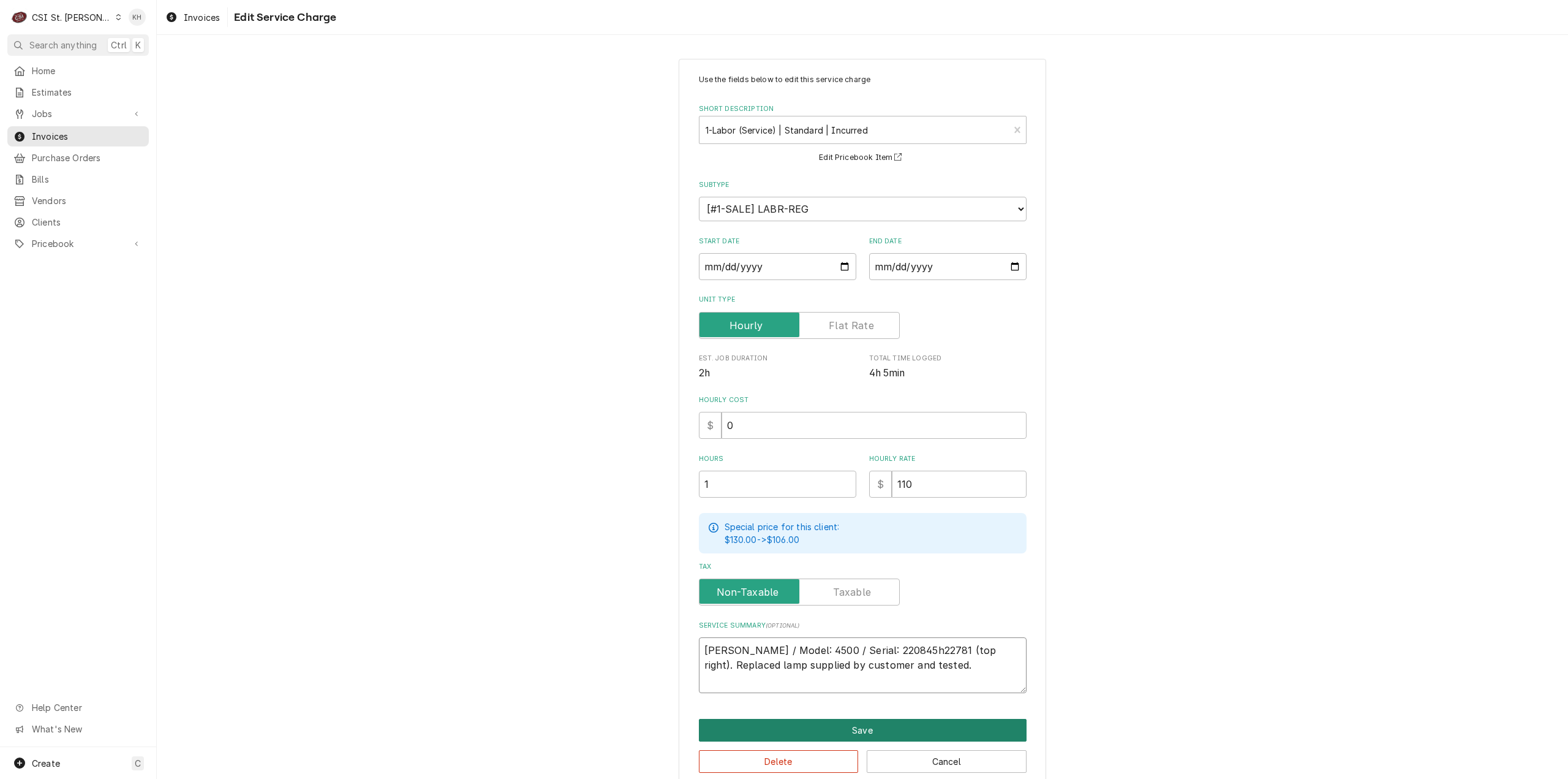
type textarea "Hardt / Model: 4500 / Serial: 220845h22781 (top right). Replaced lamp supplied …"
click at [882, 723] on button "Save" at bounding box center [863, 730] width 328 height 22
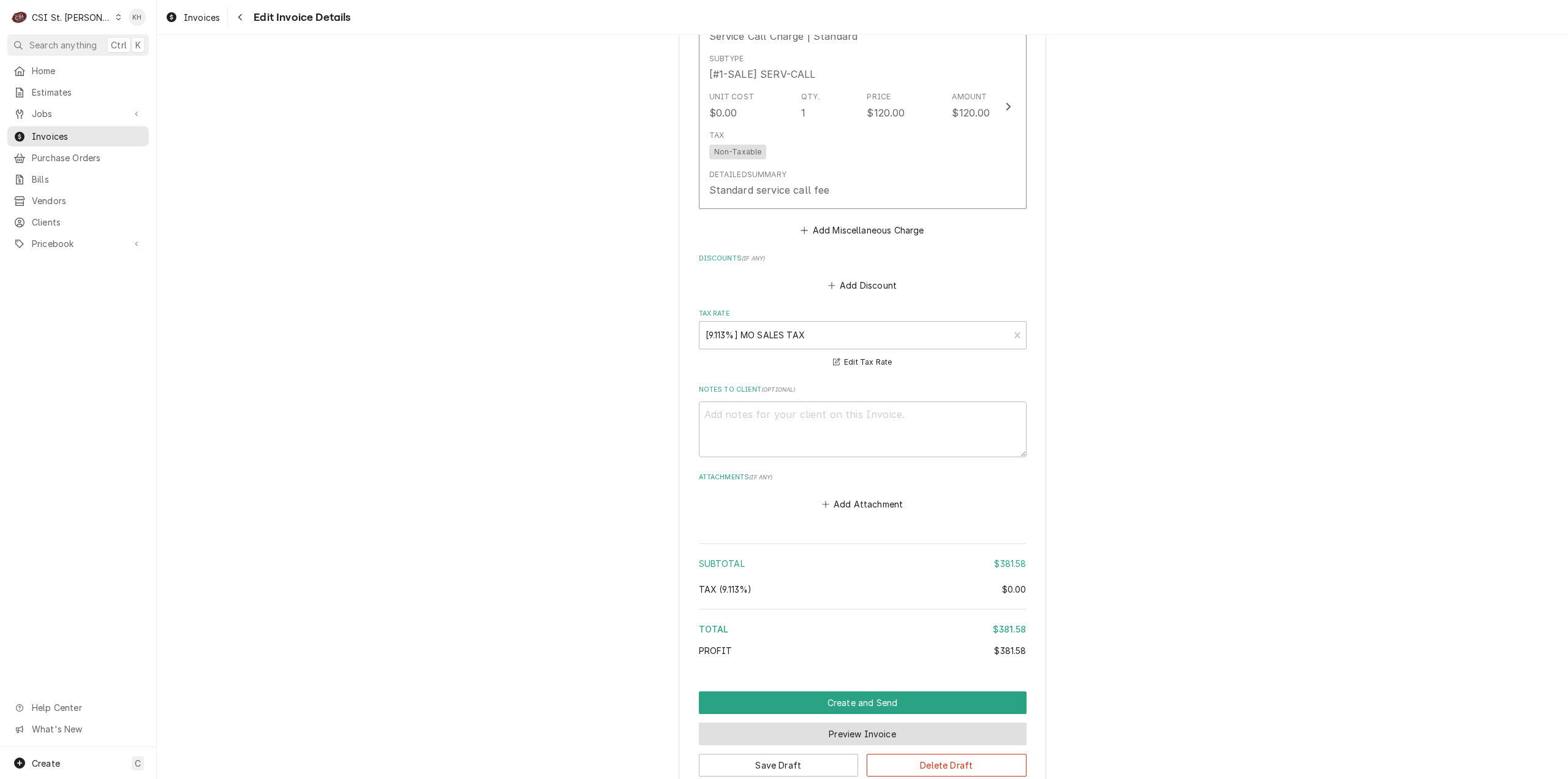
scroll to position [1955, 0]
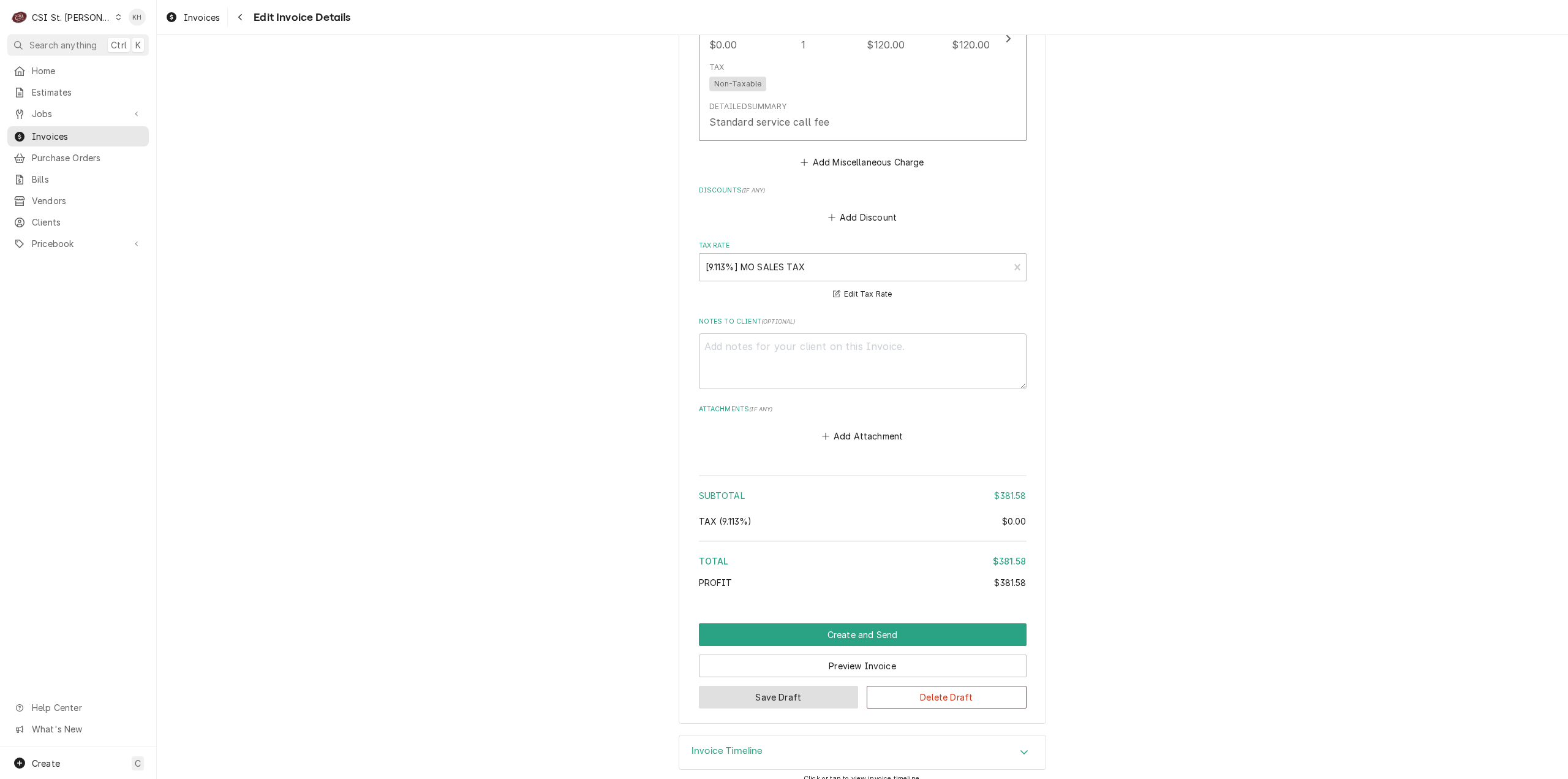
click at [766, 687] on button "Save Draft" at bounding box center [779, 697] width 160 height 22
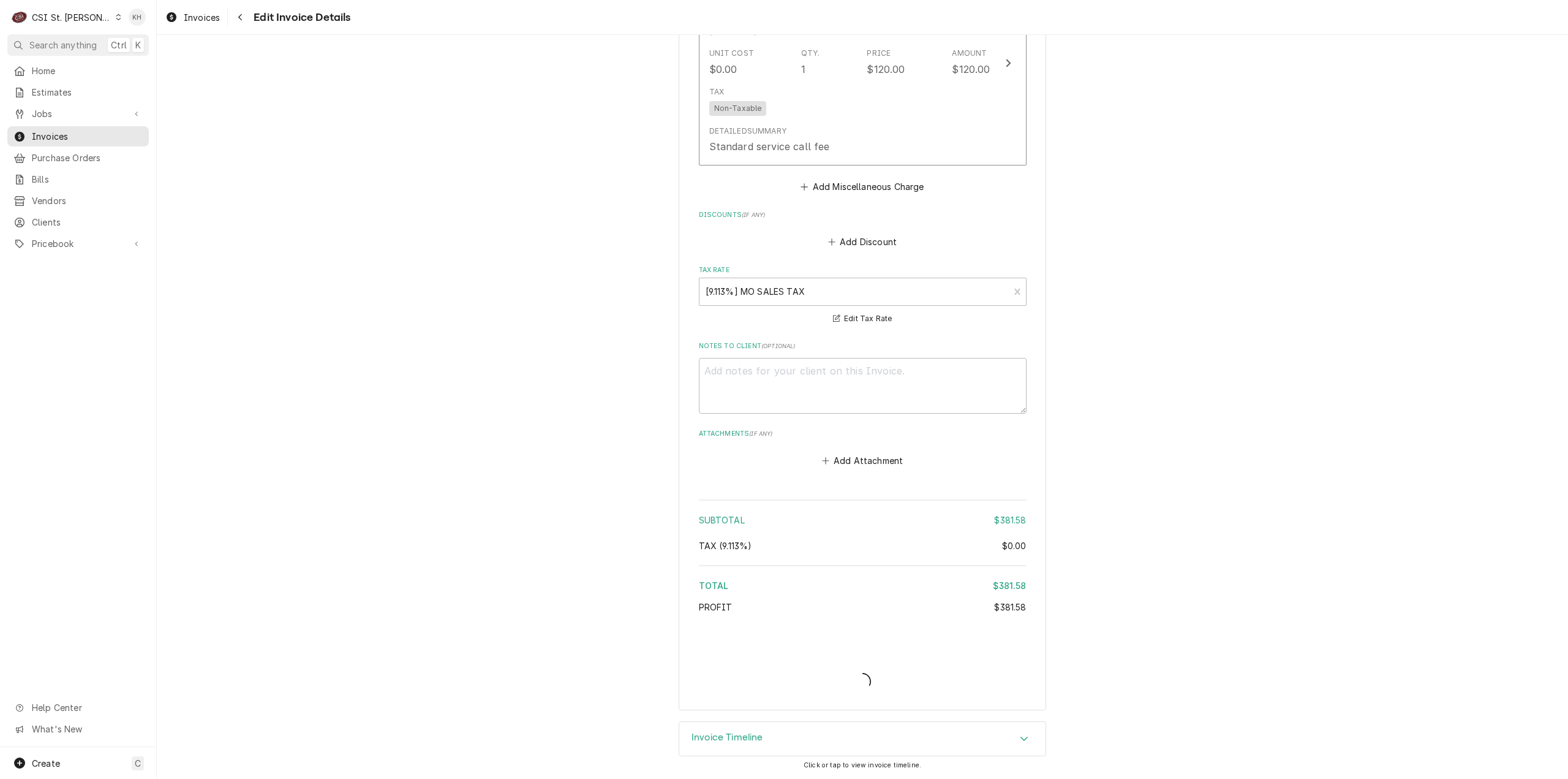
scroll to position [1916, 0]
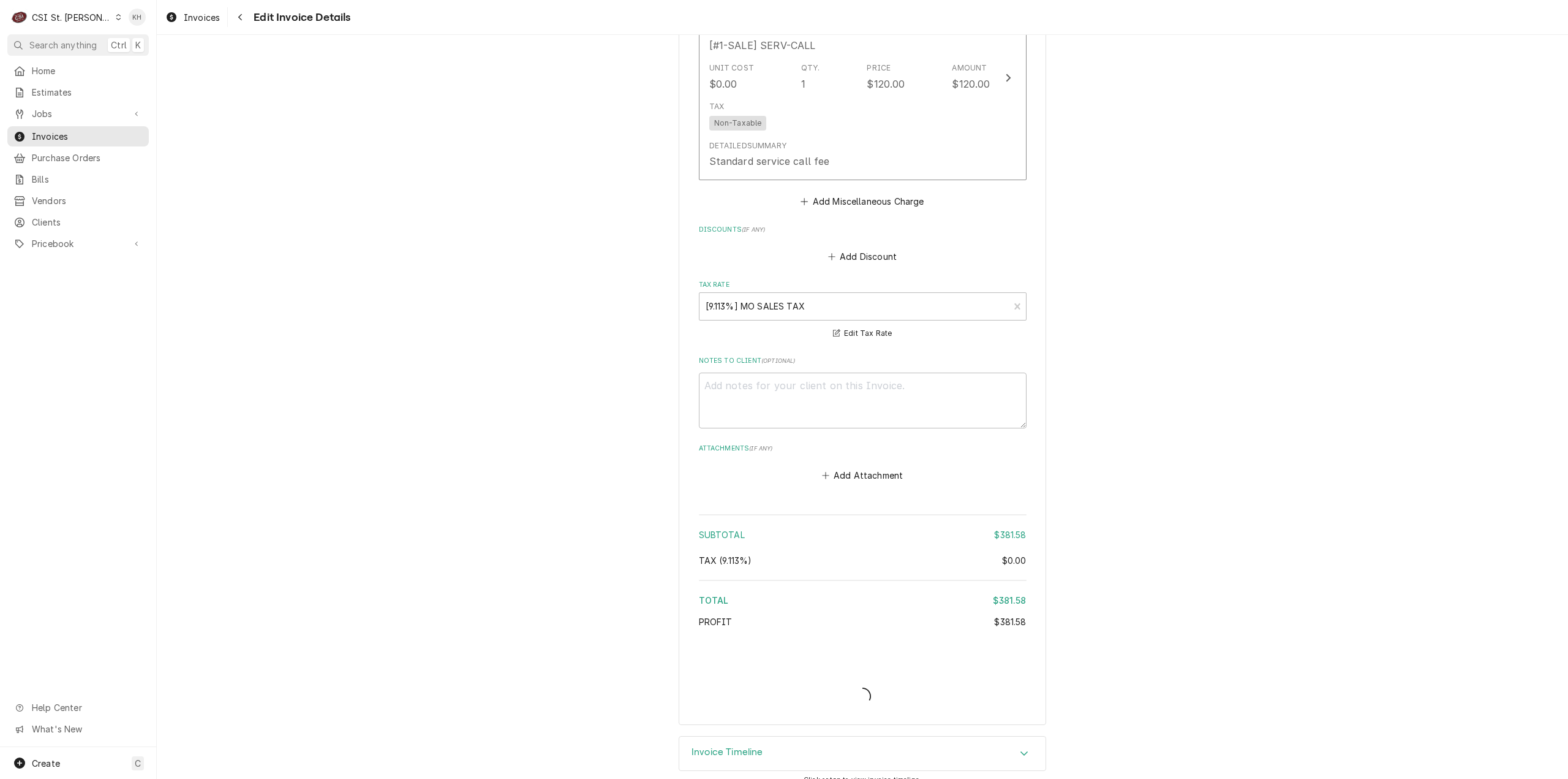
type textarea "x"
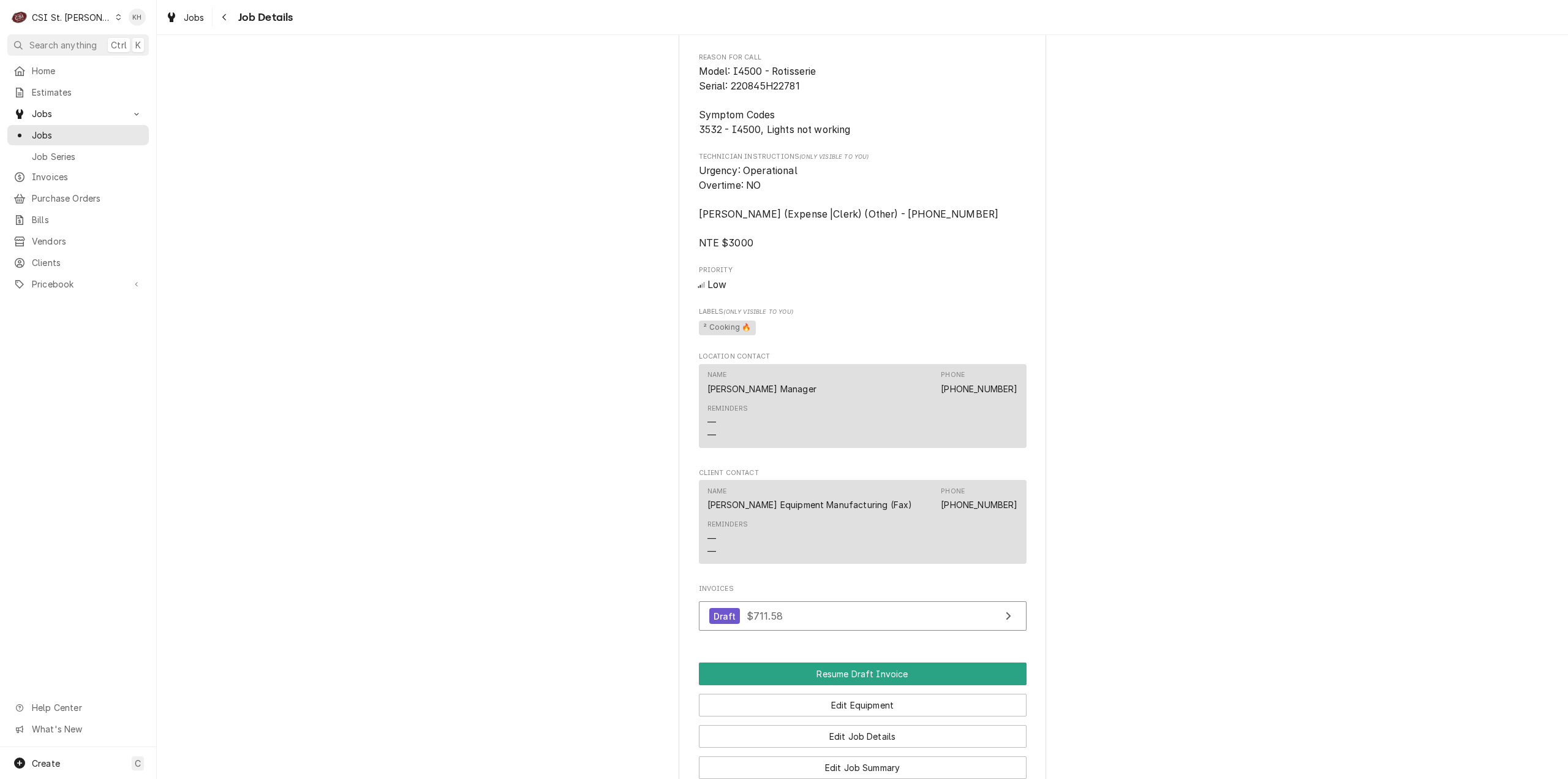
scroll to position [1046, 0]
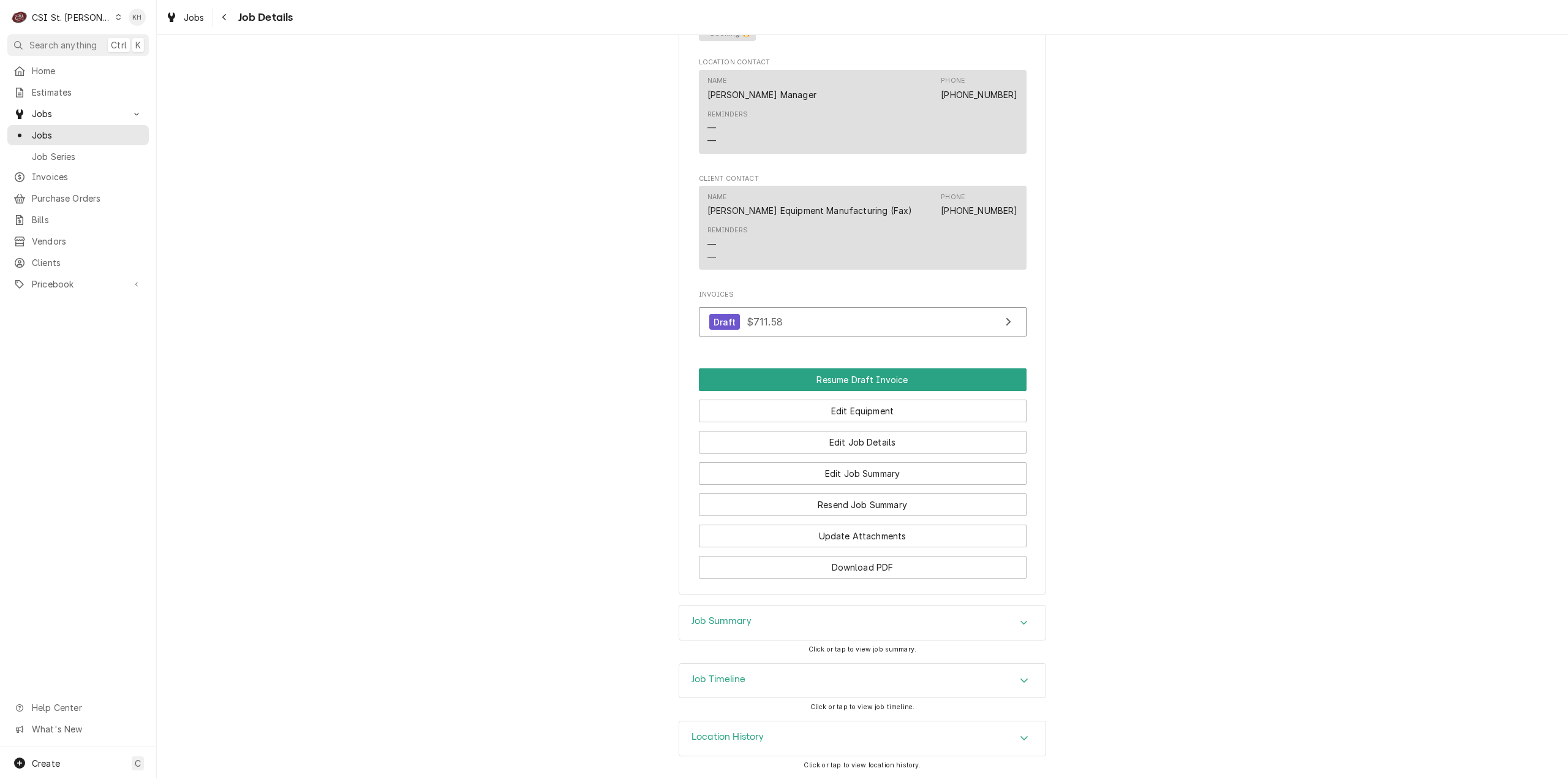
click at [755, 622] on div "Job Summary" at bounding box center [862, 623] width 367 height 34
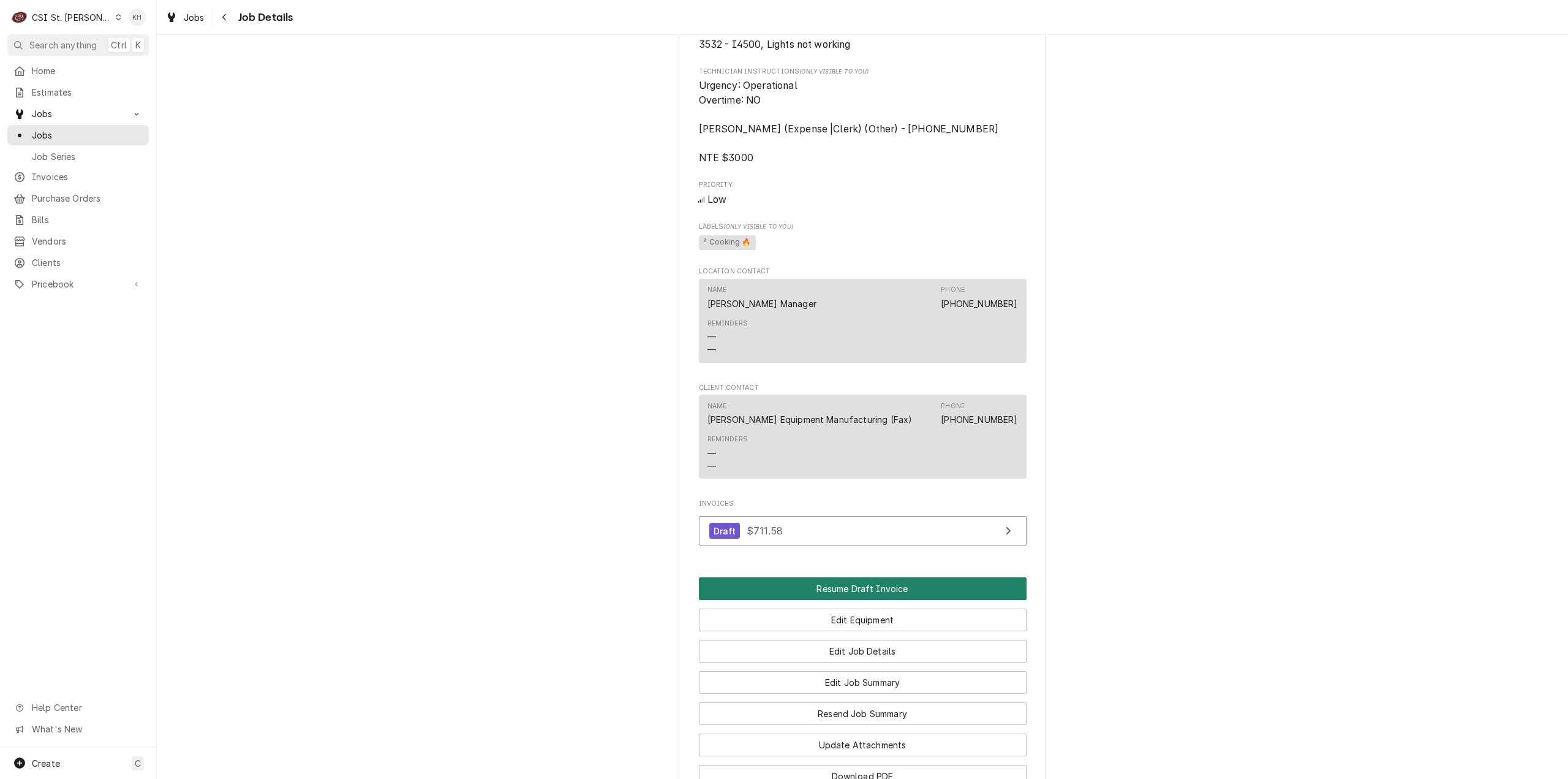
scroll to position [882, 0]
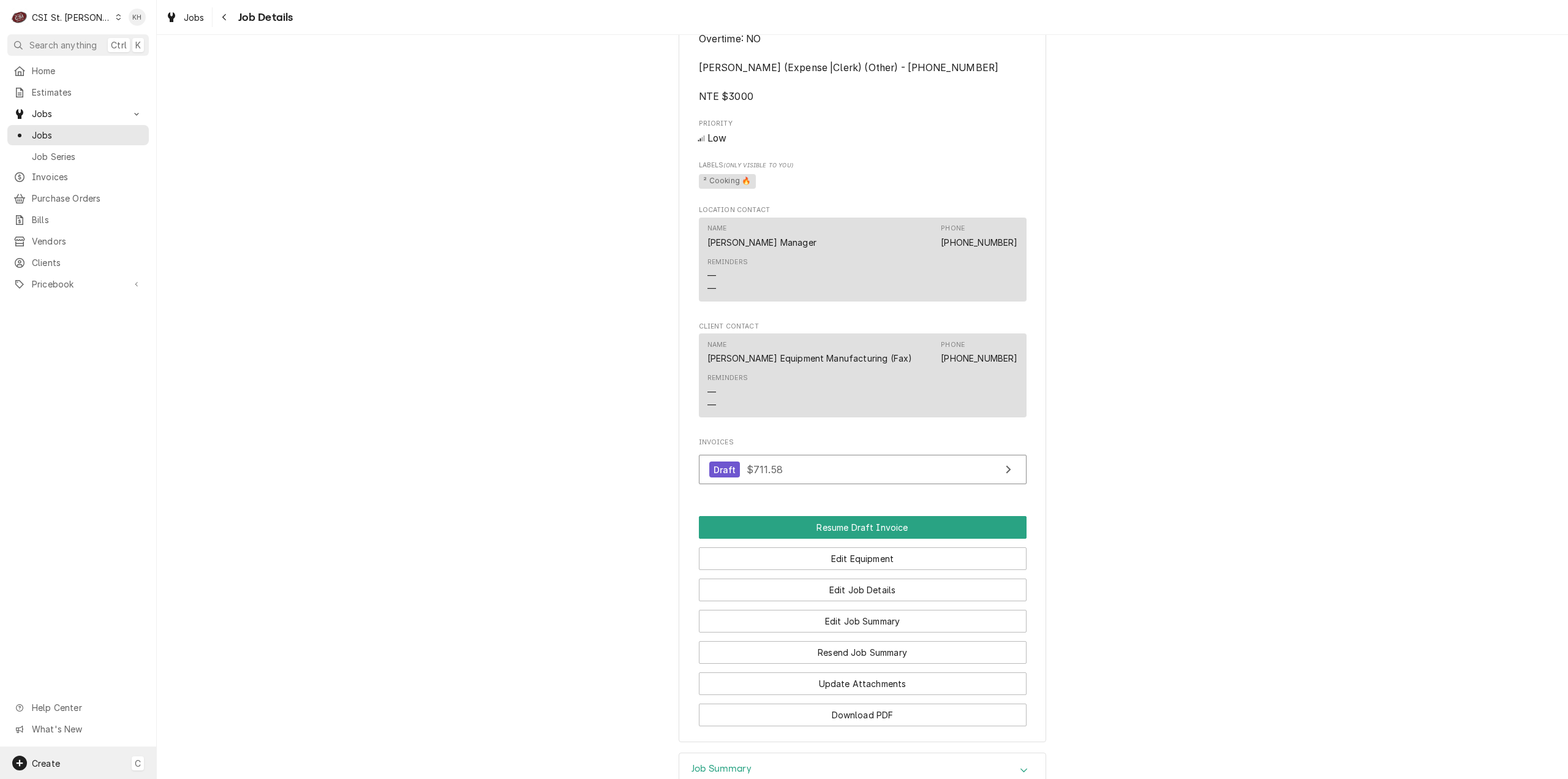
click at [76, 758] on div "Create C" at bounding box center [78, 763] width 156 height 32
click at [237, 658] on div "Invoice" at bounding box center [229, 658] width 82 height 13
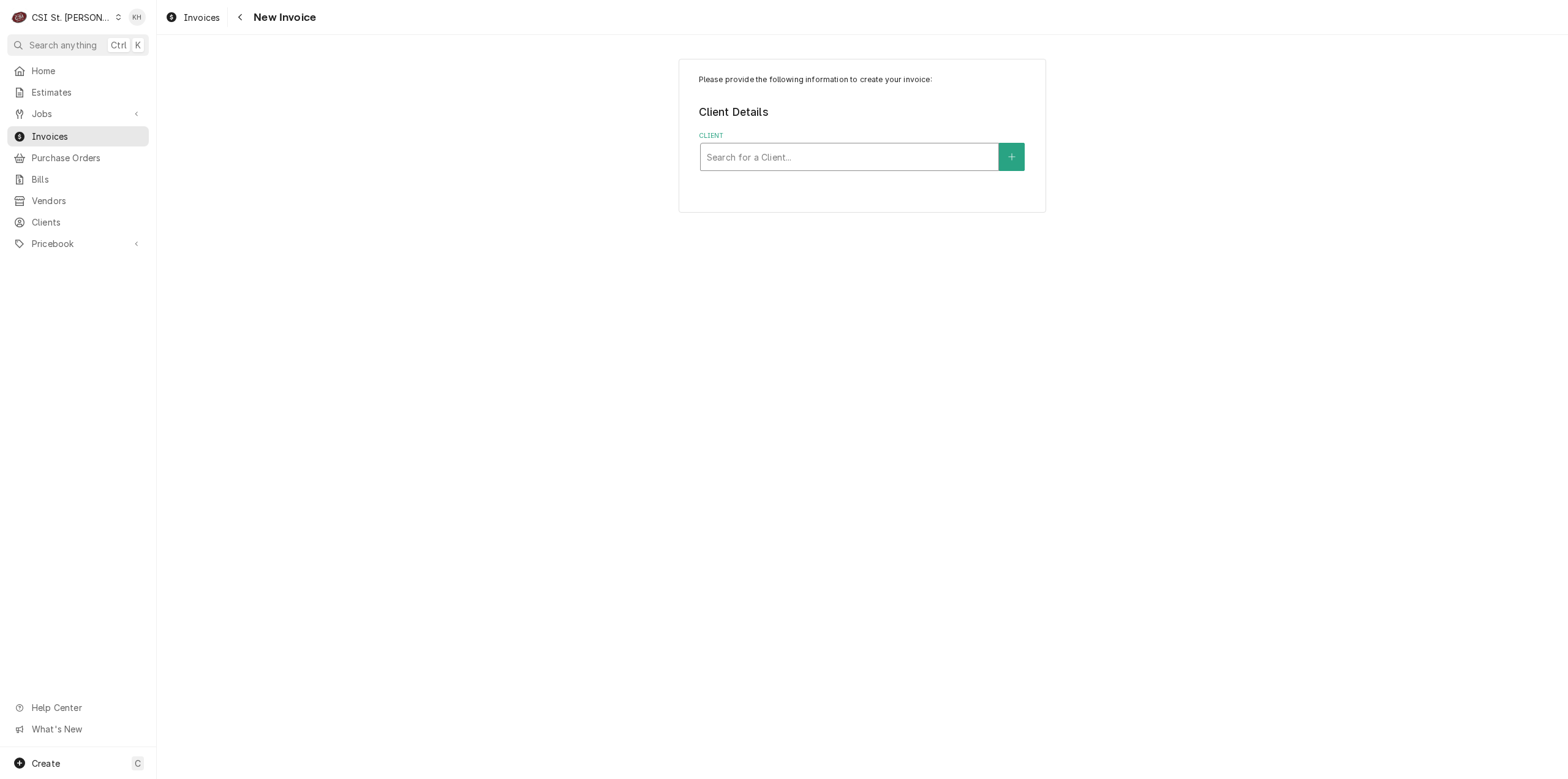
click at [793, 155] on div "Client" at bounding box center [850, 156] width 286 height 22
type input "hardt"
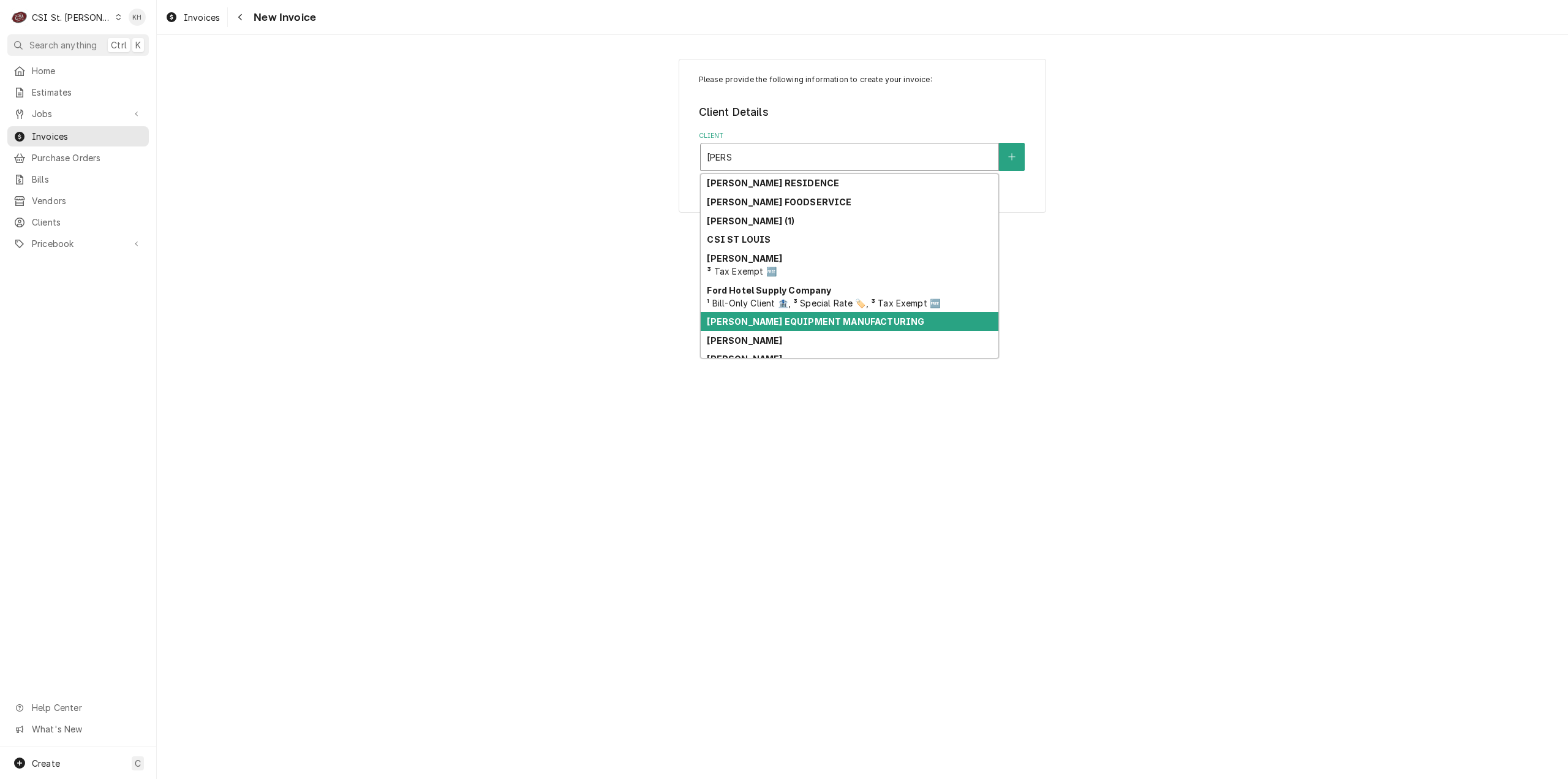
click at [789, 319] on strong "[PERSON_NAME] EQUIPMENT MANUFACTURING" at bounding box center [816, 321] width 218 height 10
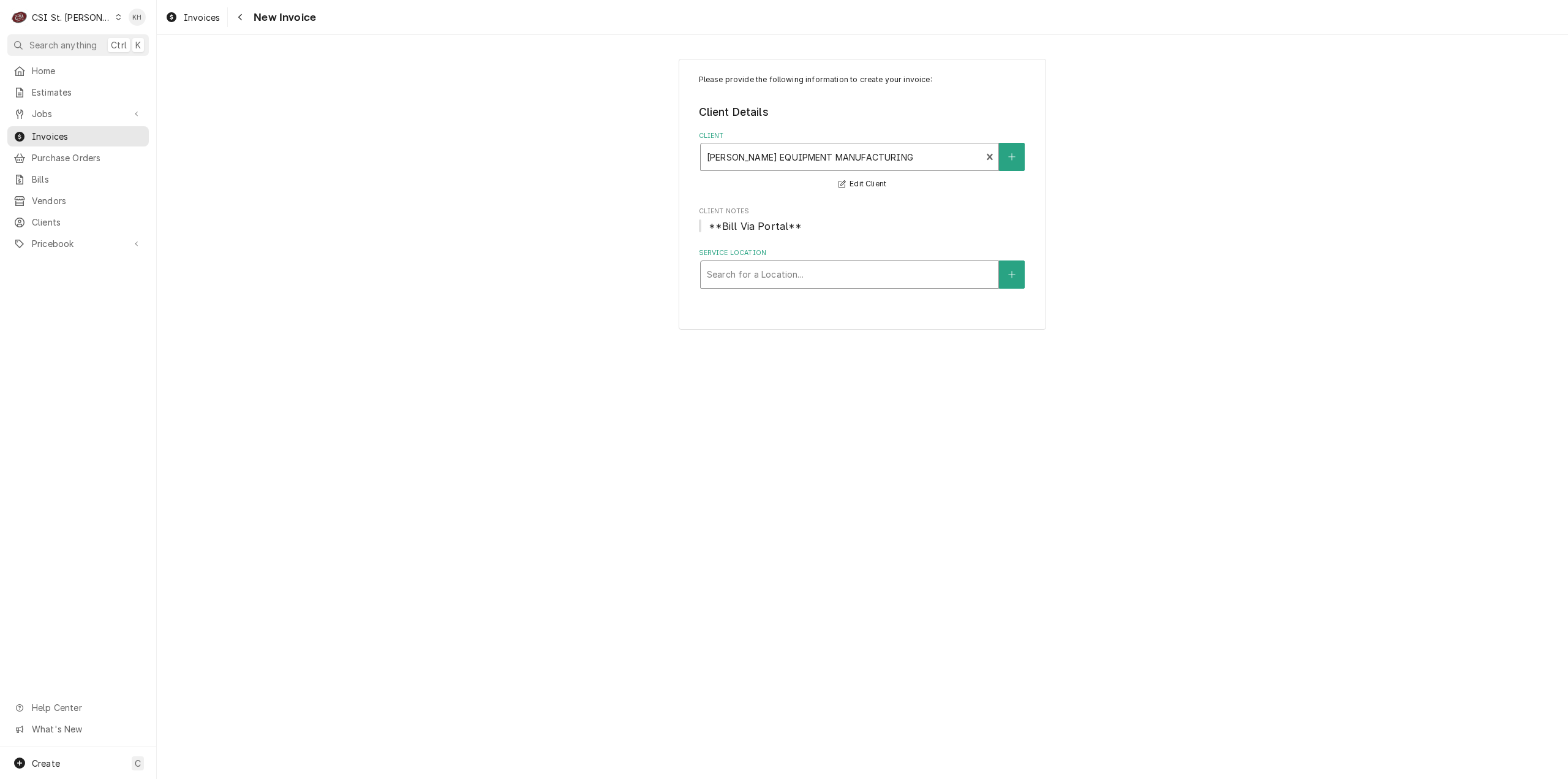
click at [804, 274] on div "Service Location" at bounding box center [850, 274] width 286 height 22
type input "8685"
click at [815, 303] on div "Costco #1488 University City / 8685 Olive Blvd, St Louis, MO 63132" at bounding box center [850, 301] width 298 height 19
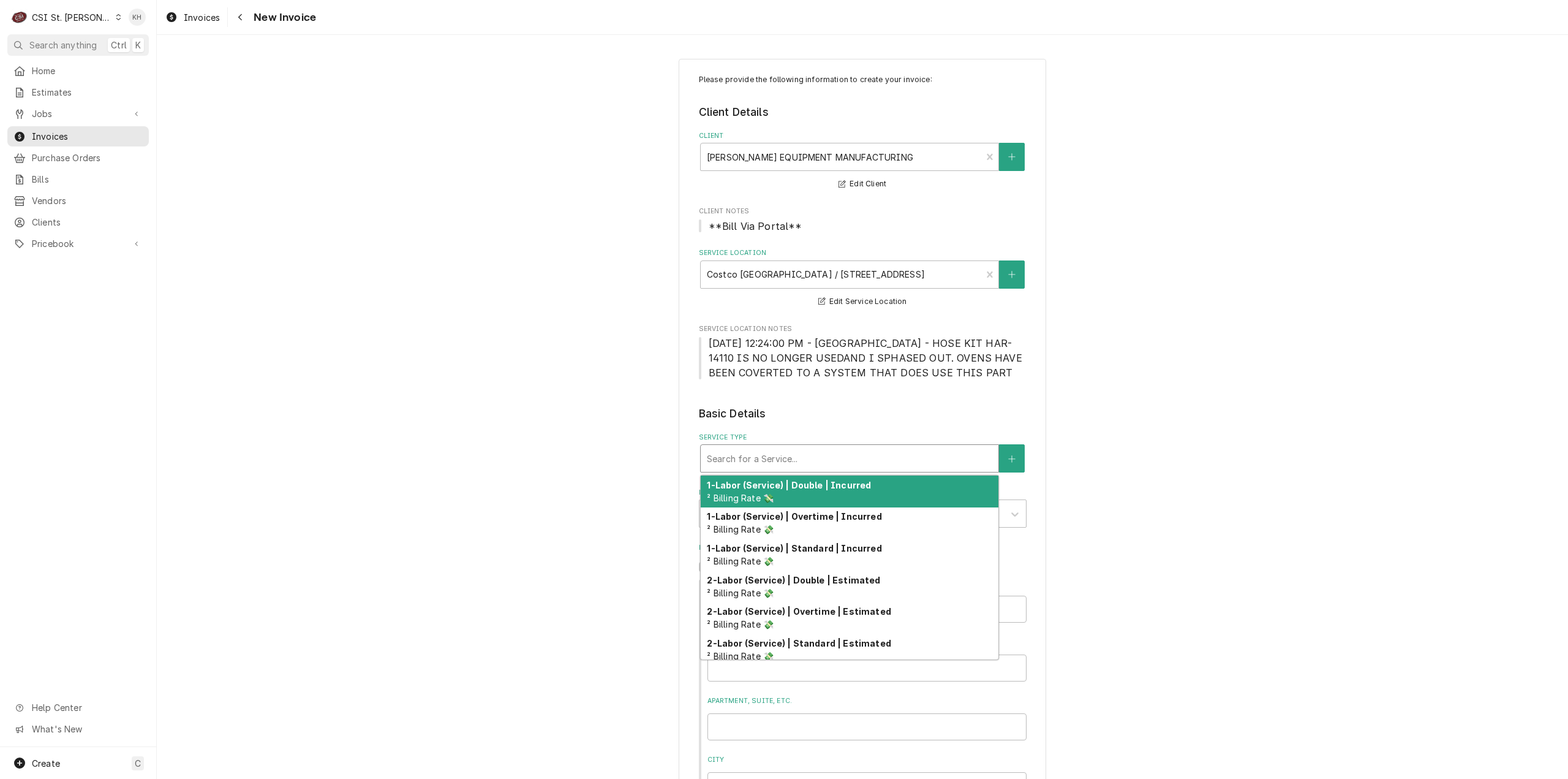
click at [770, 455] on div "Service Type" at bounding box center [850, 459] width 286 height 22
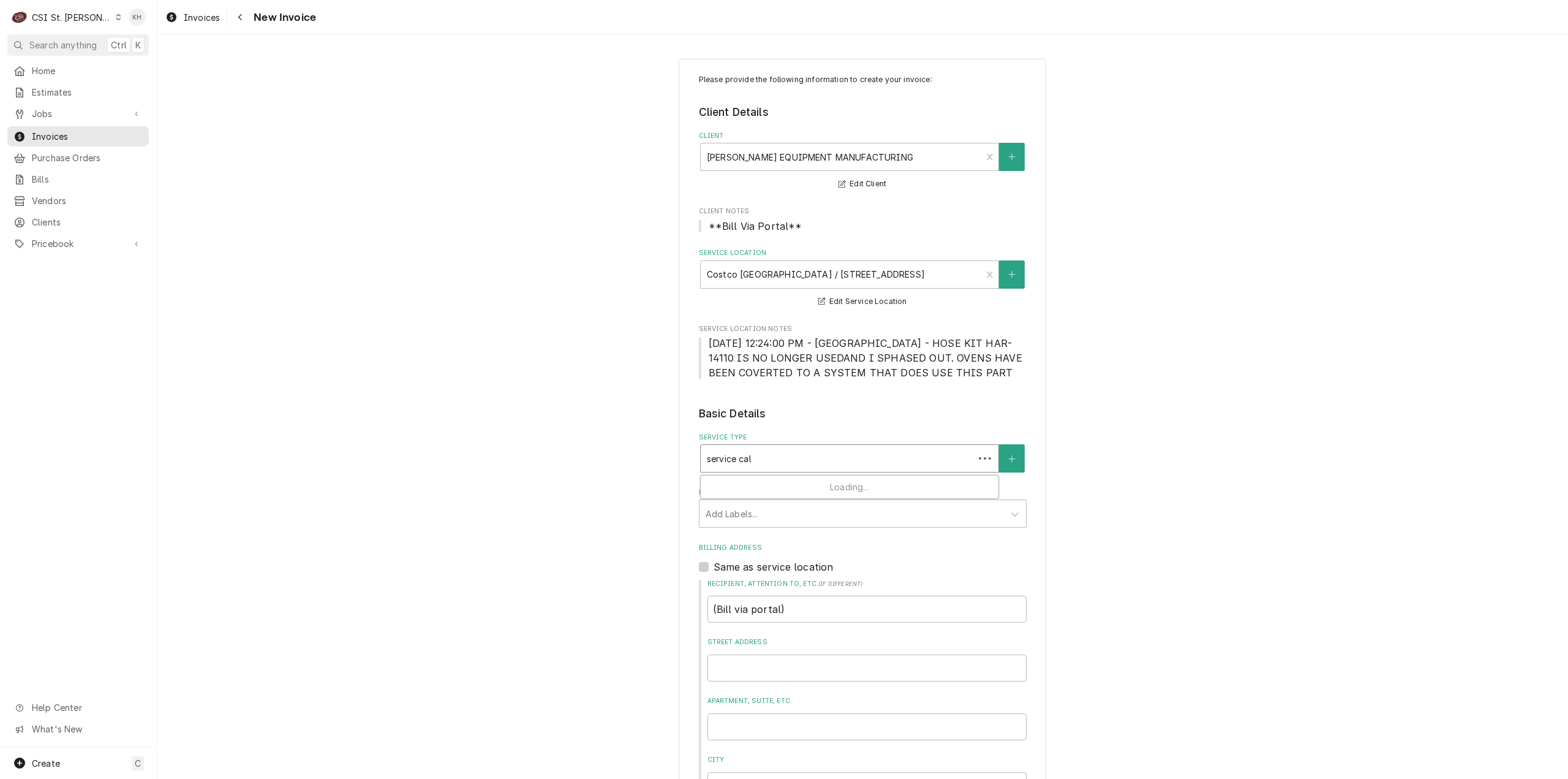
type input "service call"
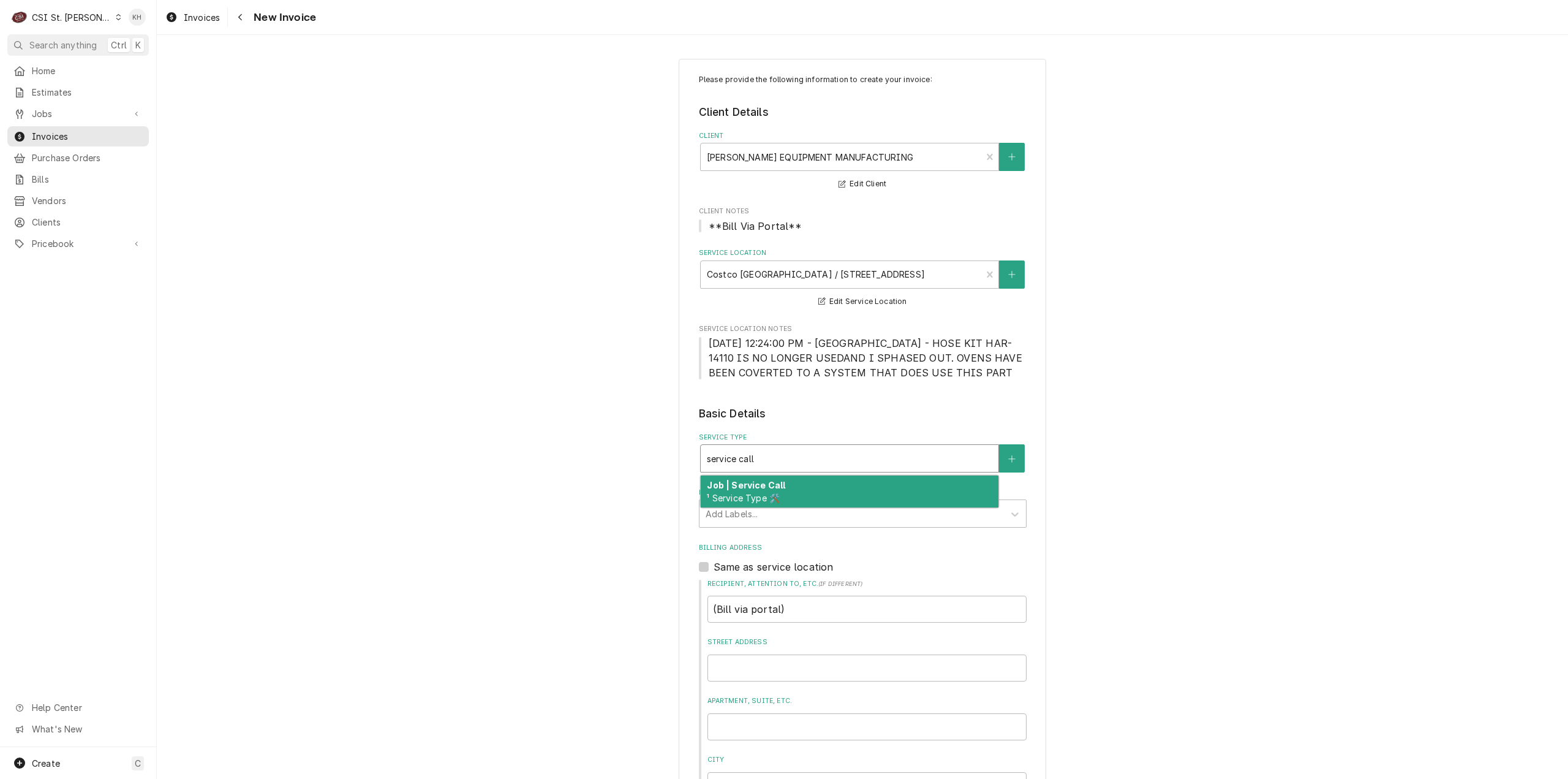
click at [777, 499] on div "Job | Service Call ¹ Service Type 🛠️" at bounding box center [850, 491] width 298 height 32
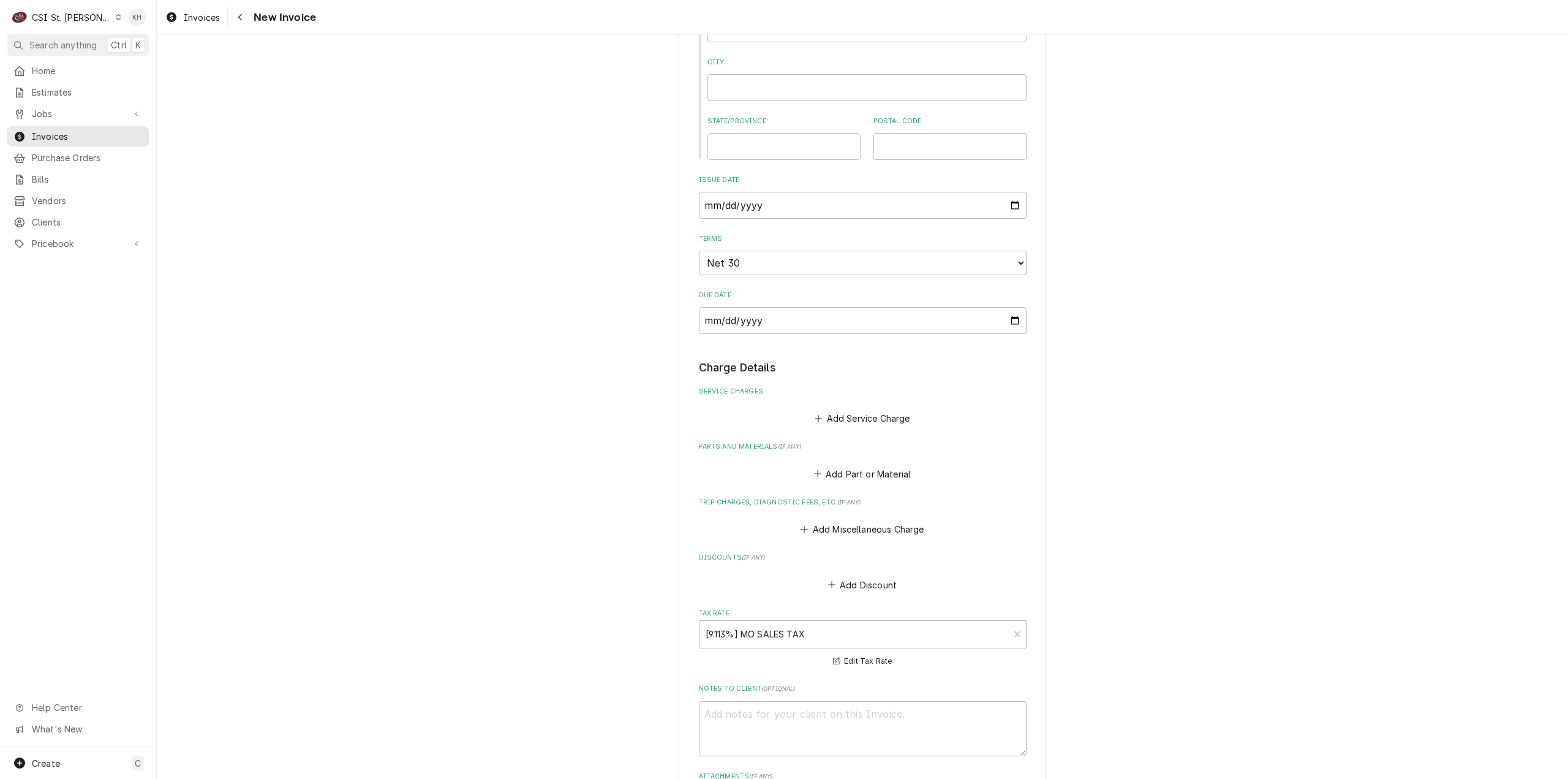
scroll to position [735, 0]
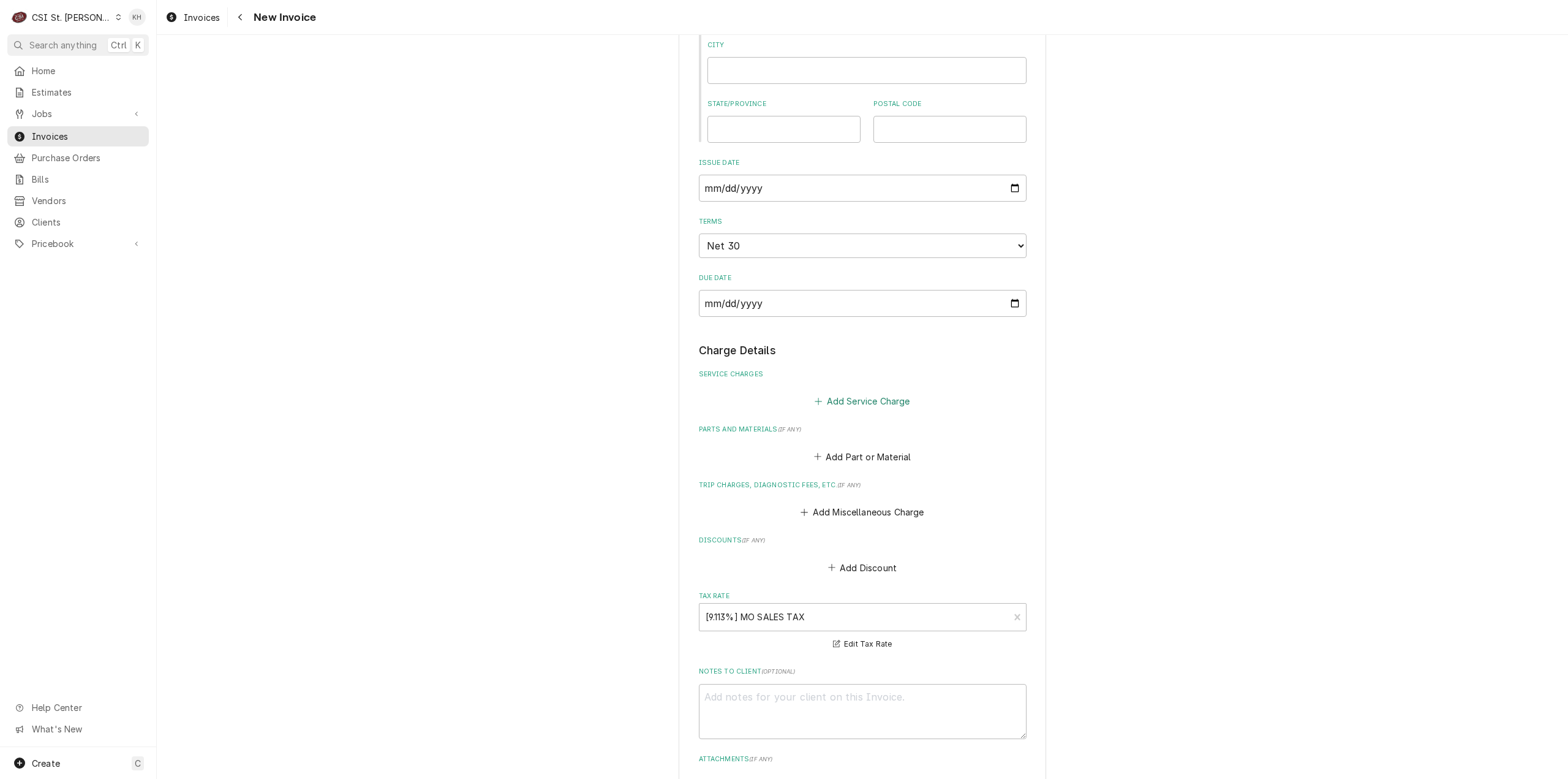
drag, startPoint x: 869, startPoint y: 404, endPoint x: 857, endPoint y: 416, distance: 17.0
click at [866, 403] on button "Add Service Charge" at bounding box center [863, 401] width 99 height 17
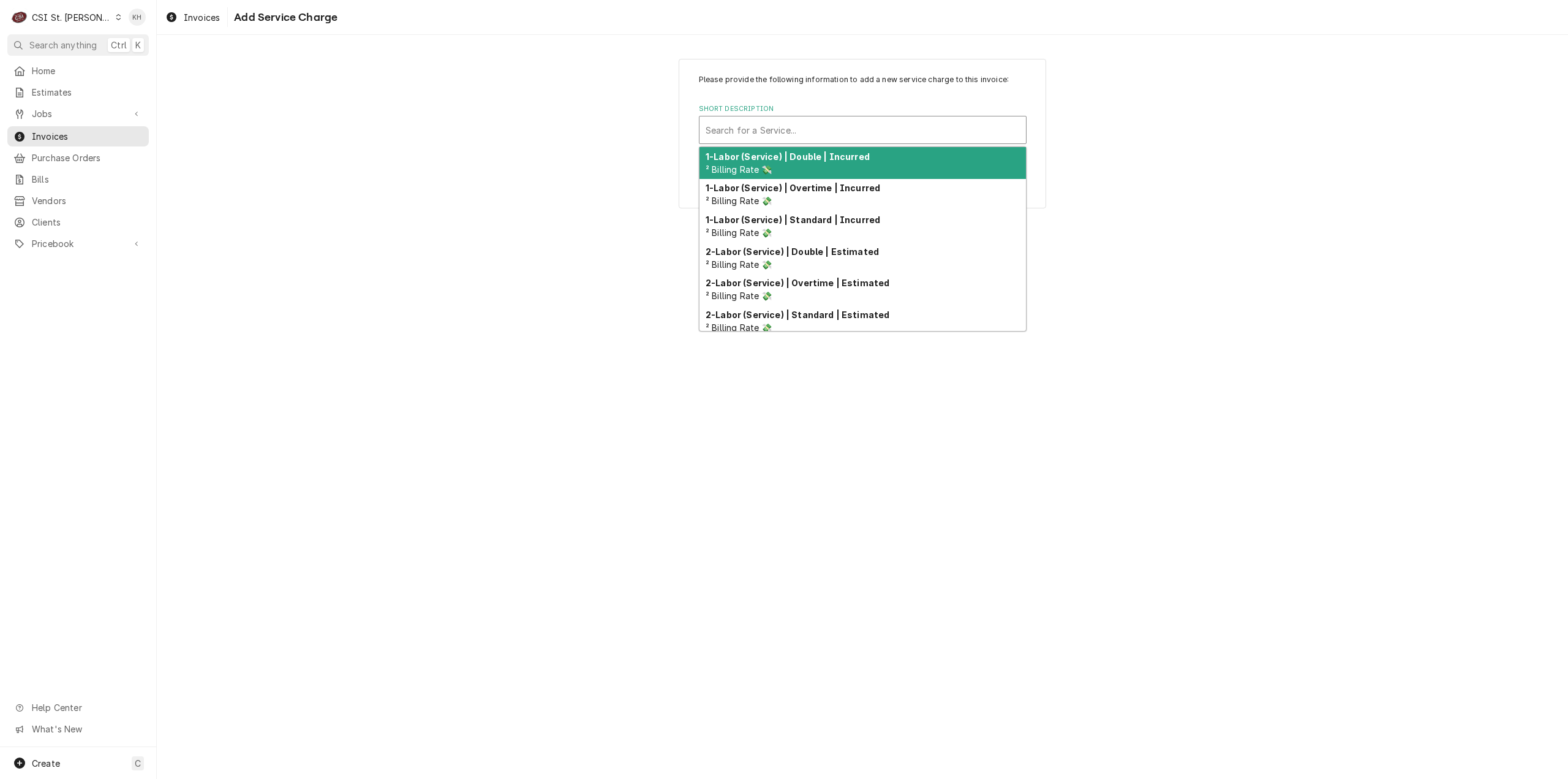
click at [851, 122] on div "Short Description" at bounding box center [863, 130] width 314 height 22
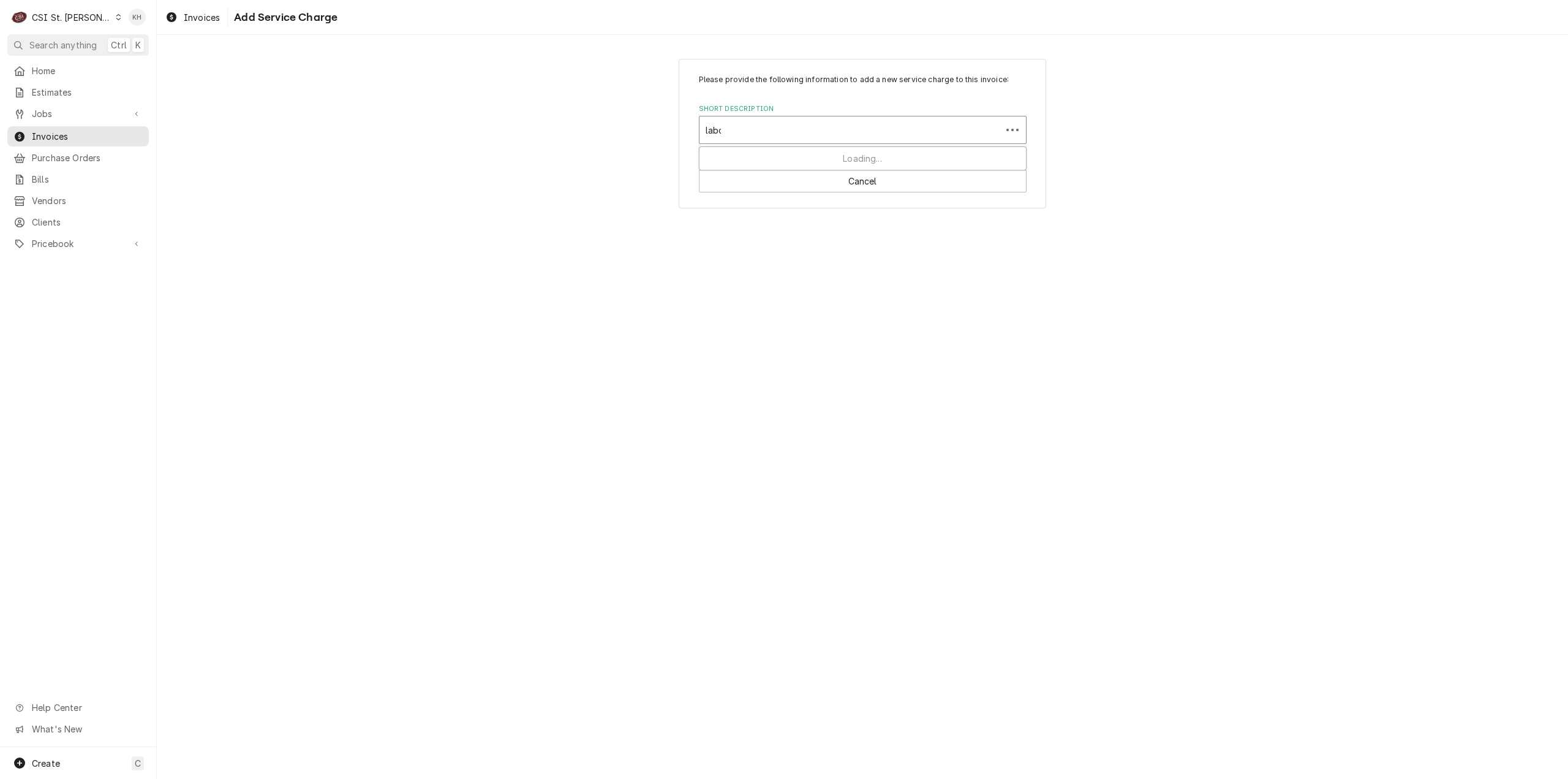
type input "labor"
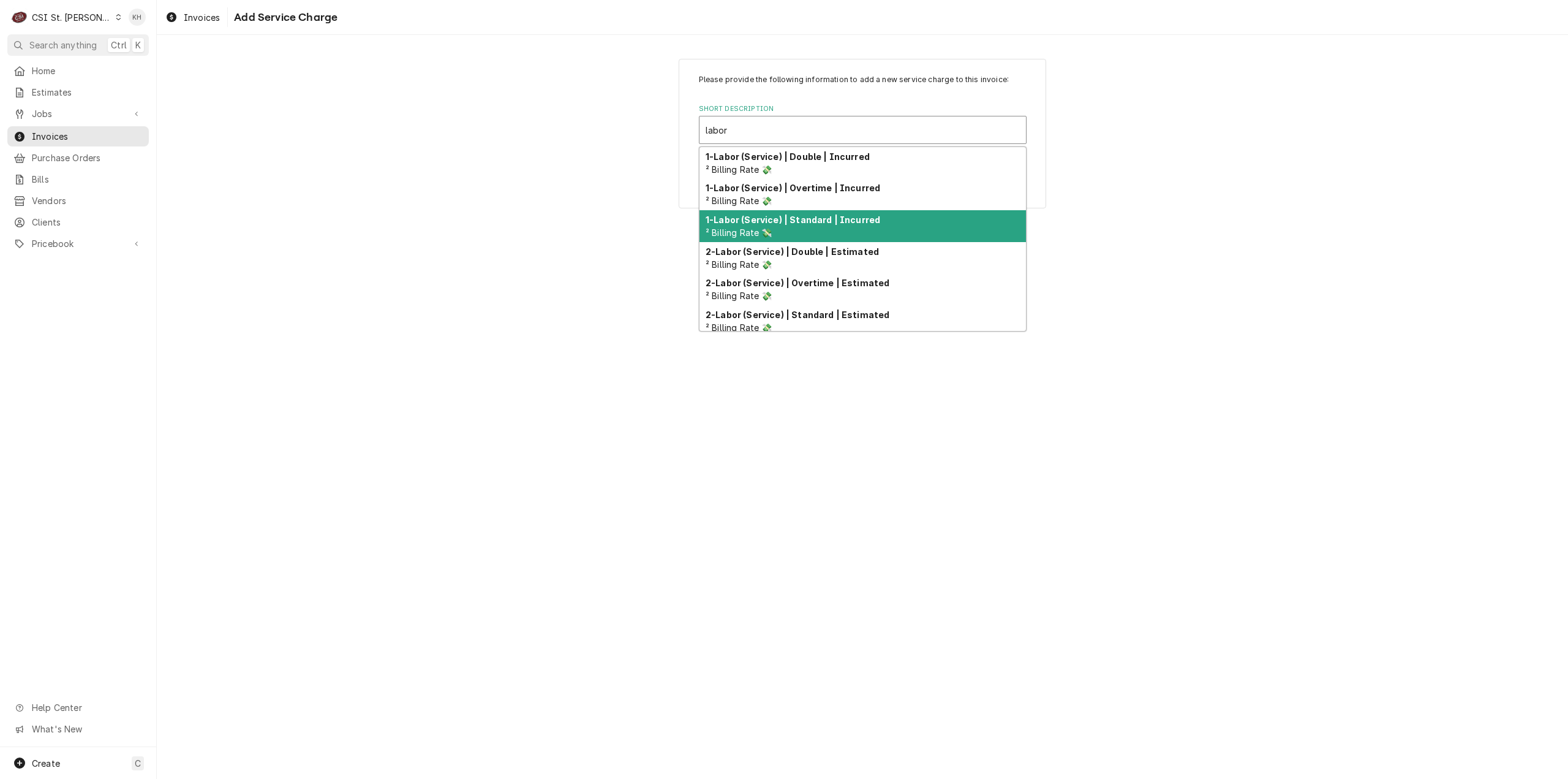
click at [885, 217] on div "1-Labor (Service) | Standard | Incurred ² Billing Rate 💸" at bounding box center [863, 226] width 326 height 32
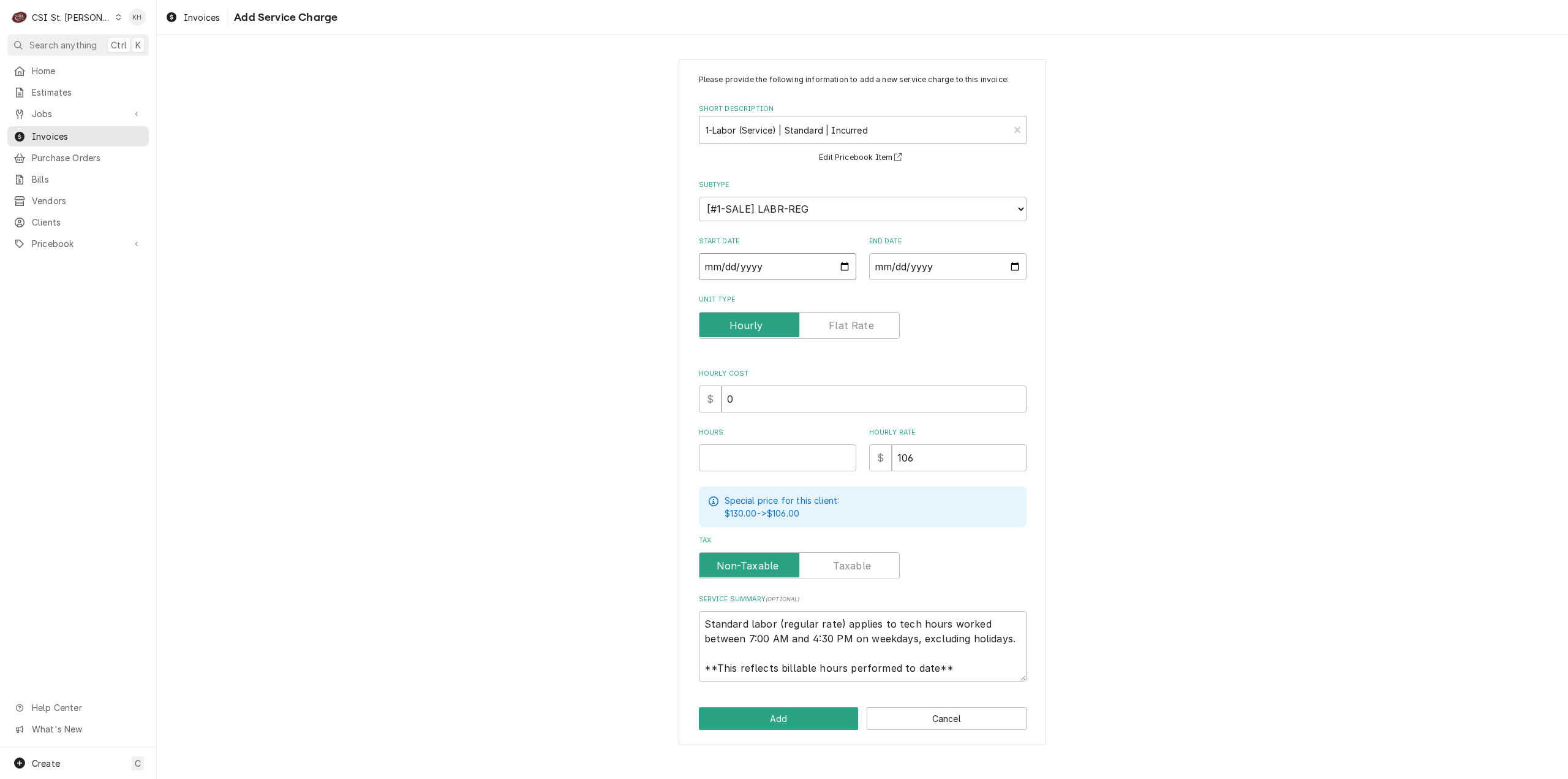
click at [842, 270] on input "Start Date" at bounding box center [778, 267] width 158 height 27
type textarea "x"
type input "2025-08-04"
type textarea "x"
type input "2025-08-18"
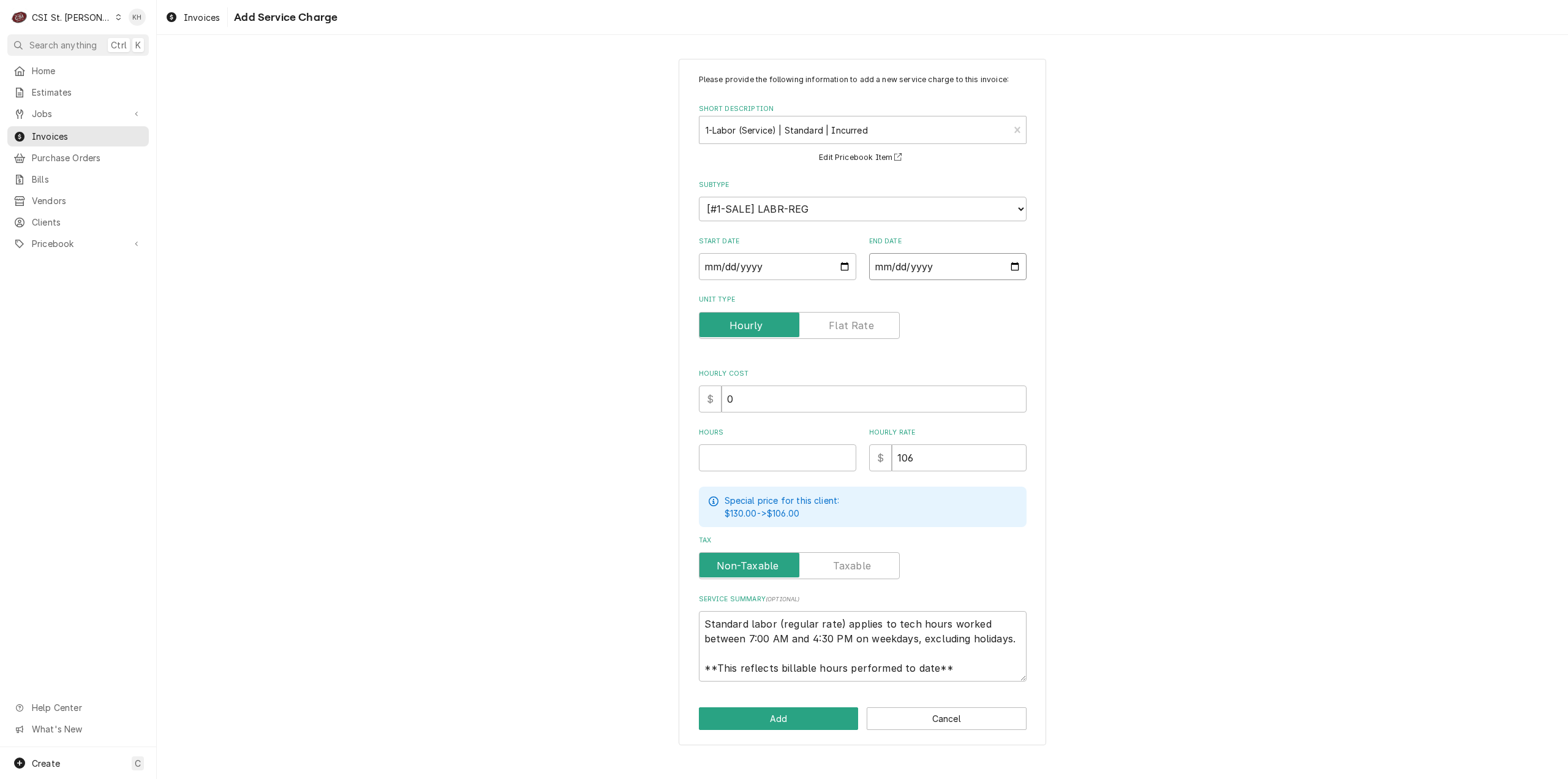
click at [1016, 263] on input "End Date" at bounding box center [948, 267] width 158 height 27
type textarea "x"
type input "2025-08-04"
type textarea "x"
type input "2025-08-18"
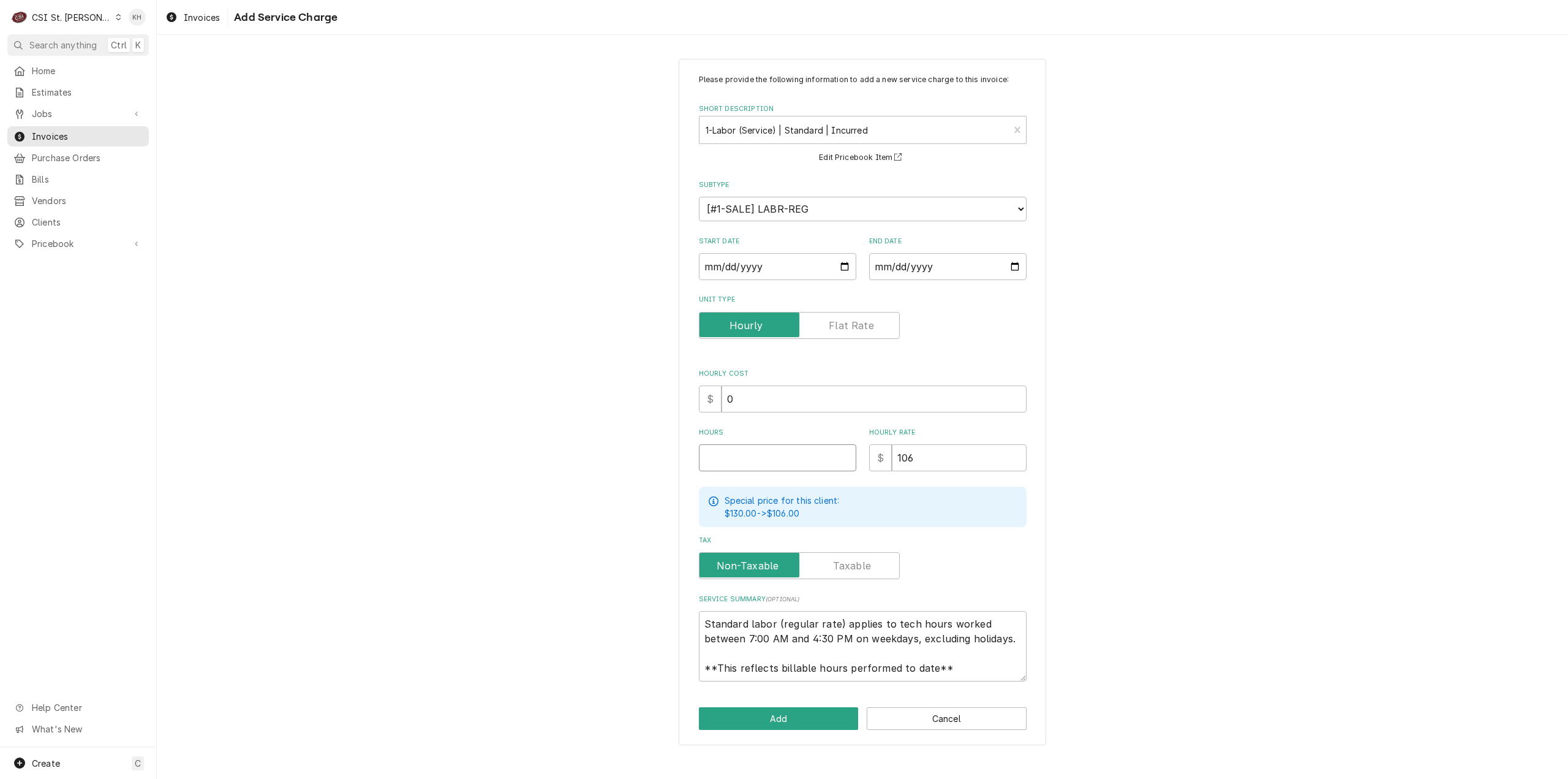
click at [781, 459] on input "Hours" at bounding box center [778, 458] width 158 height 27
type textarea "x"
type input "1"
type textarea "x"
type input "1"
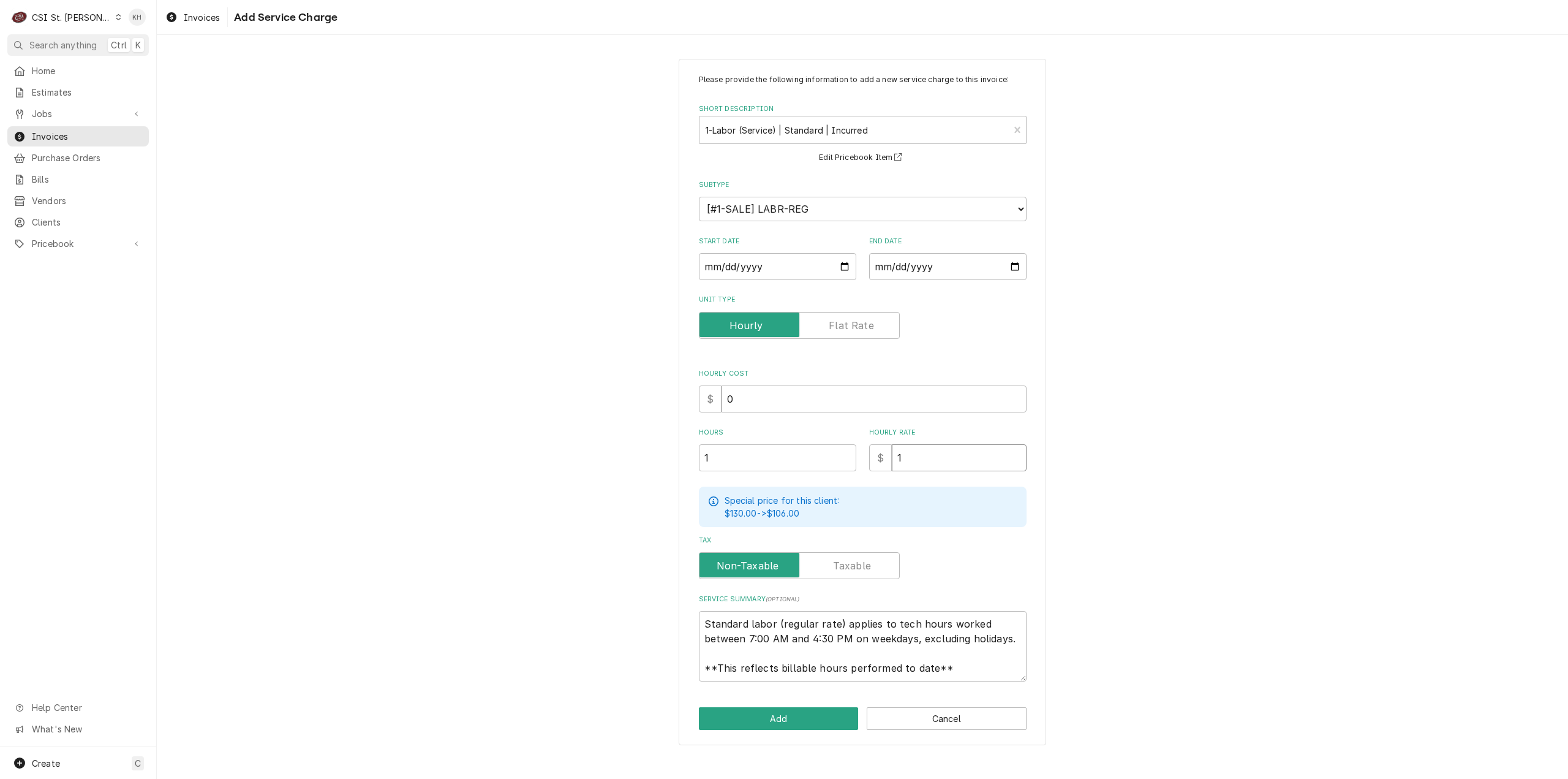
type textarea "x"
type input "11"
type textarea "x"
type input "110"
type textarea "x"
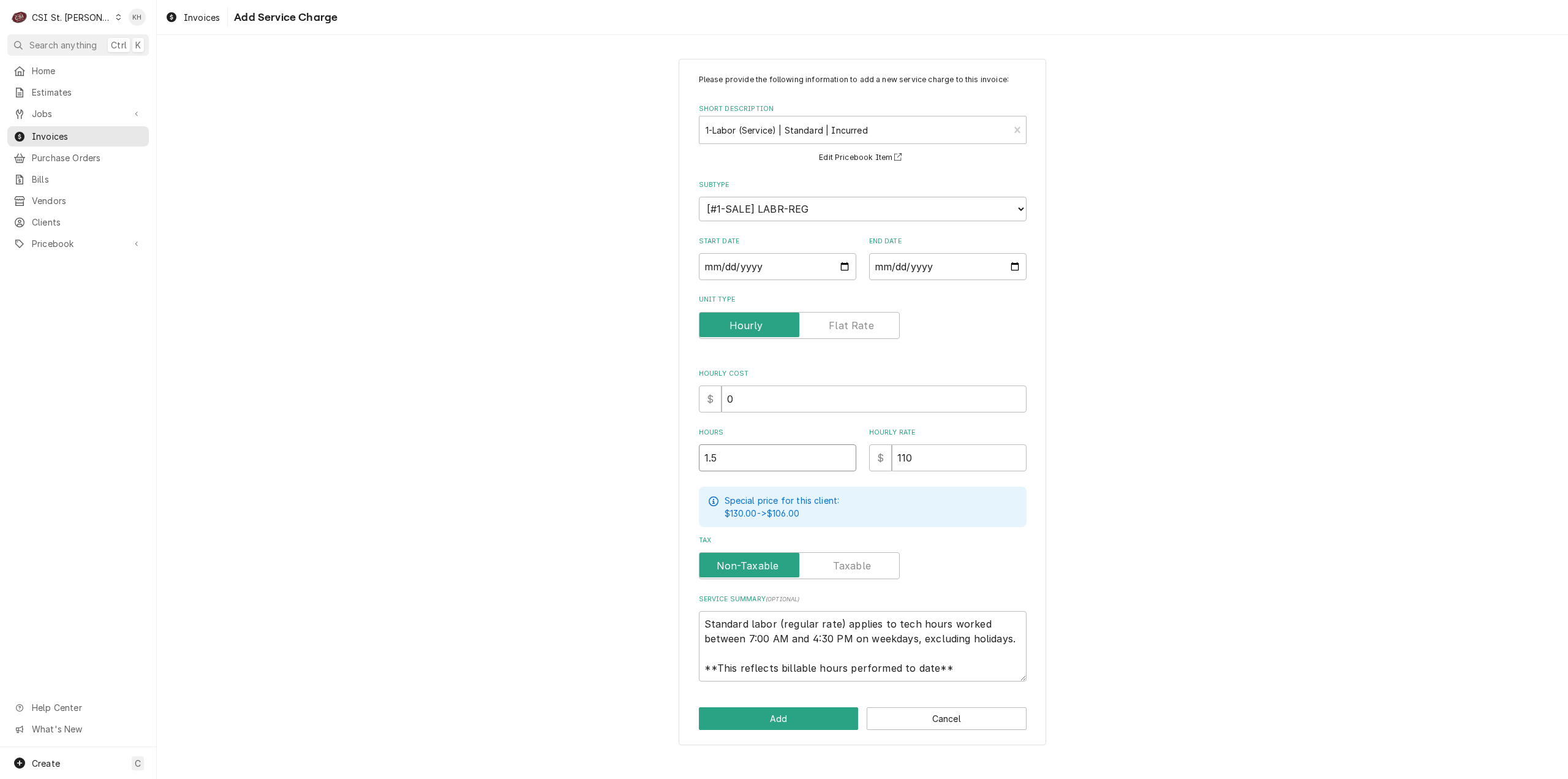
type input "1.5"
drag, startPoint x: 961, startPoint y: 669, endPoint x: 637, endPoint y: 577, distance: 336.8
click at [637, 577] on div "Please provide the following information to add a new service charge to this in…" at bounding box center [863, 401] width 1412 height 708
paste textarea "Hardt / Model: 4500 / Serial: 220845h22784 (top middle). Replaced 4-amp fuse an…"
type textarea "x"
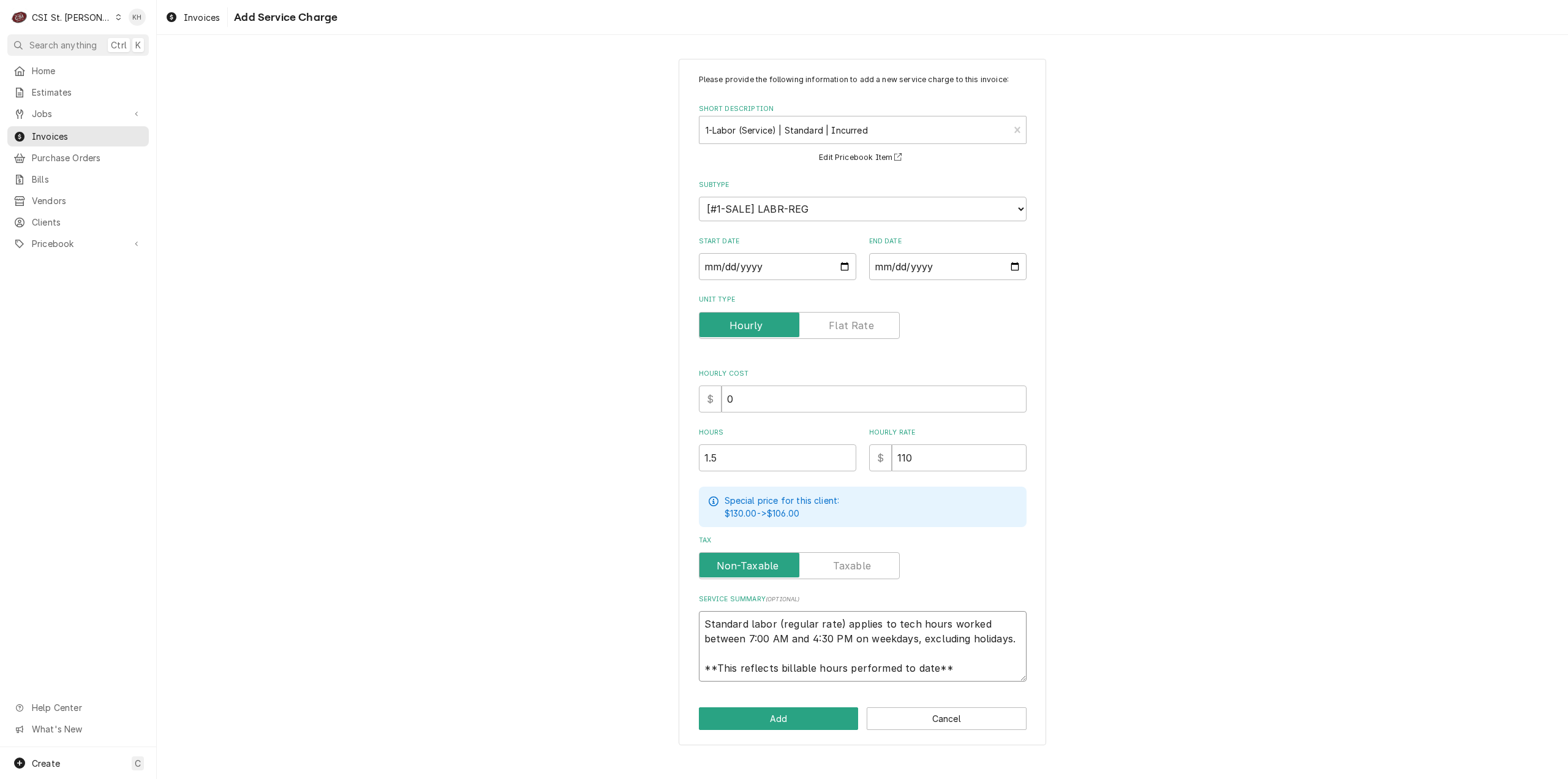
type textarea "Hardt / Model: 4500 / Serial: 220845h22784 (top middle). Replaced 4-amp fuse an…"
type textarea "x"
type textarea "Hardt / Model: 4500 / Serial: 220845h22784 (top middle). Replaced 4-amp fuse an…"
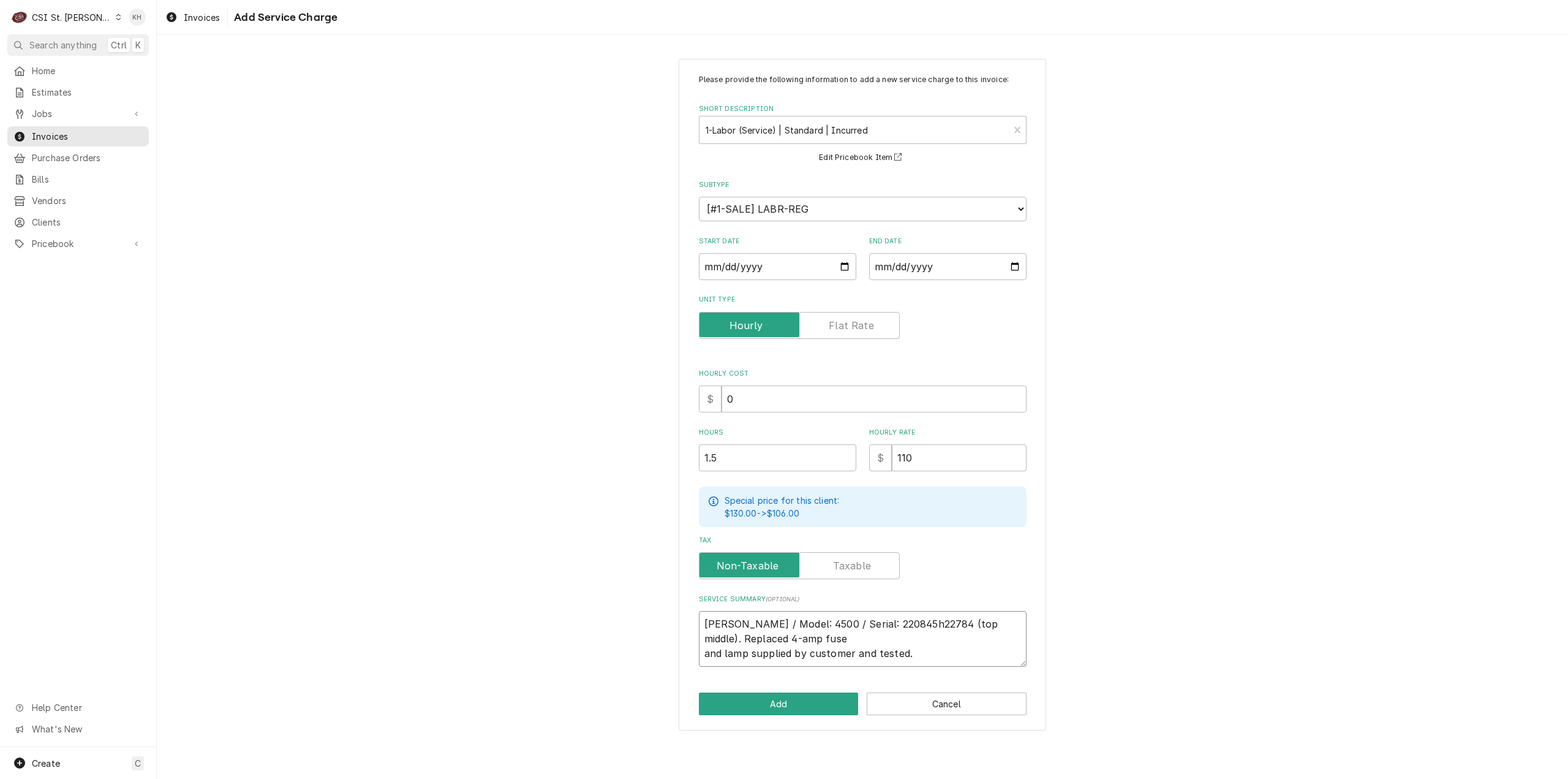
click at [702, 654] on textarea "Hardt / Model: 4500 / Serial: 220845h22784 (top middle). Replaced 4-amp fuse an…" at bounding box center [863, 639] width 328 height 56
type textarea "x"
type textarea "Hardt / Model: 4500 / Serial: 220845h22784 (top middle). Replaced 4-amp fuseand…"
type textarea "x"
type textarea "Hardt / Model: 4500 / Serial: 220845h22784 (top middle). Replaced 4-amp fuse an…"
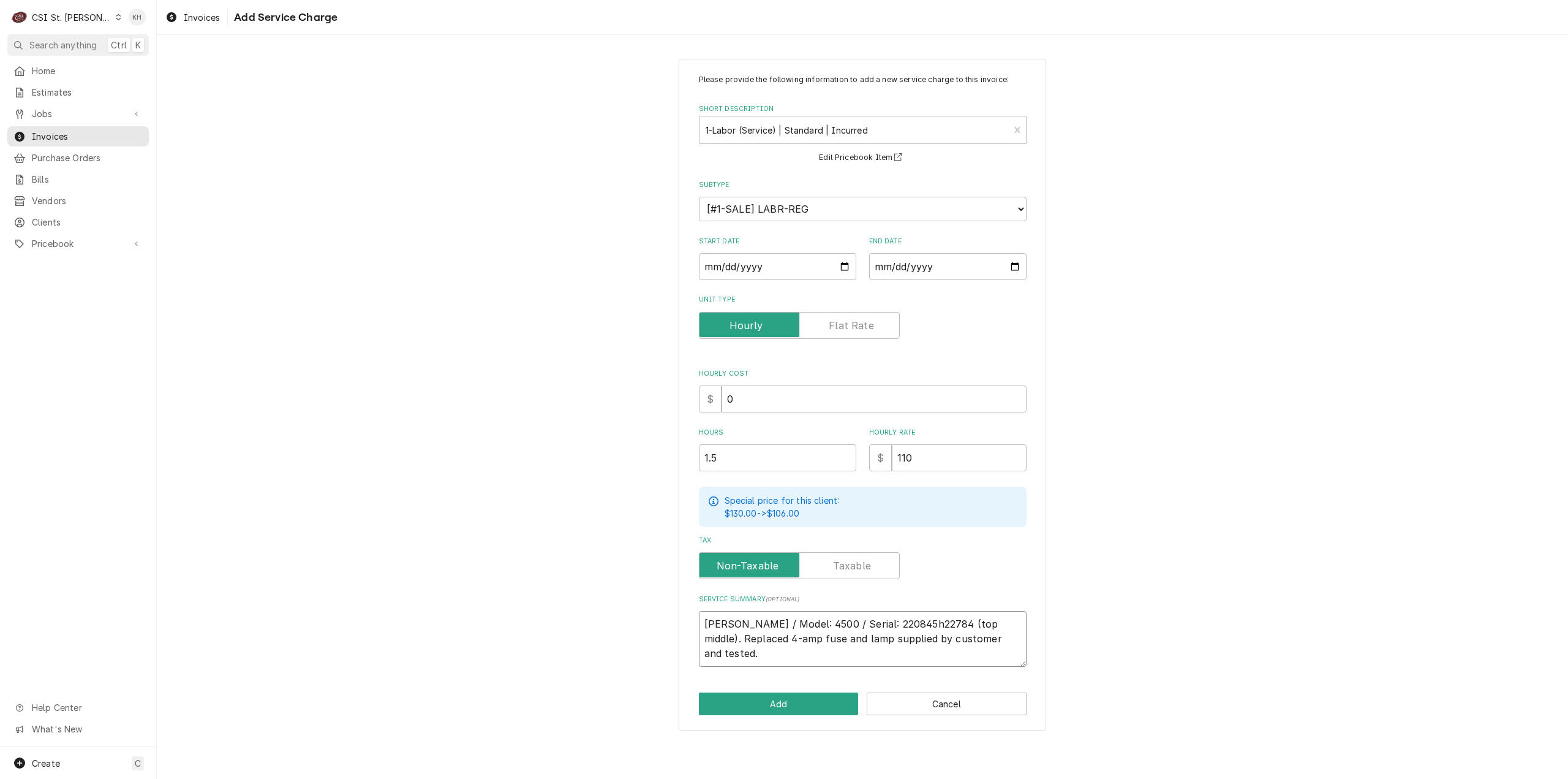
click at [989, 619] on textarea "Hardt / Model: 4500 / Serial: 220845h22784 (top middle). Replaced 4-amp fuse an…" at bounding box center [863, 639] width 328 height 56
type textarea "x"
type textarea "Hardt / Model: 4500 / Serial: 220845h22784 (top middle).Replaced 4-amp fuse and…"
type textarea "x"
type textarea "Hardt / Model: 4500 / Serial: 220845h22784 (top middle). Replaced 4-amp fuse an…"
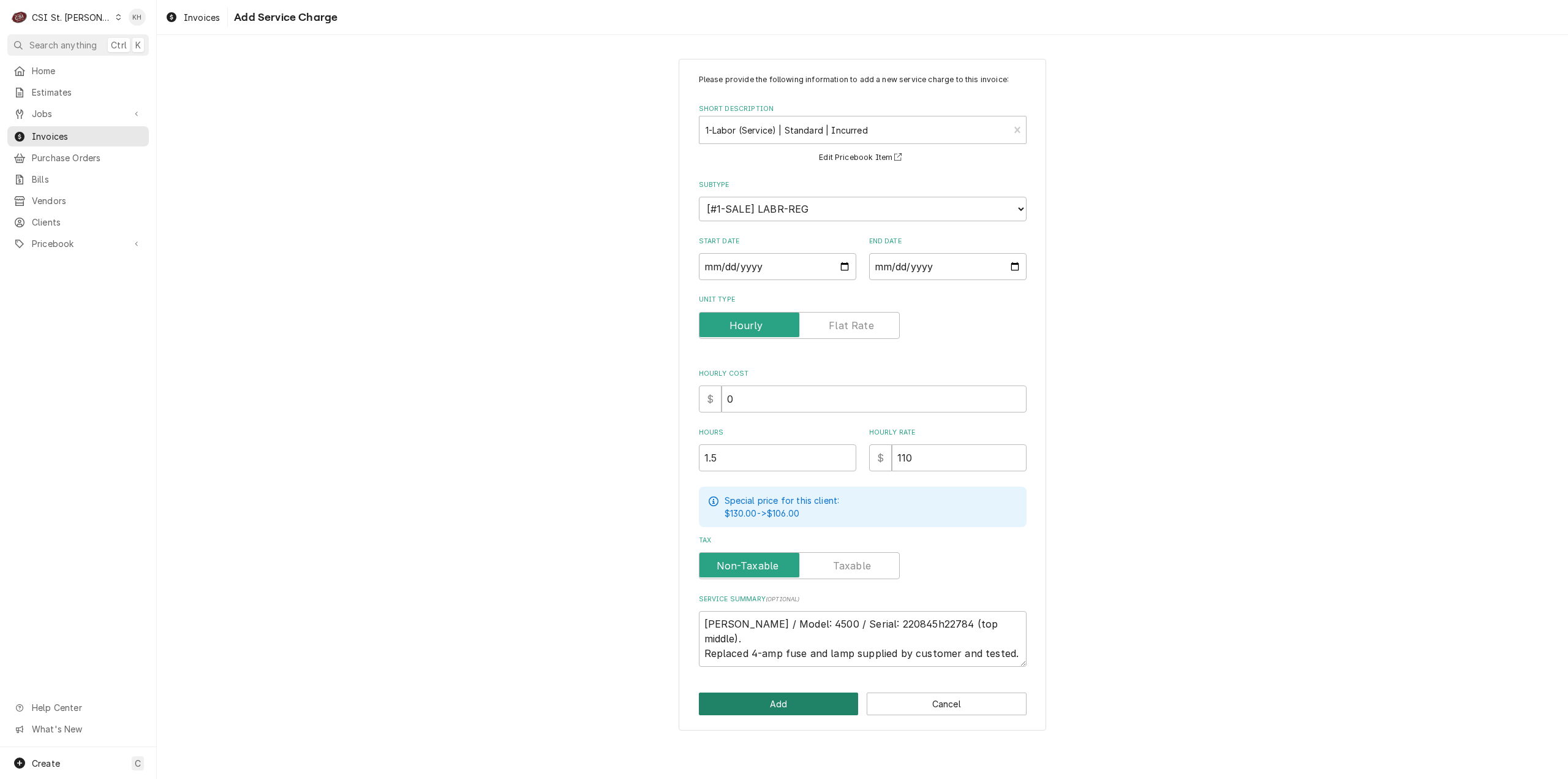
click at [823, 696] on button "Add" at bounding box center [779, 703] width 160 height 22
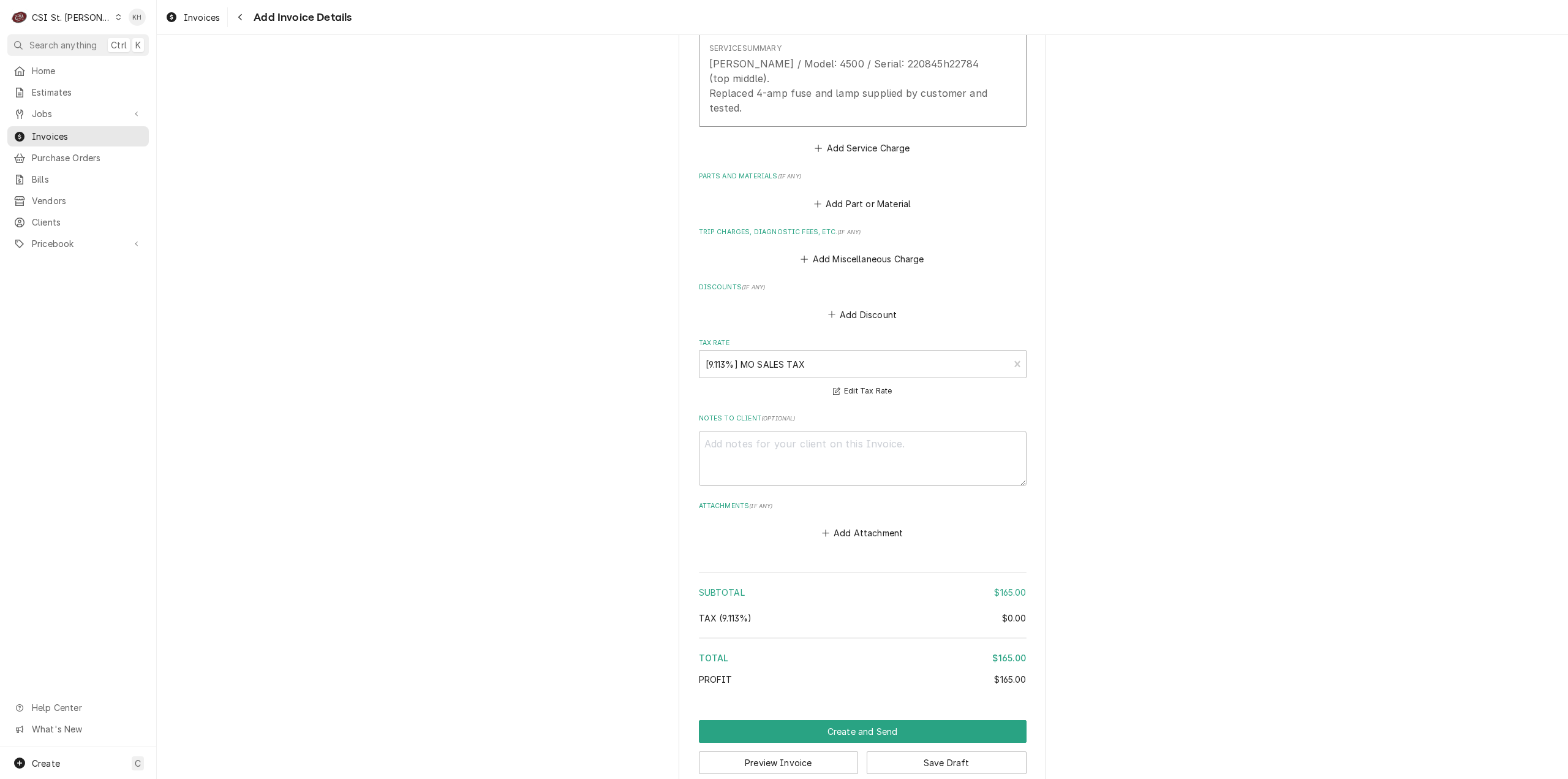
scroll to position [1290, 0]
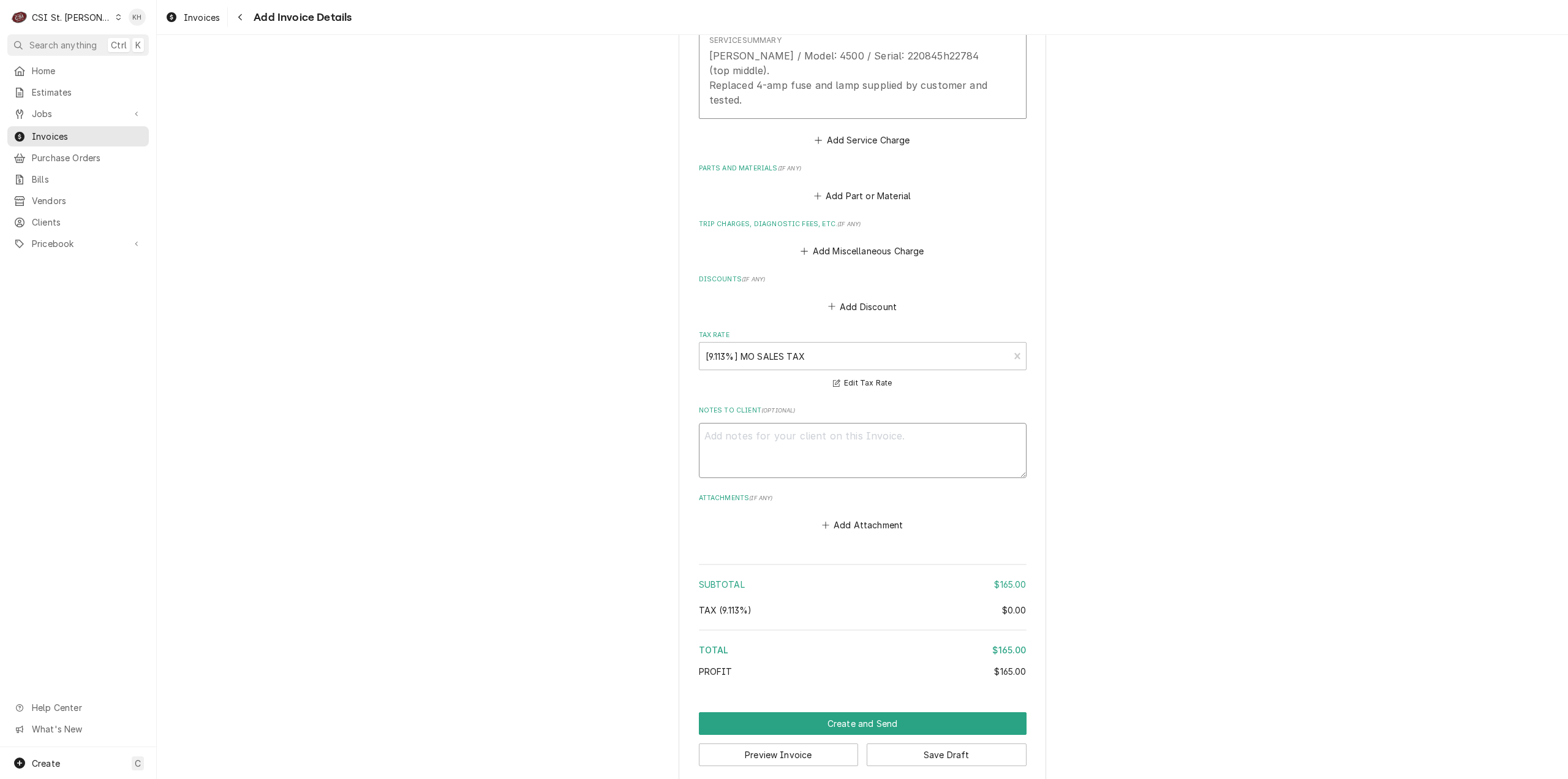
click at [948, 442] on textarea "Notes to Client ( optional )" at bounding box center [863, 451] width 328 height 56
type textarea "x"
type textarea "F"
type textarea "x"
type textarea "Fr"
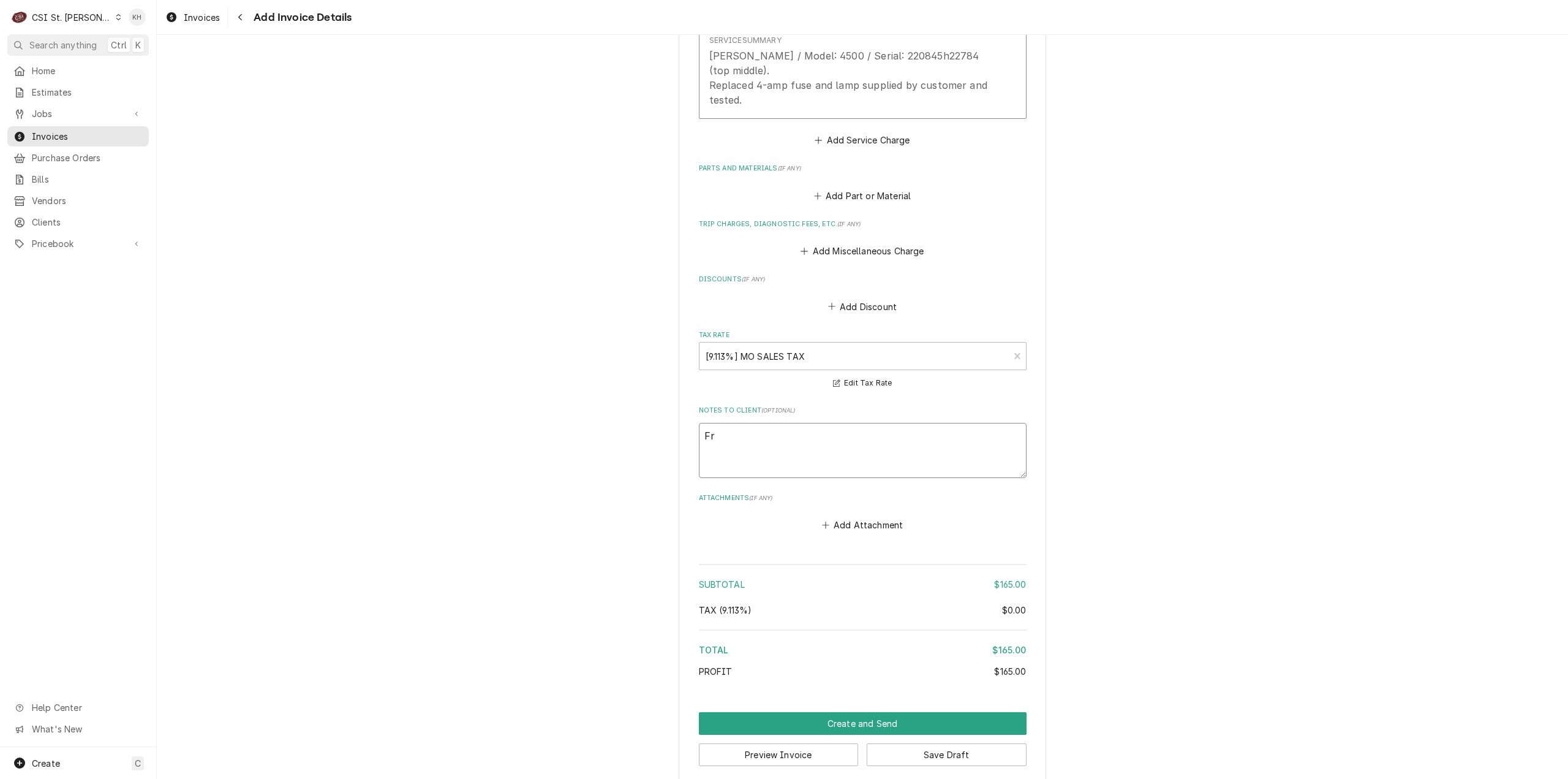
type textarea "x"
type textarea "Fro"
type textarea "x"
type textarea "From"
type textarea "x"
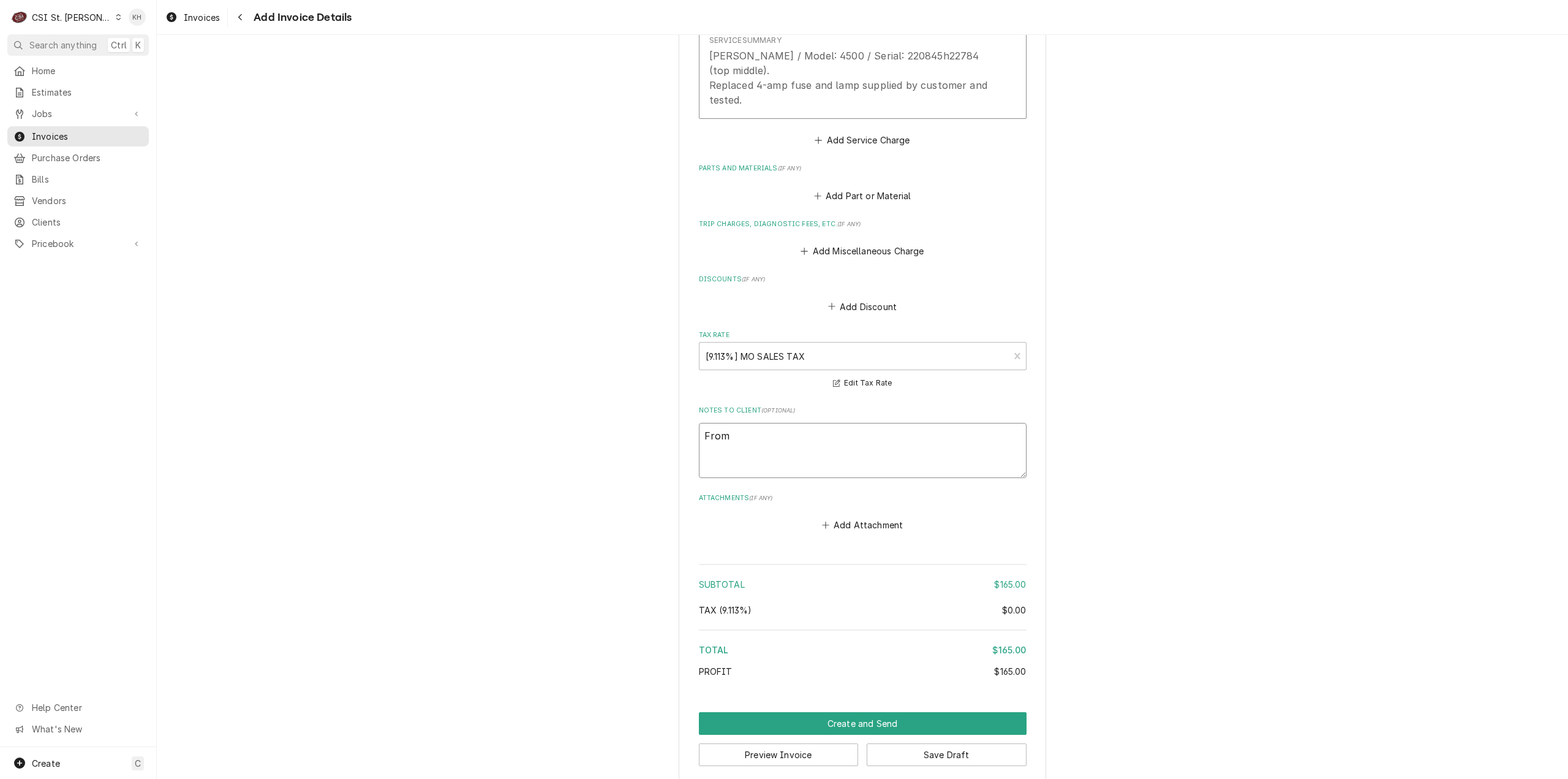
type textarea "From J"
type textarea "x"
type textarea "From JO"
type textarea "x"
type textarea "From JOB"
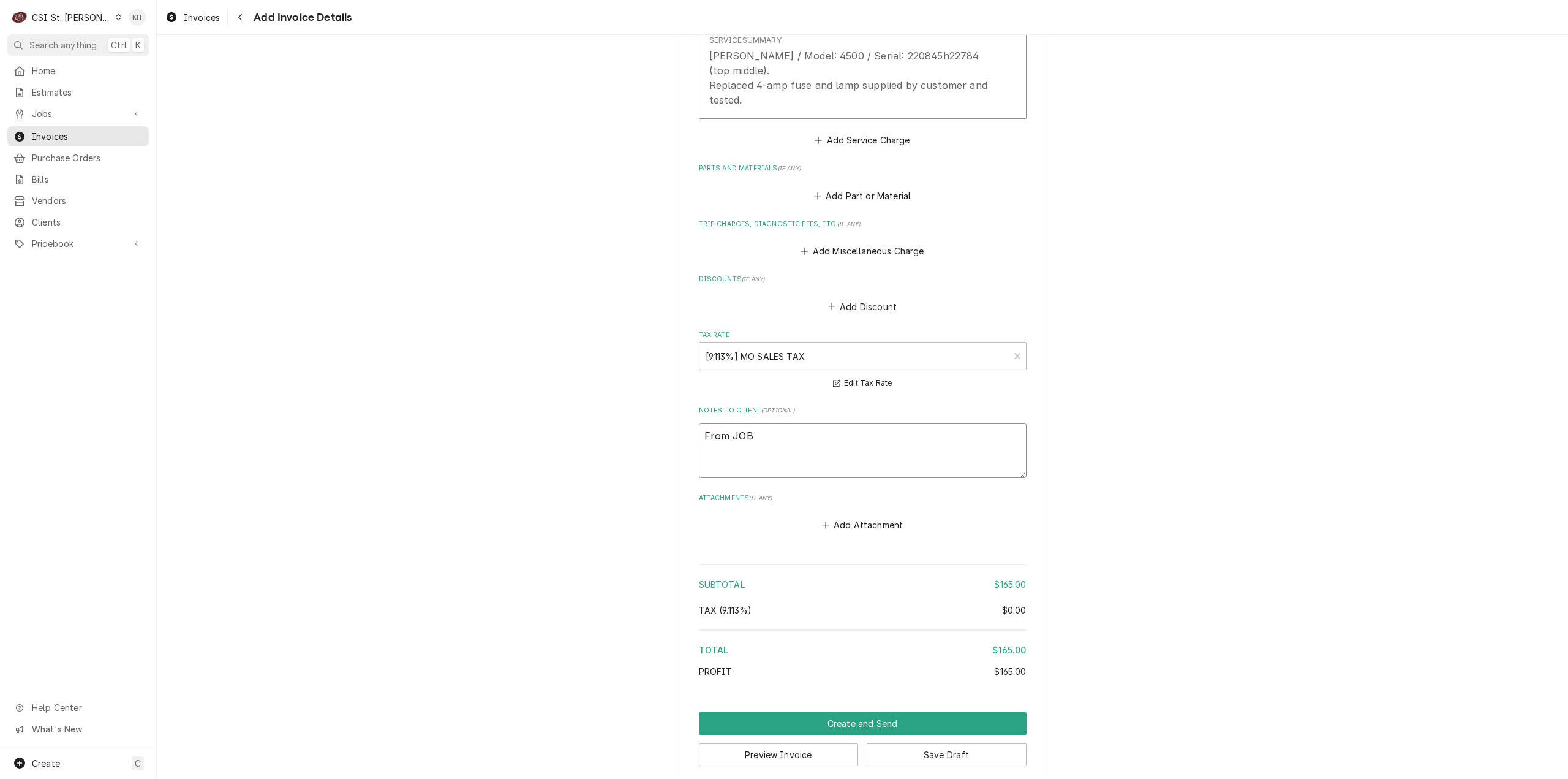
type textarea "x"
type textarea "From JOB-"
click at [795, 425] on textarea "From JOB-" at bounding box center [863, 451] width 328 height 56
type textarea "x"
type textarea "From JOB-4"
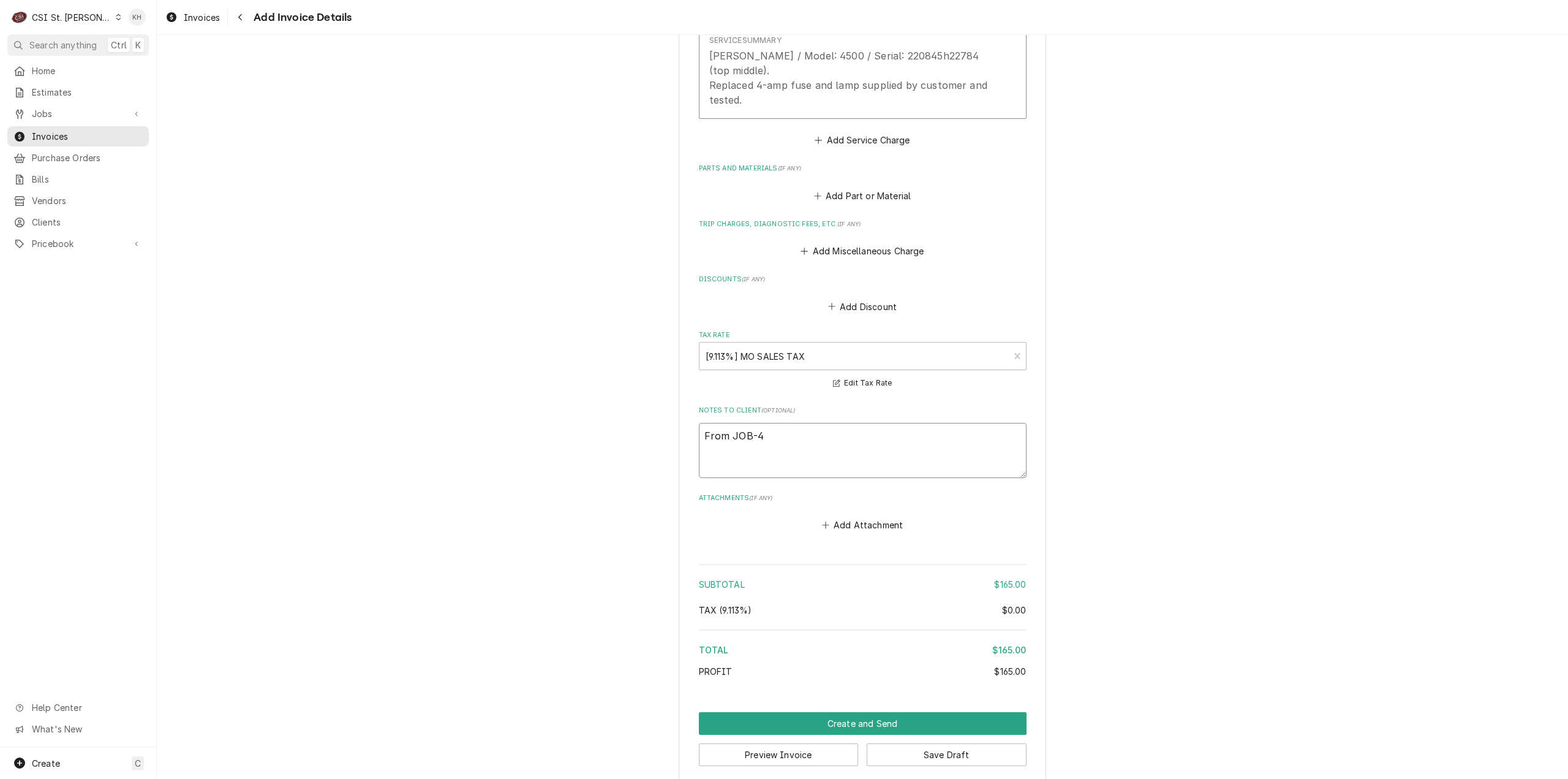
type textarea "x"
type textarea "From JOB-42"
type textarea "x"
type textarea "From JOB-420"
type textarea "x"
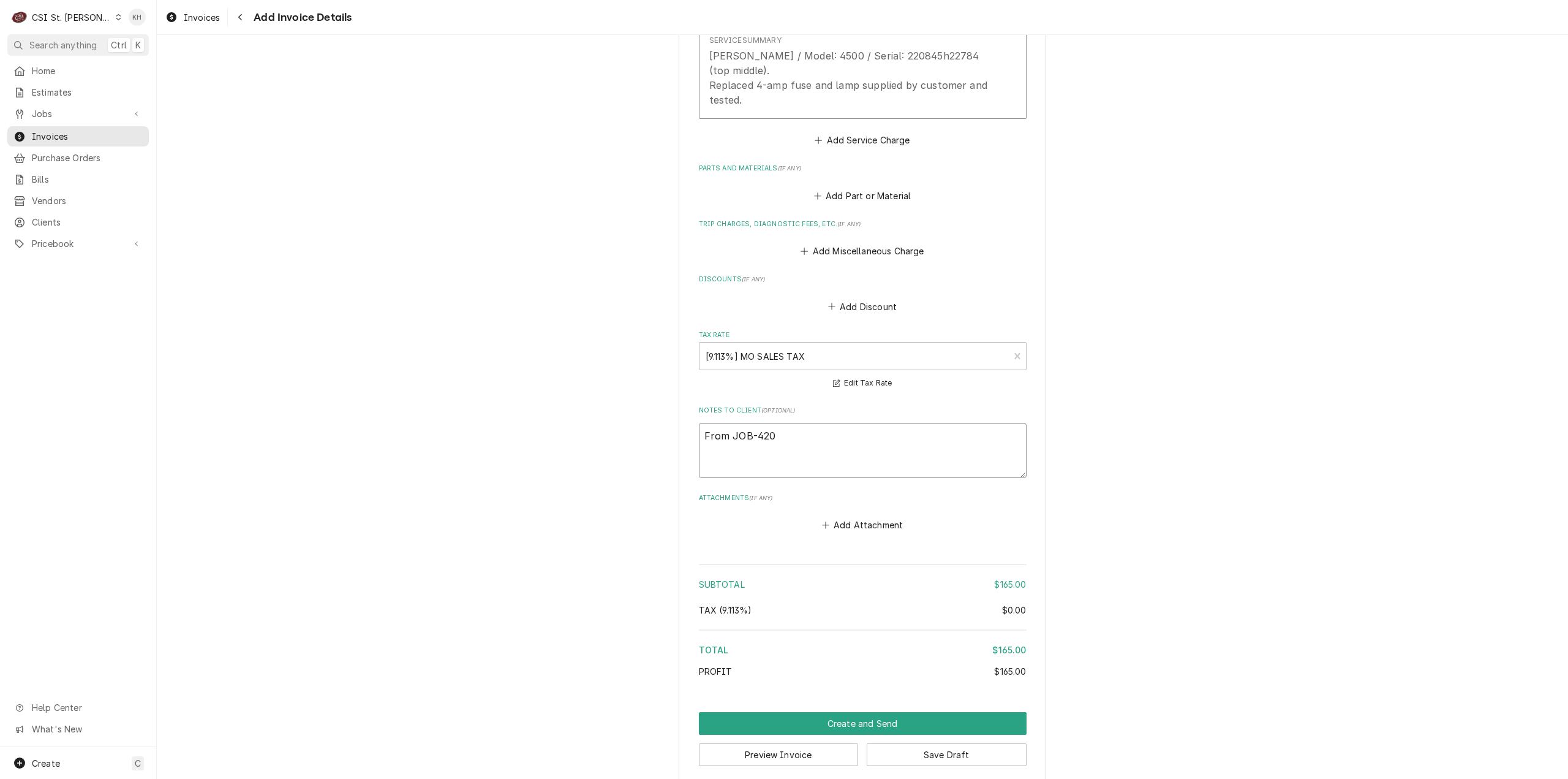
type textarea "From JOB-4206"
type textarea "x"
type textarea "From JOB-42060"
click at [900, 712] on button "Create and Send" at bounding box center [863, 723] width 328 height 22
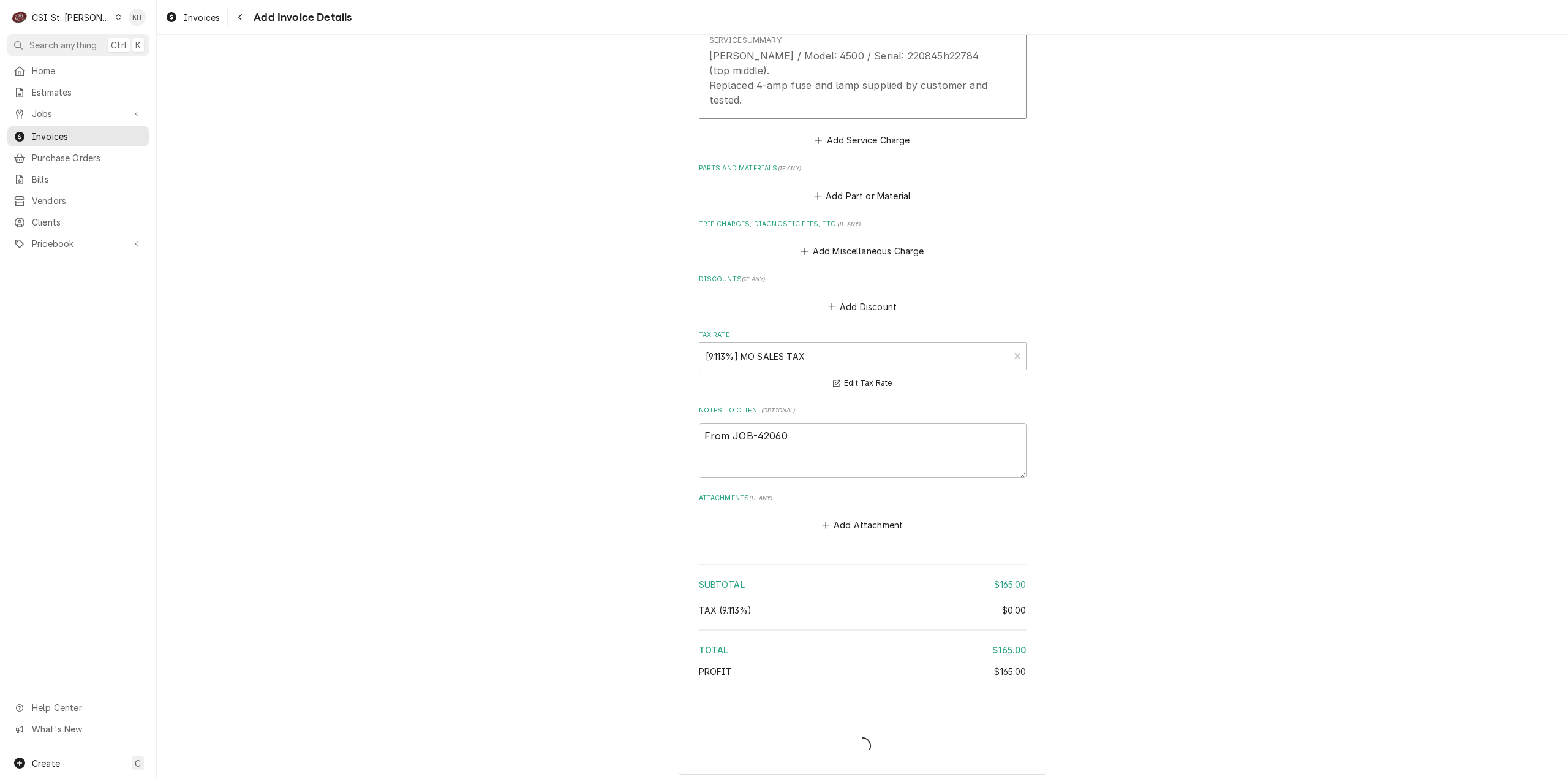
scroll to position [1282, 0]
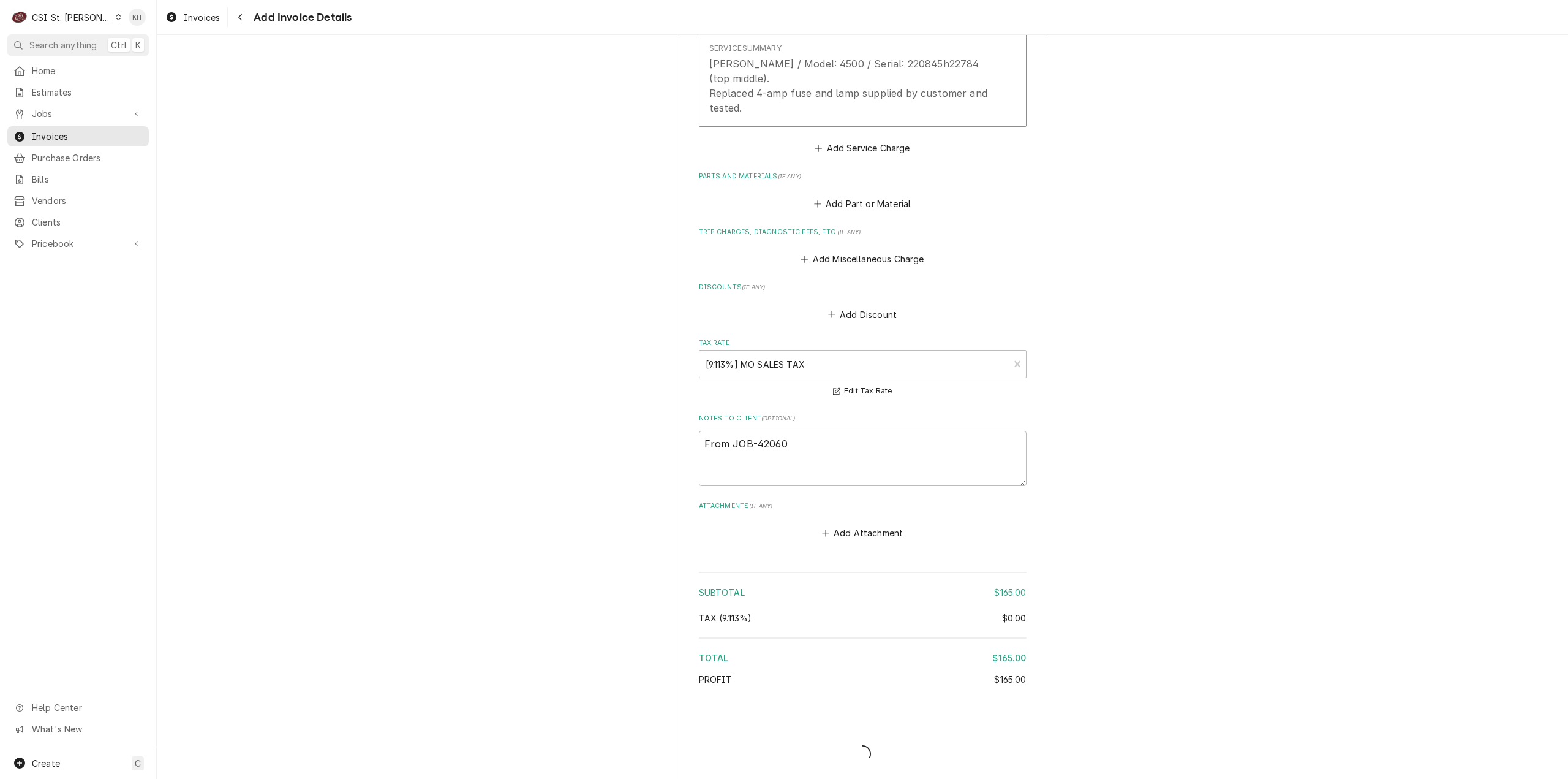
type textarea "x"
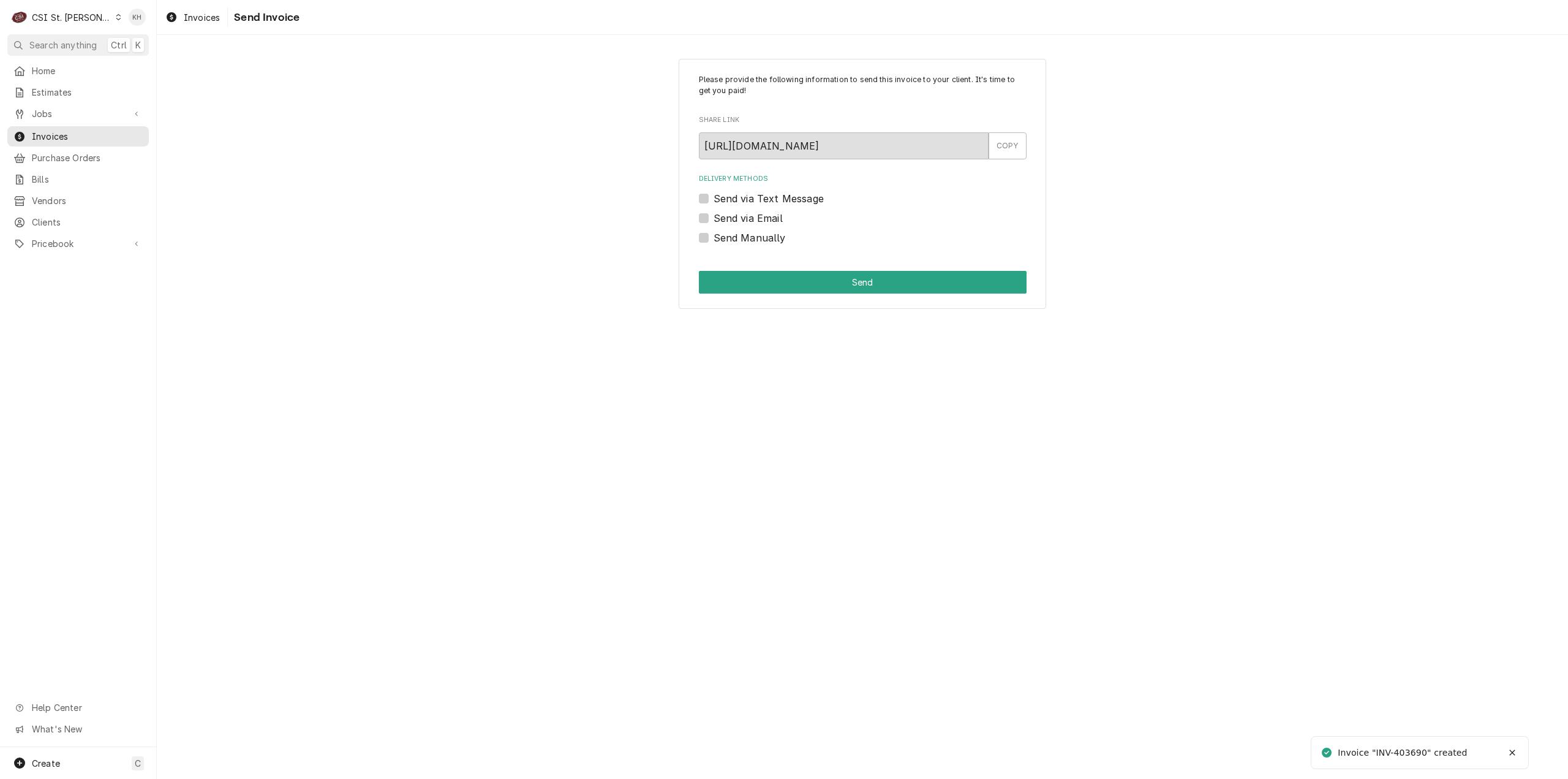
drag, startPoint x: 713, startPoint y: 214, endPoint x: 717, endPoint y: 222, distance: 8.9
click at [713, 214] on div "Send via Email" at bounding box center [863, 218] width 328 height 15
click at [714, 218] on label "Send via Email" at bounding box center [749, 218] width 69 height 15
click at [714, 218] on input "Send via Email" at bounding box center [878, 225] width 328 height 27
checkbox input "true"
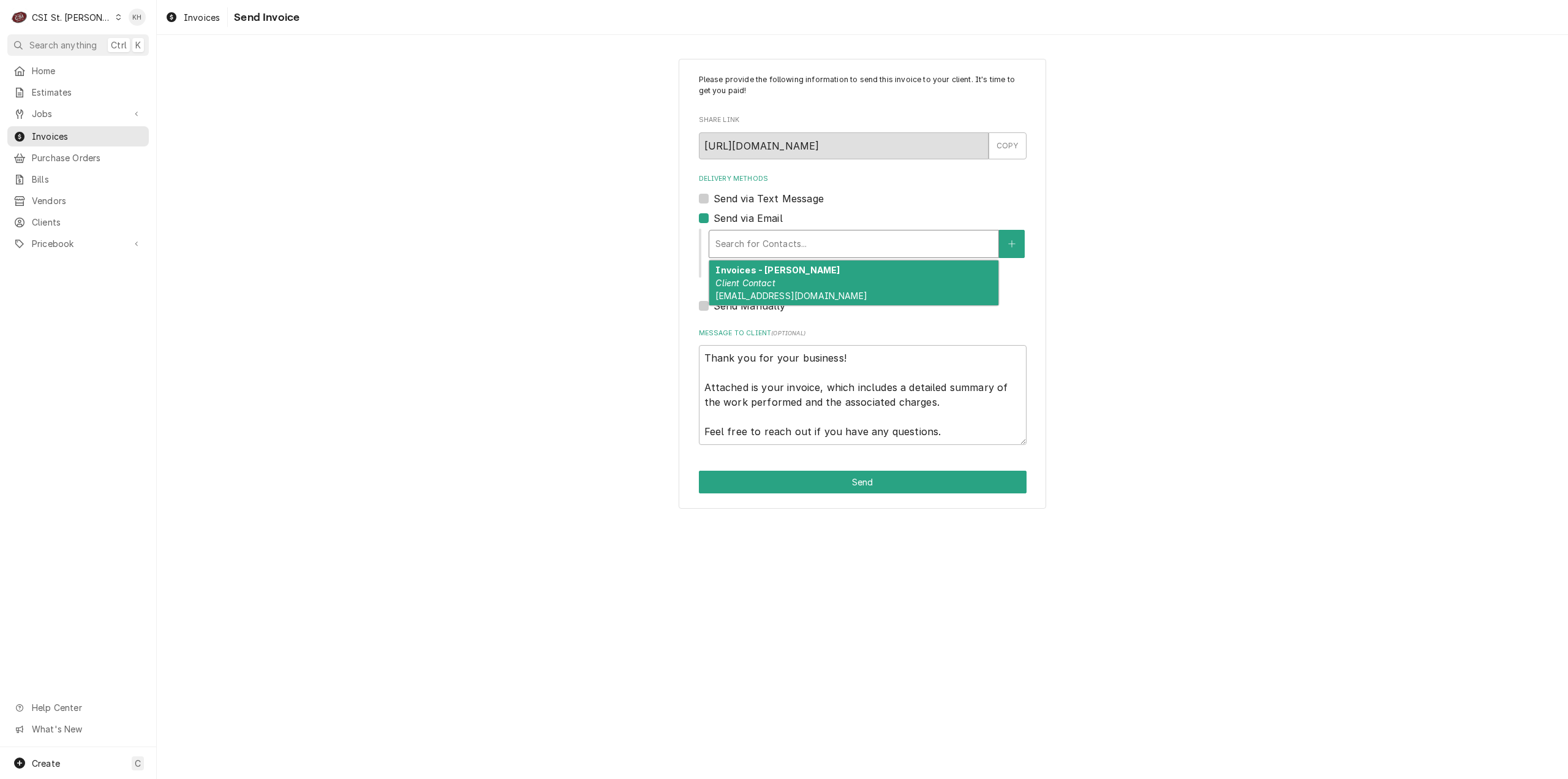
click at [851, 237] on div "Delivery Methods" at bounding box center [853, 244] width 277 height 22
click at [830, 293] on div "Invoices - Kelsey Client Contact kelsey.hetlage@csi1.com" at bounding box center [853, 283] width 289 height 45
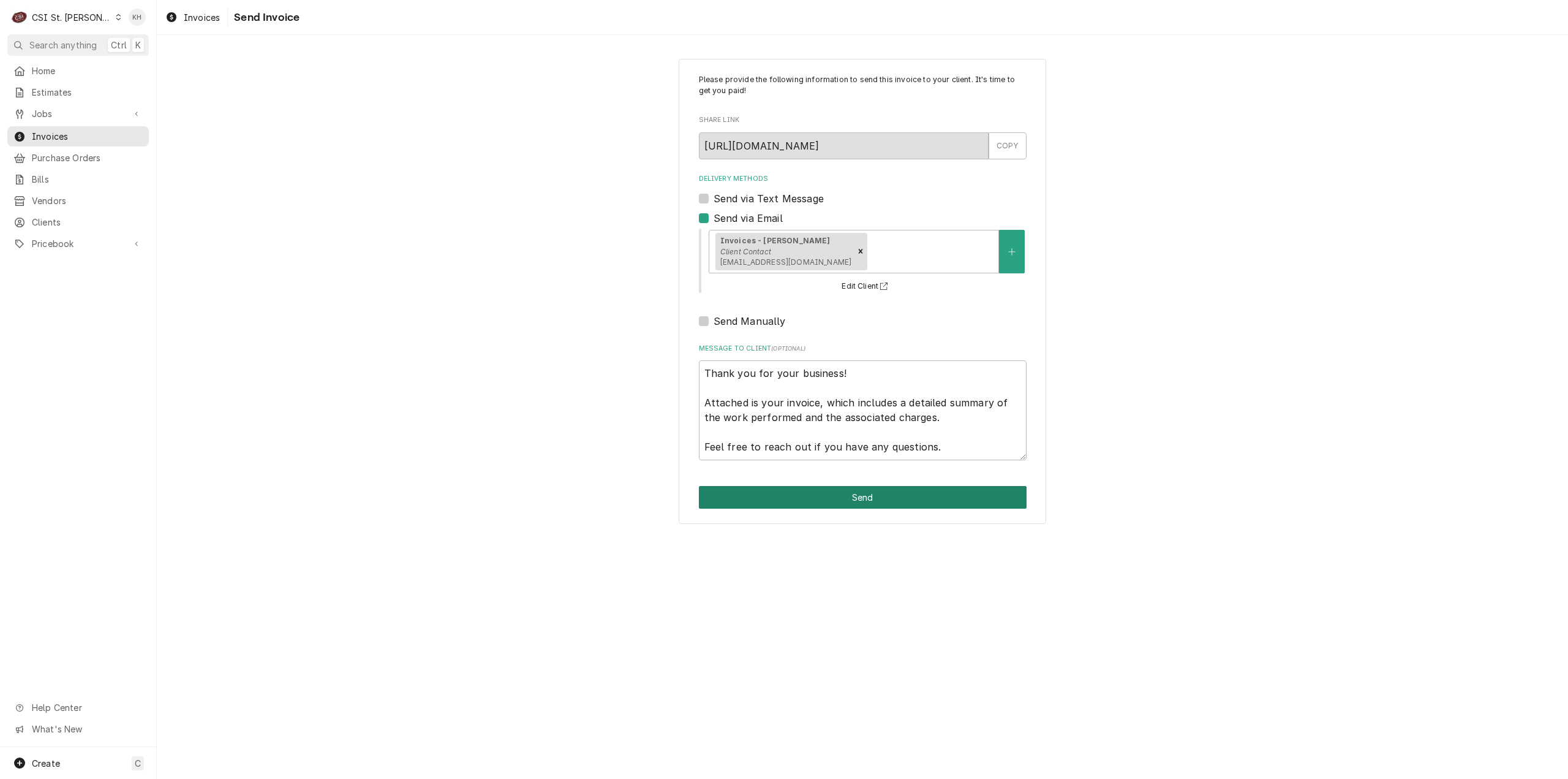
click at [856, 503] on button "Send" at bounding box center [863, 497] width 328 height 22
type textarea "x"
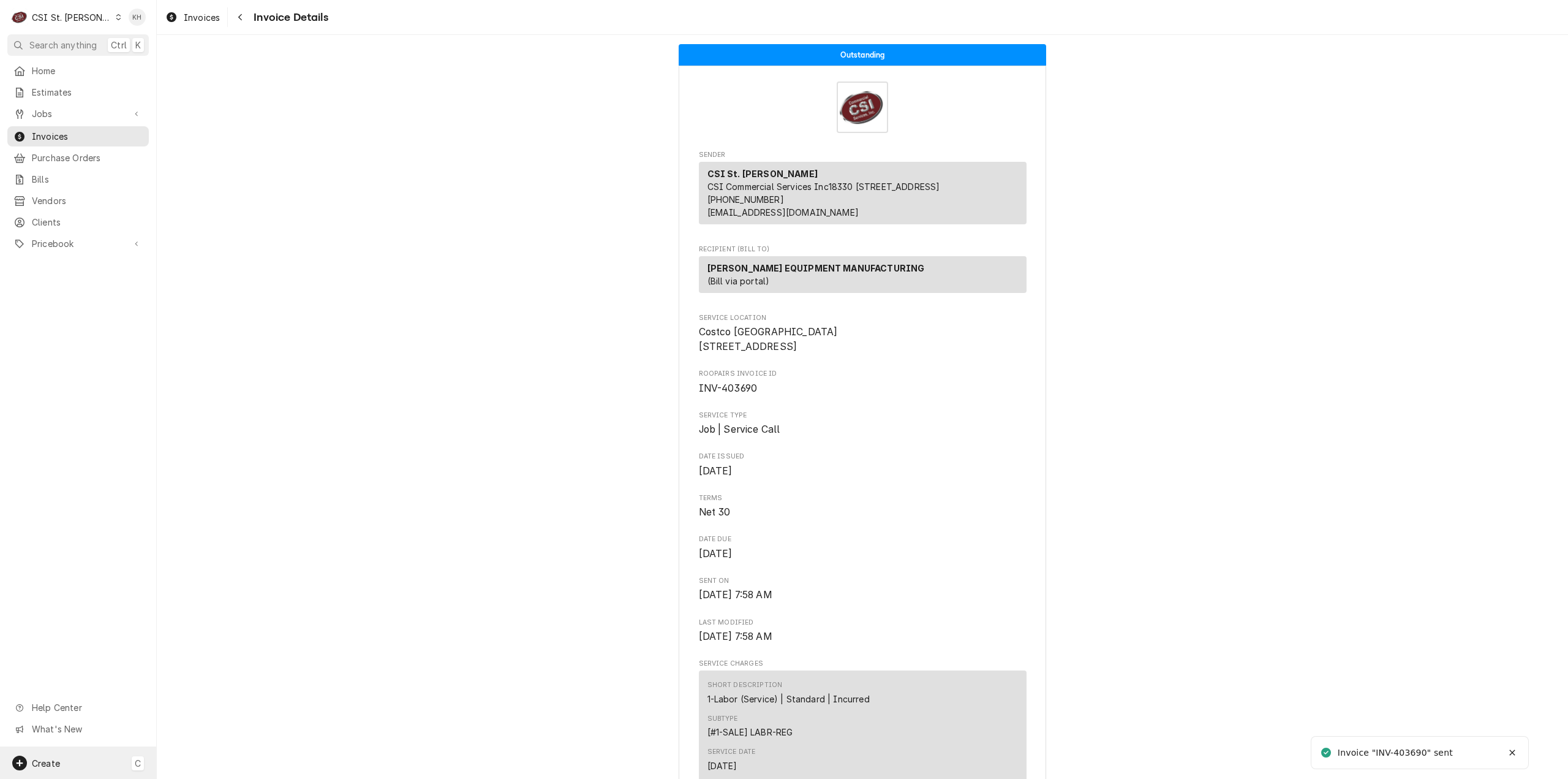
click at [77, 757] on div "Create C" at bounding box center [78, 763] width 156 height 32
click at [214, 657] on div "Invoice" at bounding box center [229, 658] width 82 height 13
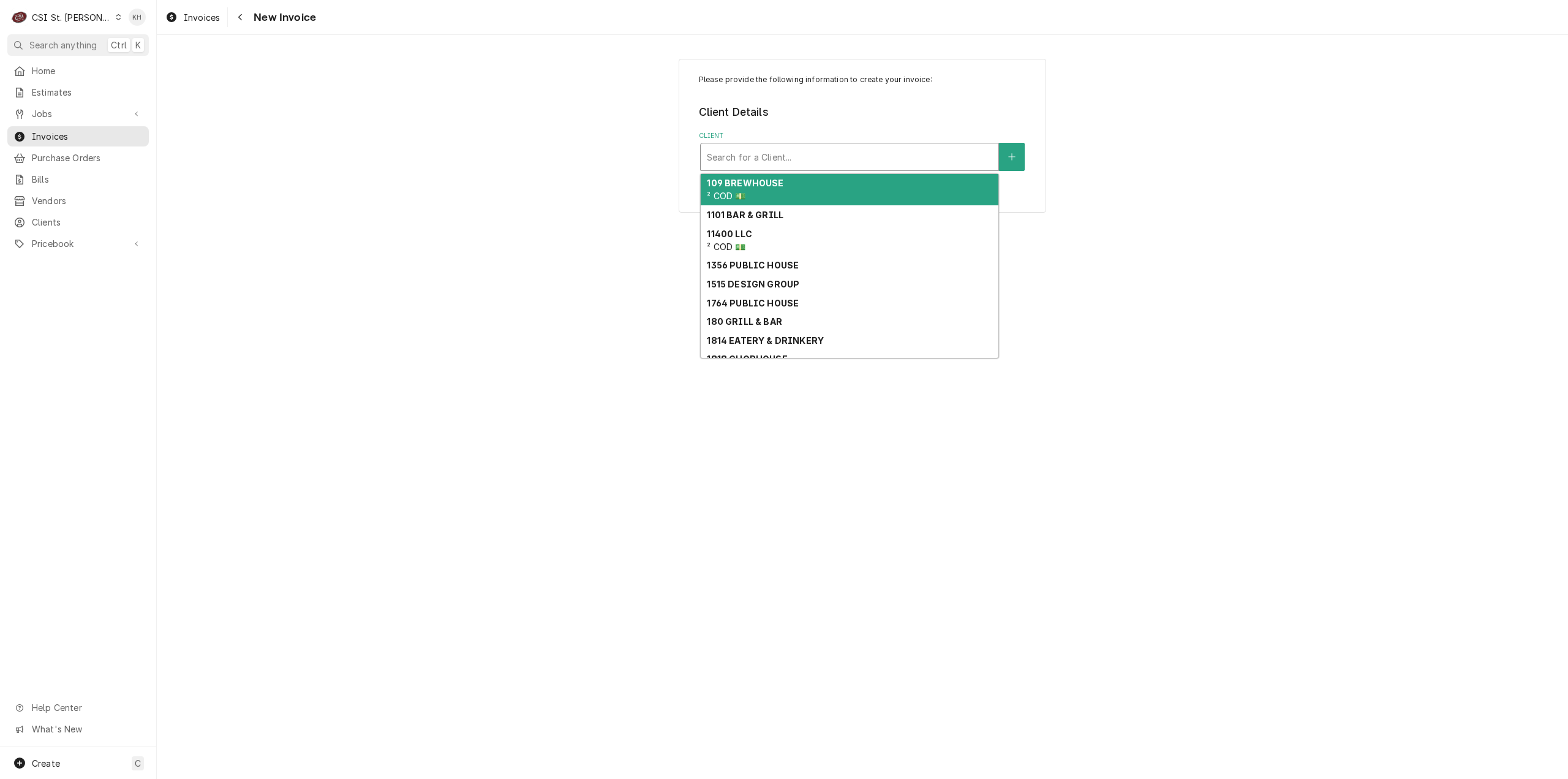
click at [787, 162] on div "Client" at bounding box center [850, 156] width 286 height 22
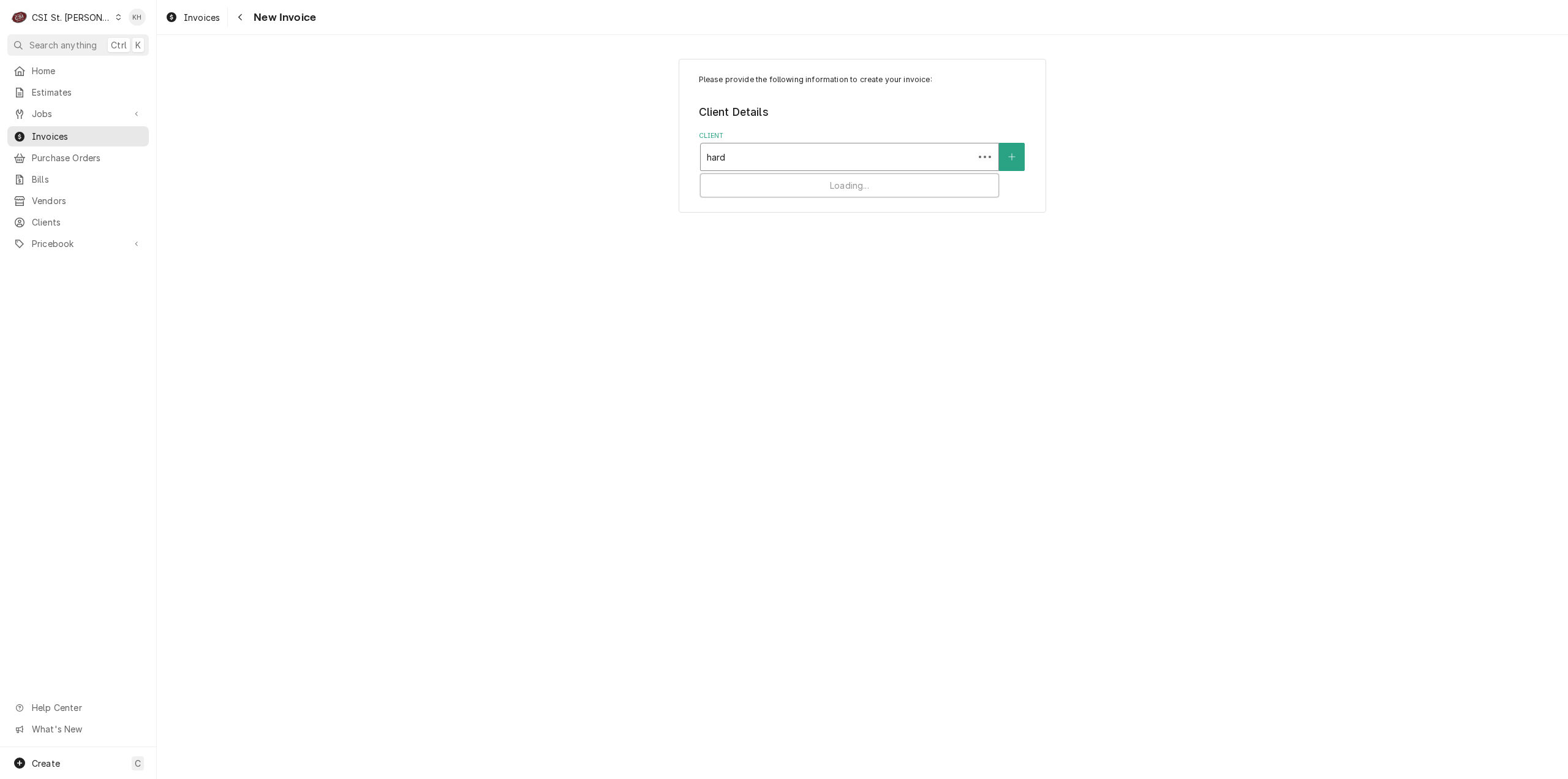
type input "hardt"
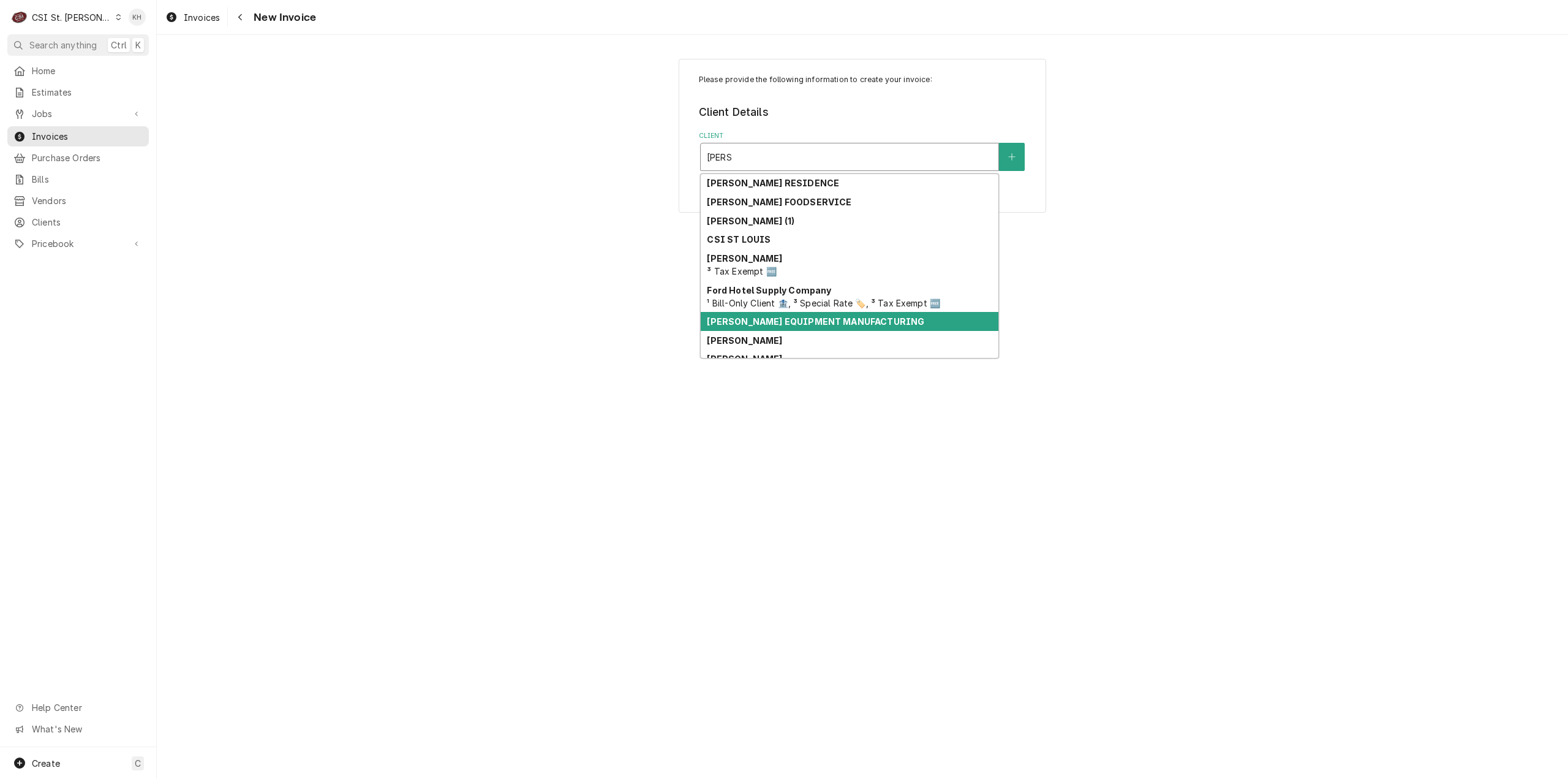
click at [783, 323] on strong "HARDT EQUIPMENT MANUFACTURING" at bounding box center [816, 321] width 218 height 10
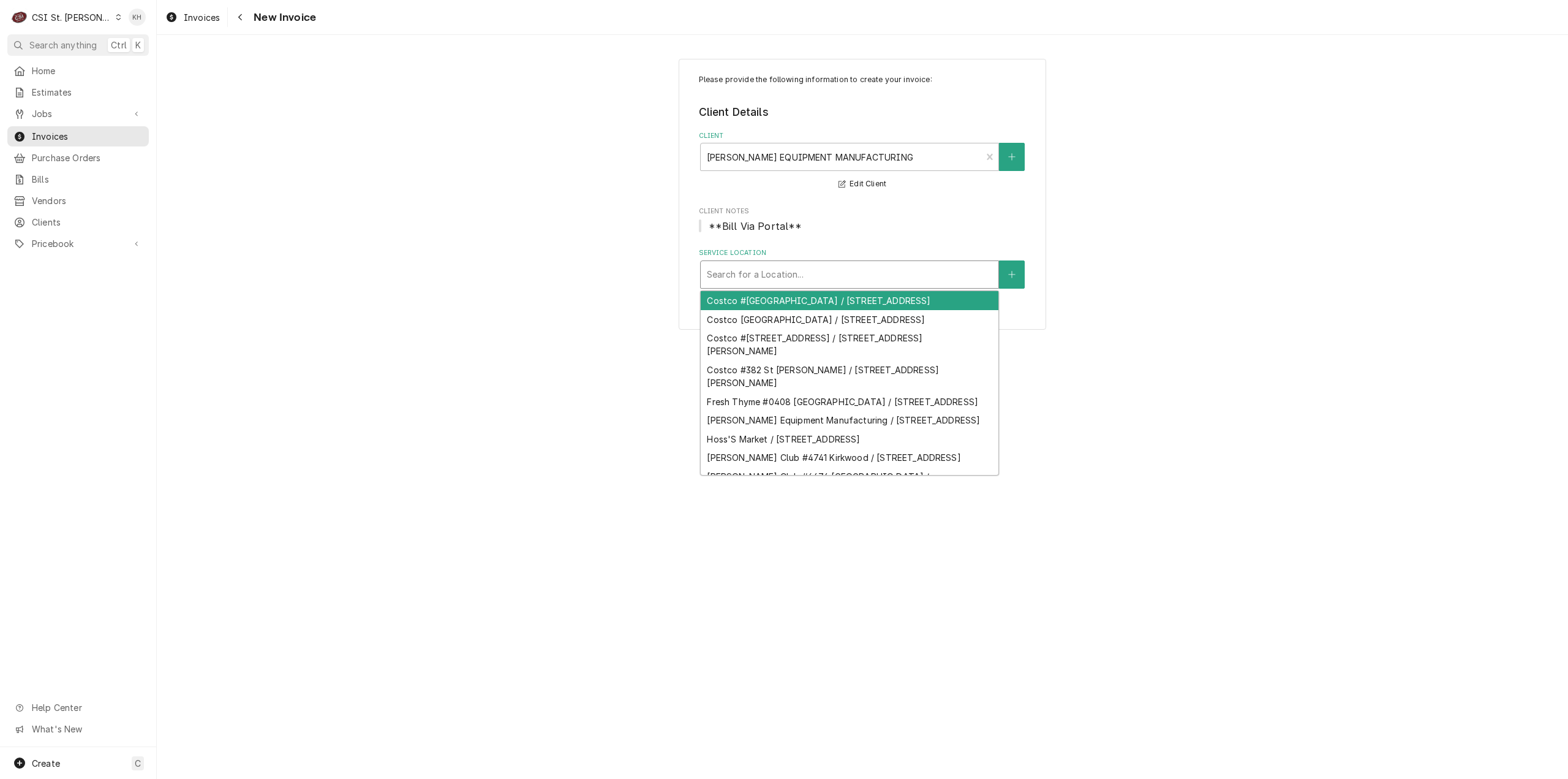
click at [804, 279] on div "Service Location" at bounding box center [850, 274] width 286 height 22
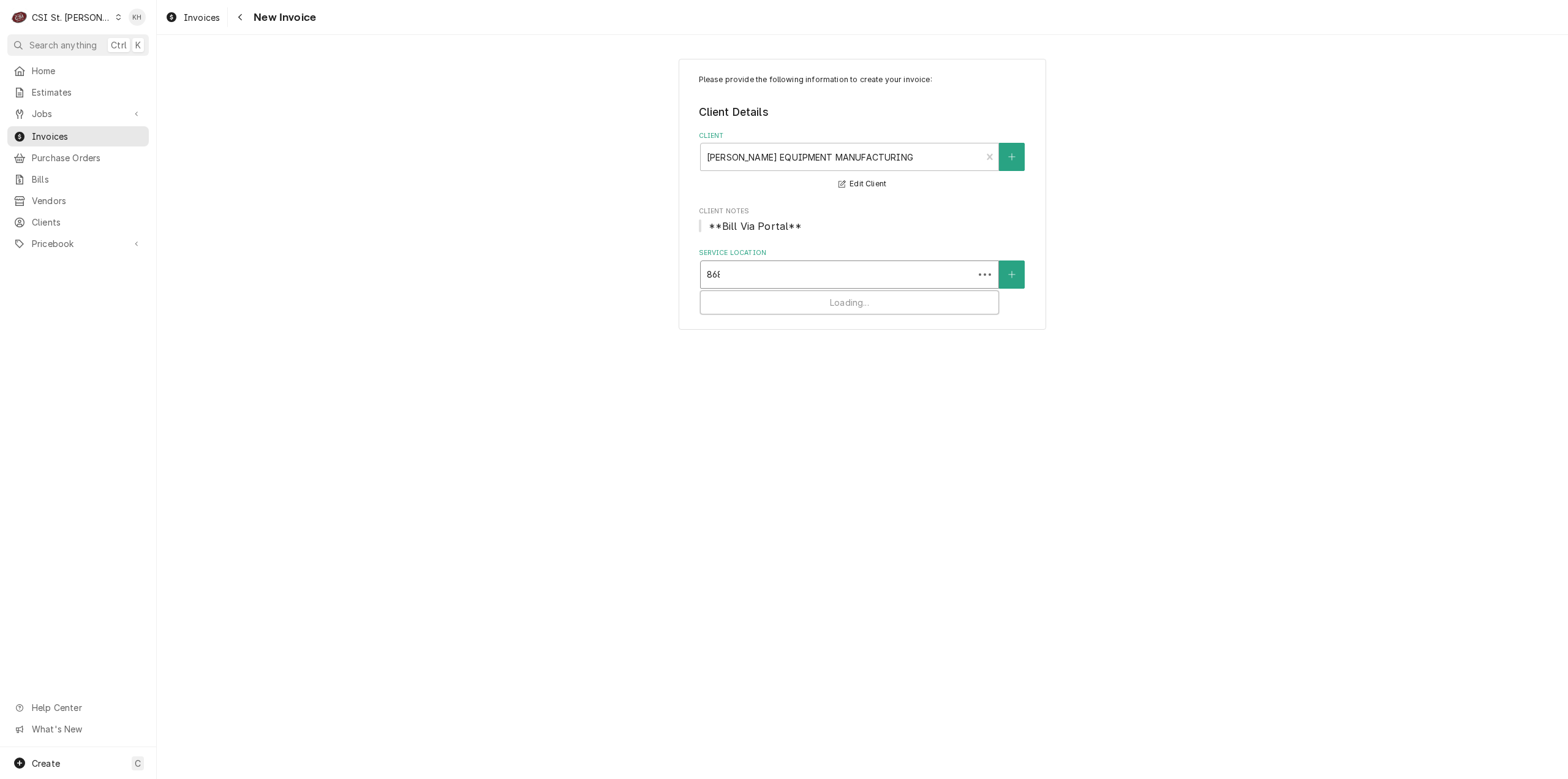
type input "8685"
click at [819, 305] on div "Costco #1488 University City / 8685 Olive Blvd, St Louis, MO 63132" at bounding box center [850, 301] width 298 height 19
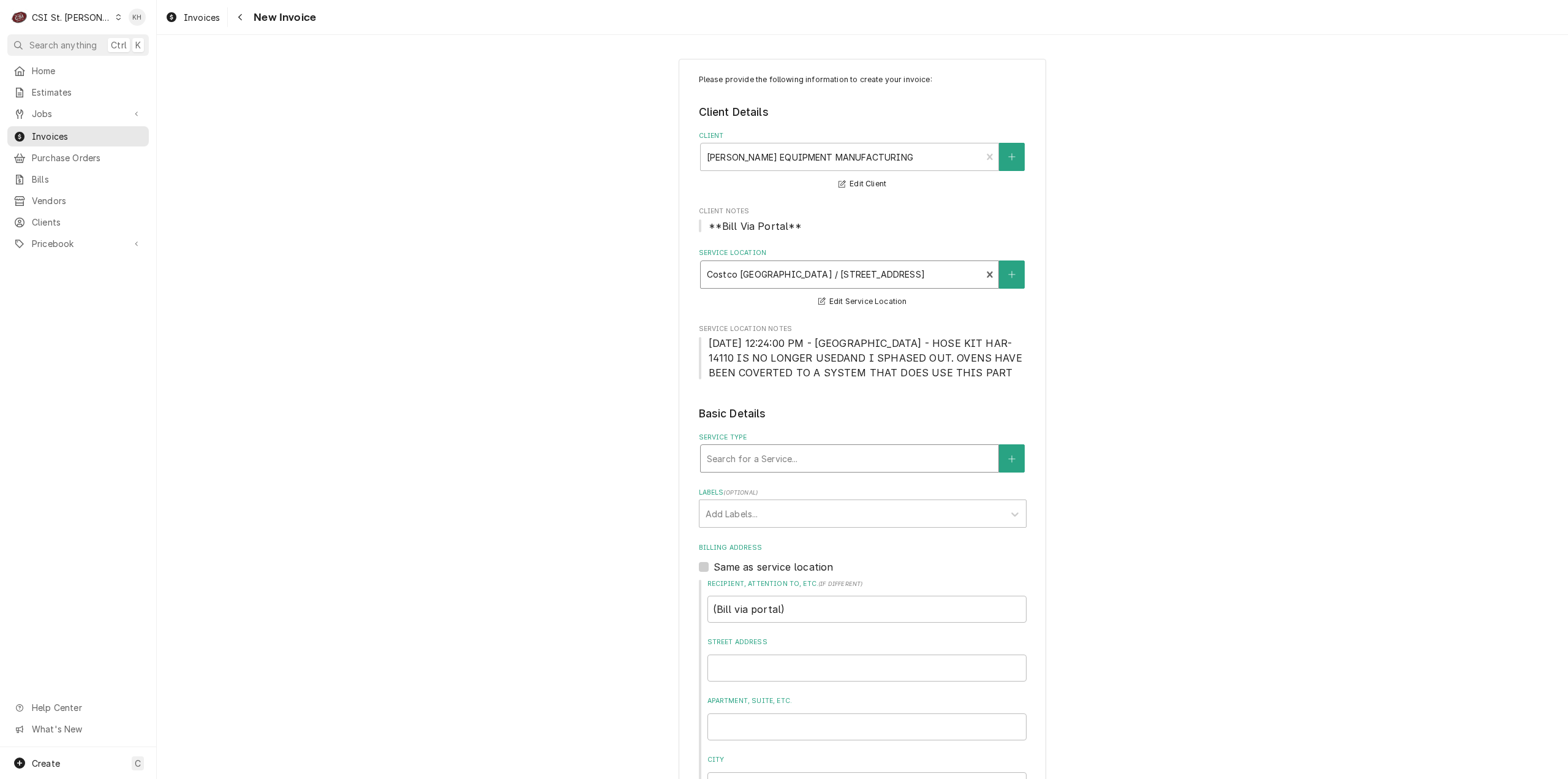
click at [835, 456] on div "Service Type" at bounding box center [850, 459] width 286 height 22
type input "service call"
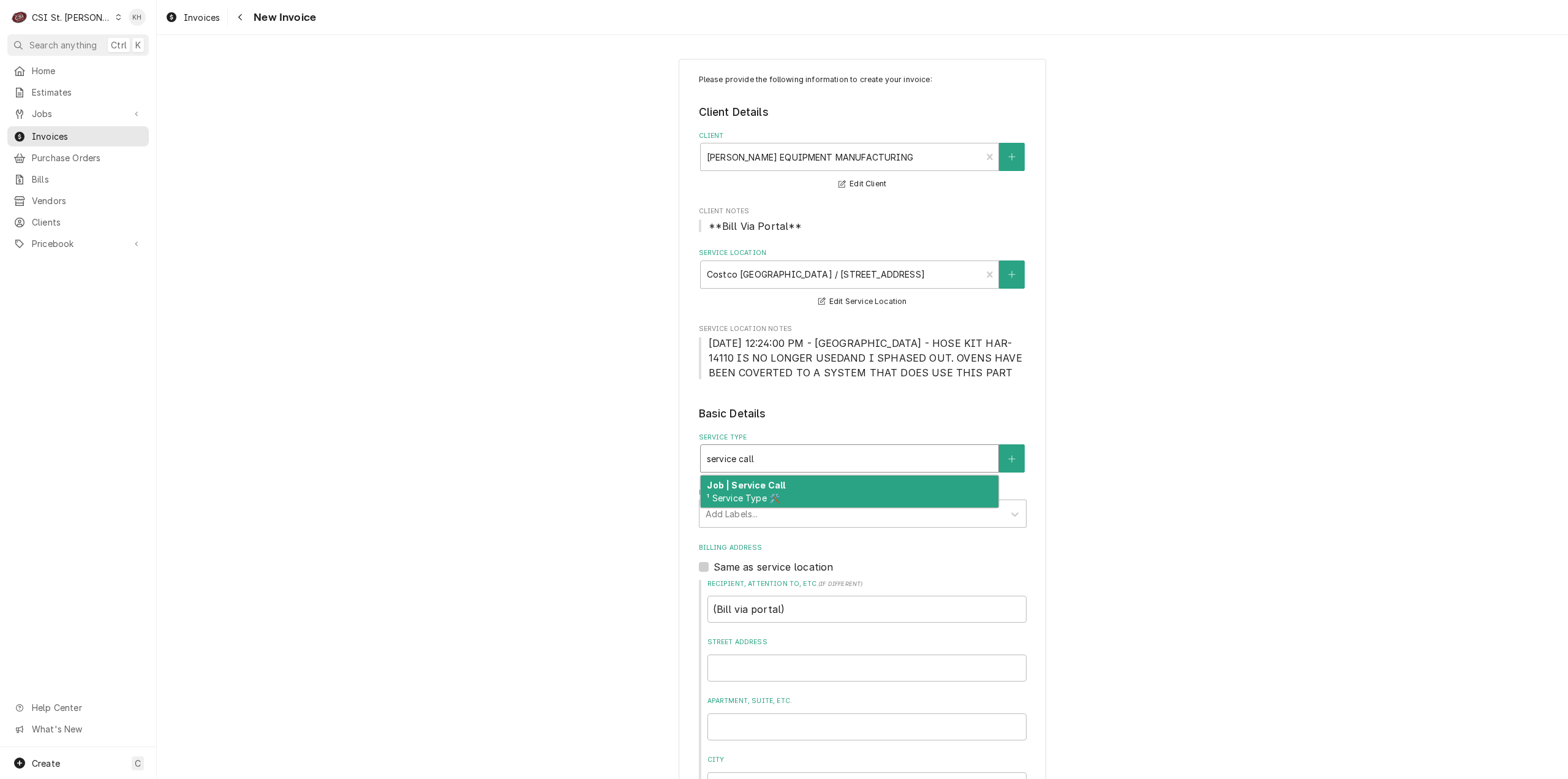
drag, startPoint x: 833, startPoint y: 490, endPoint x: 847, endPoint y: 571, distance: 82.2
click at [833, 491] on div "Job | Service Call ¹ Service Type 🛠️" at bounding box center [850, 491] width 298 height 32
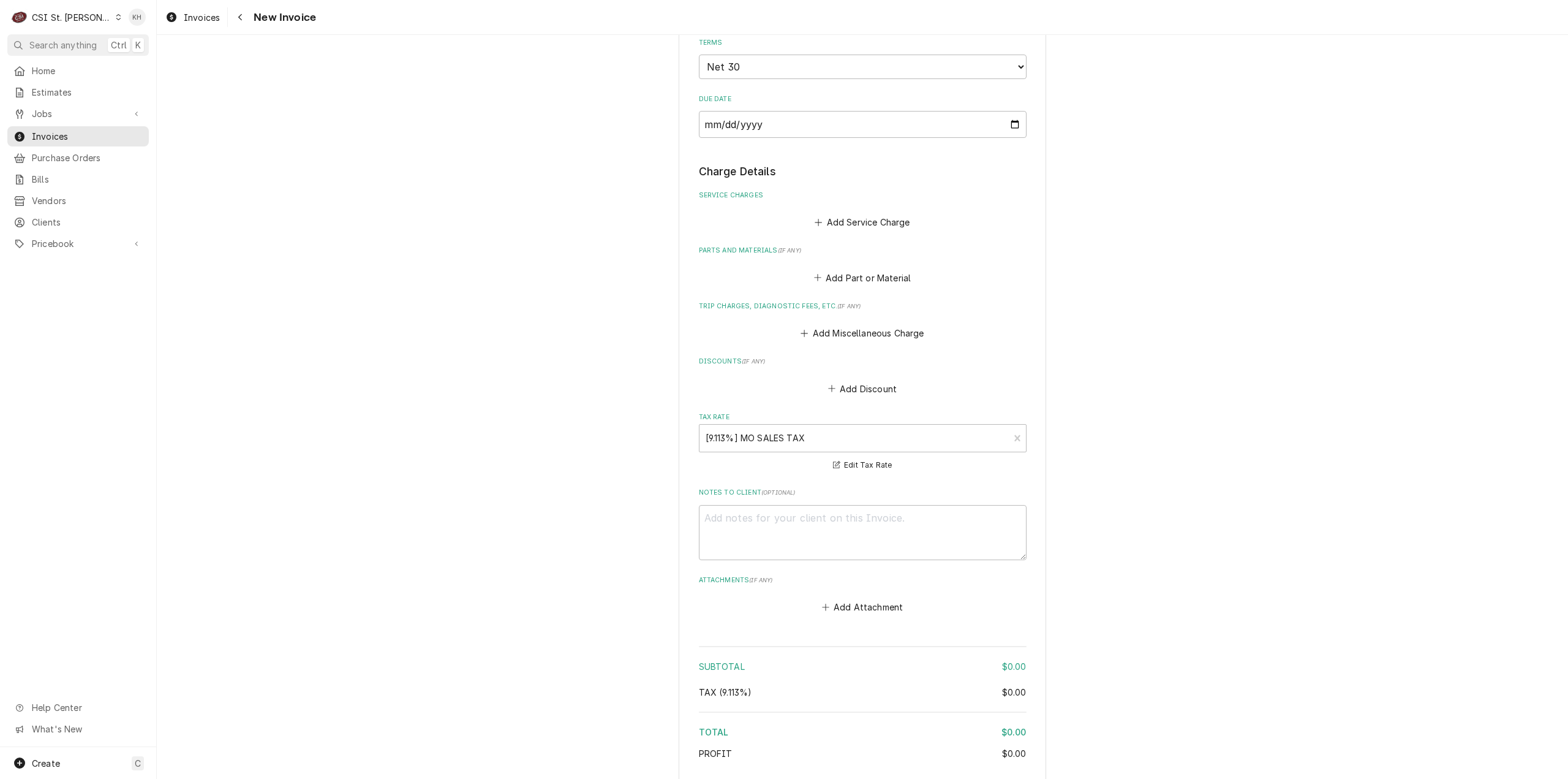
scroll to position [919, 0]
click at [838, 541] on textarea "Notes to Client ( optional )" at bounding box center [863, 528] width 328 height 56
type textarea "x"
type textarea "F"
type textarea "x"
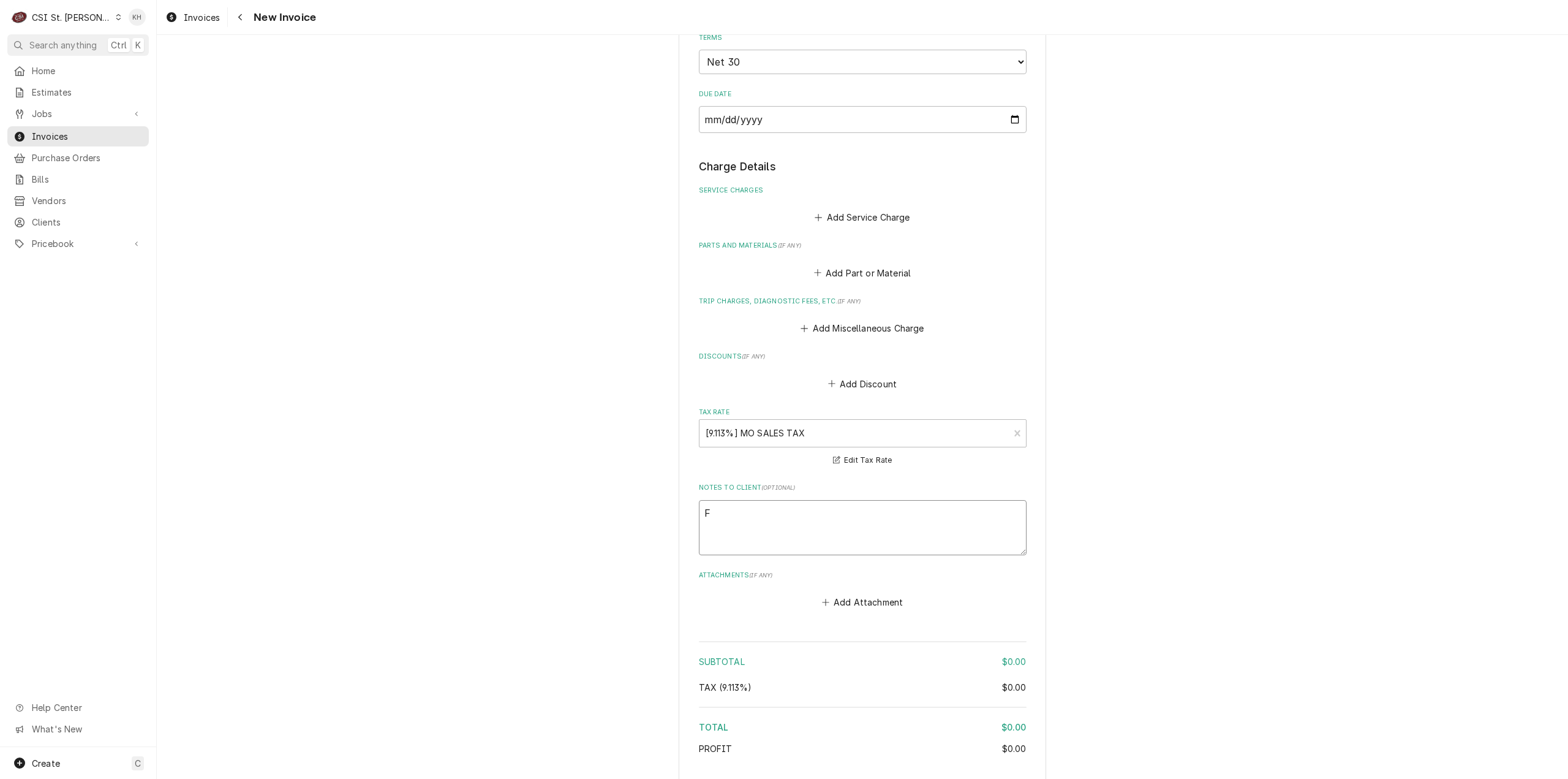
type textarea "Fr"
type textarea "x"
type textarea "Fro"
type textarea "x"
type textarea "From"
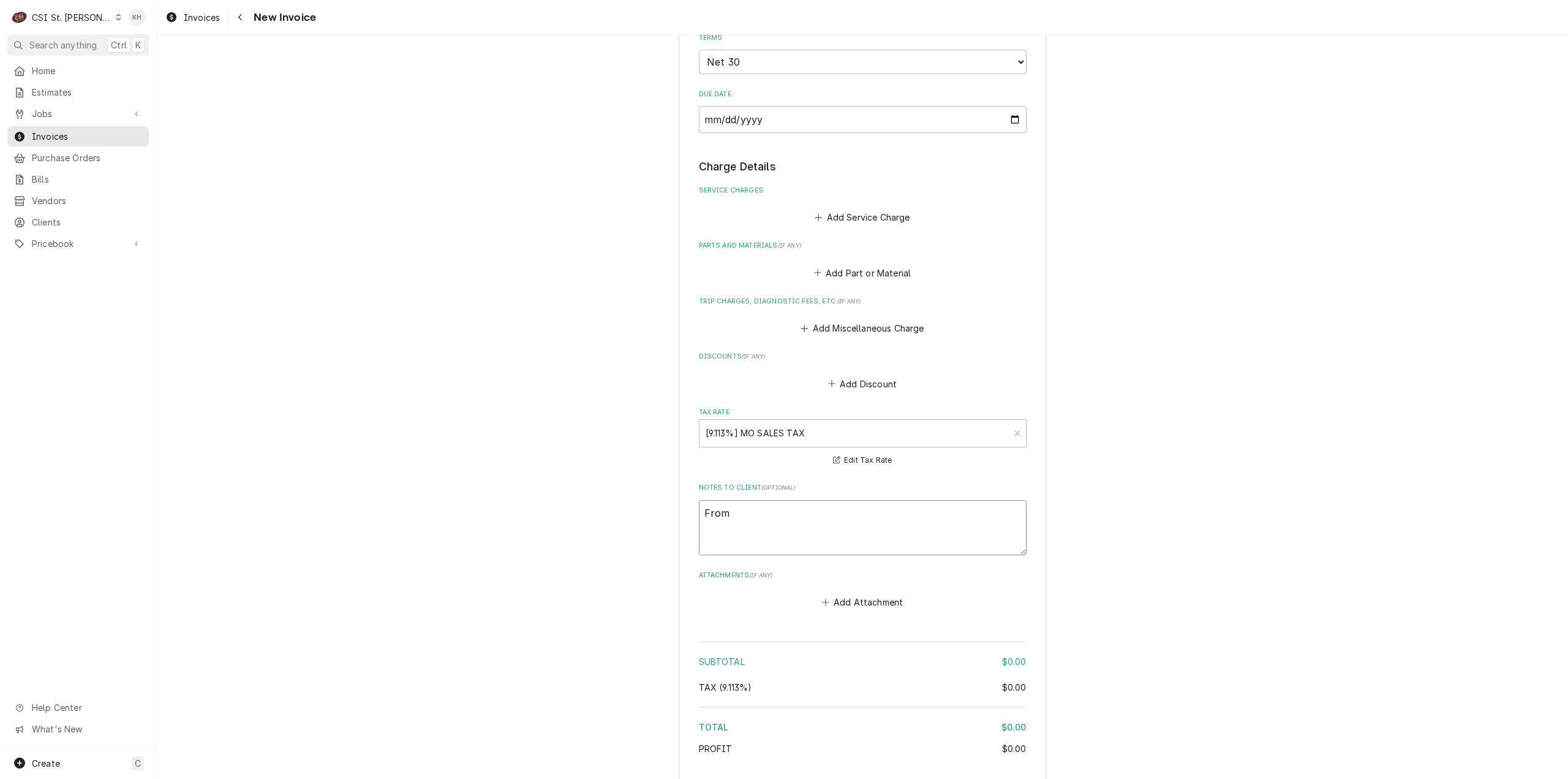
type textarea "x"
type textarea "From"
type textarea "x"
type textarea "From J"
type textarea "x"
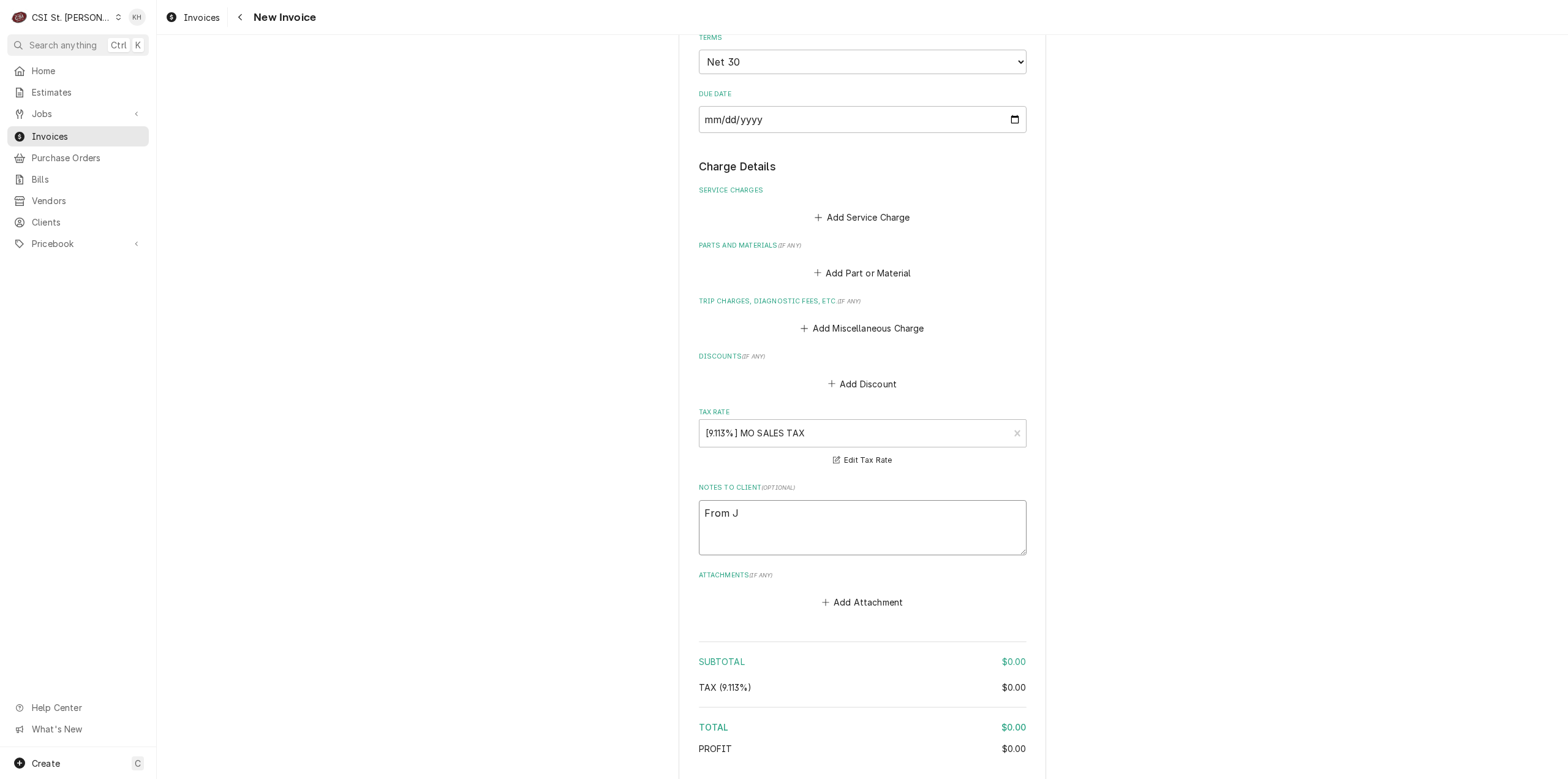
type textarea "From JO"
type textarea "x"
type textarea "From JOB"
type textarea "x"
type textarea "From JOB-"
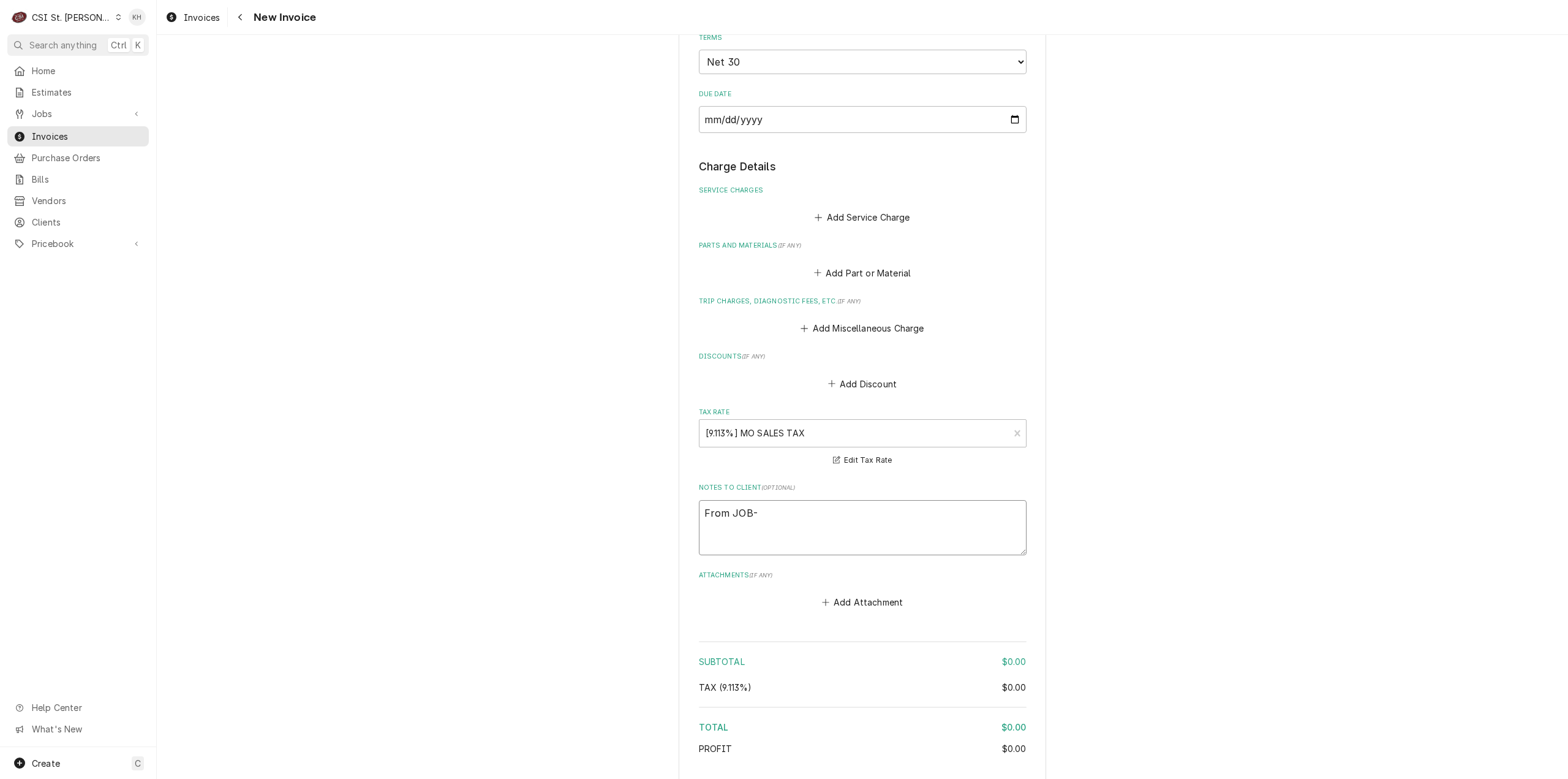
type textarea "x"
type textarea "From JOB-4"
type textarea "x"
type textarea "From JOB-42"
type textarea "x"
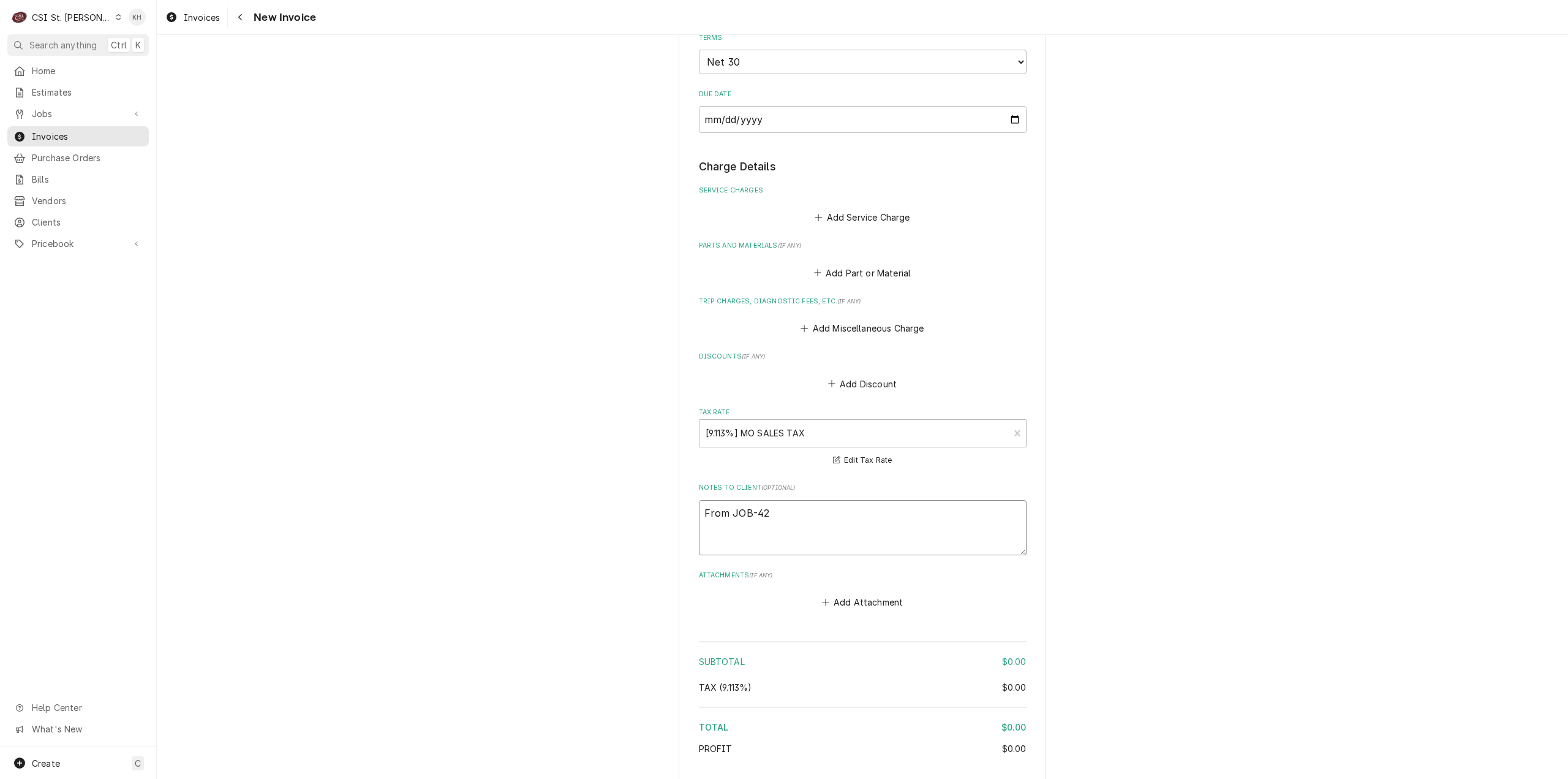
type textarea "From JOB-420"
type textarea "x"
type textarea "From JOB-4206"
type textarea "x"
type textarea "From JOB-42060"
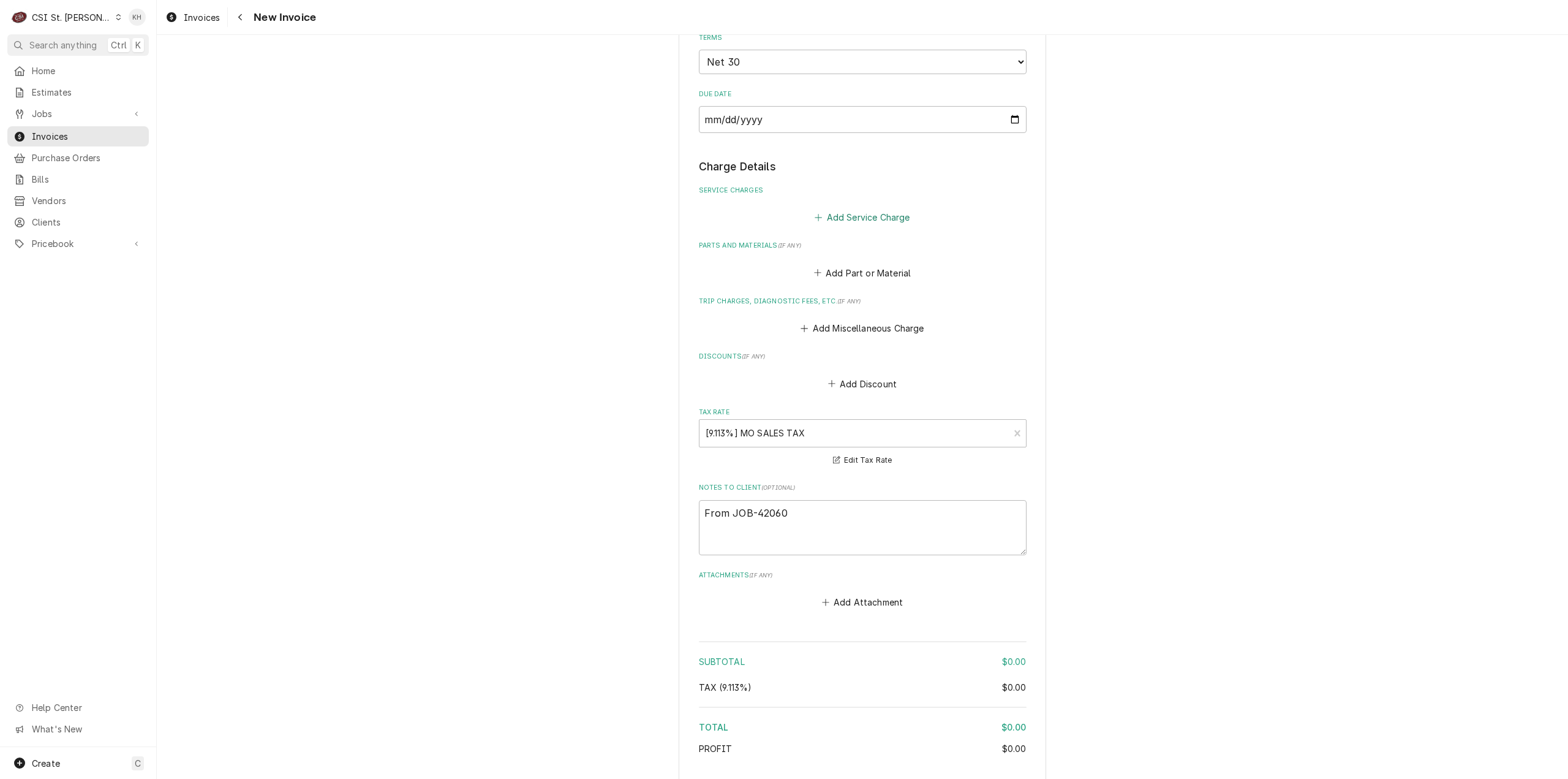
click at [844, 214] on button "Add Service Charge" at bounding box center [863, 217] width 99 height 17
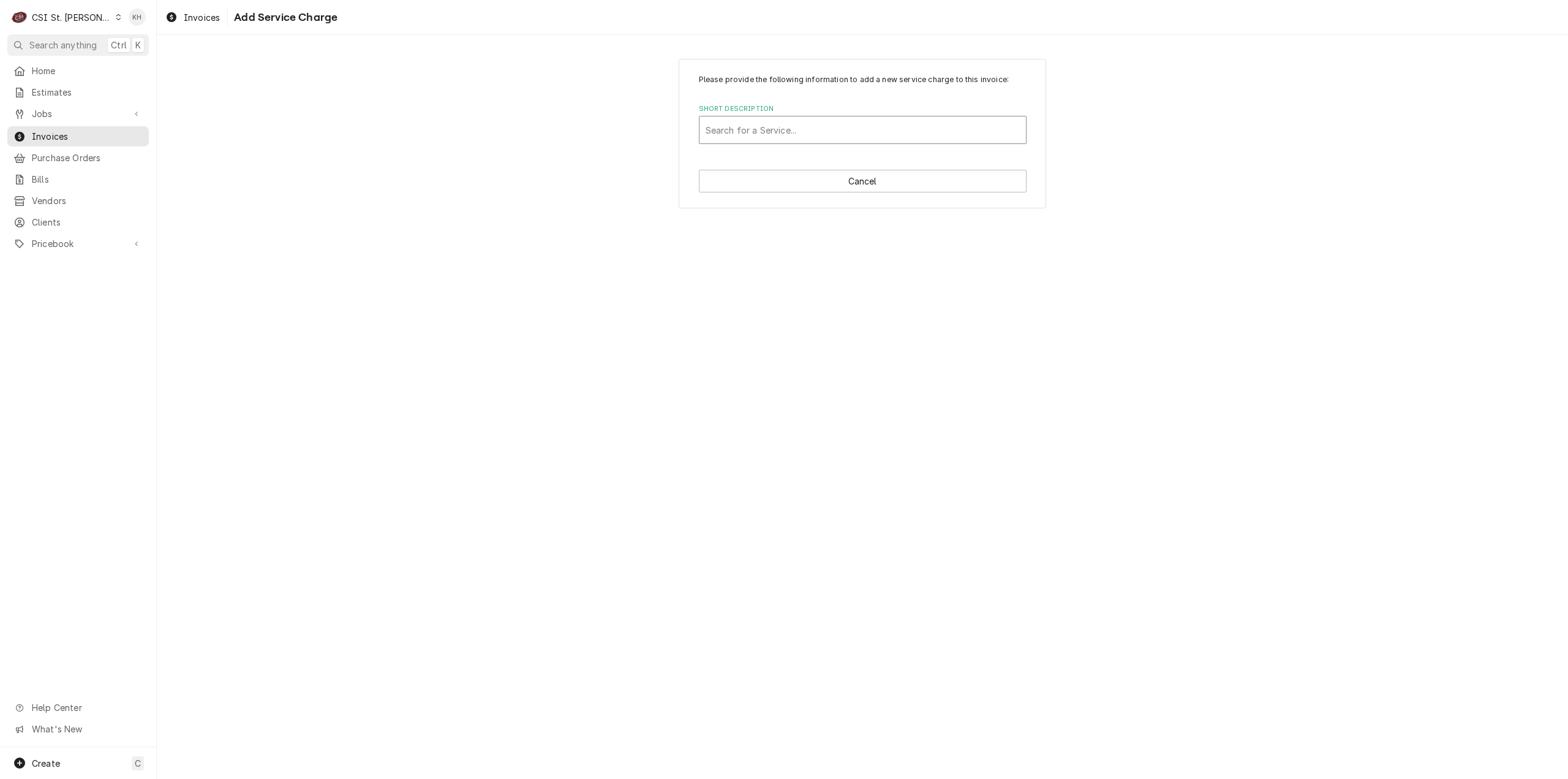
click at [833, 136] on div "Short Description" at bounding box center [863, 130] width 314 height 22
type input "labor"
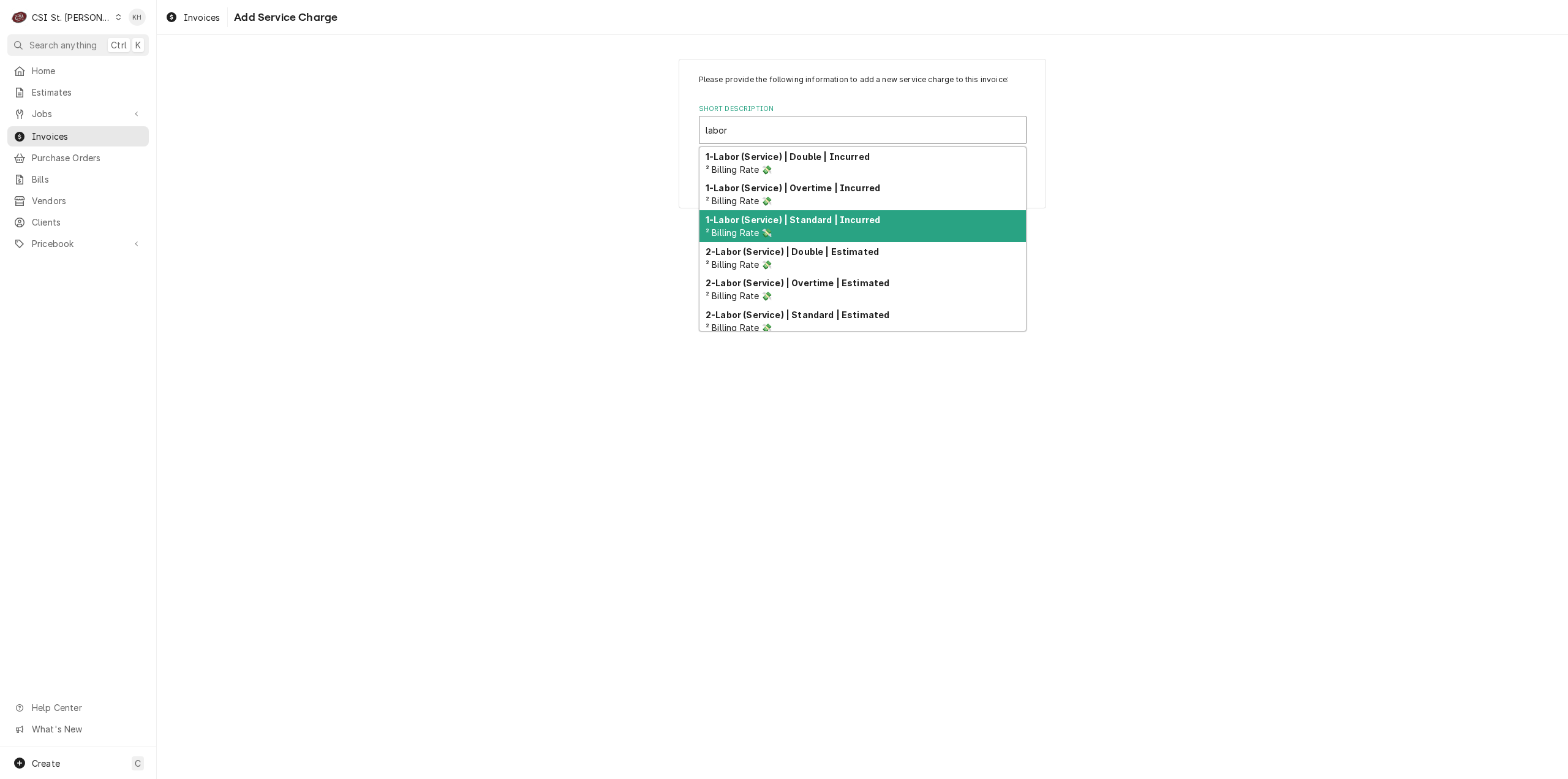
click at [834, 212] on div "1-Labor (Service) | Standard | Incurred ² Billing Rate 💸" at bounding box center [863, 226] width 326 height 32
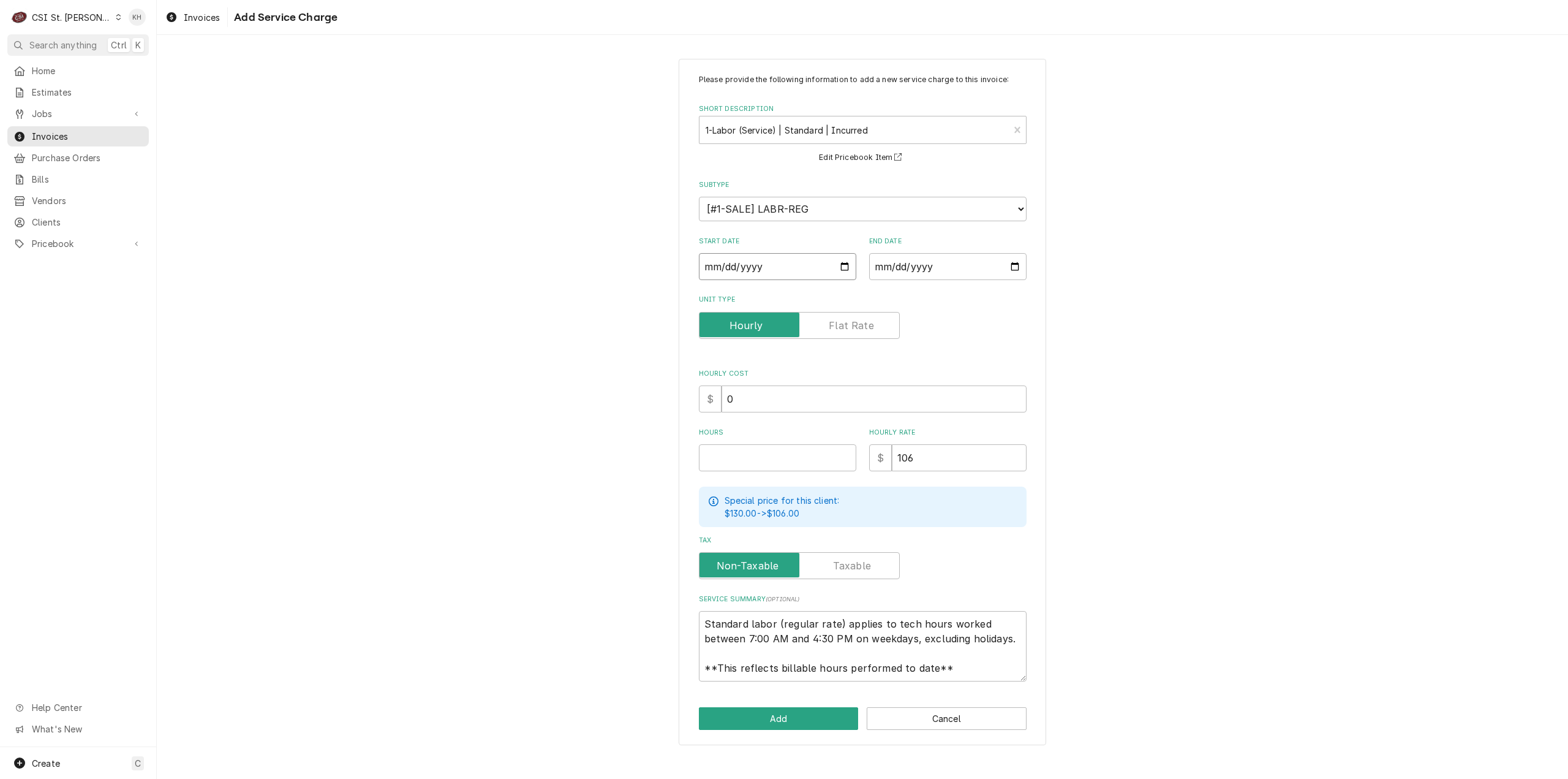
click at [843, 267] on input "Start Date" at bounding box center [778, 267] width 158 height 27
type textarea "x"
type input "2025-08-04"
type textarea "x"
type input "2025-08-18"
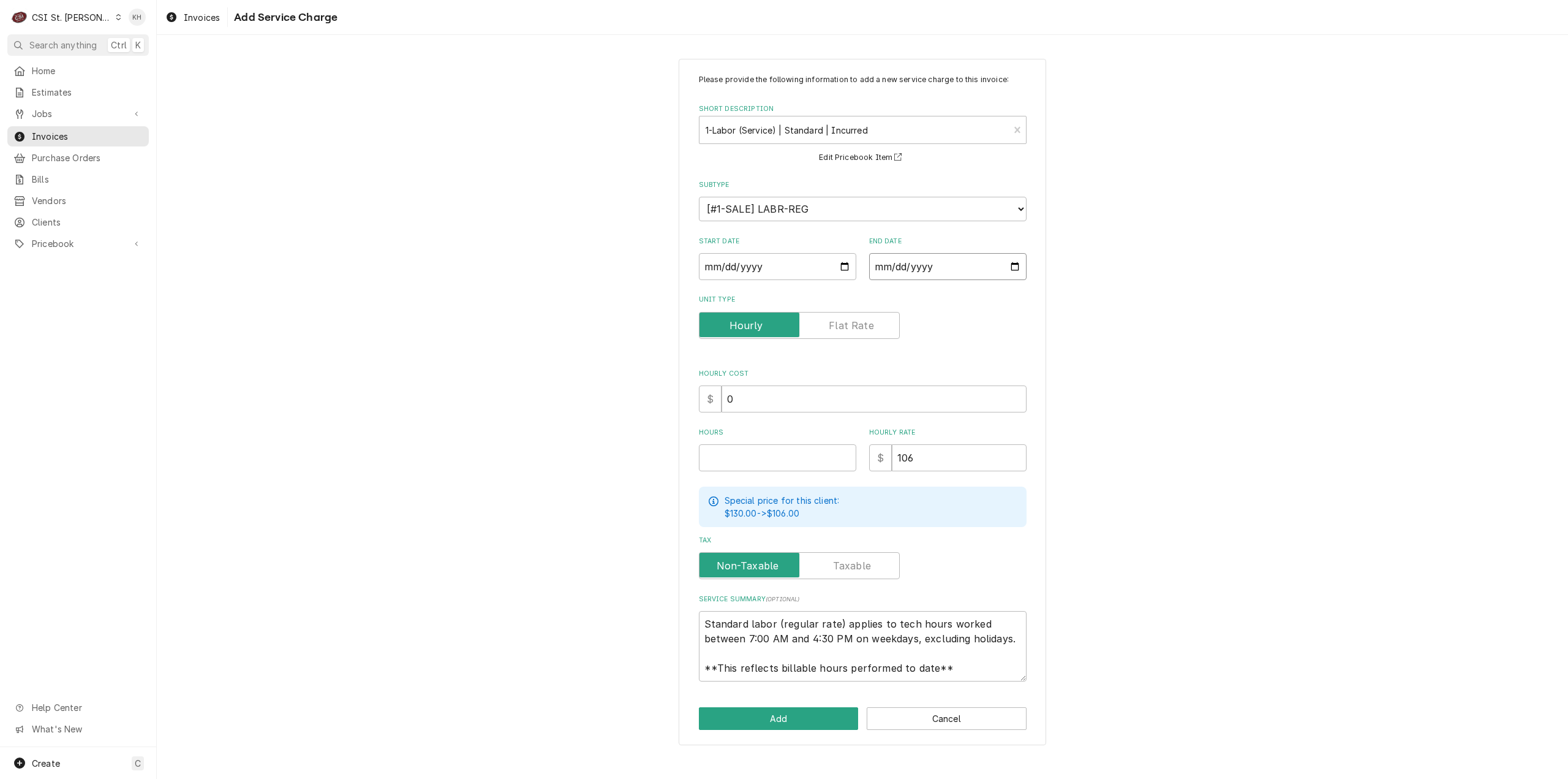
click at [1005, 269] on input "End Date" at bounding box center [948, 267] width 158 height 27
click at [1016, 271] on input "End Date" at bounding box center [948, 267] width 158 height 27
type textarea "x"
type input "2025-08-04"
type textarea "x"
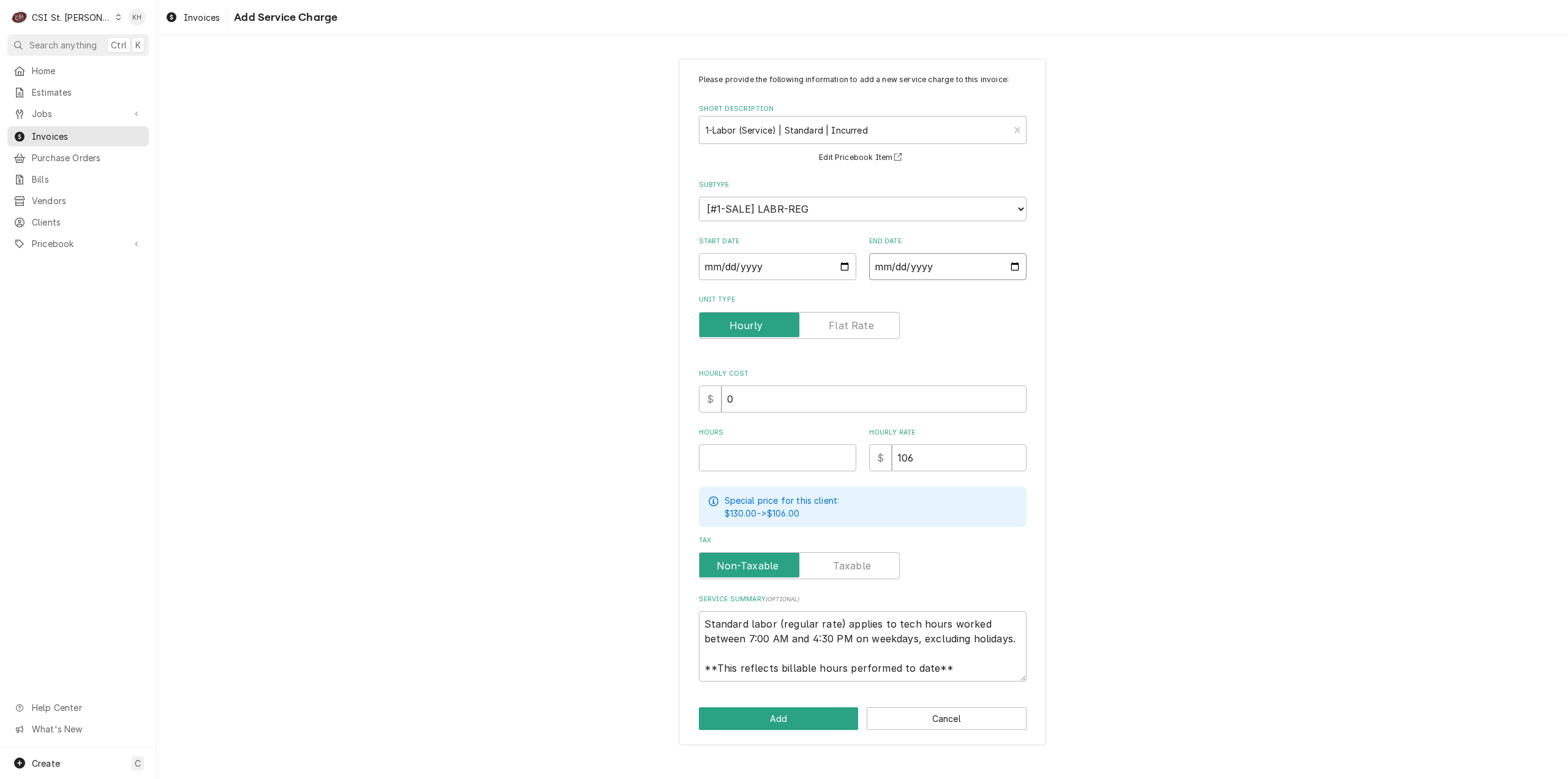
type input "2025-08-18"
click at [760, 450] on input "Hours" at bounding box center [778, 458] width 158 height 27
type textarea "x"
type input "1"
type textarea "x"
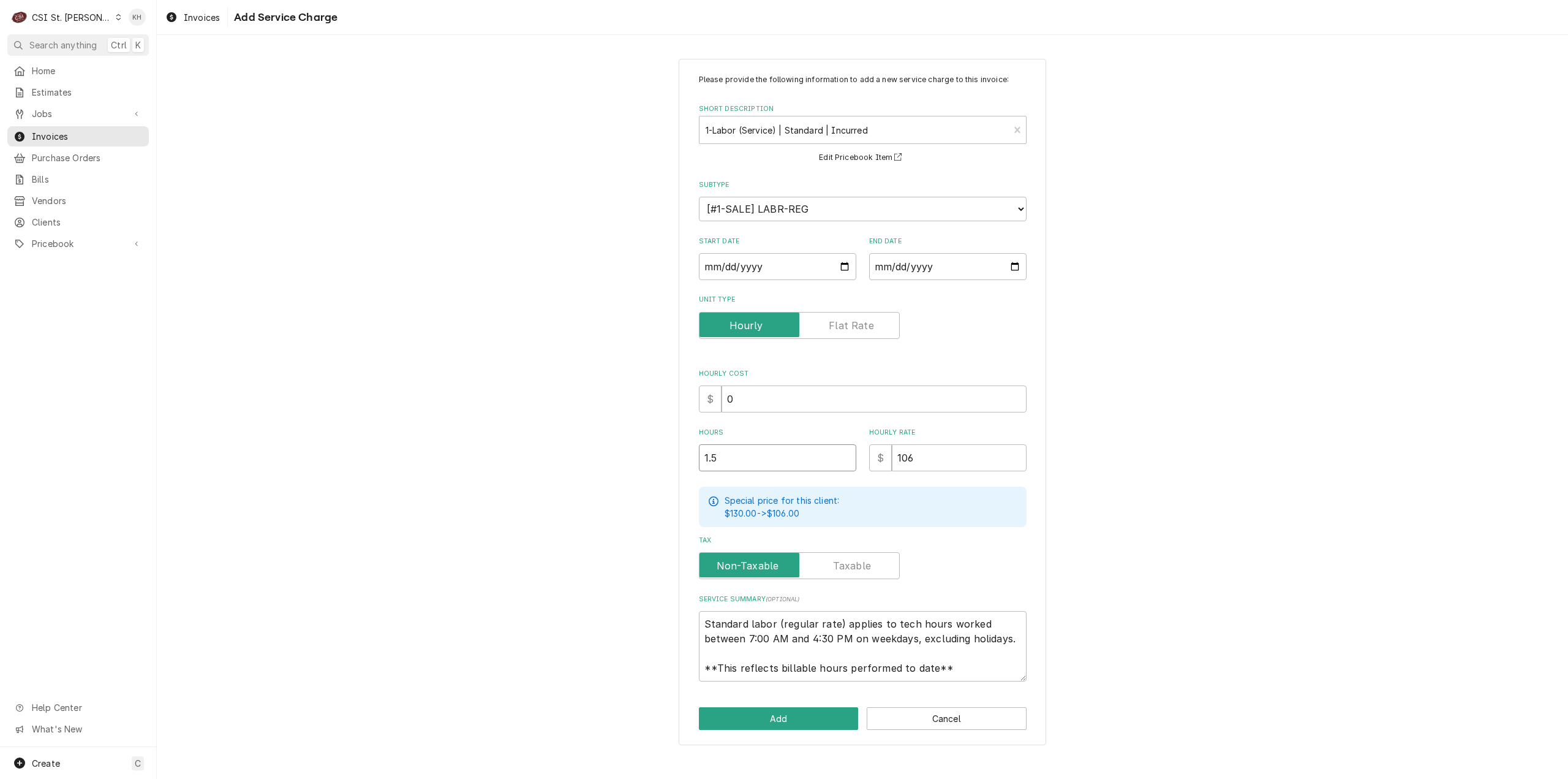
type input "1.5"
type textarea "x"
type input "1"
type textarea "x"
type input "11"
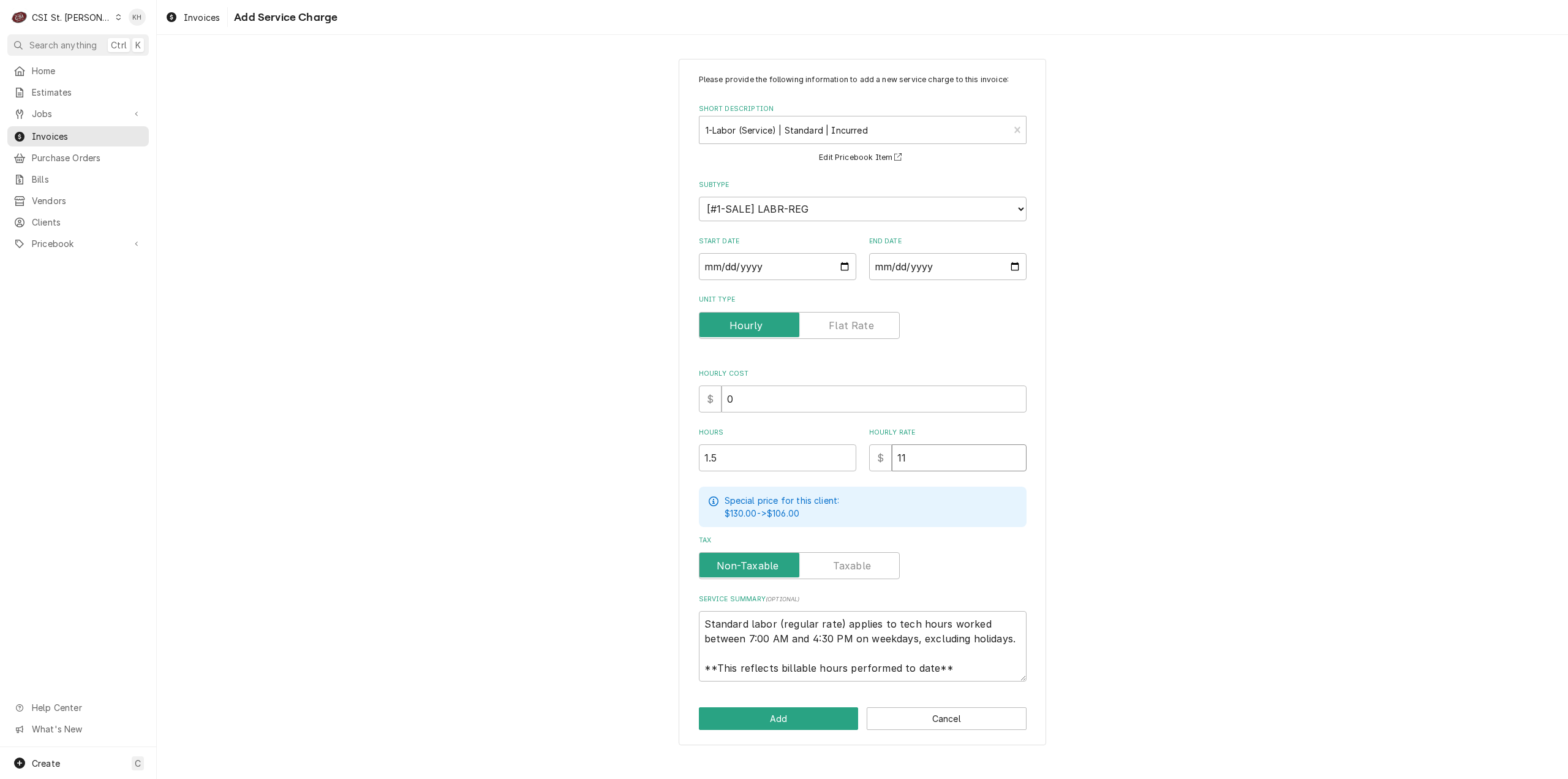
type textarea "x"
type input "110"
drag, startPoint x: 987, startPoint y: 667, endPoint x: 638, endPoint y: 550, distance: 368.1
click at [638, 550] on div "Please provide the following information to add a new service charge to this in…" at bounding box center [863, 401] width 1412 height 708
paste textarea "Replaced 4-amp fuse and Lamp supplied by customer and tested."
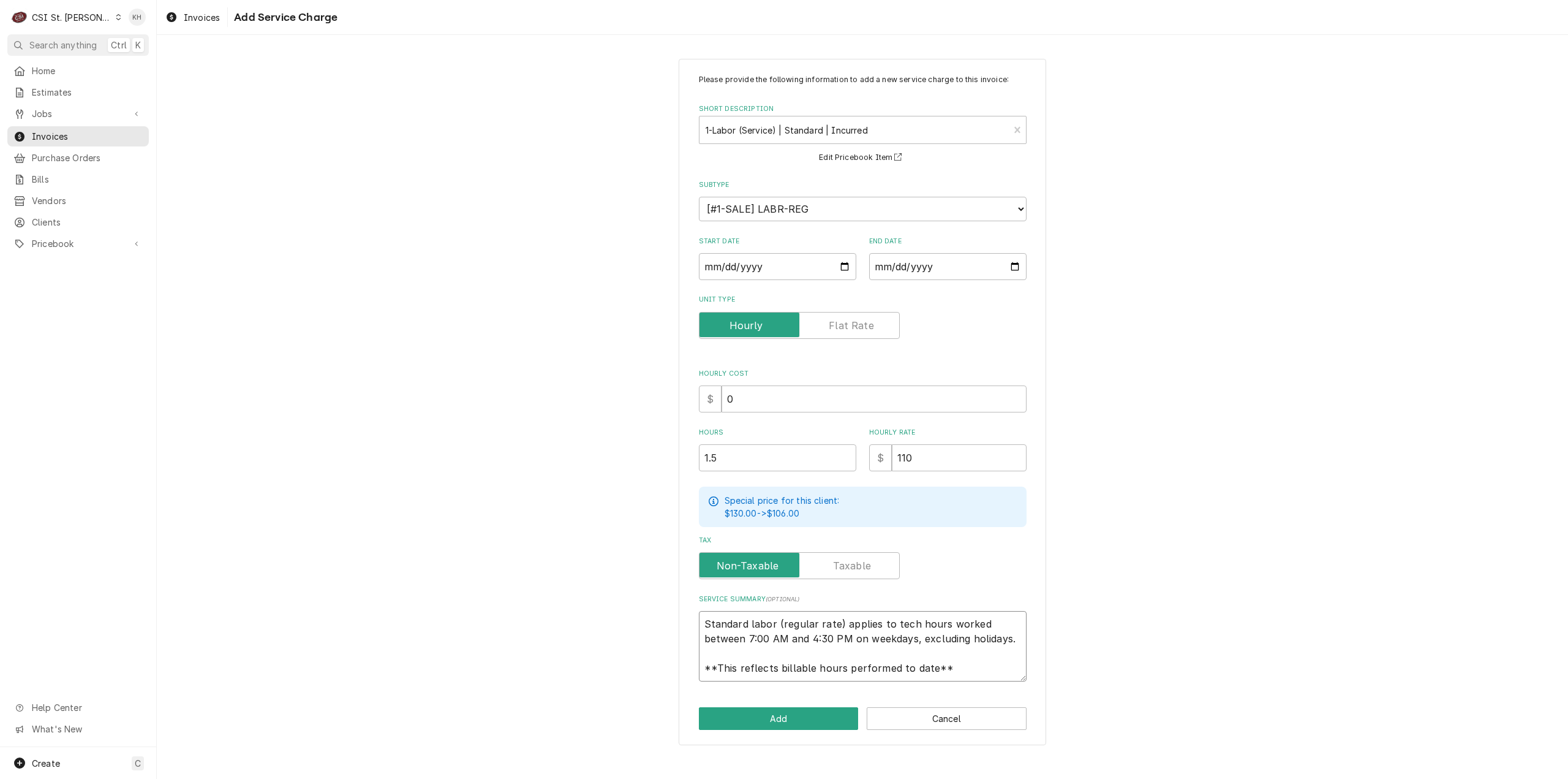
type textarea "x"
type textarea "Replaced 4-amp fuse and Lamp supplied by customer and tested."
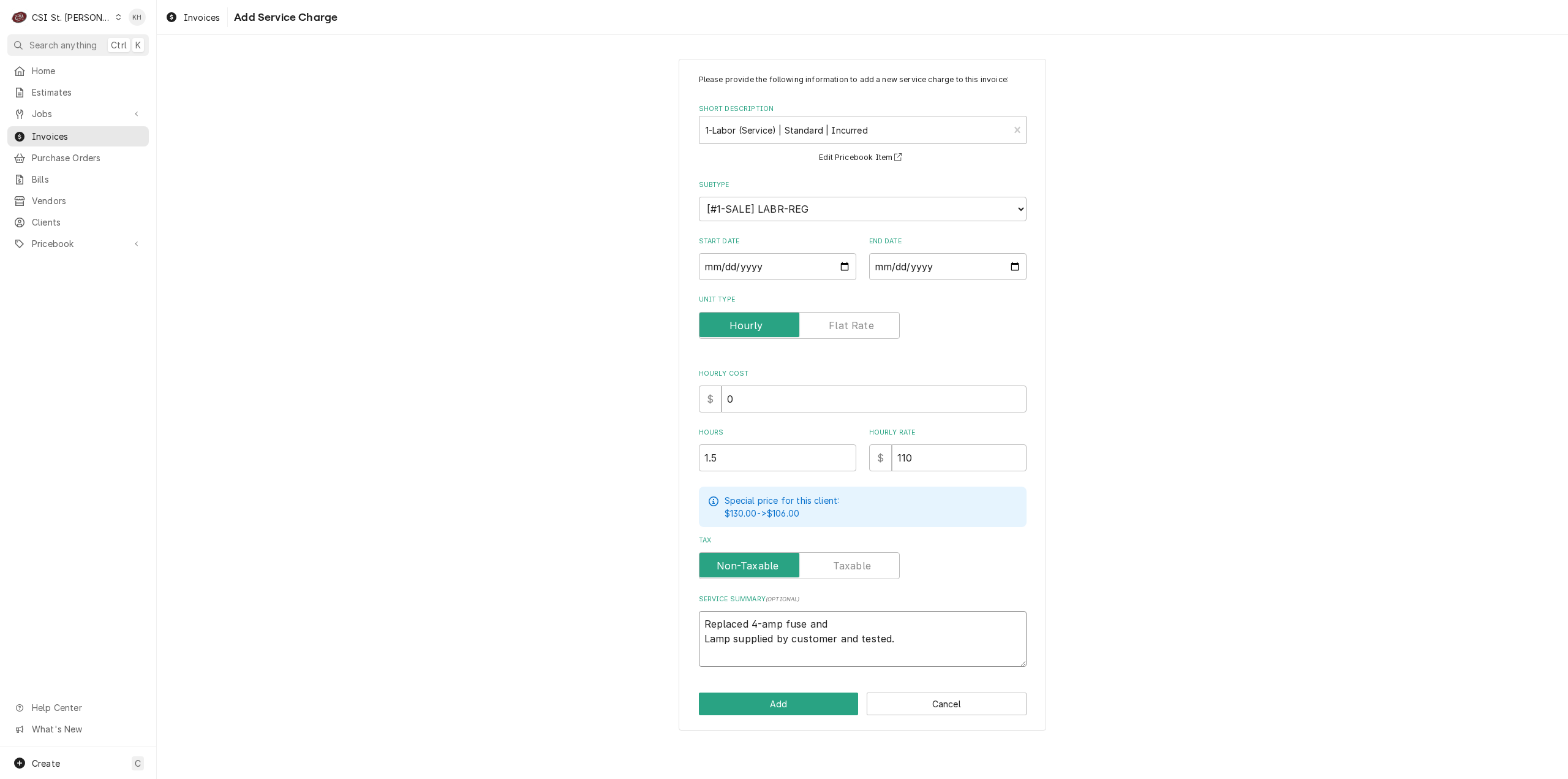
type textarea "x"
type textarea "Replaced 4-amp fuse and Lamp supplied by customer and tested."
click at [702, 640] on textarea "Replaced 4-amp fuse and Lamp supplied by customer and tested." at bounding box center [863, 639] width 328 height 56
type textarea "x"
type textarea "Replaced 4-amp fuse andLamp supplied by customer and tested."
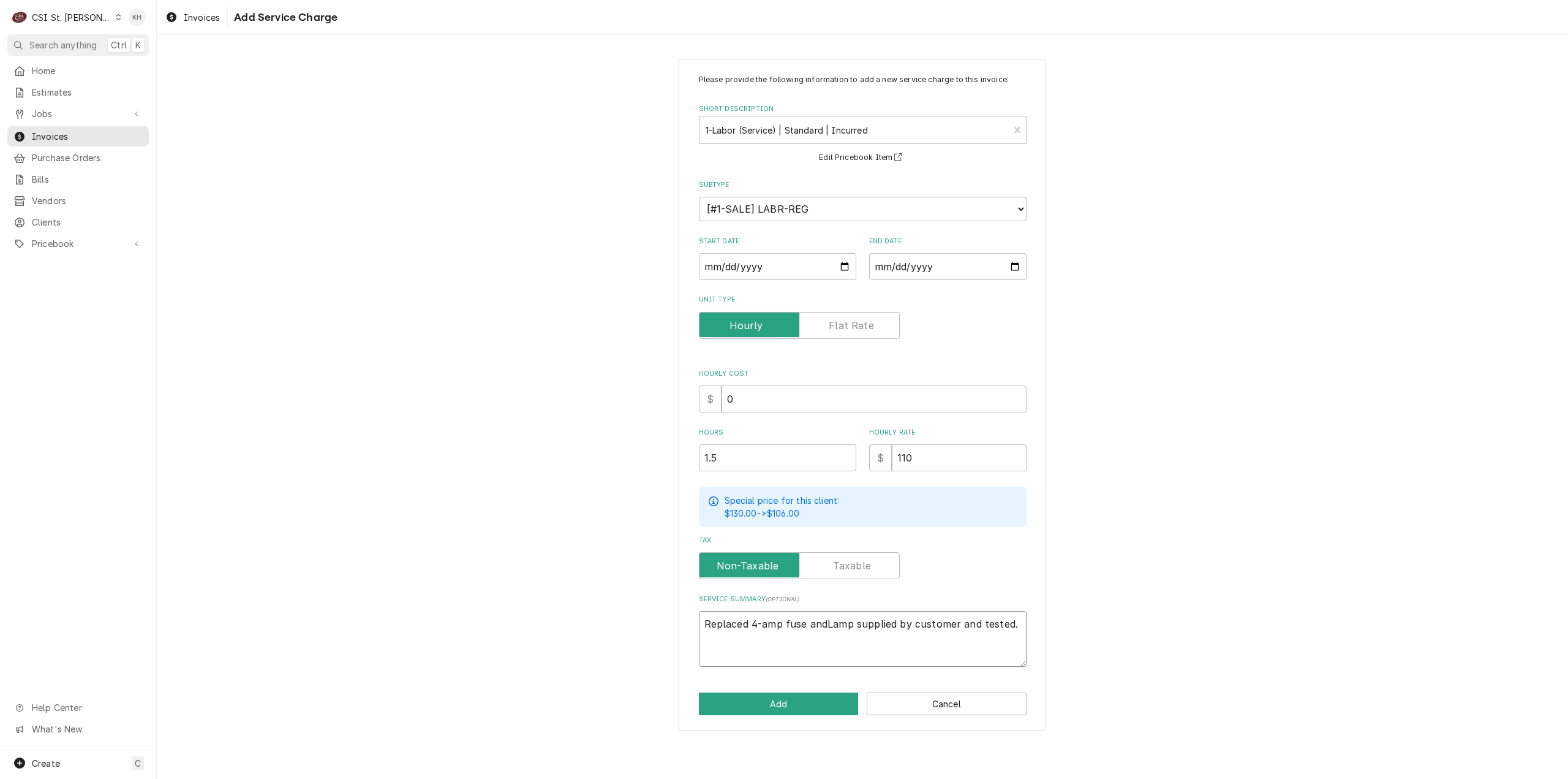
type textarea "x"
type textarea "Replaced 4-amp fuse and Lamp supplied by customer and tested."
click at [701, 622] on textarea "Replaced 4-amp fuse and Lamp supplied by customer and tested." at bounding box center [863, 639] width 328 height 56
type textarea "x"
type textarea "Replaced 4-amp fuse and Lamp supplied by customer and tested."
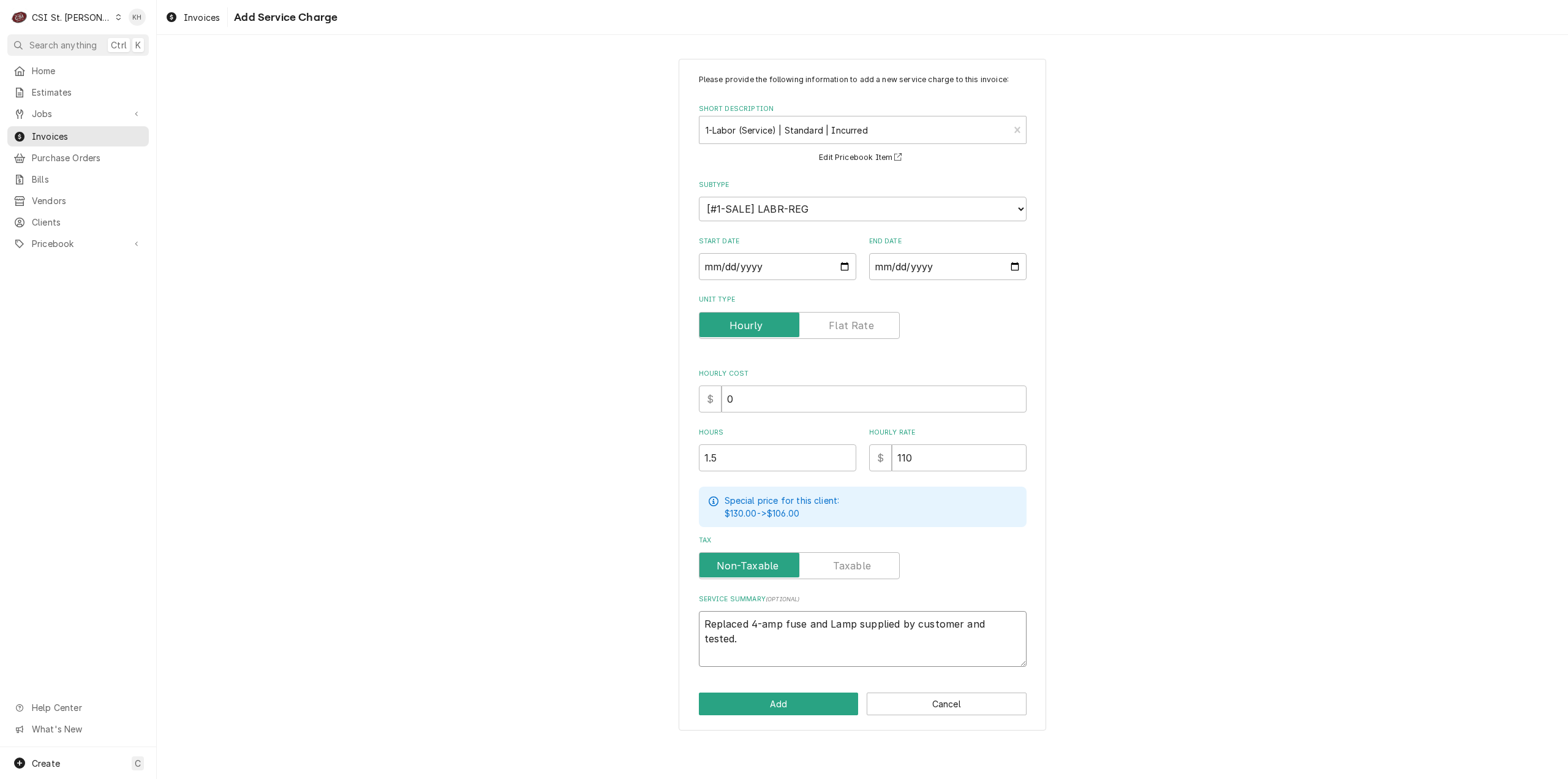
paste textarea "Hardt / Model: 4500 / Serial: 2220845h22783 (top left)."
type textarea "x"
type textarea "Hardt / Model: 4500 / Serial: 2220845h22783 (top left). Replaced 4-amp fuse and…"
click at [787, 693] on button "Add" at bounding box center [779, 703] width 160 height 22
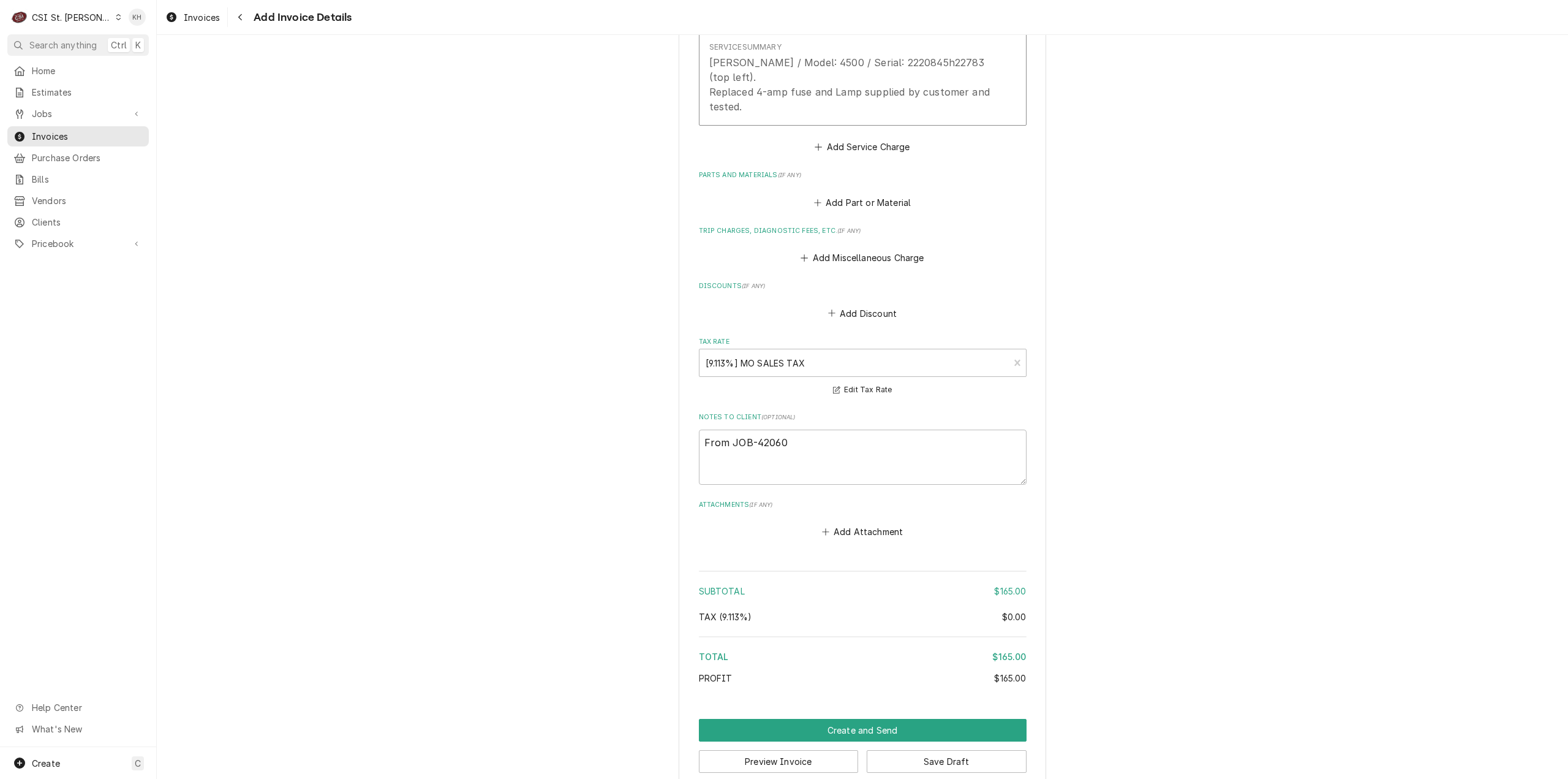
scroll to position [1290, 0]
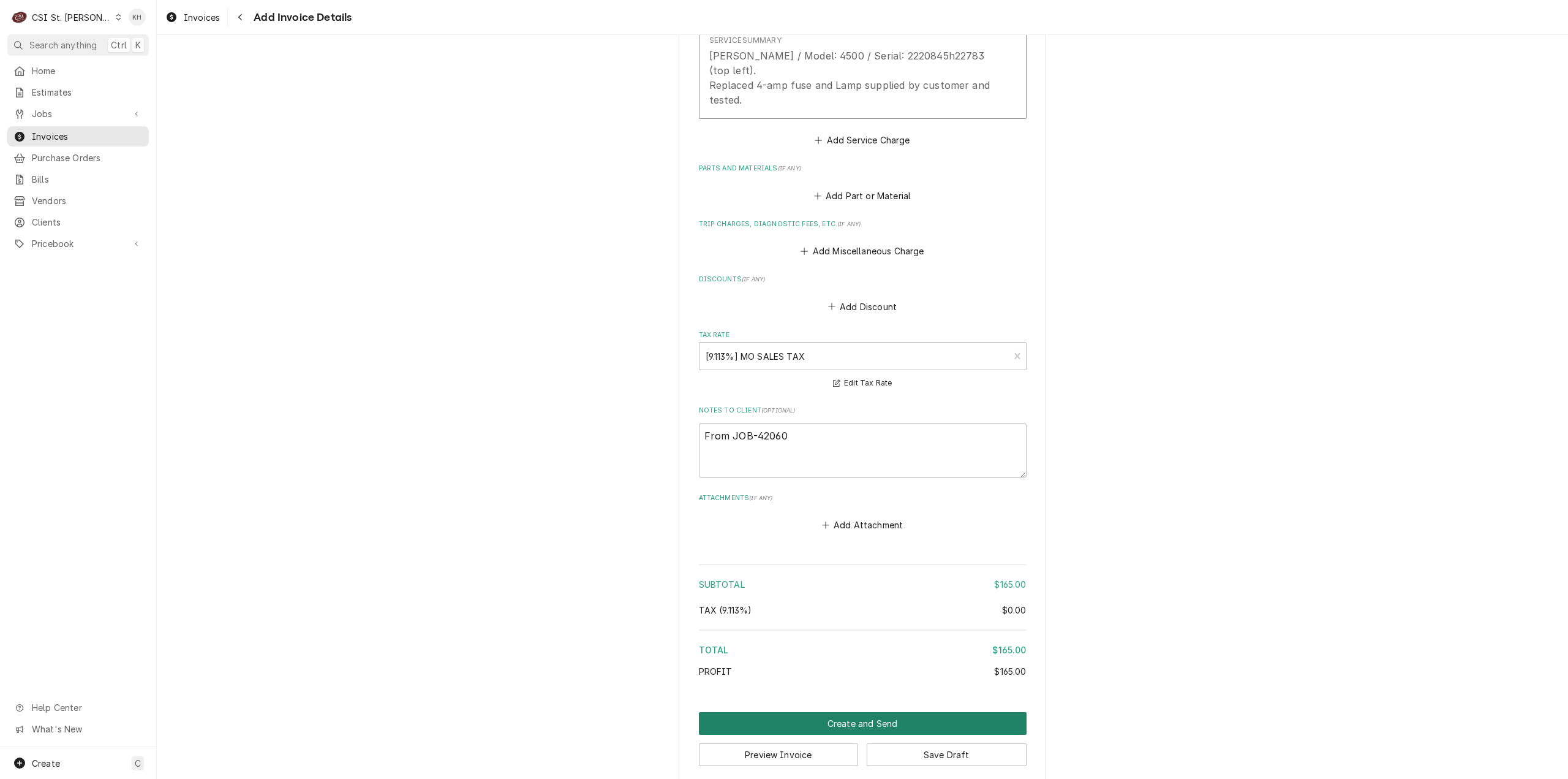
click at [947, 713] on button "Create and Send" at bounding box center [863, 723] width 328 height 22
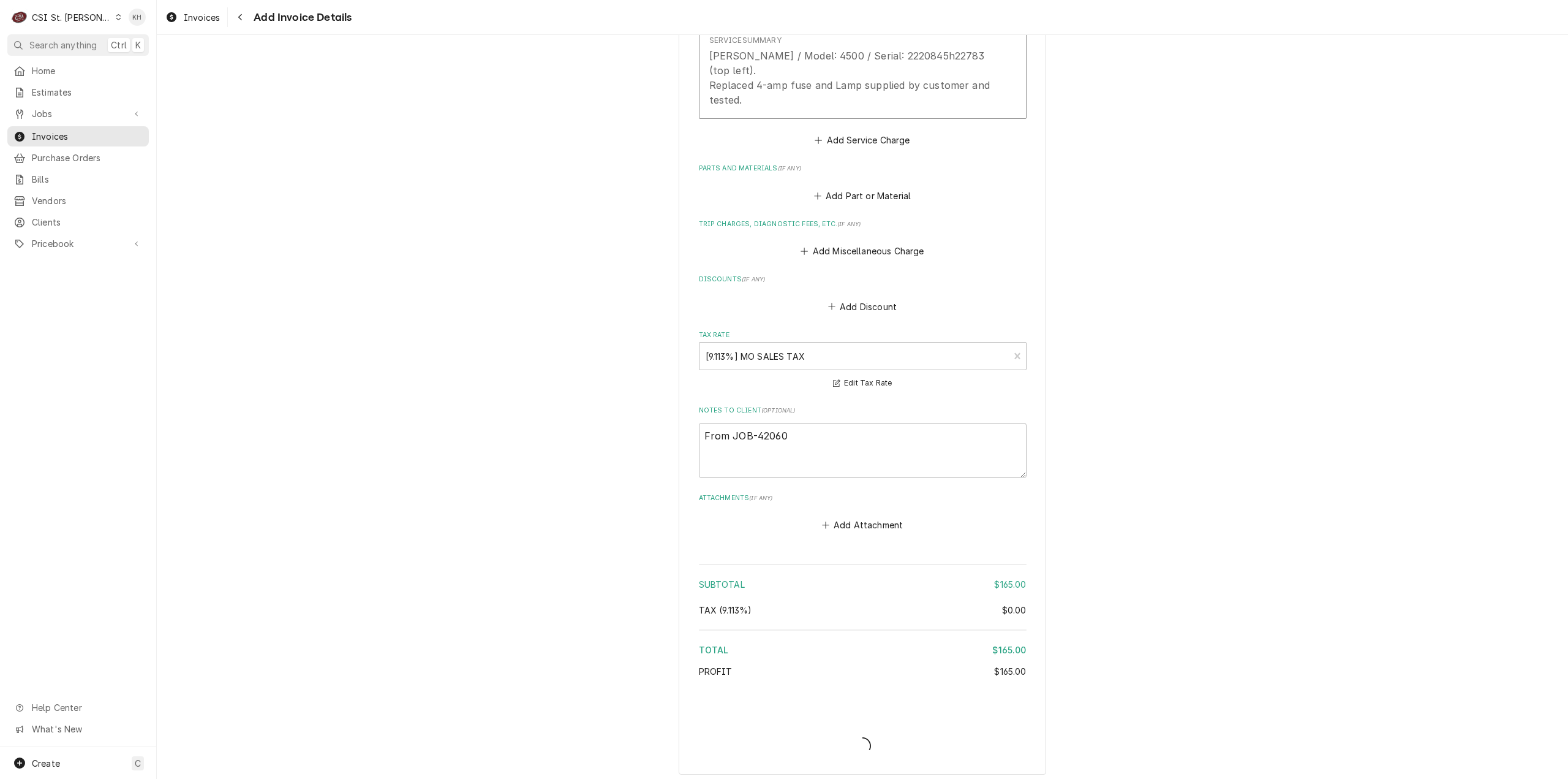
scroll to position [1282, 0]
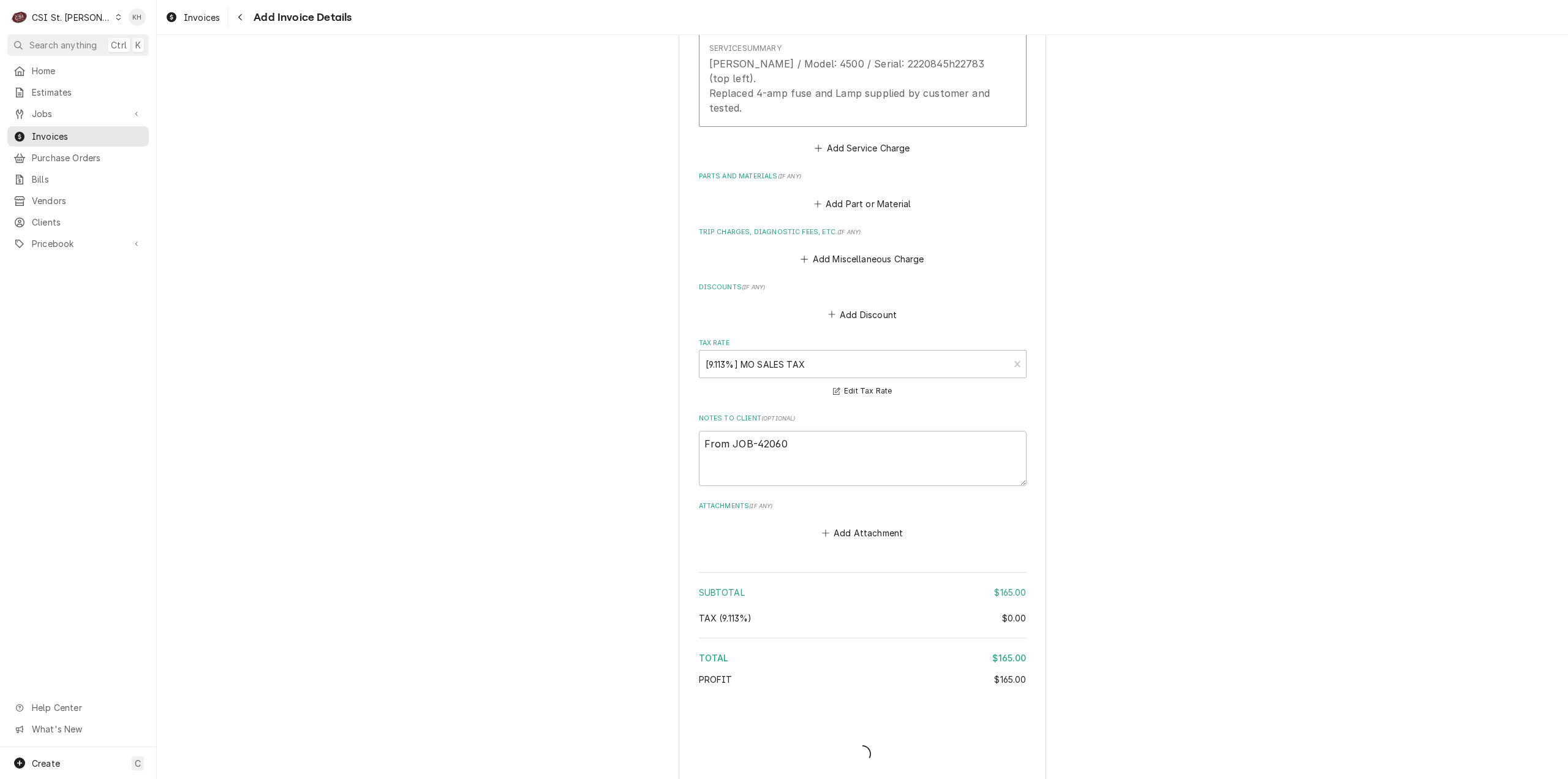
type textarea "x"
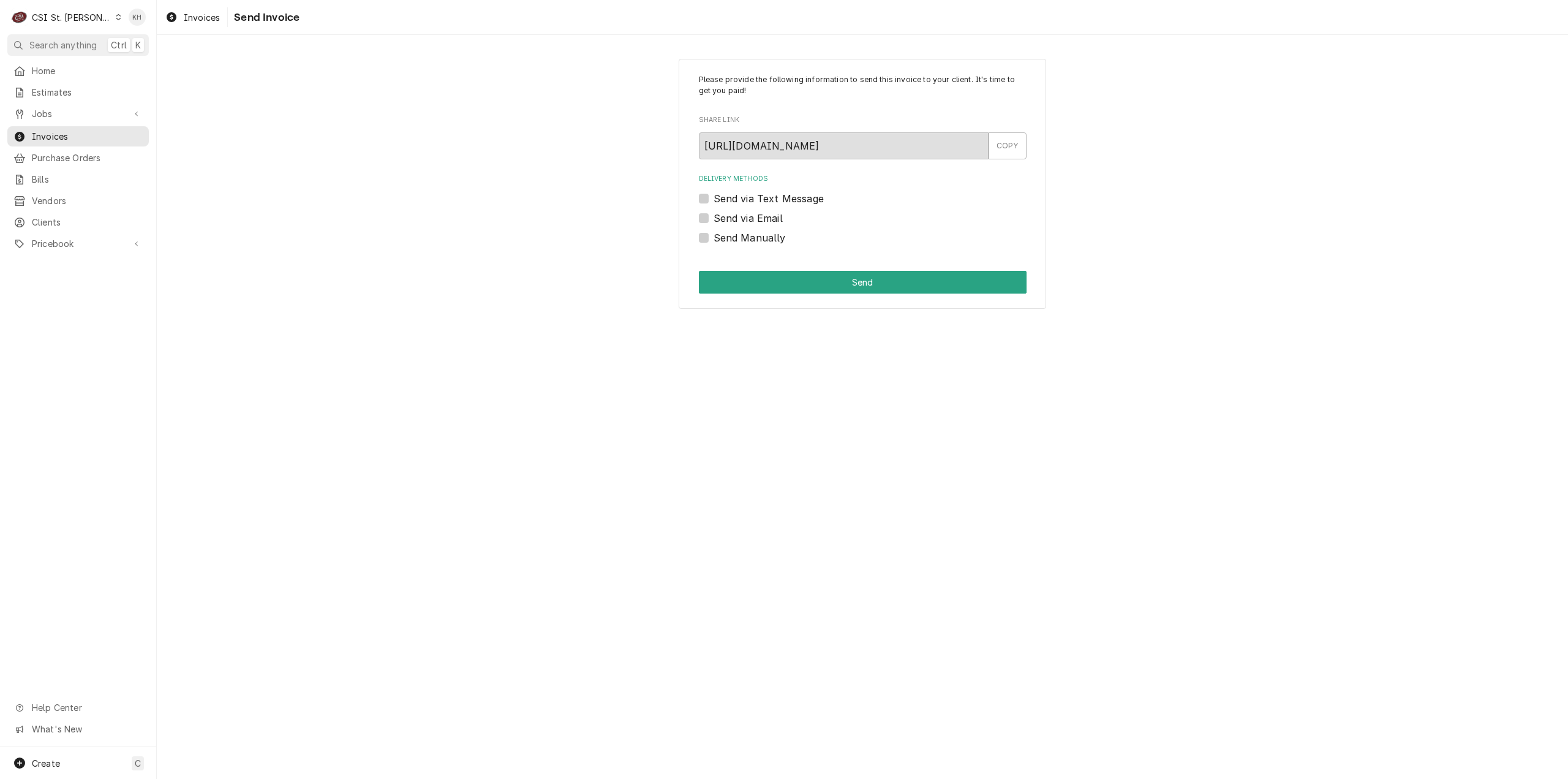
click at [721, 212] on label "Send via Email" at bounding box center [749, 218] width 69 height 15
click at [721, 212] on input "Send via Email" at bounding box center [878, 225] width 328 height 27
checkbox input "true"
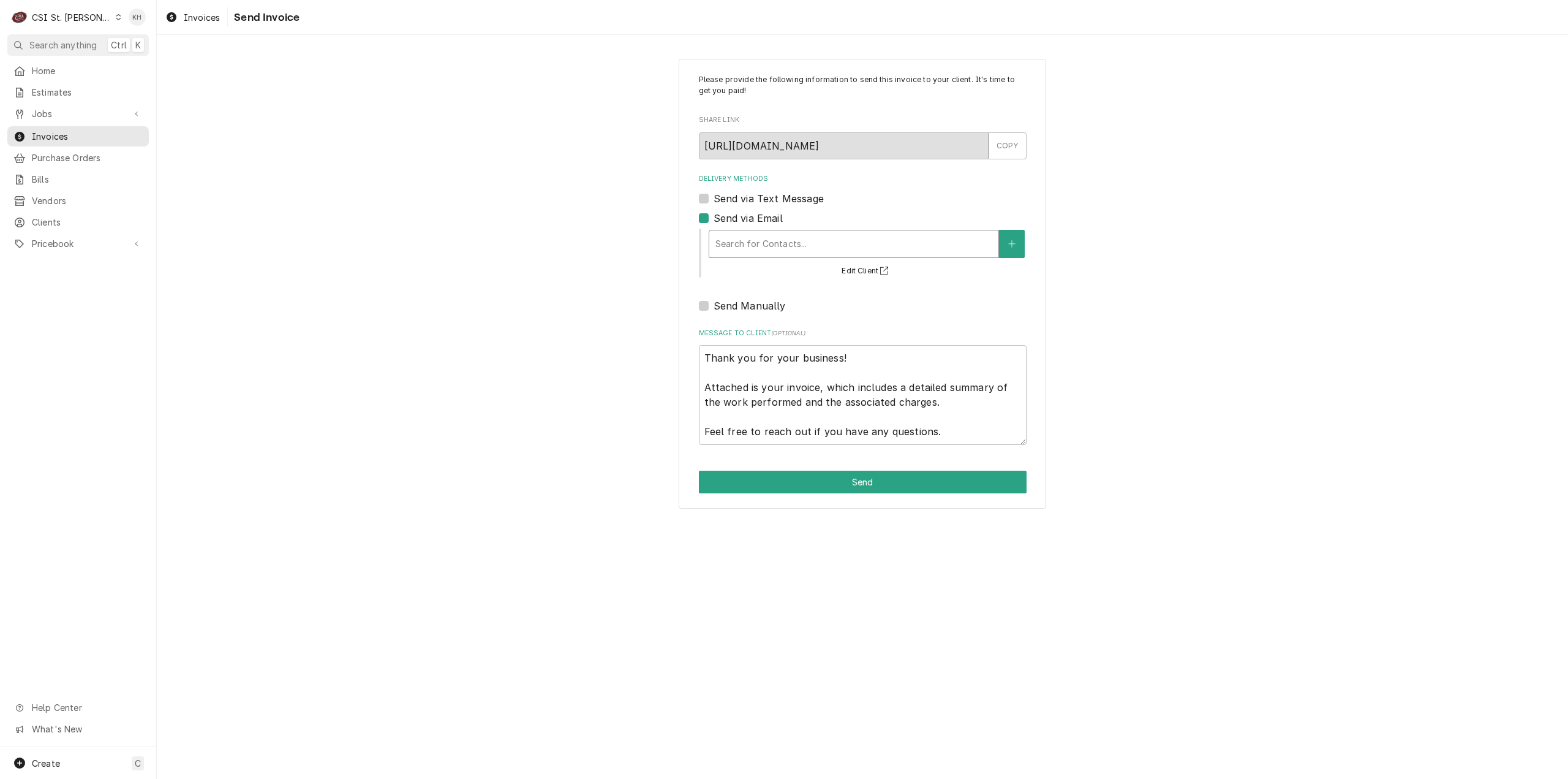
click at [880, 246] on div "Delivery Methods" at bounding box center [853, 244] width 277 height 22
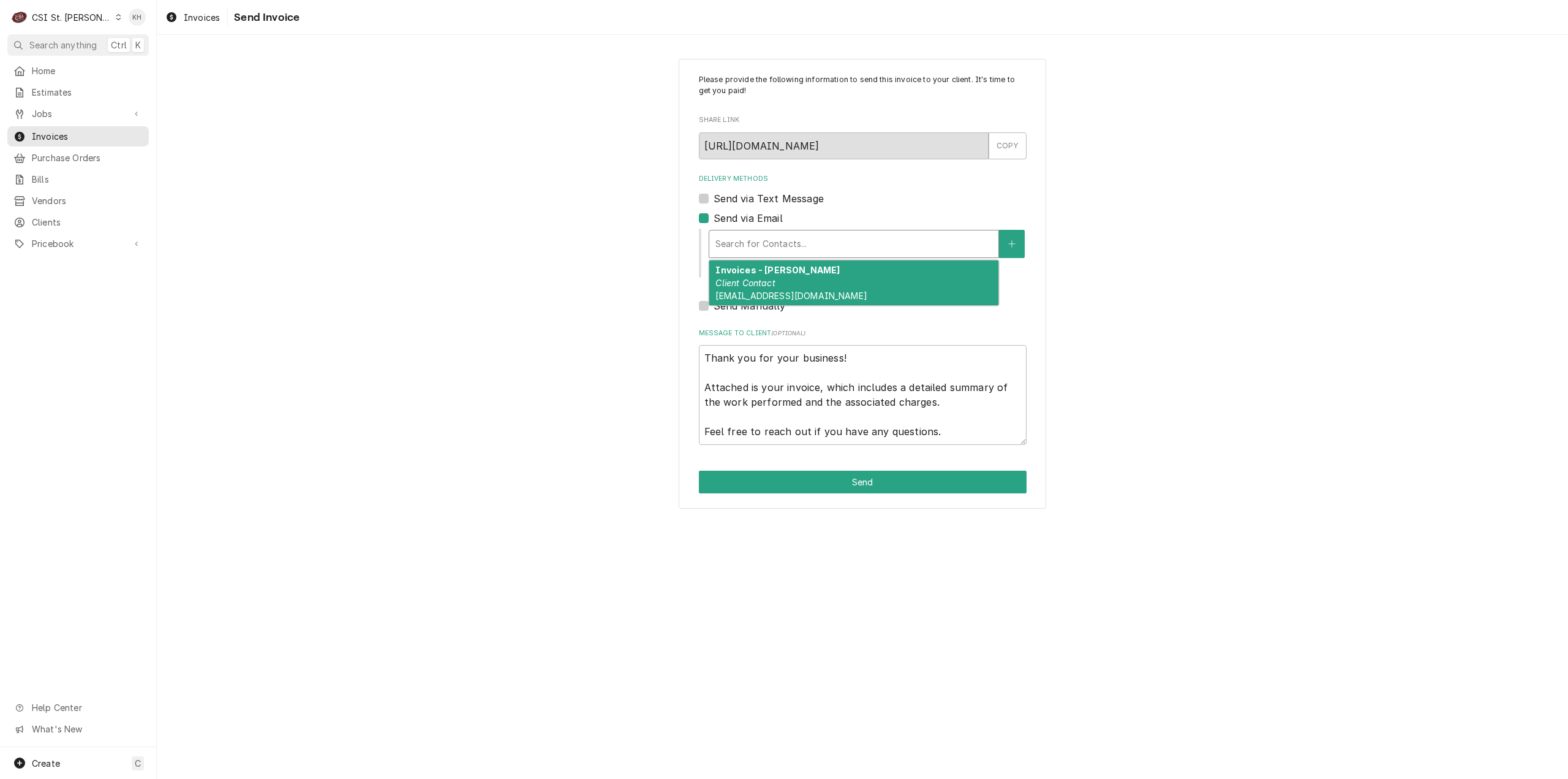
click at [850, 288] on div "Invoices - Kelsey Client Contact kelsey.hetlage@csi1.com" at bounding box center [853, 283] width 289 height 45
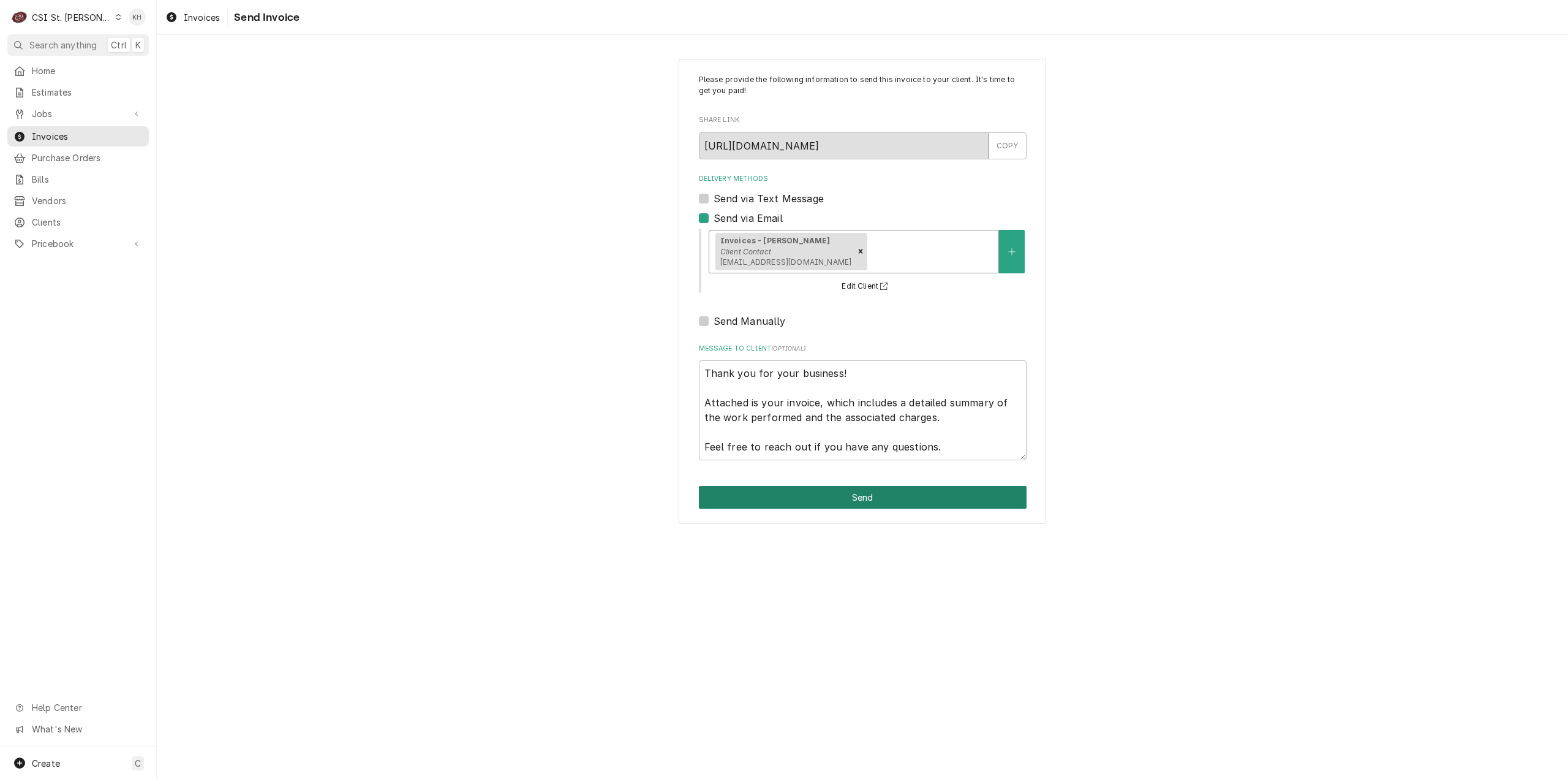
click at [866, 492] on button "Send" at bounding box center [863, 497] width 328 height 22
type textarea "x"
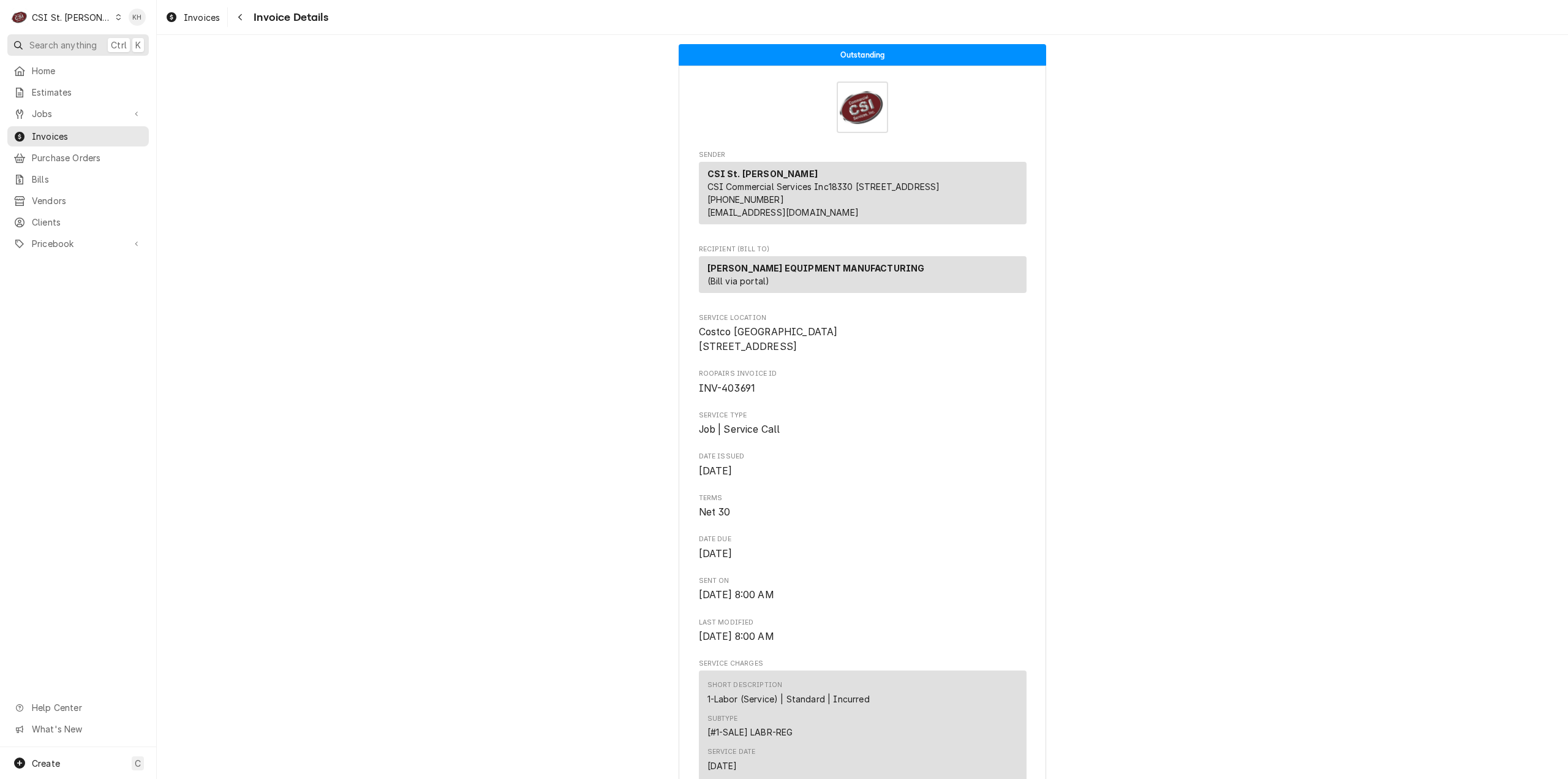
click at [57, 45] on span "Search anything" at bounding box center [63, 45] width 67 height 13
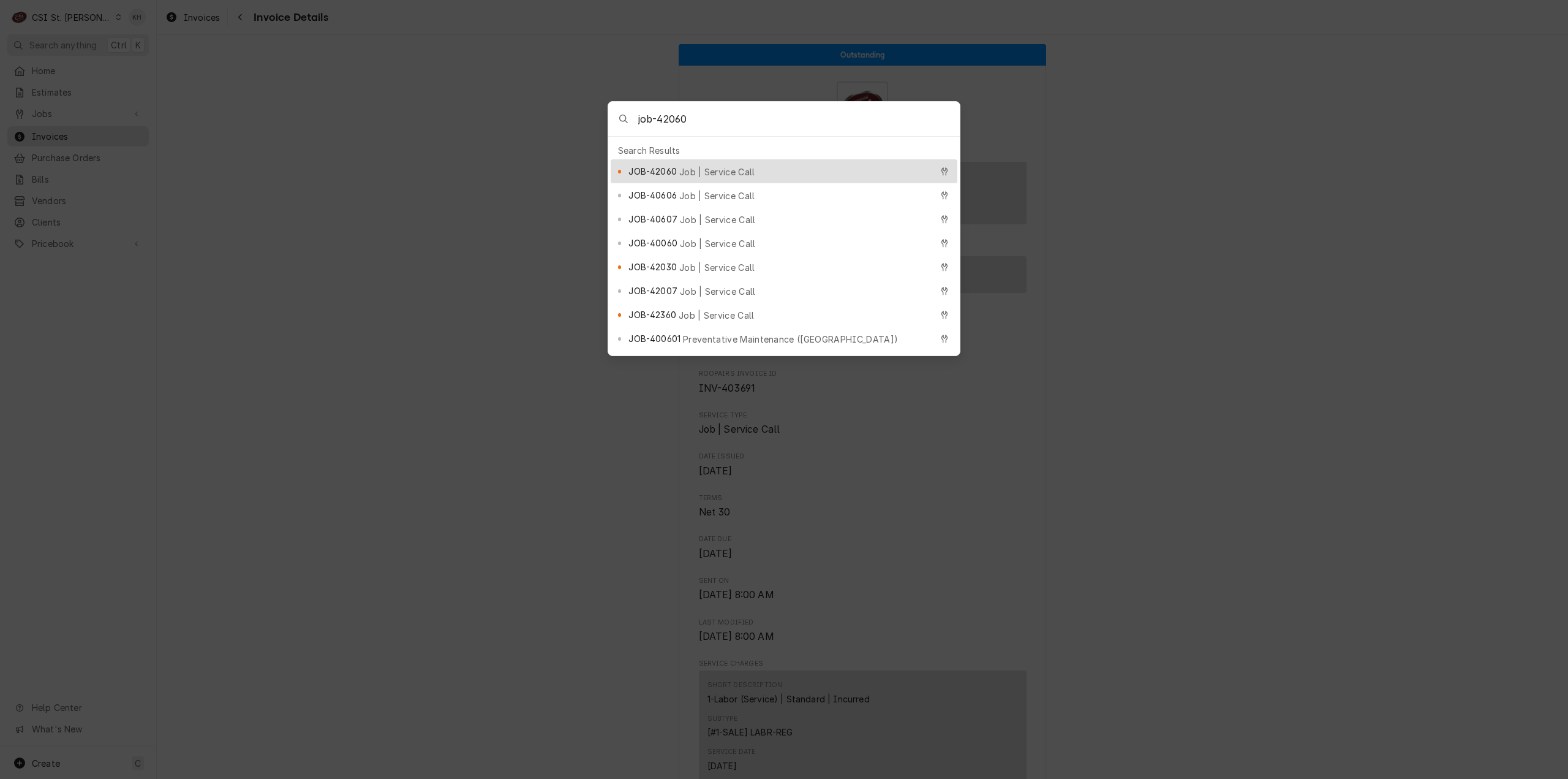
type input "job-42060"
click at [736, 166] on span "Job | Service Call" at bounding box center [717, 171] width 76 height 13
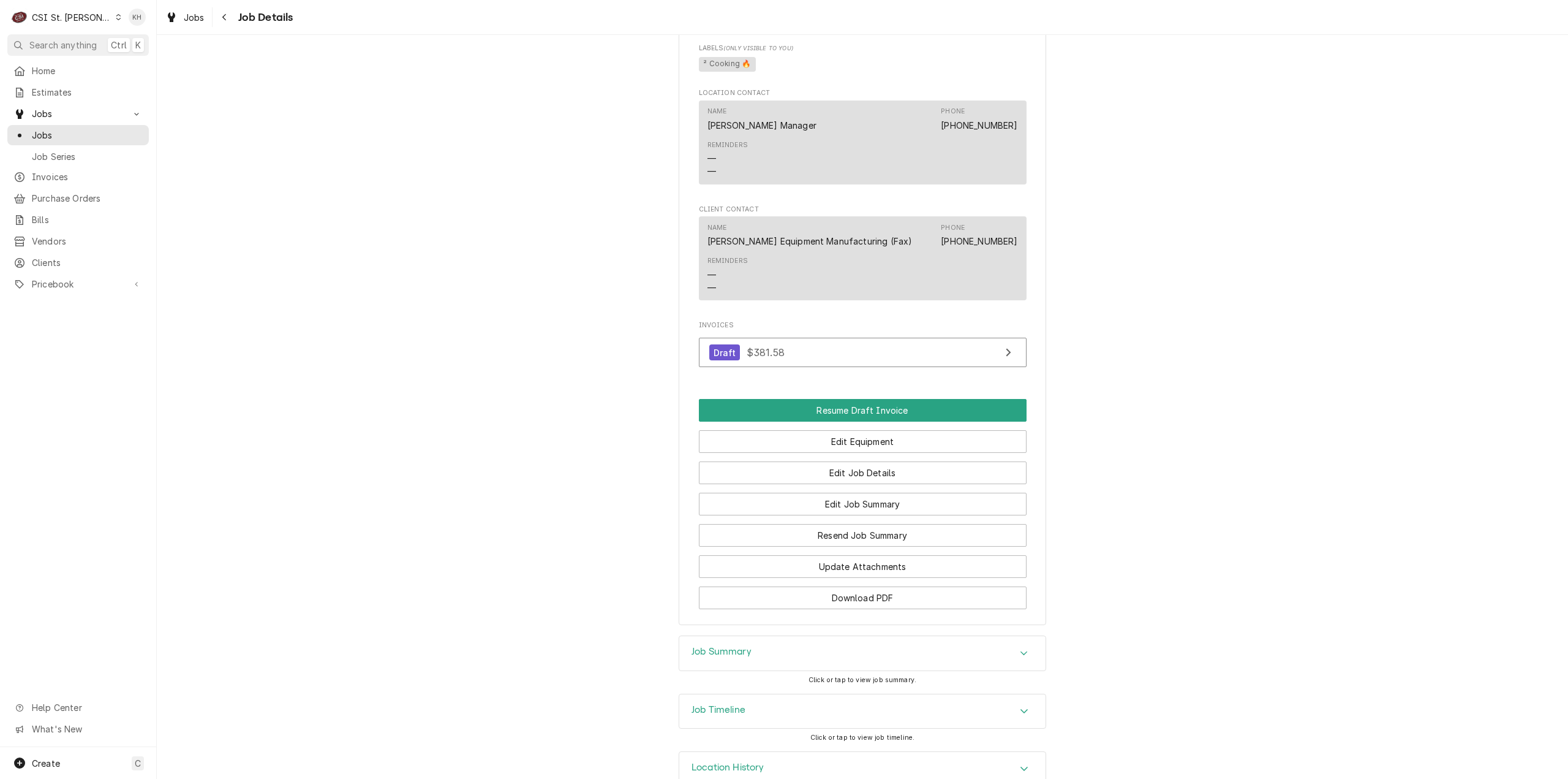
scroll to position [1046, 0]
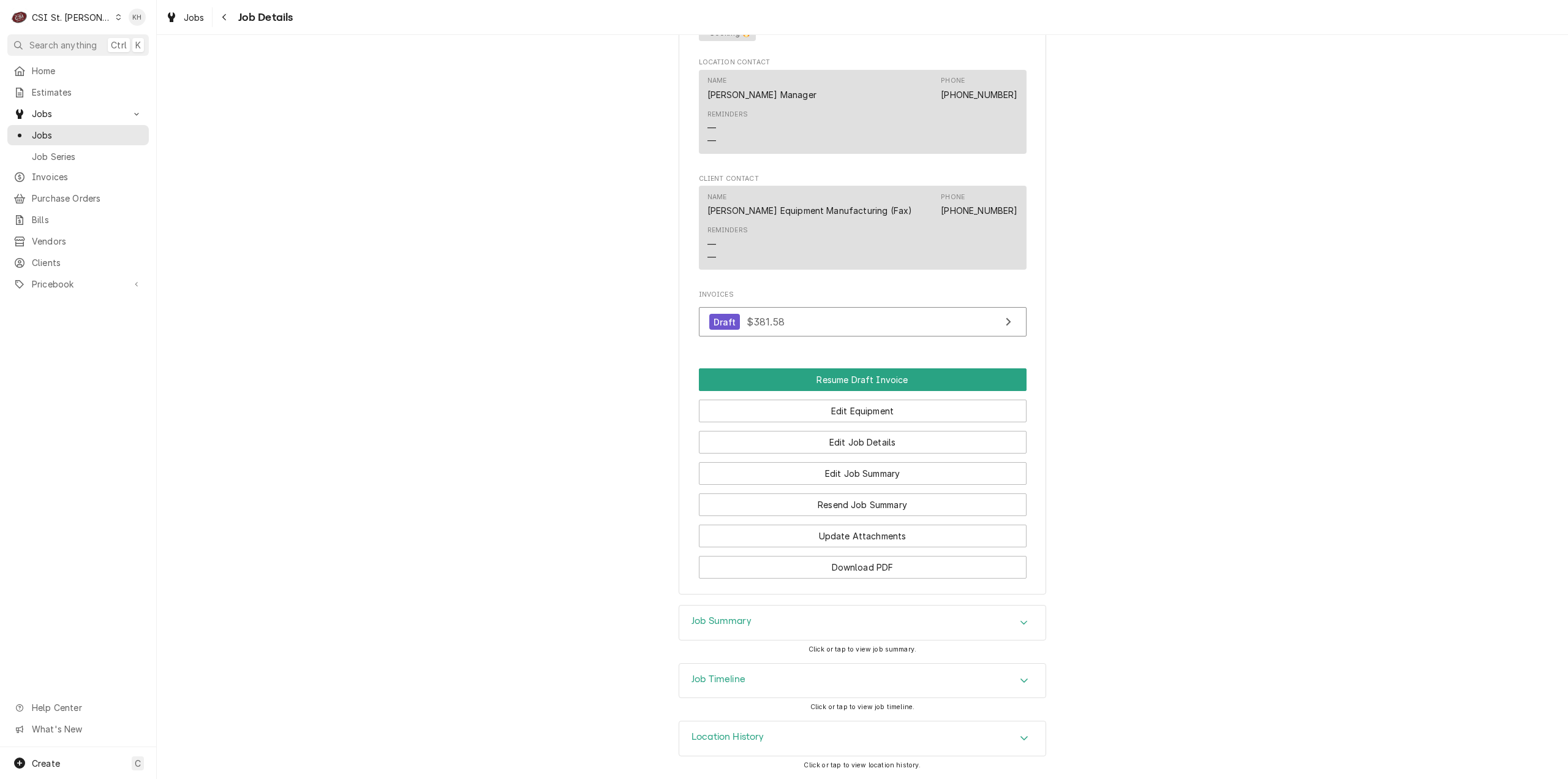
click at [760, 681] on div "Job Timeline" at bounding box center [862, 681] width 367 height 34
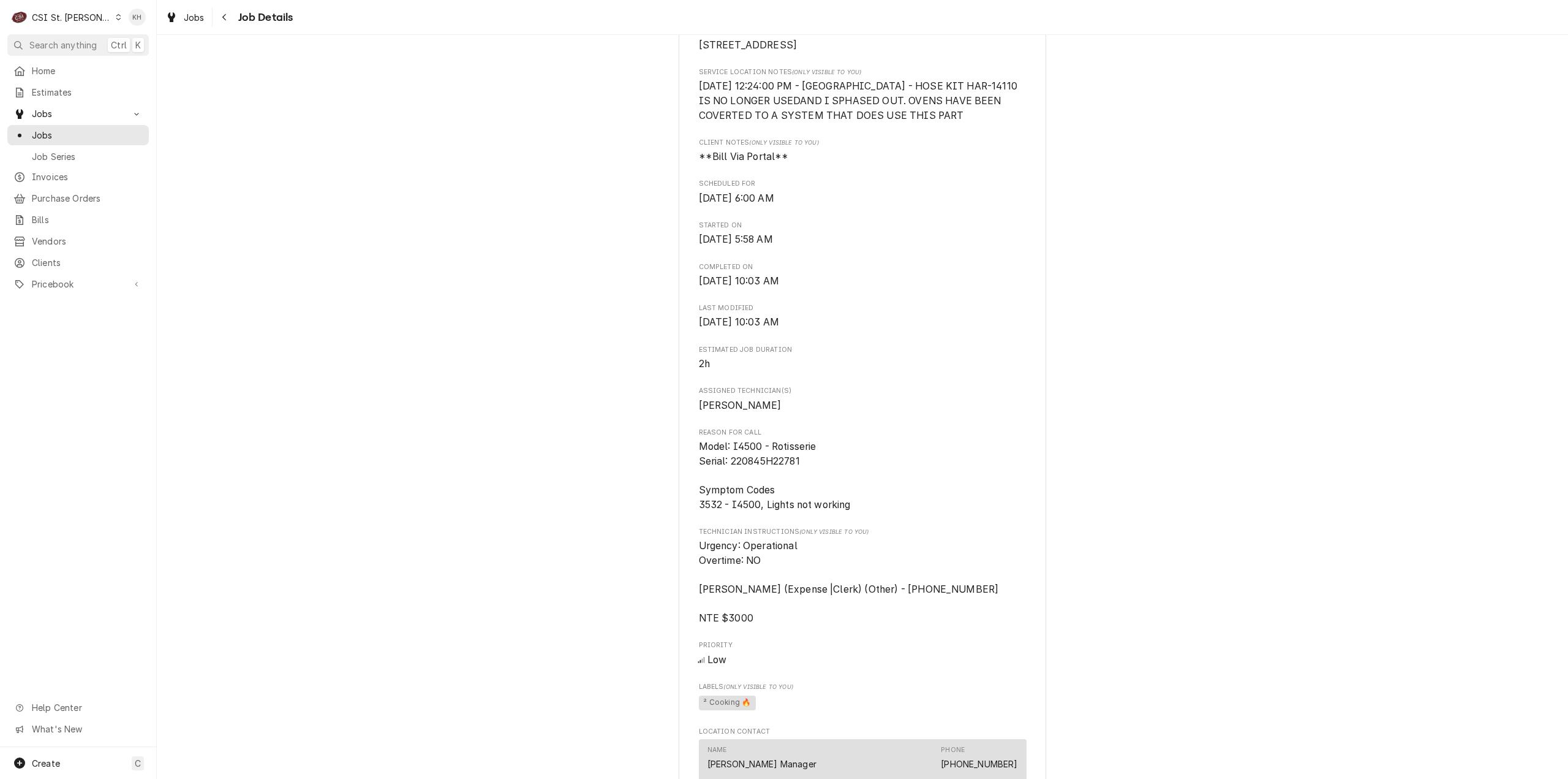
scroll to position [364, 0]
drag, startPoint x: 693, startPoint y: 501, endPoint x: 855, endPoint y: 518, distance: 162.9
click at [855, 518] on div "HARDT EQUIPMENT MANUFACTURING Costco #1488 University City / 8685 Olive Blvd, S…" at bounding box center [862, 487] width 368 height 1546
copy span "Symptom Codes 3532 - I4500, Lights not working"
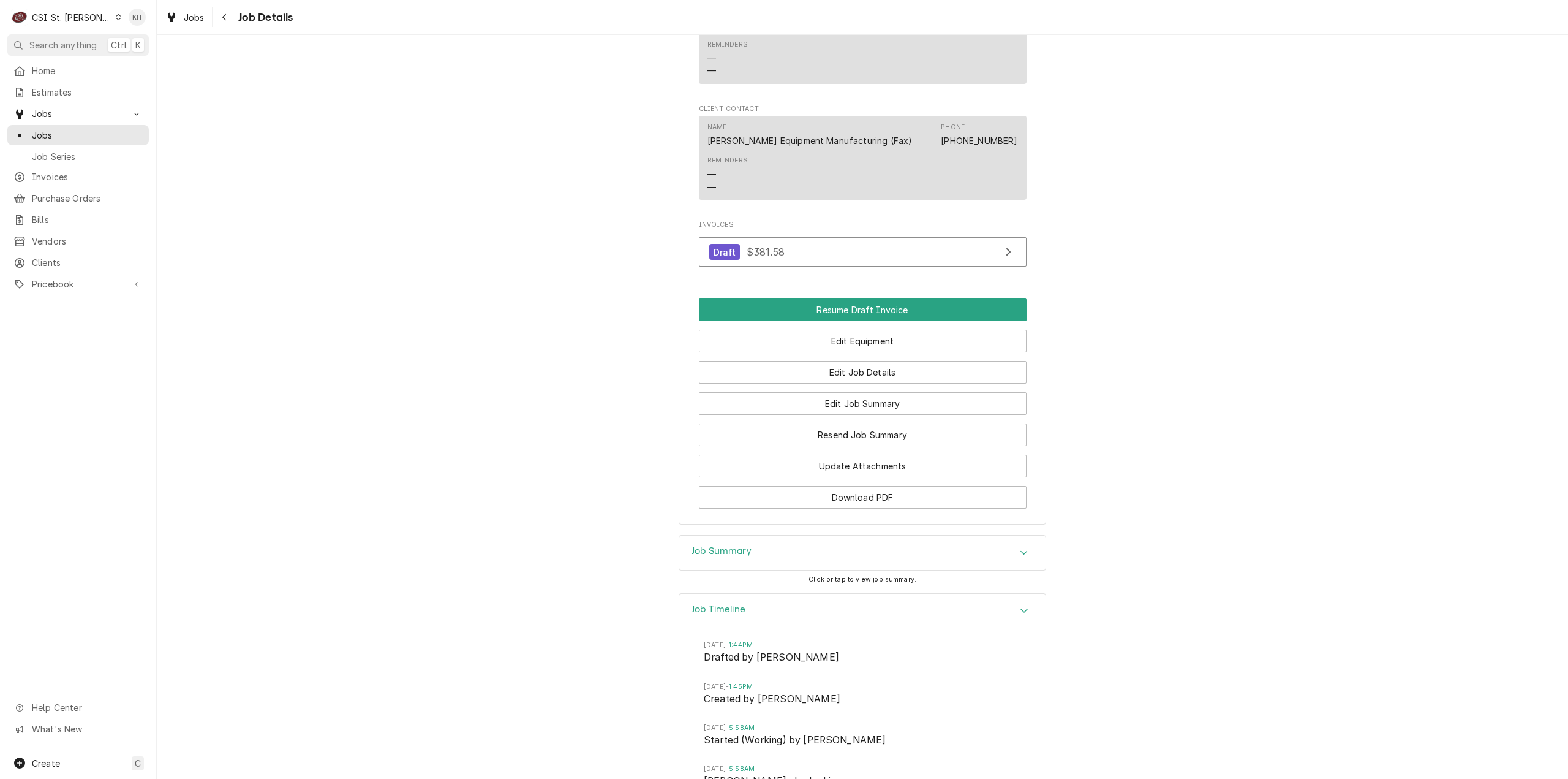
scroll to position [1161, 0]
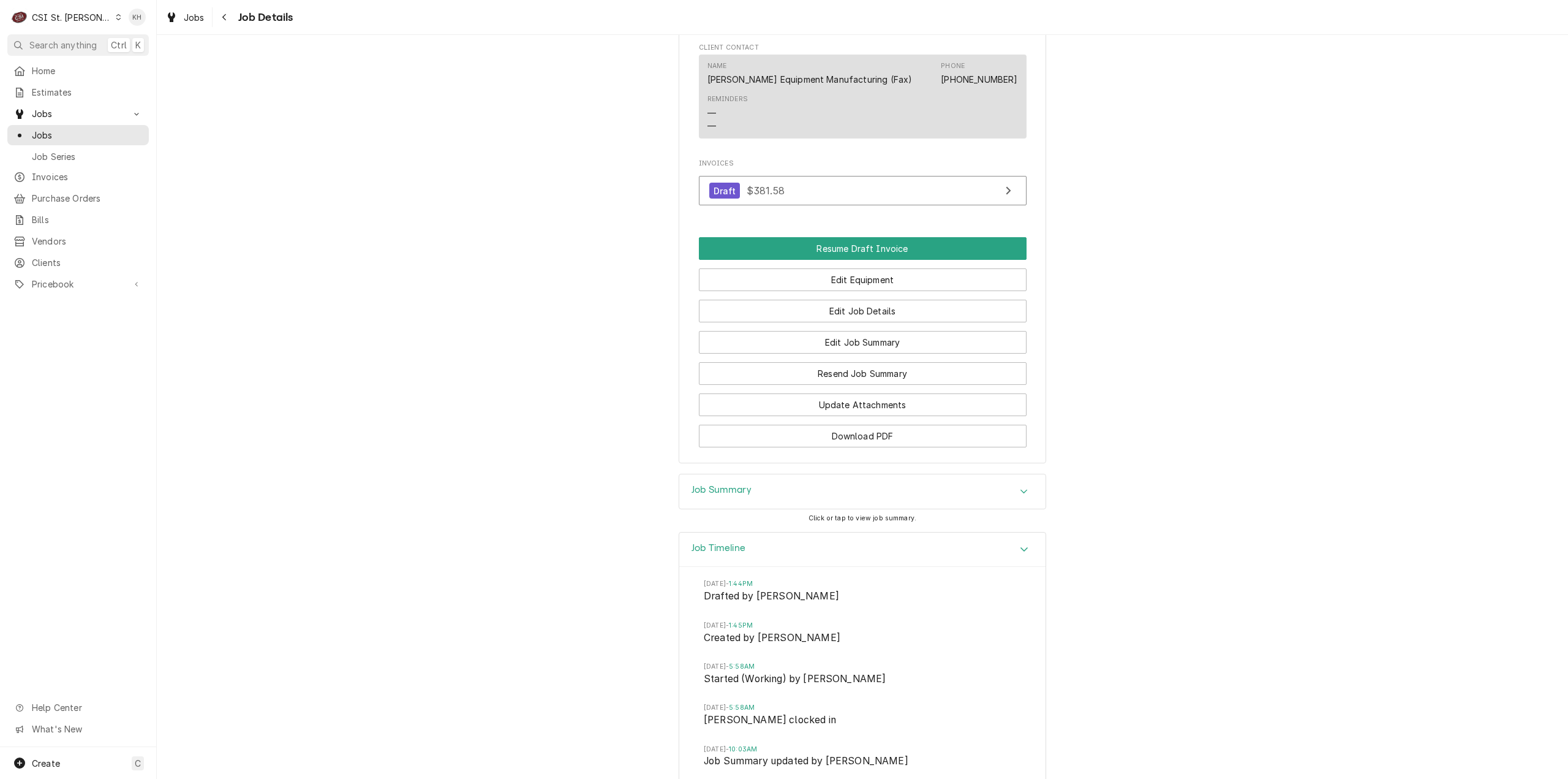
click at [808, 498] on div "Job Summary" at bounding box center [862, 491] width 367 height 34
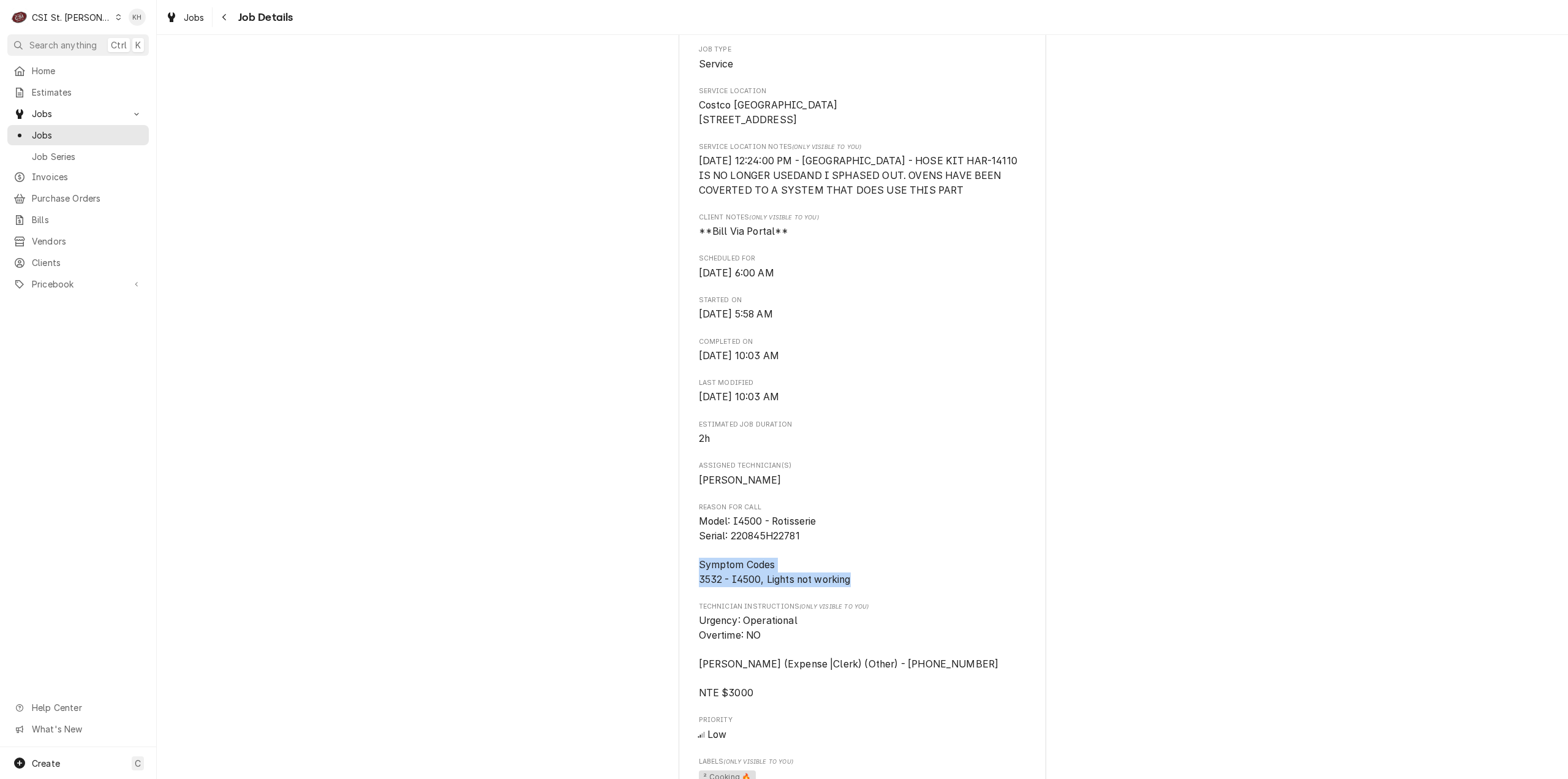
scroll to position [242, 0]
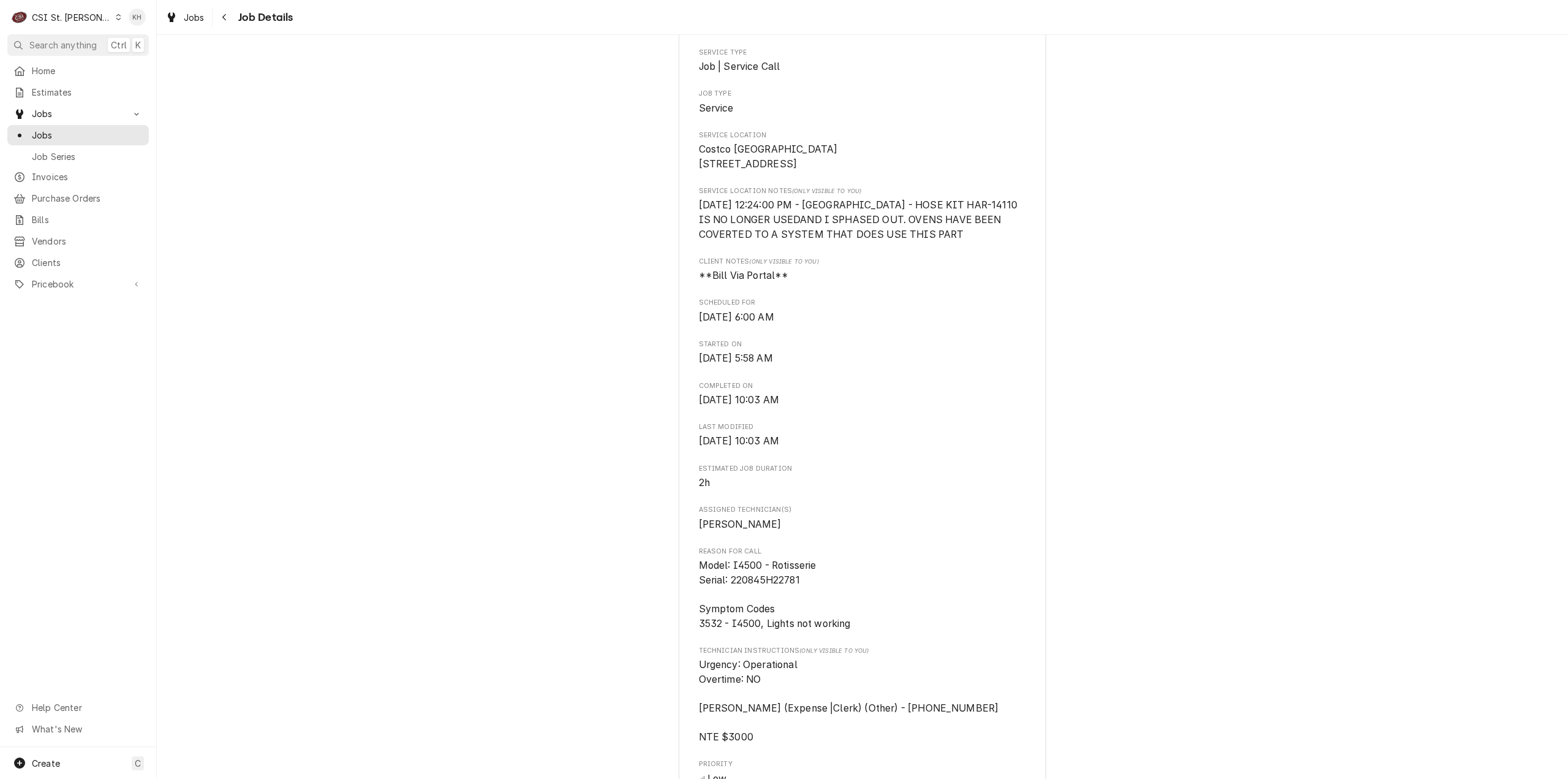
click at [851, 654] on span "(Only Visible to You)" at bounding box center [834, 650] width 69 height 7
drag, startPoint x: 855, startPoint y: 641, endPoint x: 695, endPoint y: 626, distance: 160.7
click at [699, 626] on span "Model: I4500 - Rotisserie Serial: 220845H22781 Symptom Codes 3532 - I4500, Ligh…" at bounding box center [863, 595] width 328 height 72
copy span "Symptom Codes 3532 - I4500, Lights not working"
click at [56, 45] on span "Search anything" at bounding box center [63, 45] width 67 height 13
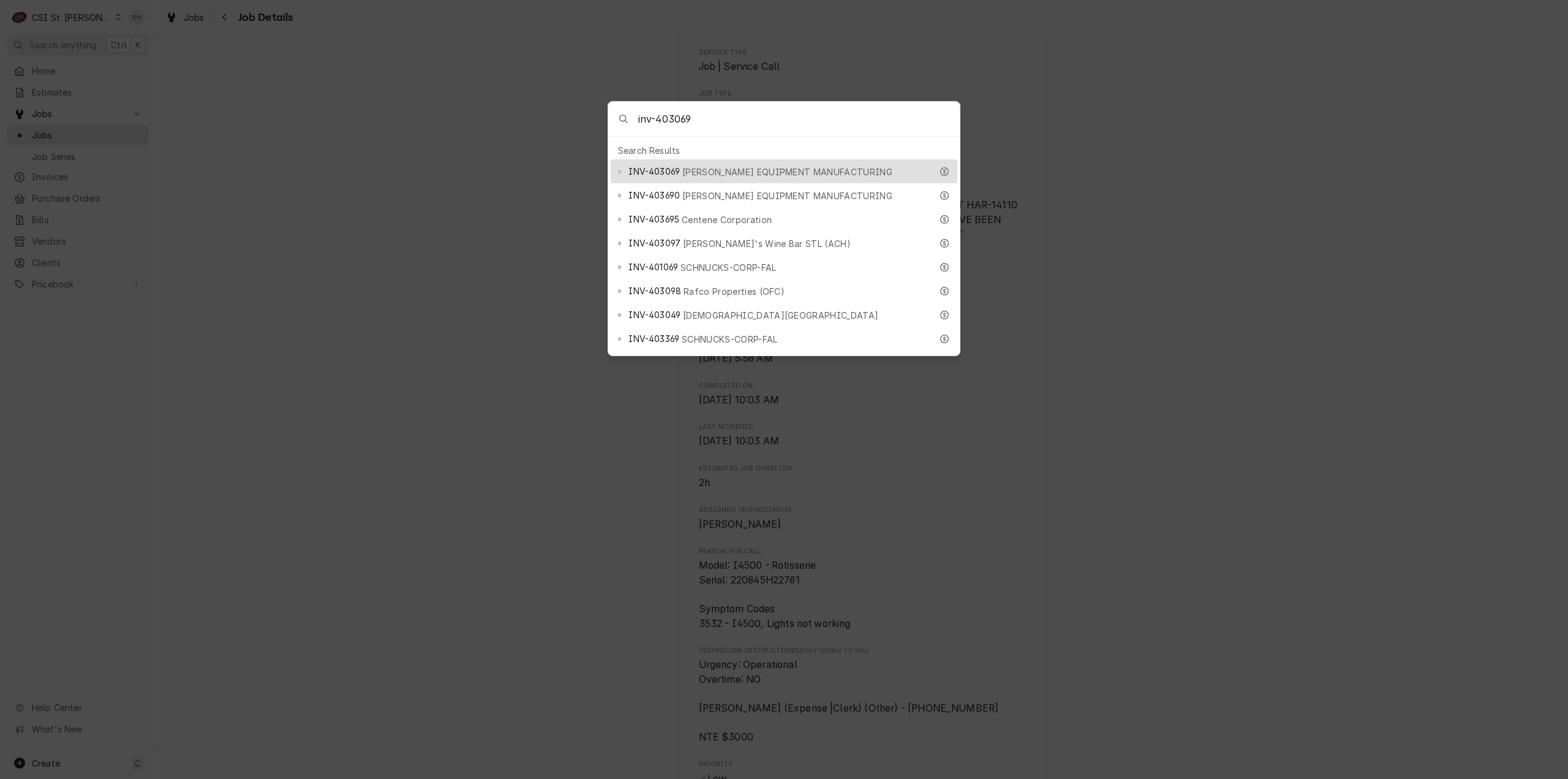
type input "inv-403069"
click at [713, 160] on div "INV-403069 HARDT EQUIPMENT MANUFACTURING" at bounding box center [784, 171] width 347 height 24
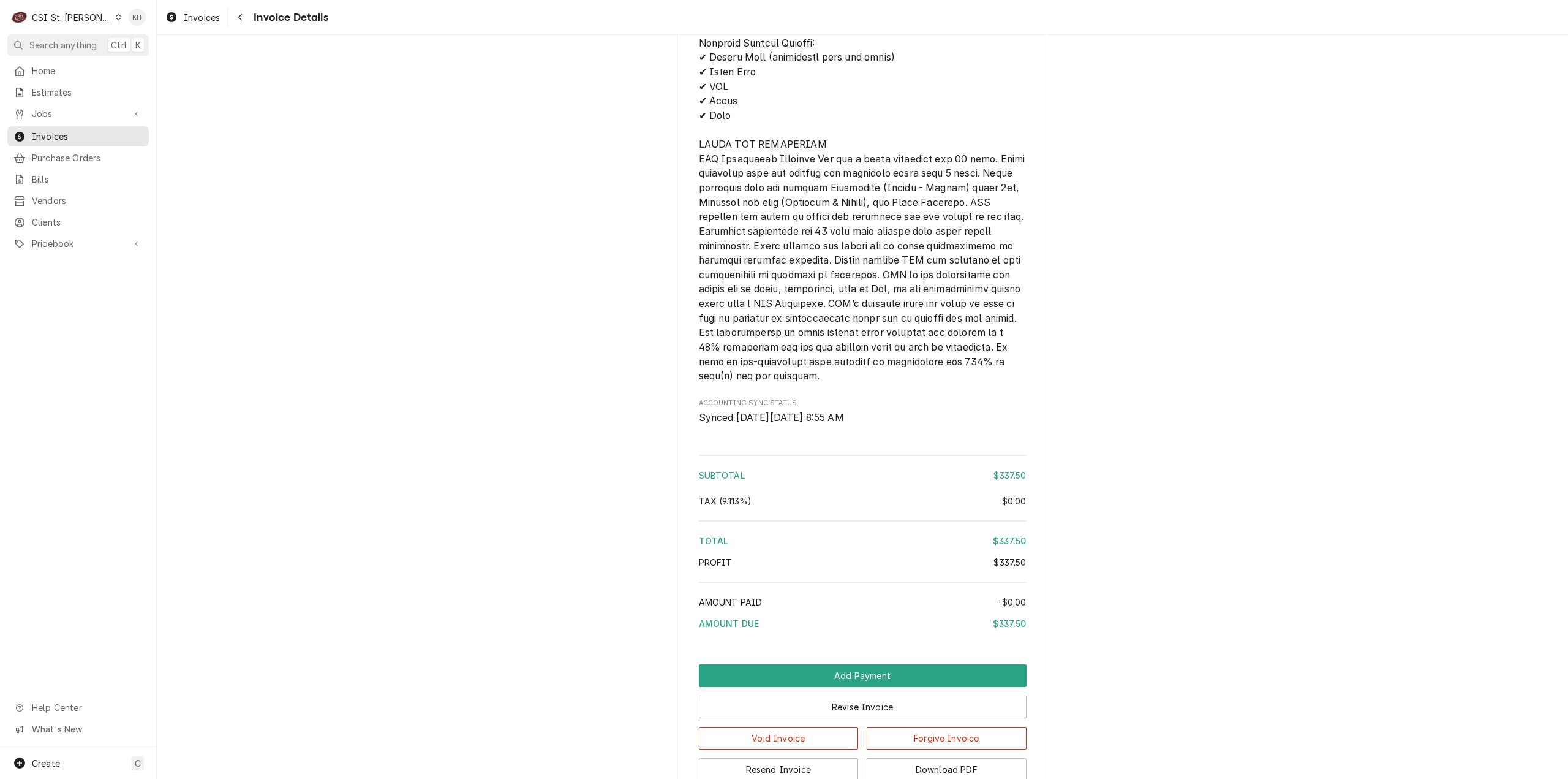
scroll to position [1436, 0]
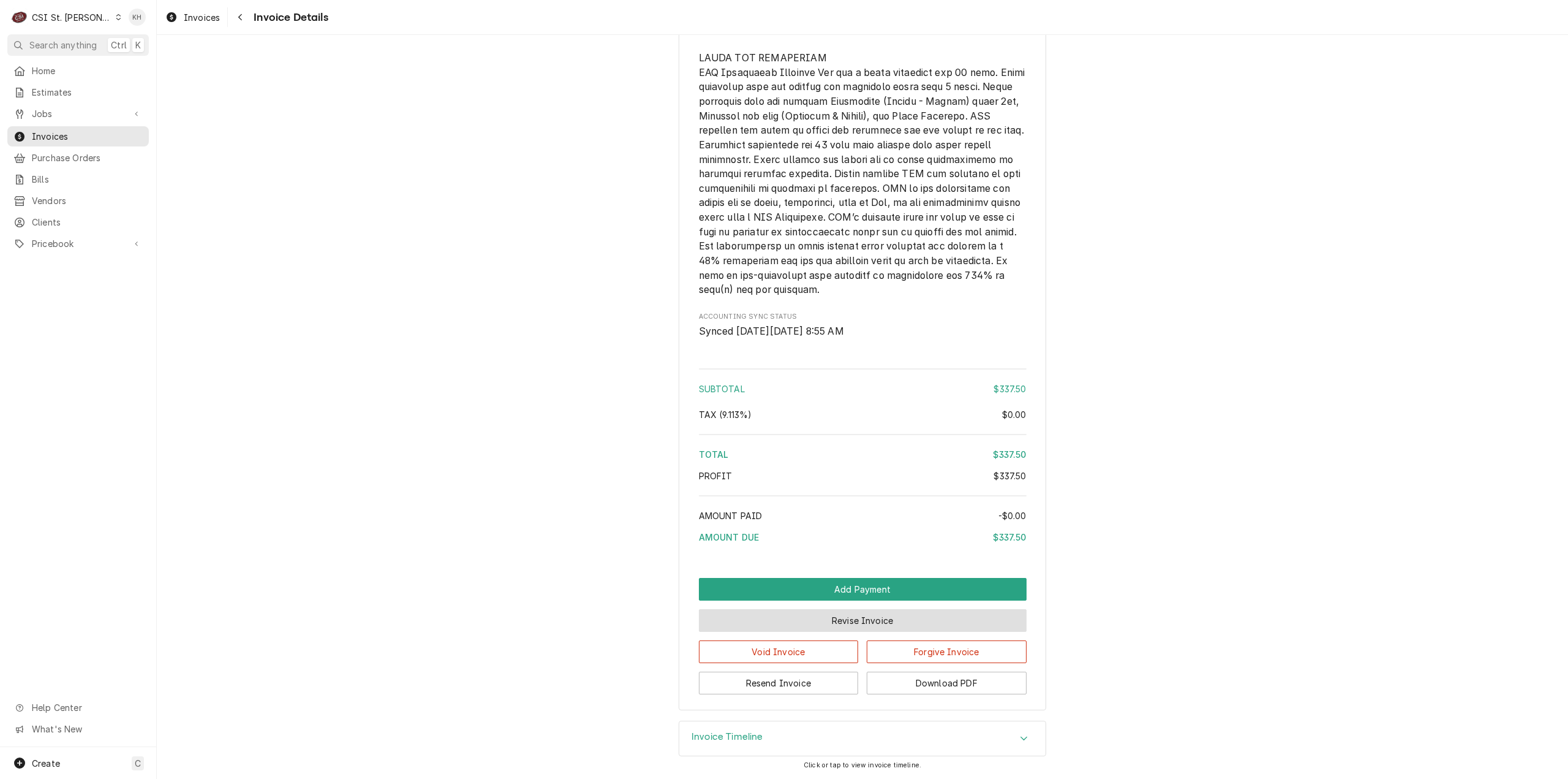
click at [868, 623] on button "Revise Invoice" at bounding box center [863, 620] width 328 height 22
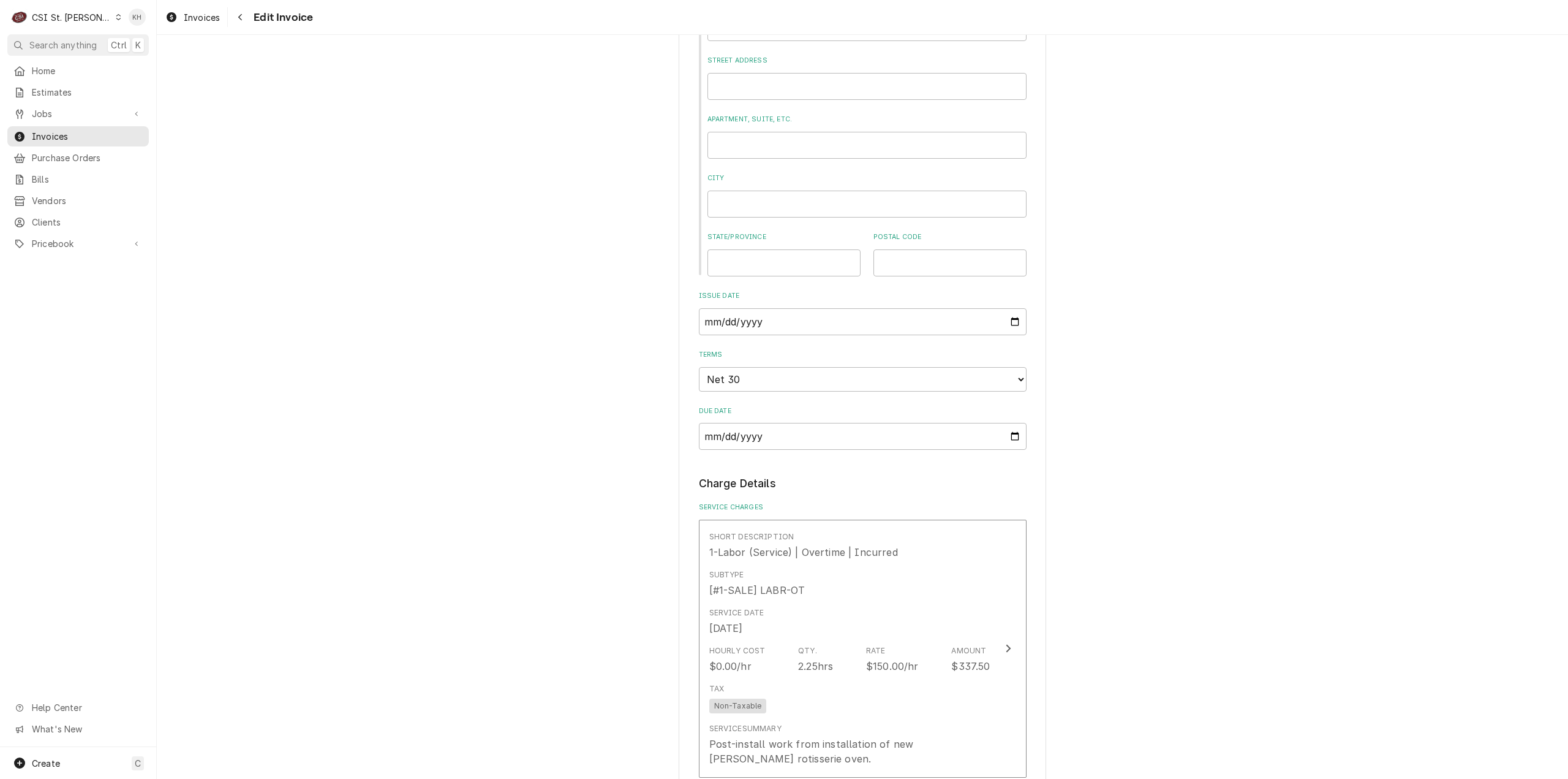
scroll to position [797, 0]
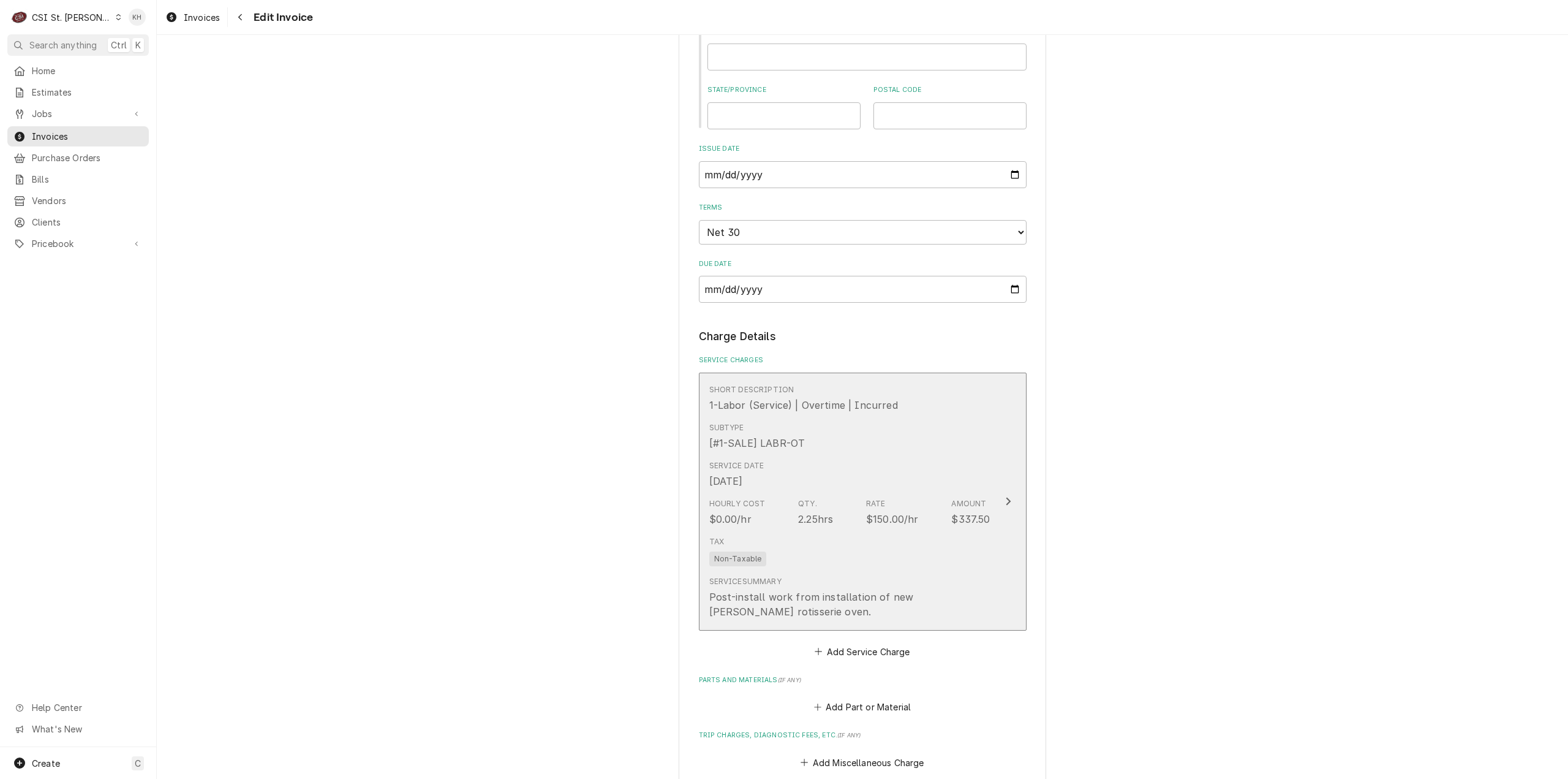
click at [953, 504] on div "Amount" at bounding box center [968, 503] width 35 height 11
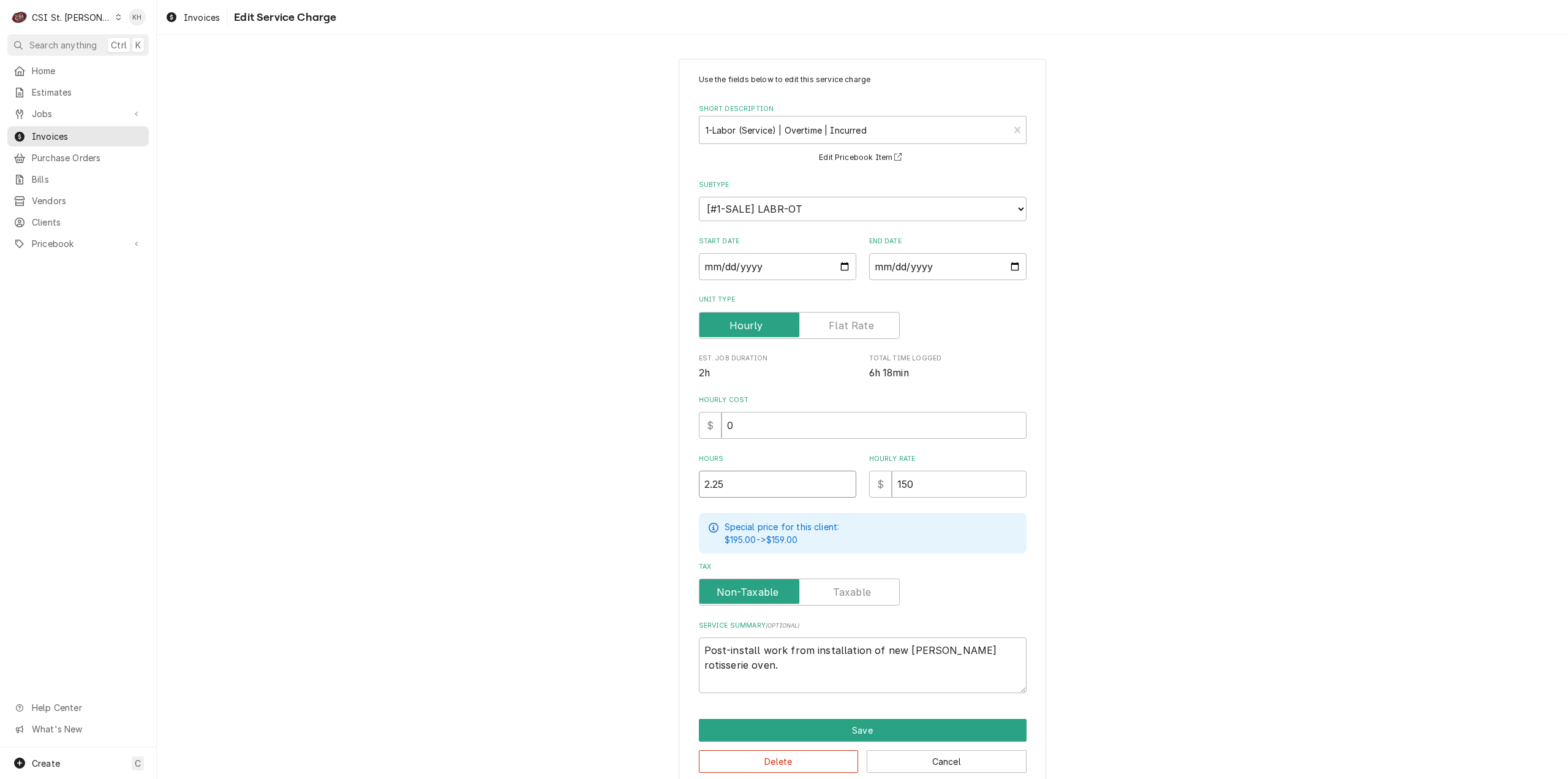
drag, startPoint x: 758, startPoint y: 485, endPoint x: 626, endPoint y: 482, distance: 132.0
click at [626, 482] on div "Use the fields below to edit this service charge Short Description 1-Labor (Ser…" at bounding box center [863, 423] width 1412 height 752
type textarea "x"
type input "1"
click at [1250, 493] on div "Use the fields below to edit this service charge Short Description 1-Labor (Ser…" at bounding box center [863, 423] width 1412 height 752
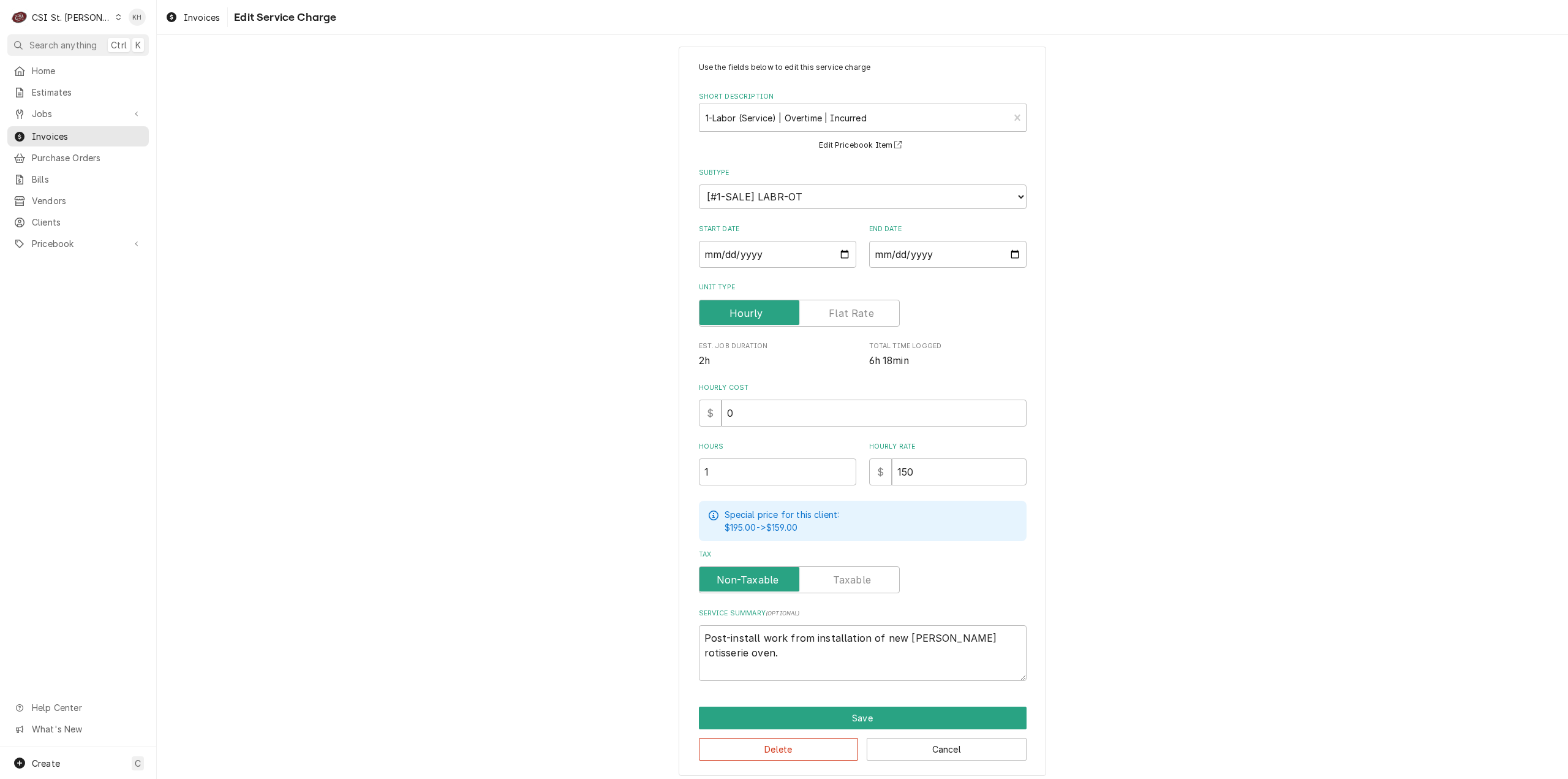
scroll to position [18, 0]
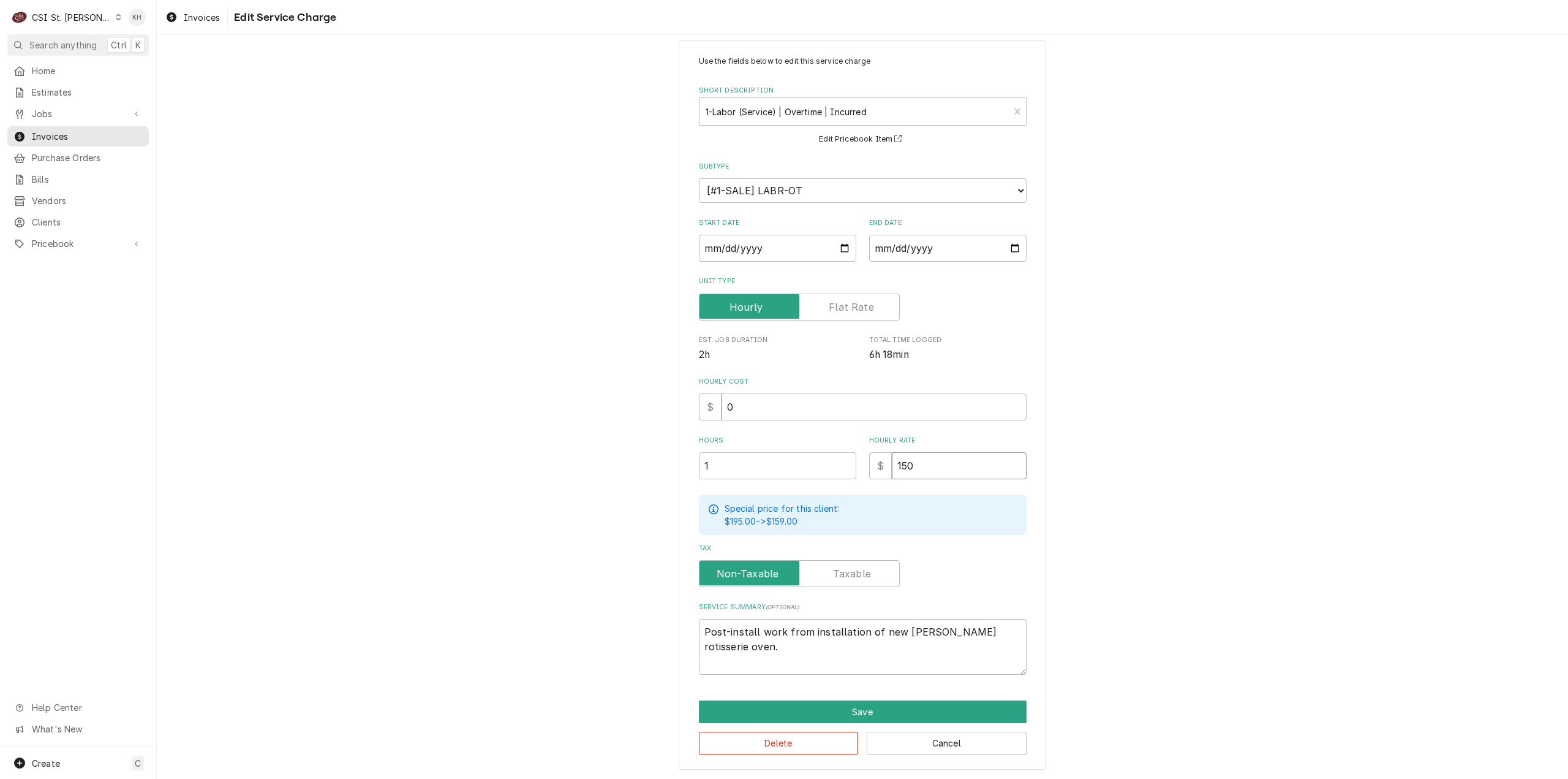
click at [934, 466] on input "150" at bounding box center [959, 466] width 135 height 27
click at [875, 711] on button "Save" at bounding box center [863, 712] width 328 height 22
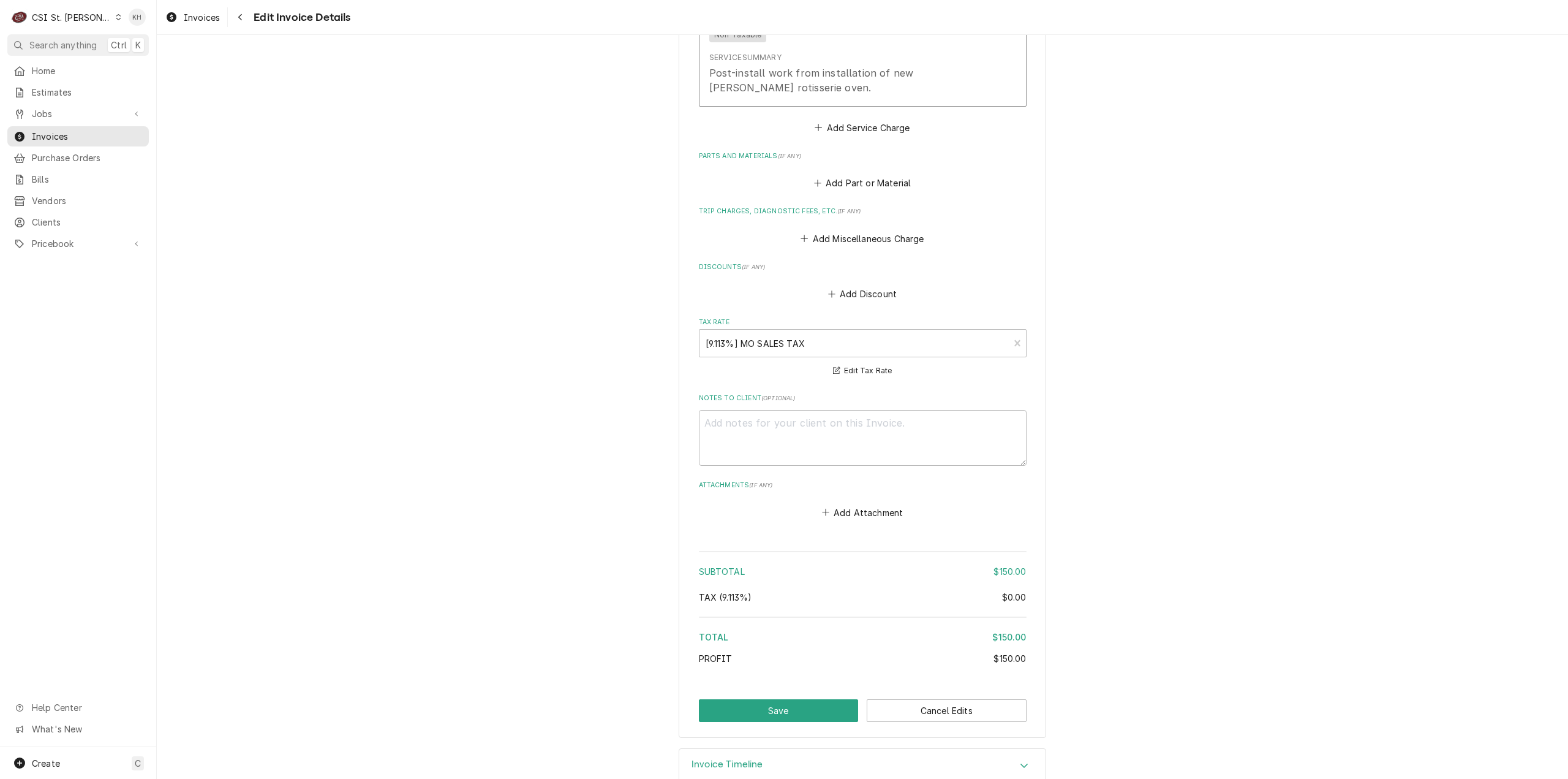
scroll to position [1349, 0]
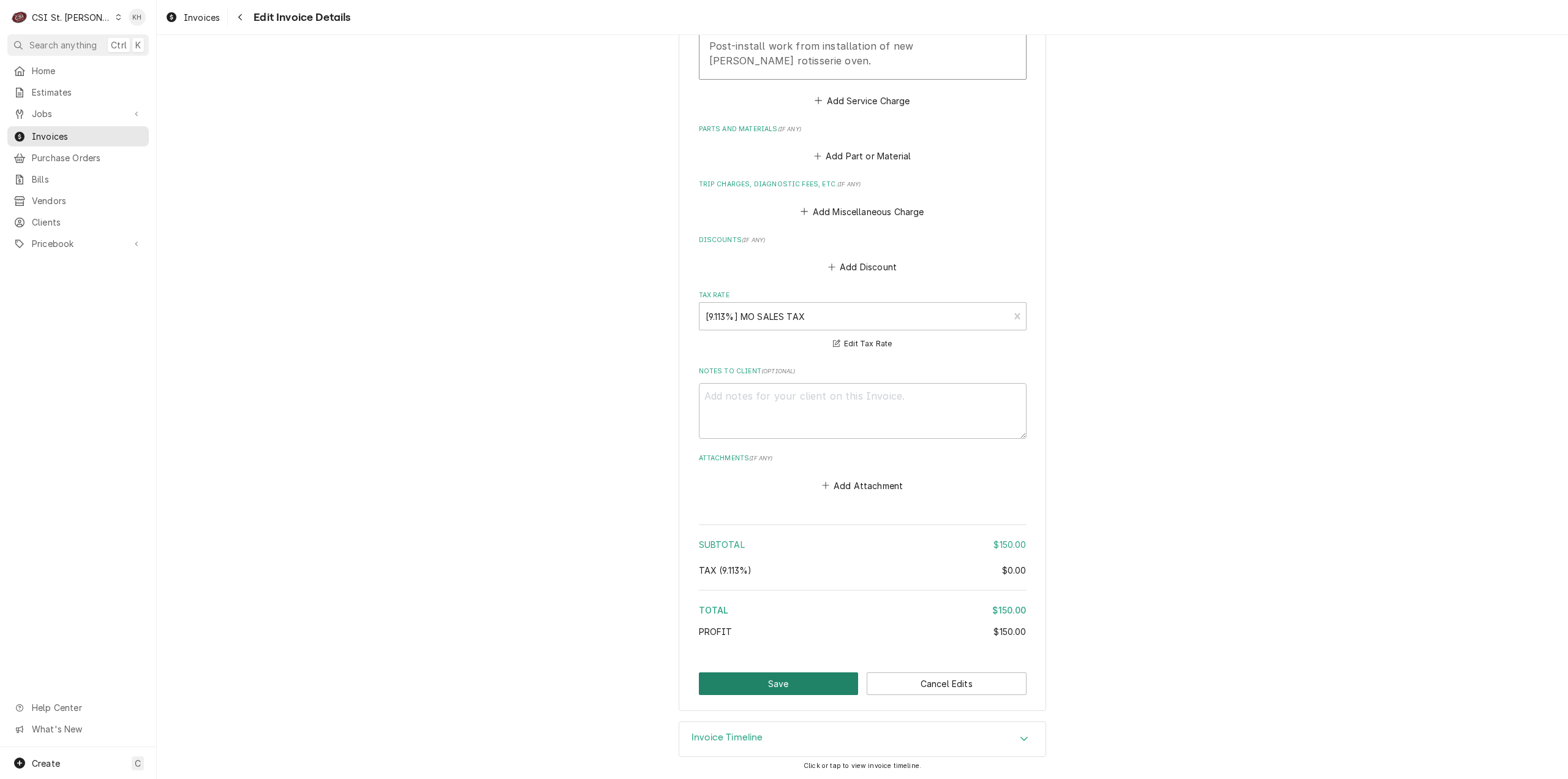
click at [795, 684] on button "Save" at bounding box center [779, 683] width 160 height 22
type textarea "x"
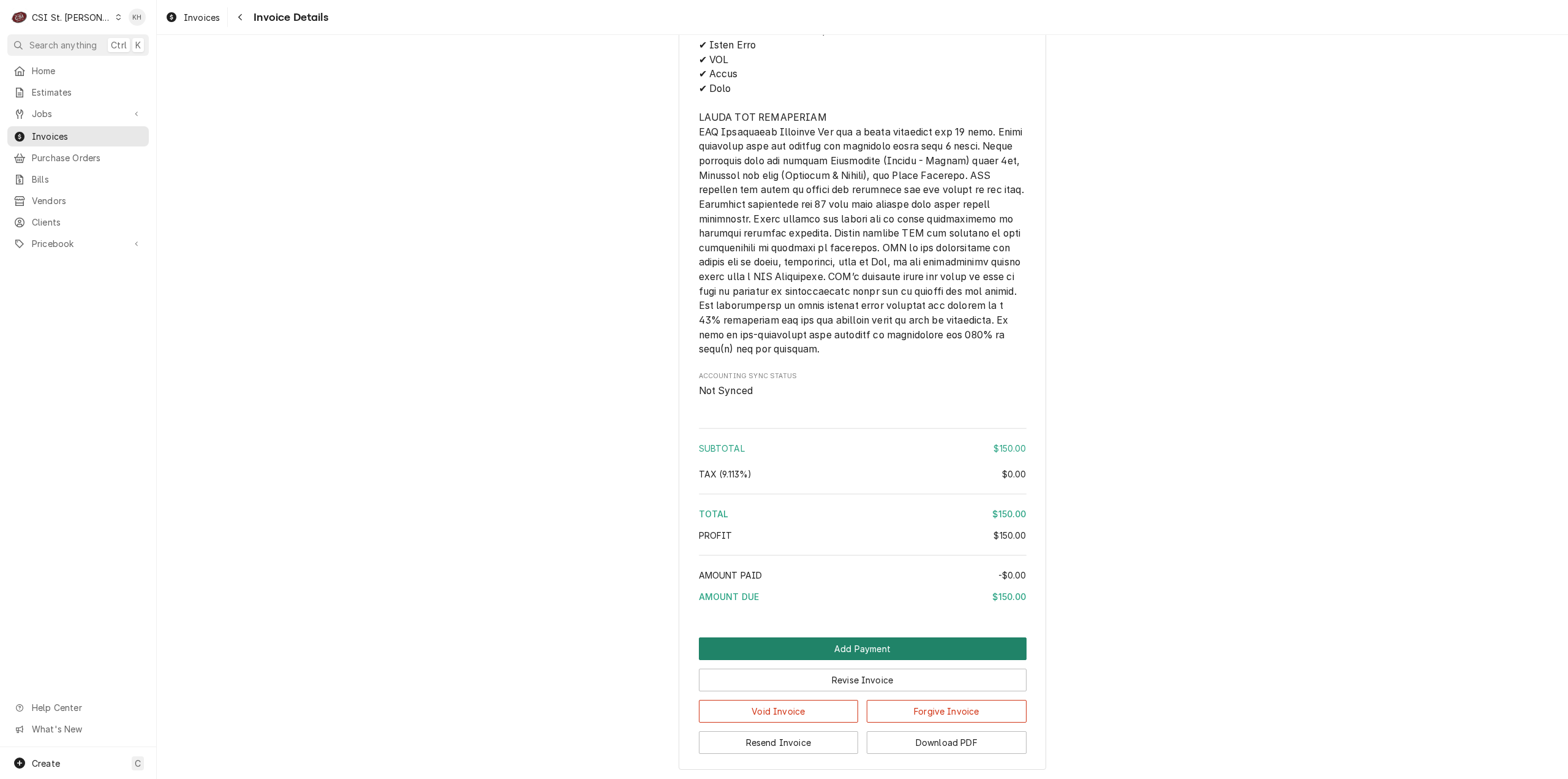
scroll to position [1436, 0]
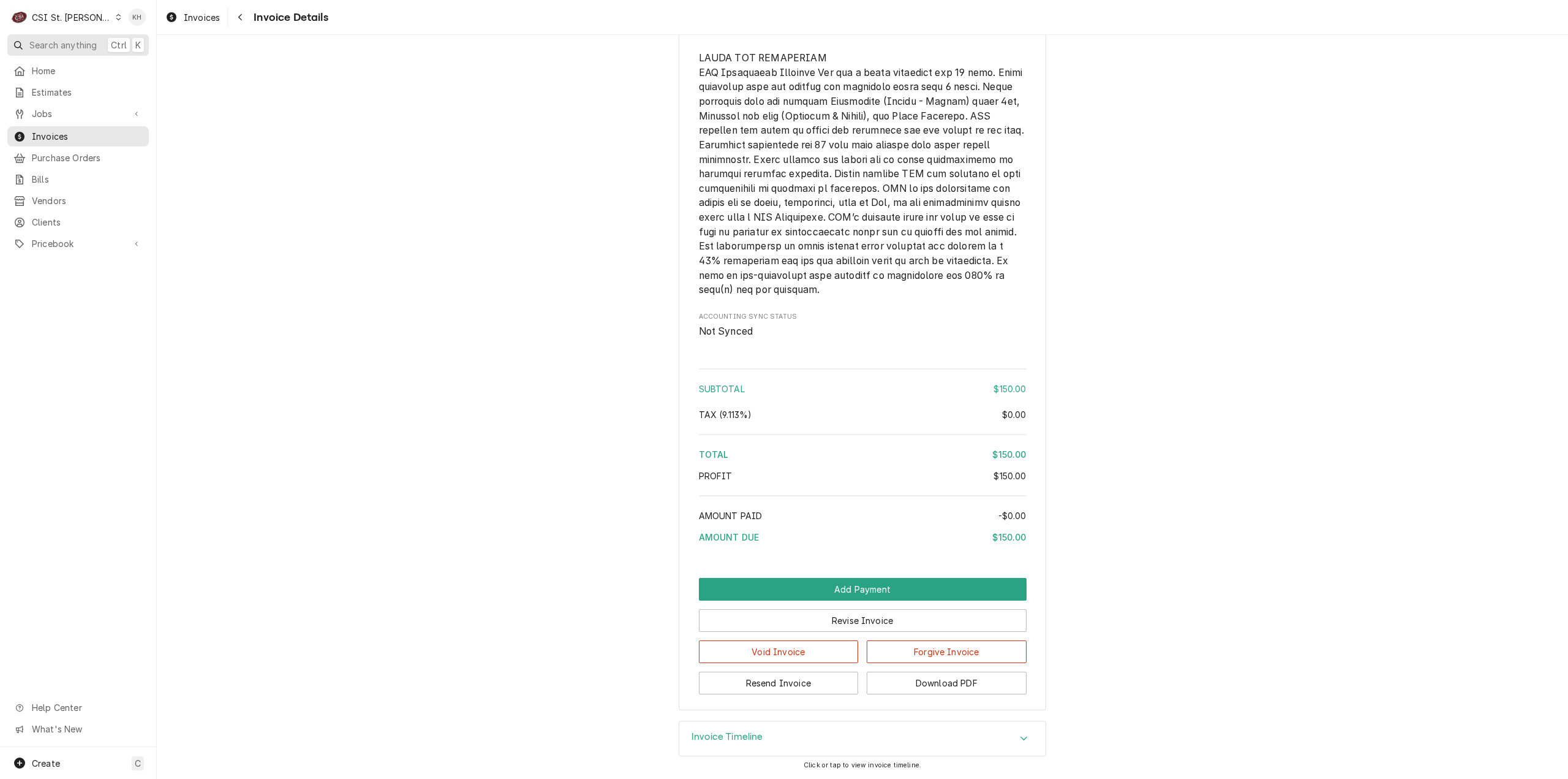
click at [58, 39] on span "Search anything" at bounding box center [63, 45] width 67 height 13
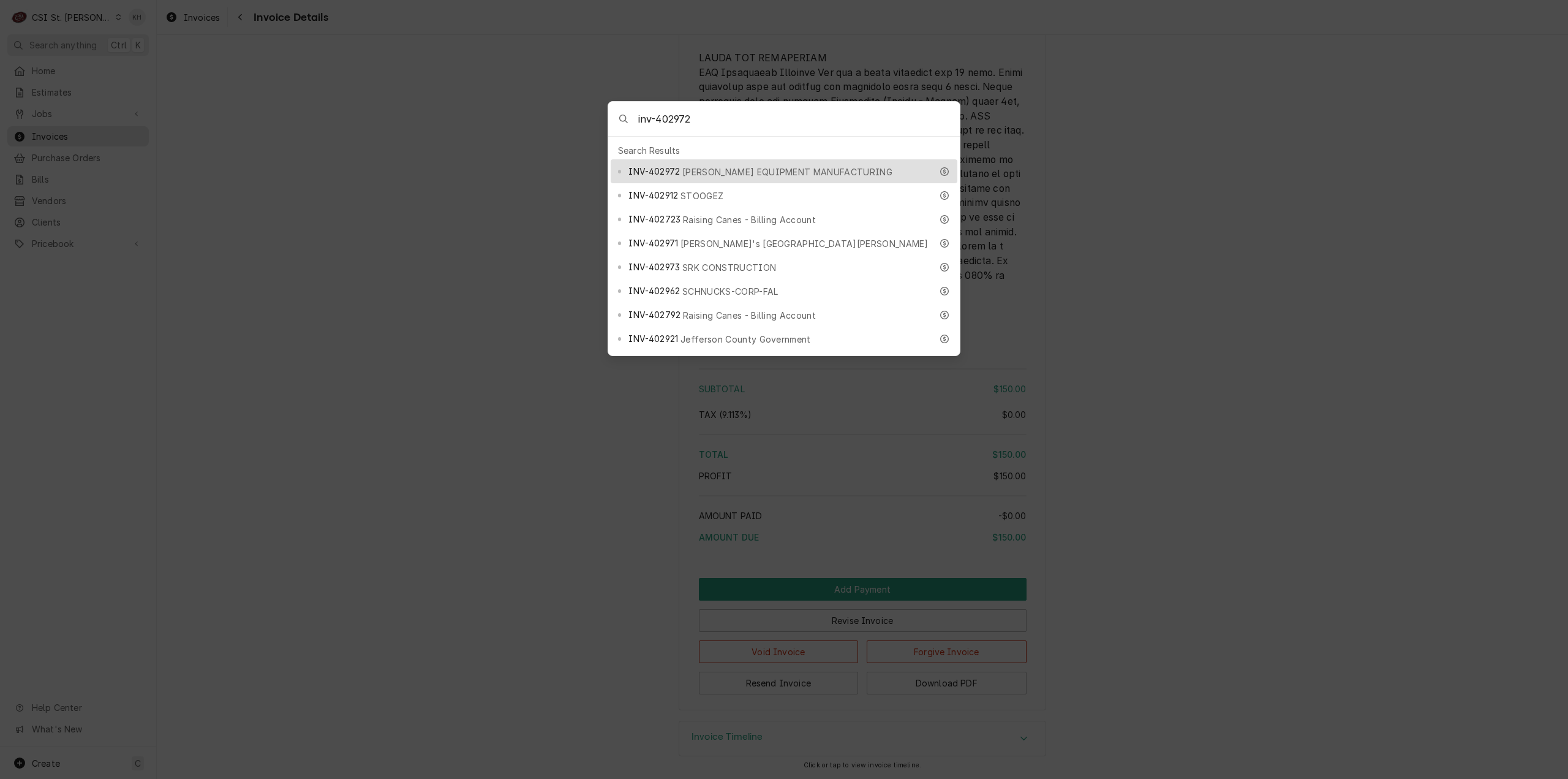
type input "inv-402972"
click at [732, 160] on div "INV-402972 [PERSON_NAME] EQUIPMENT MANUFACTURING" at bounding box center [784, 171] width 347 height 24
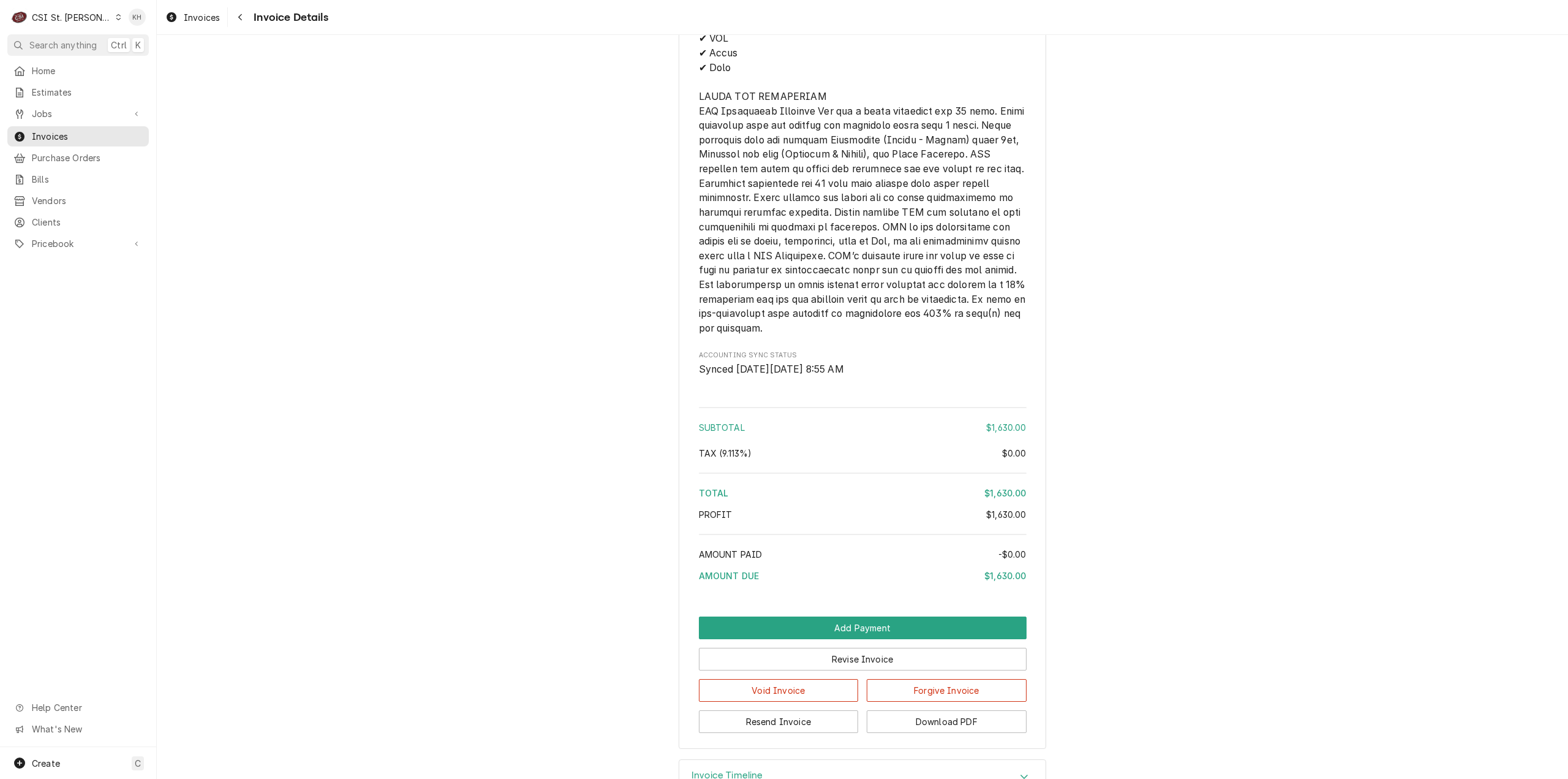
scroll to position [1606, 0]
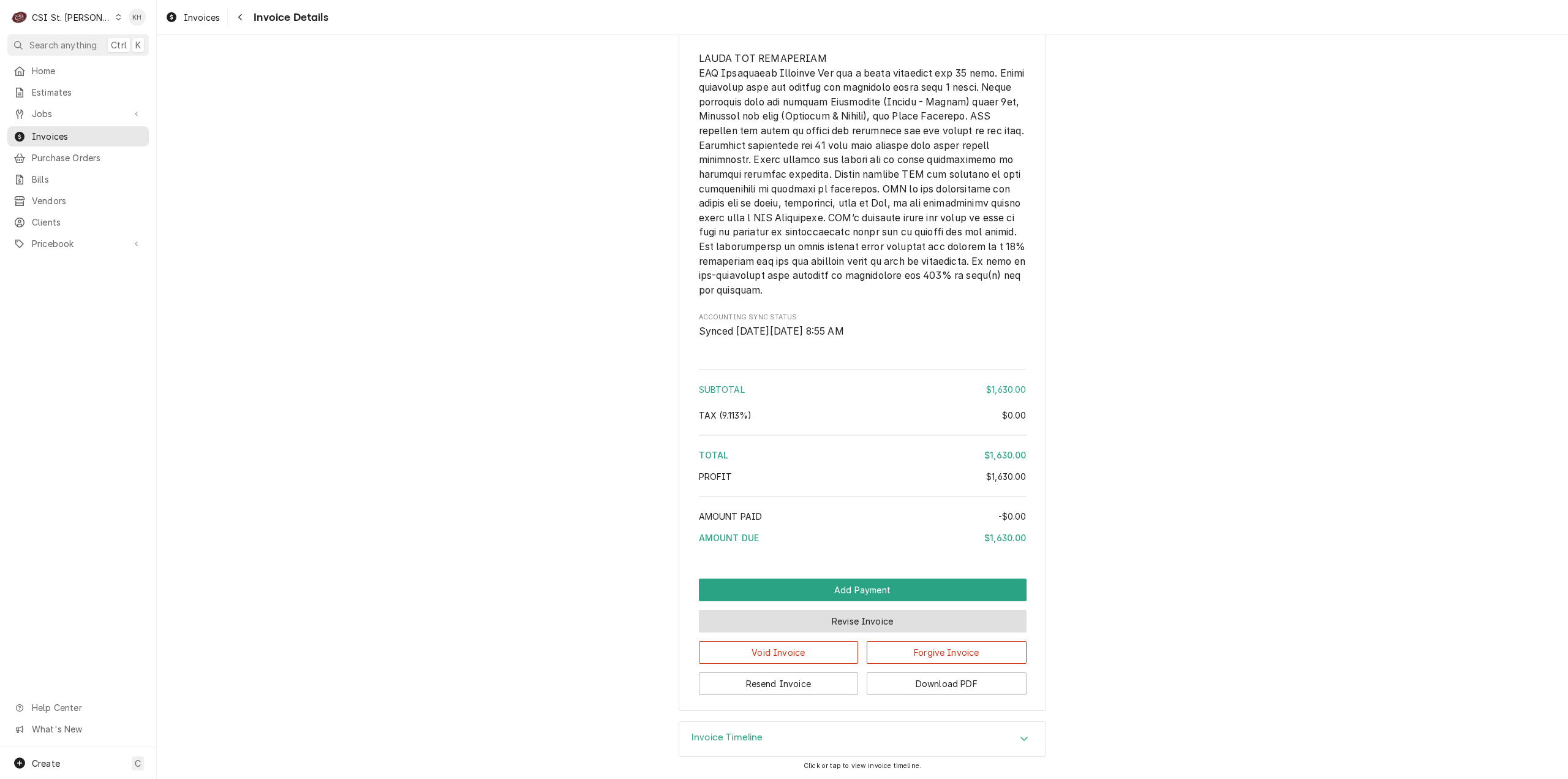
click at [901, 628] on button "Revise Invoice" at bounding box center [863, 620] width 328 height 22
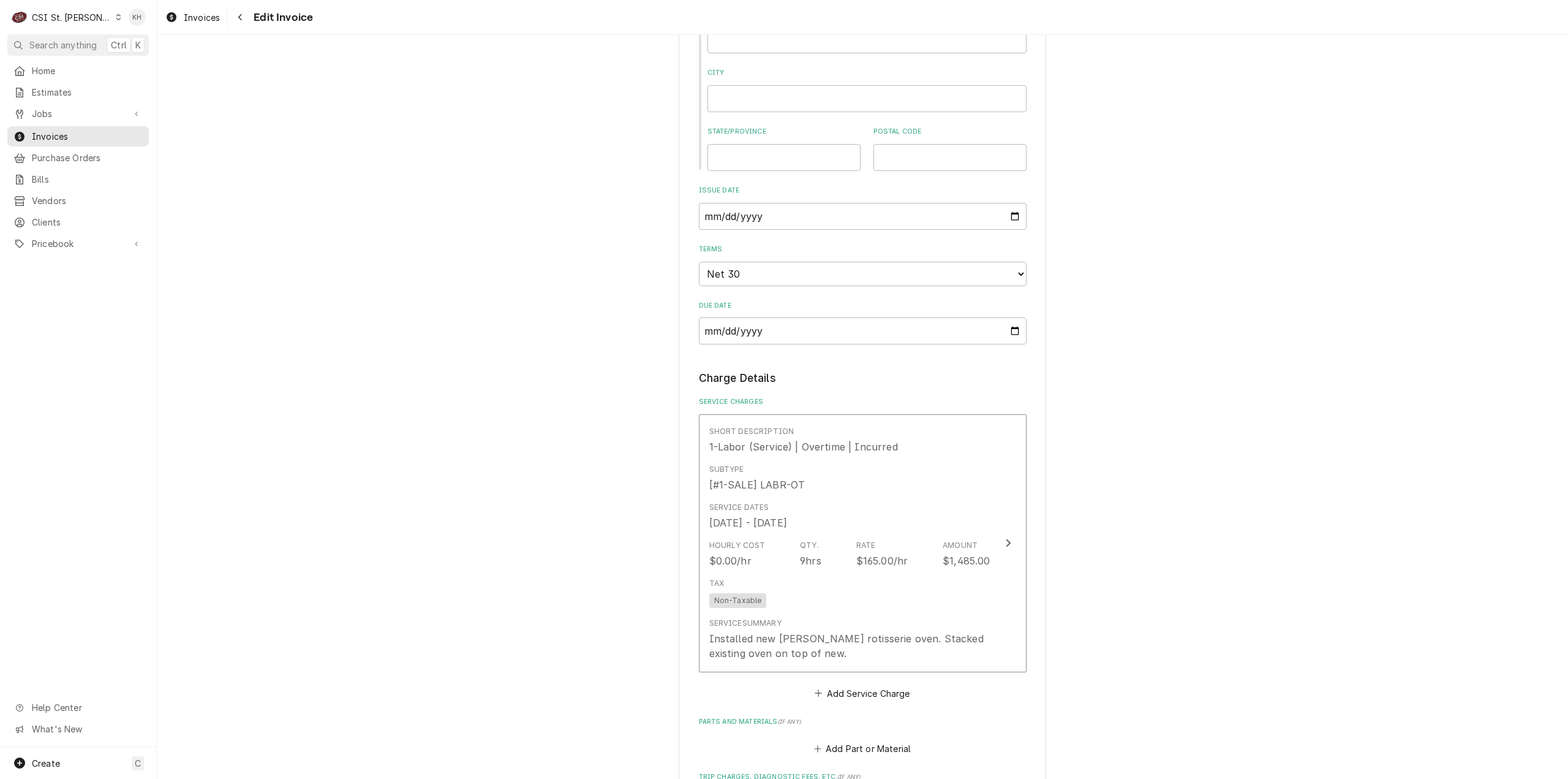
scroll to position [1287, 0]
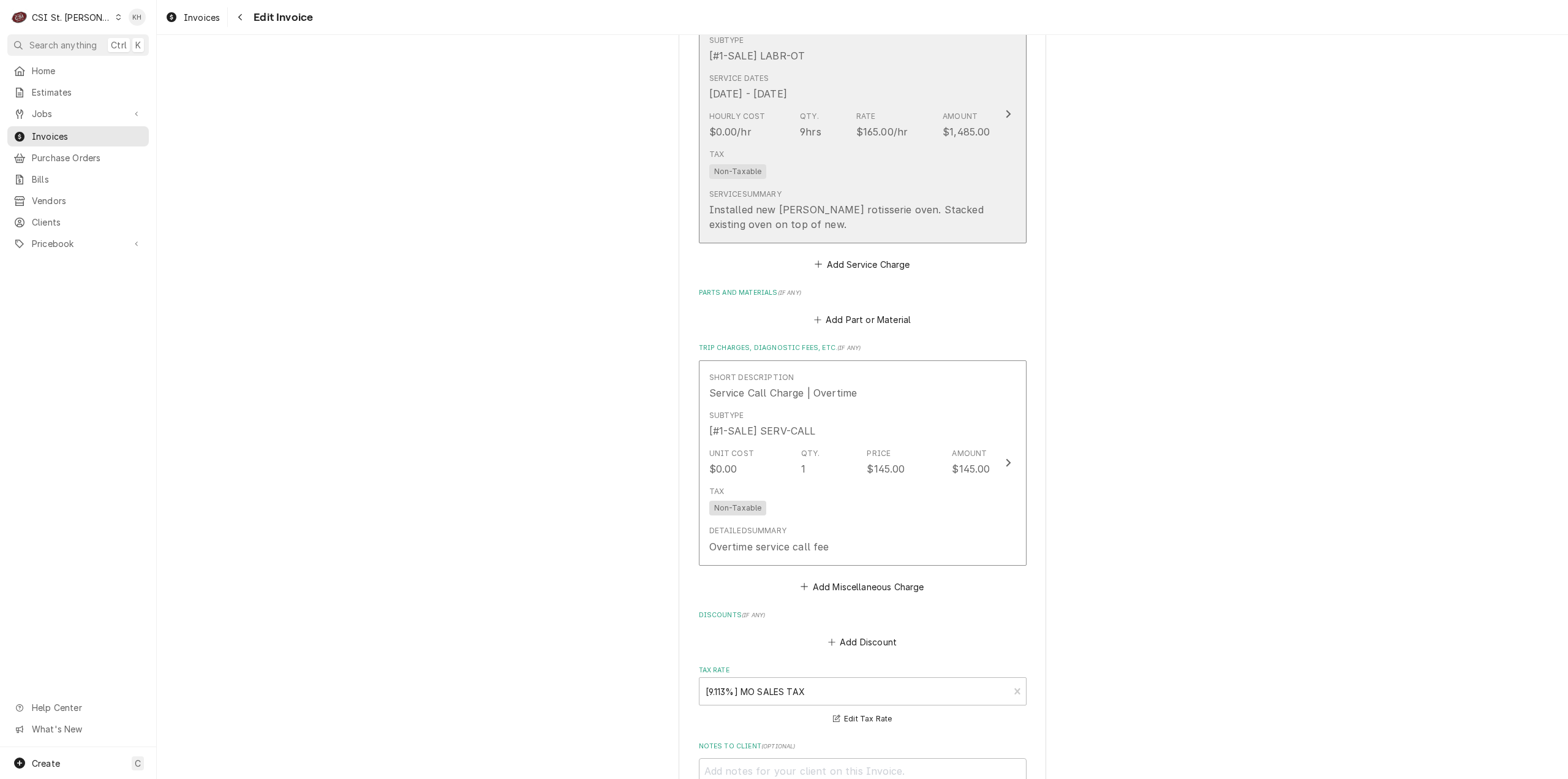
click at [993, 133] on button "Short Description 1-Labor (Service) | Overtime | Incurred Subtype [#1-SALE] LAB…" at bounding box center [863, 114] width 328 height 258
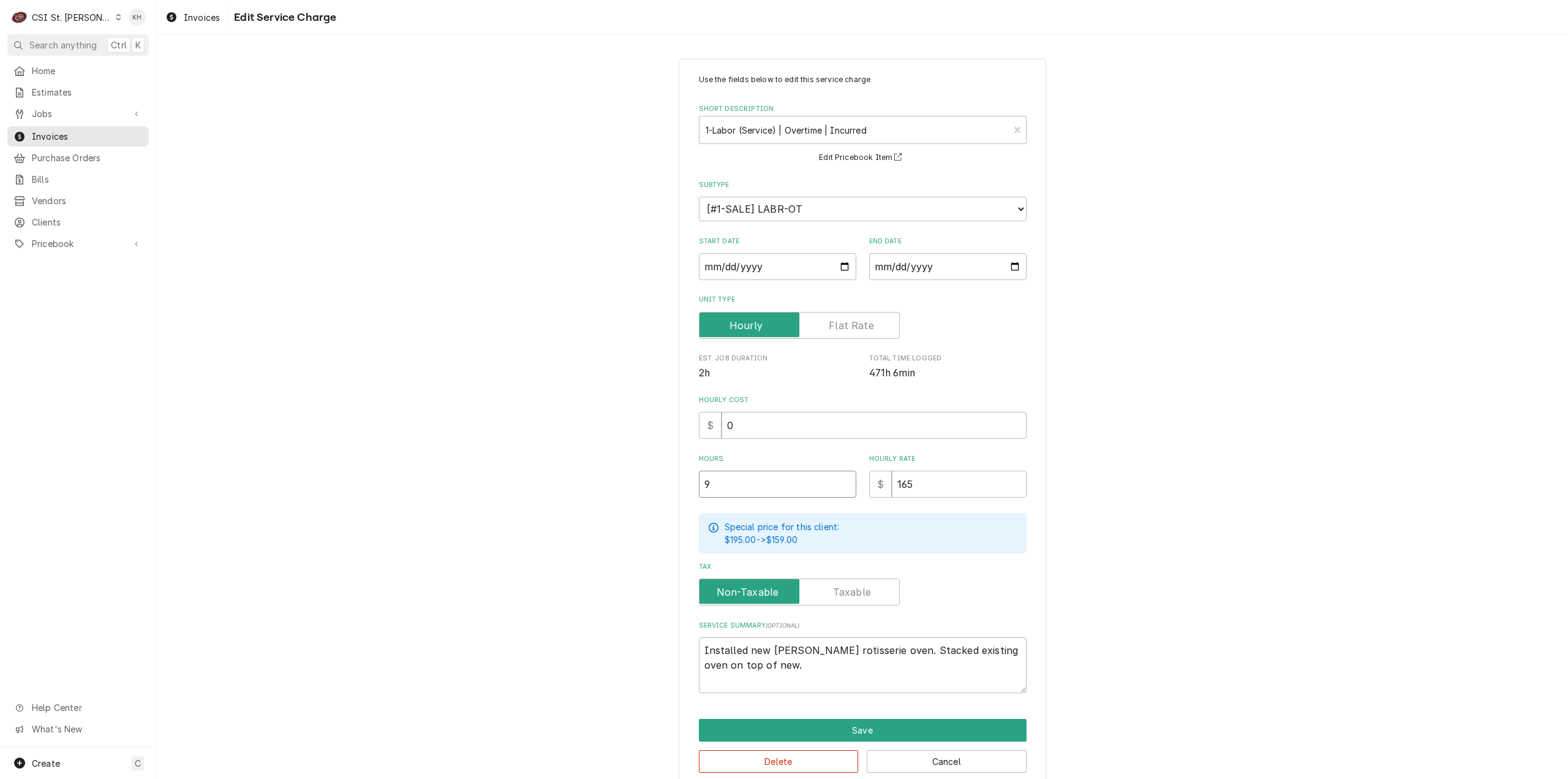
drag, startPoint x: 746, startPoint y: 482, endPoint x: 624, endPoint y: 478, distance: 122.1
click at [624, 478] on div "Use the fields below to edit this service charge Short Description 1-Labor (Ser…" at bounding box center [863, 423] width 1412 height 752
type textarea "x"
type input "4"
click at [918, 724] on button "Save" at bounding box center [863, 730] width 328 height 22
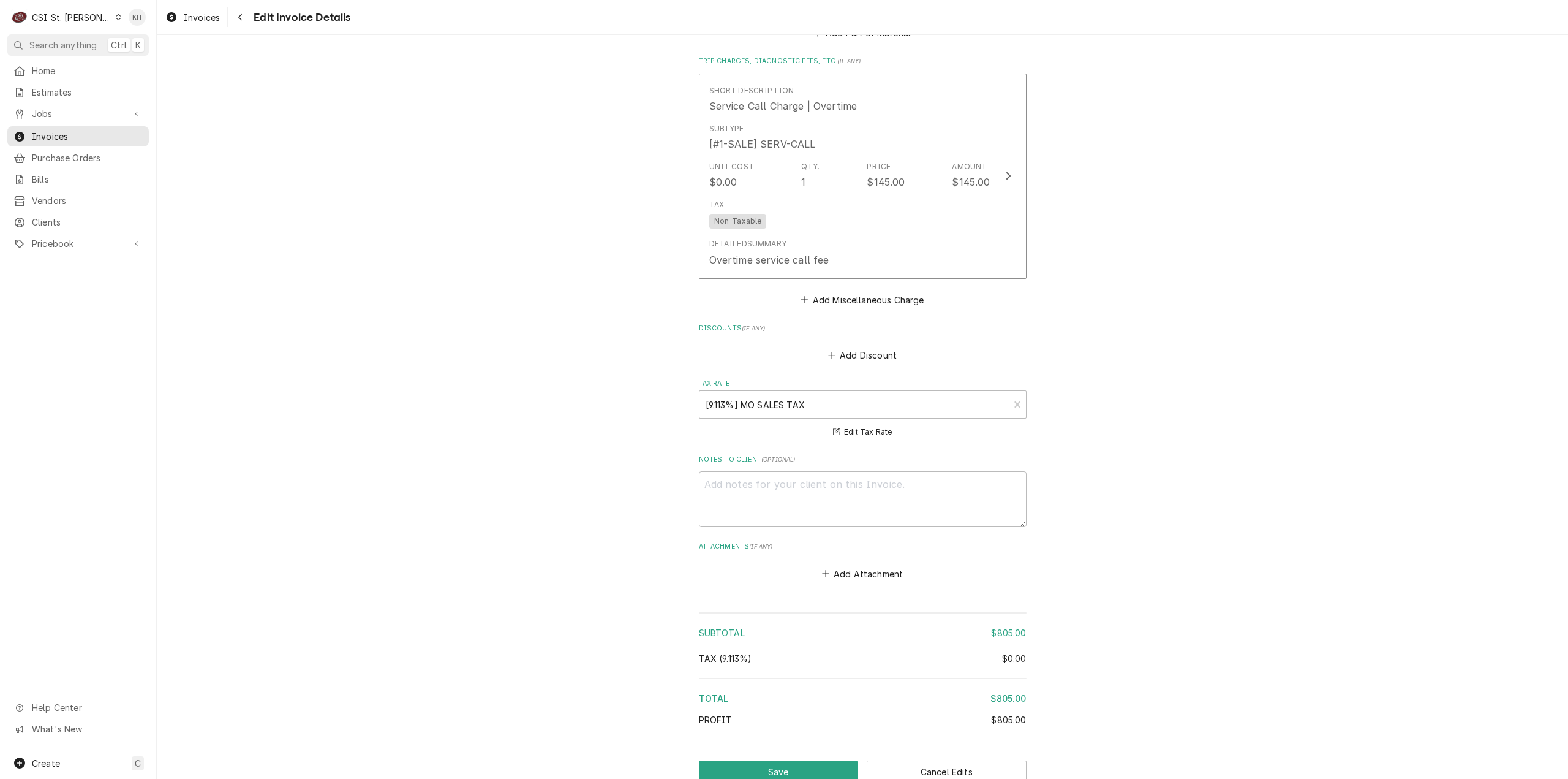
scroll to position [1663, 0]
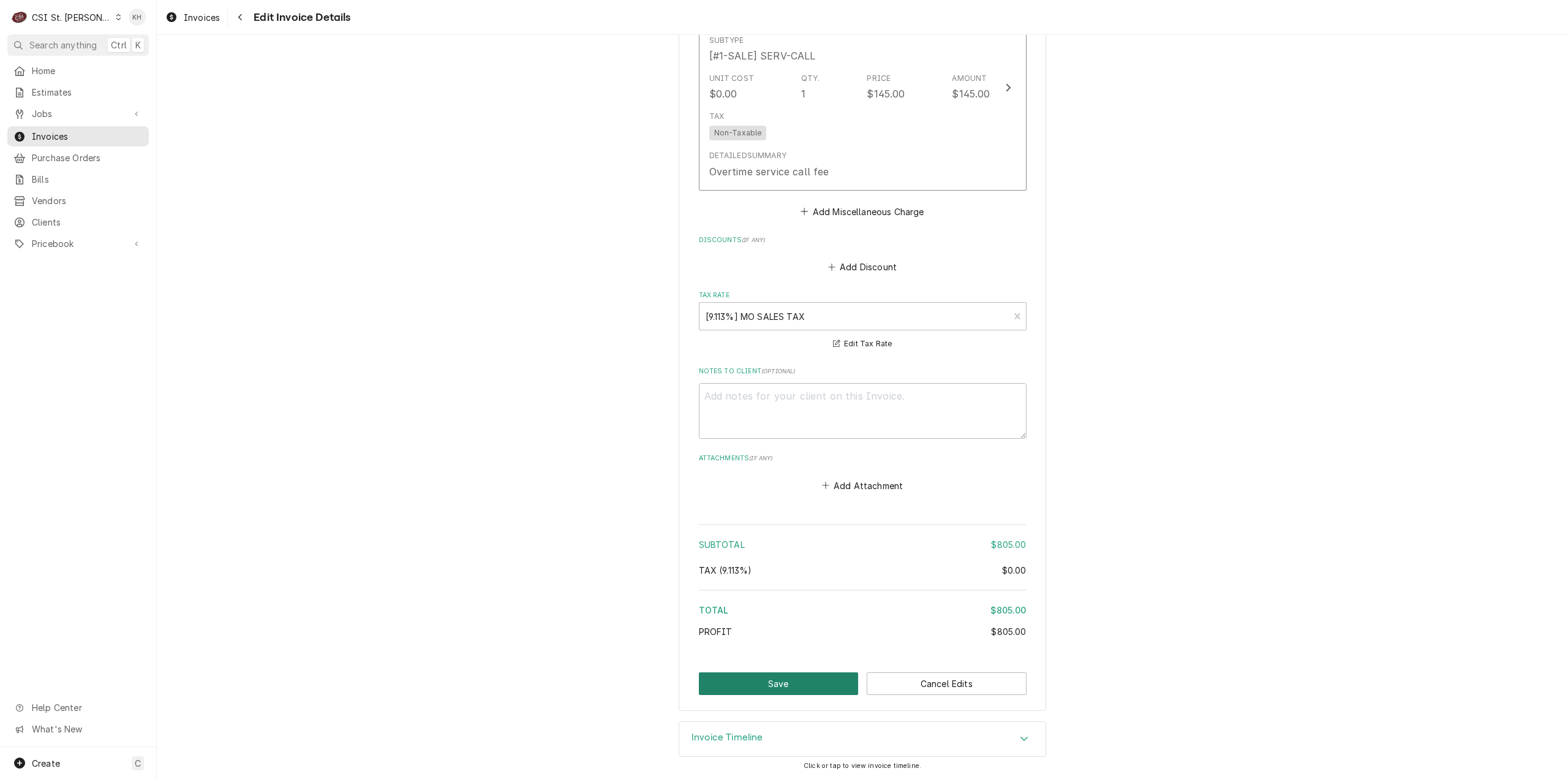
click at [808, 684] on button "Save" at bounding box center [779, 683] width 160 height 22
type textarea "x"
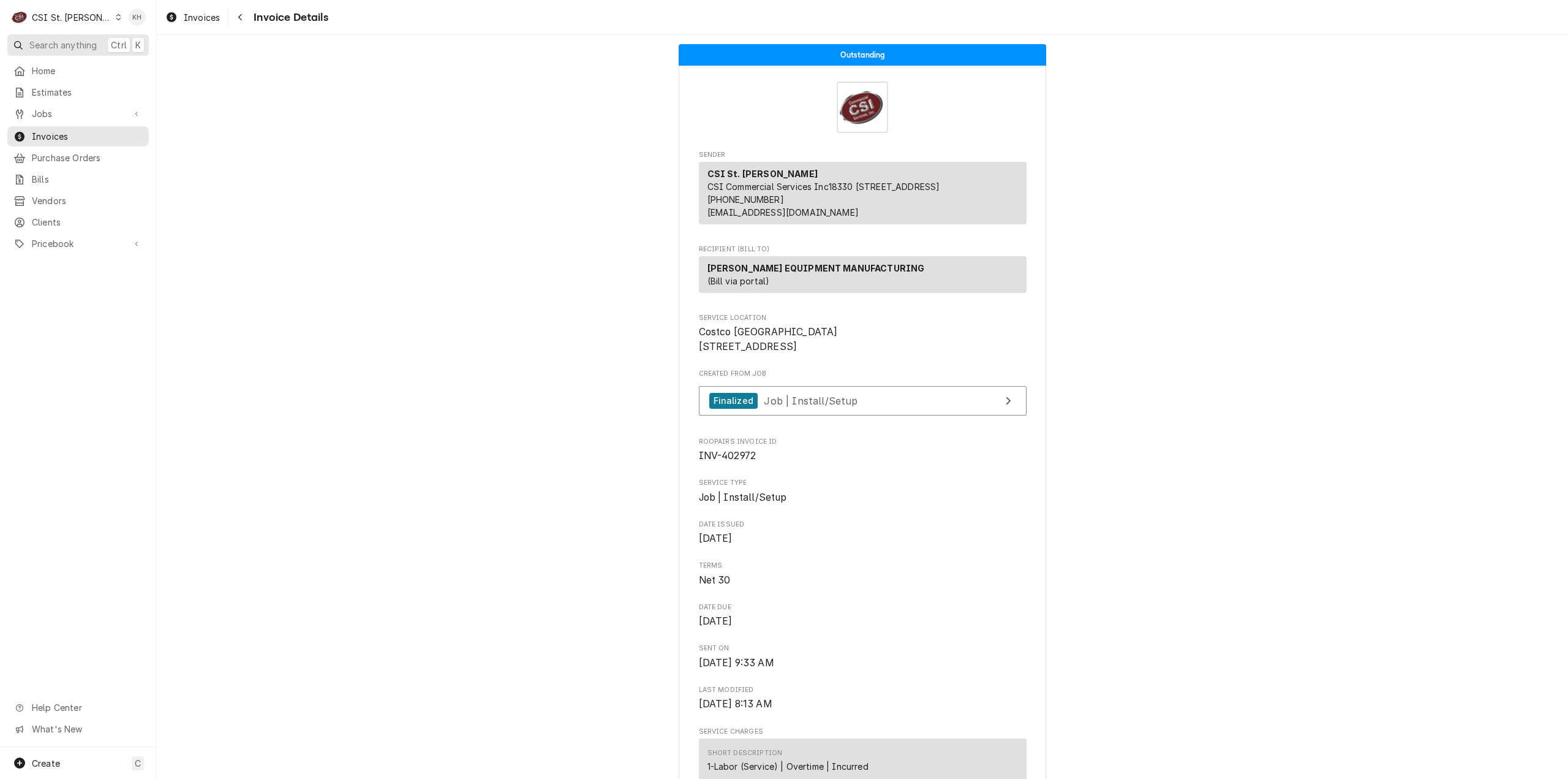
click at [76, 51] on button "Search anything Ctrl K" at bounding box center [78, 45] width 141 height 22
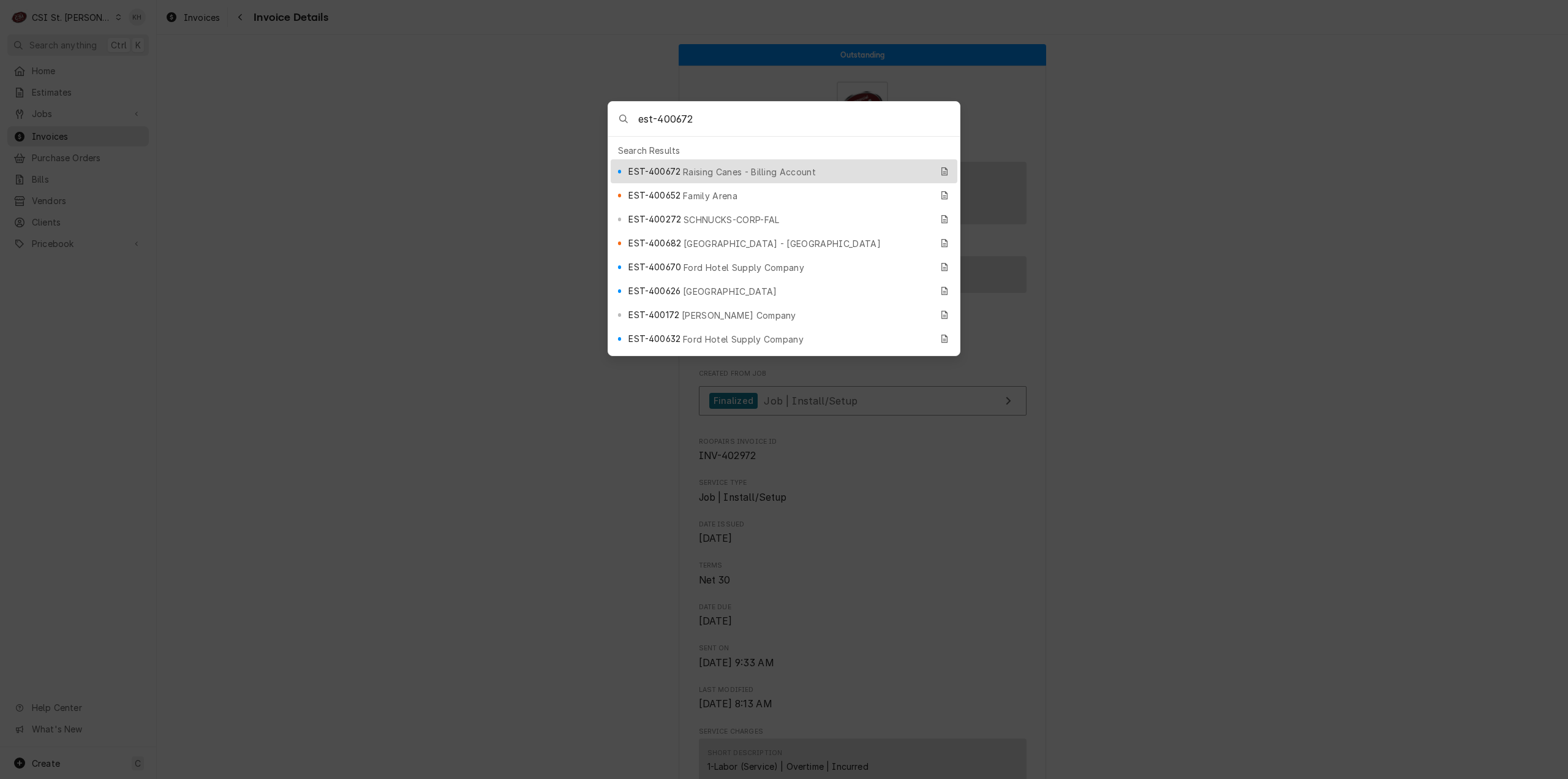
type input "est-400672"
click at [707, 164] on div "EST-400672 Raising Canes - Billing Account" at bounding box center [779, 171] width 303 height 14
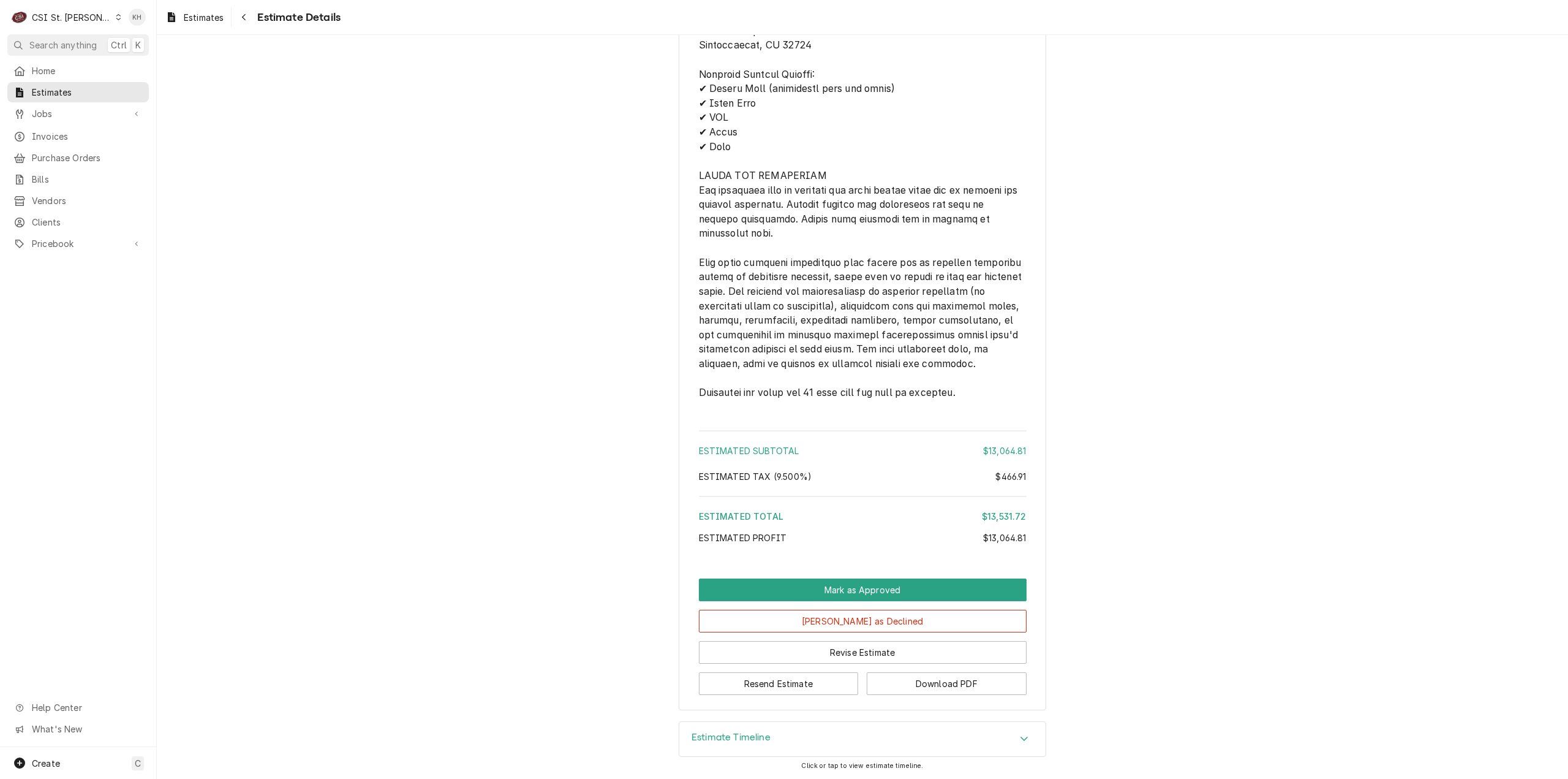
click at [770, 742] on div "Estimate Timeline" at bounding box center [862, 739] width 367 height 34
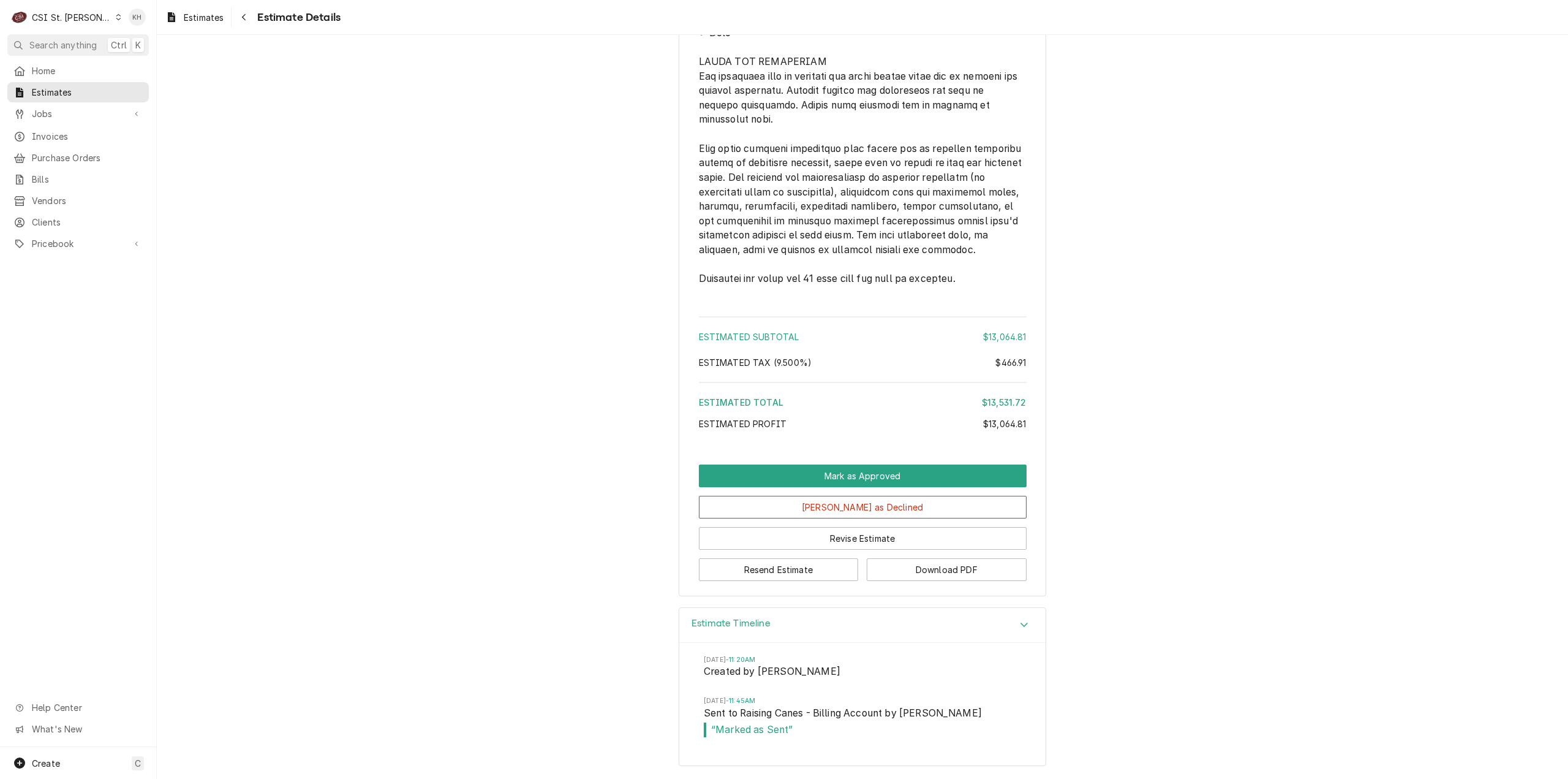
scroll to position [1530, 0]
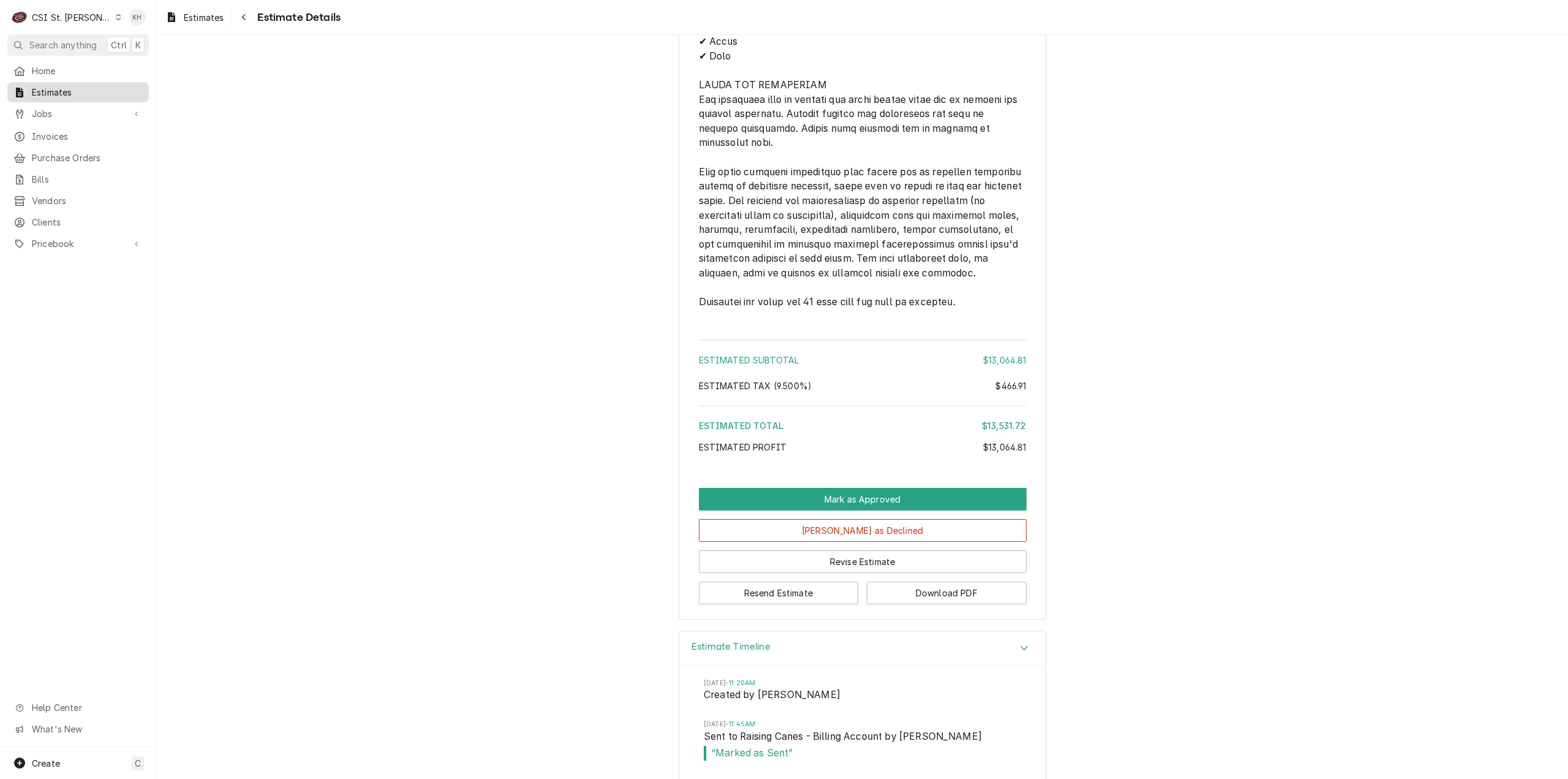
click at [84, 90] on span "Estimates" at bounding box center [87, 92] width 111 height 13
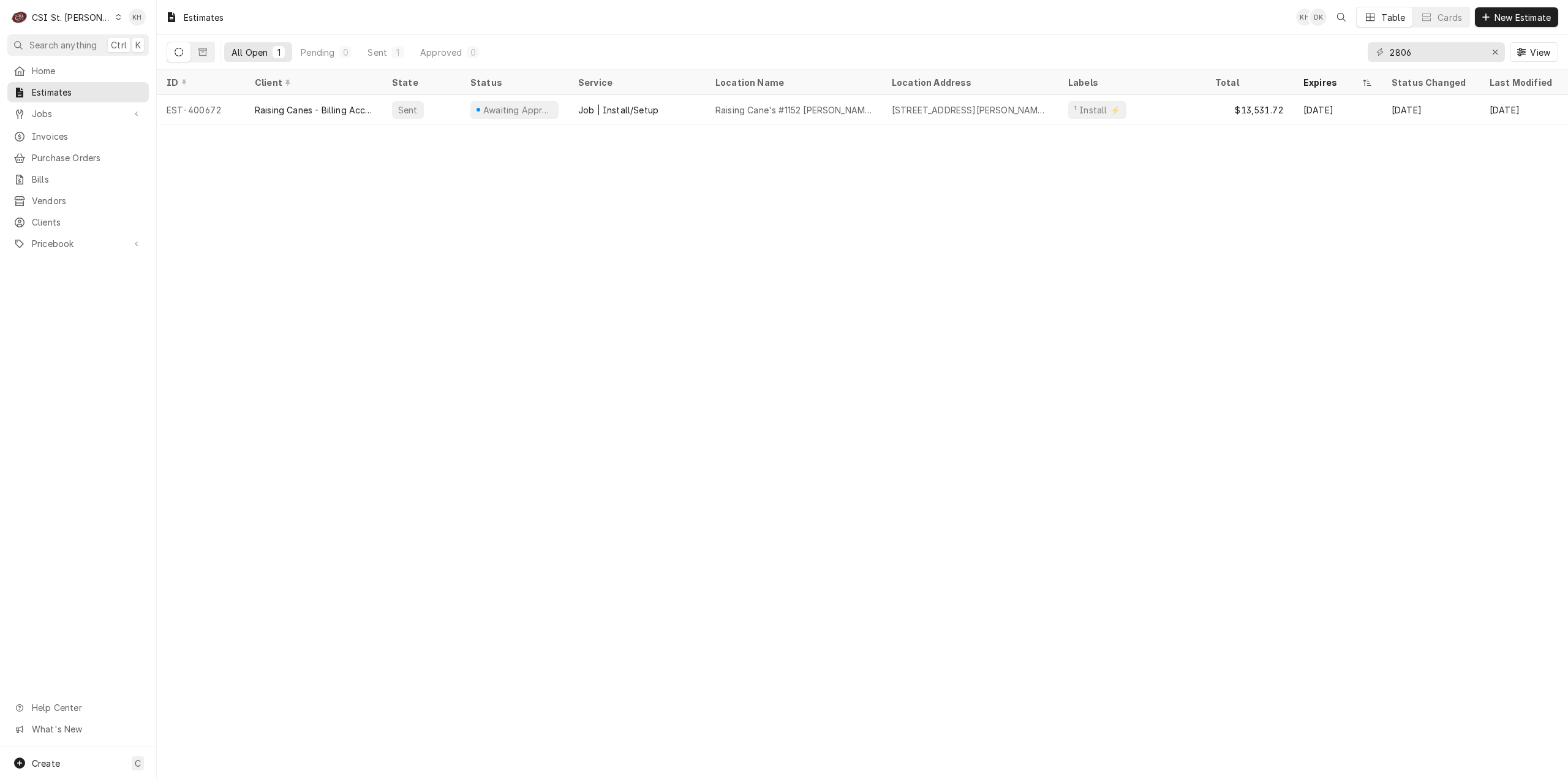
click at [54, 56] on nav "C CSI St. Louis KH Search anything Ctrl K Home Estimates Jobs Jobs Job Series I…" at bounding box center [78, 389] width 157 height 779
drag, startPoint x: 60, startPoint y: 47, endPoint x: 165, endPoint y: 52, distance: 105.1
click at [67, 47] on span "Search anything" at bounding box center [63, 45] width 67 height 13
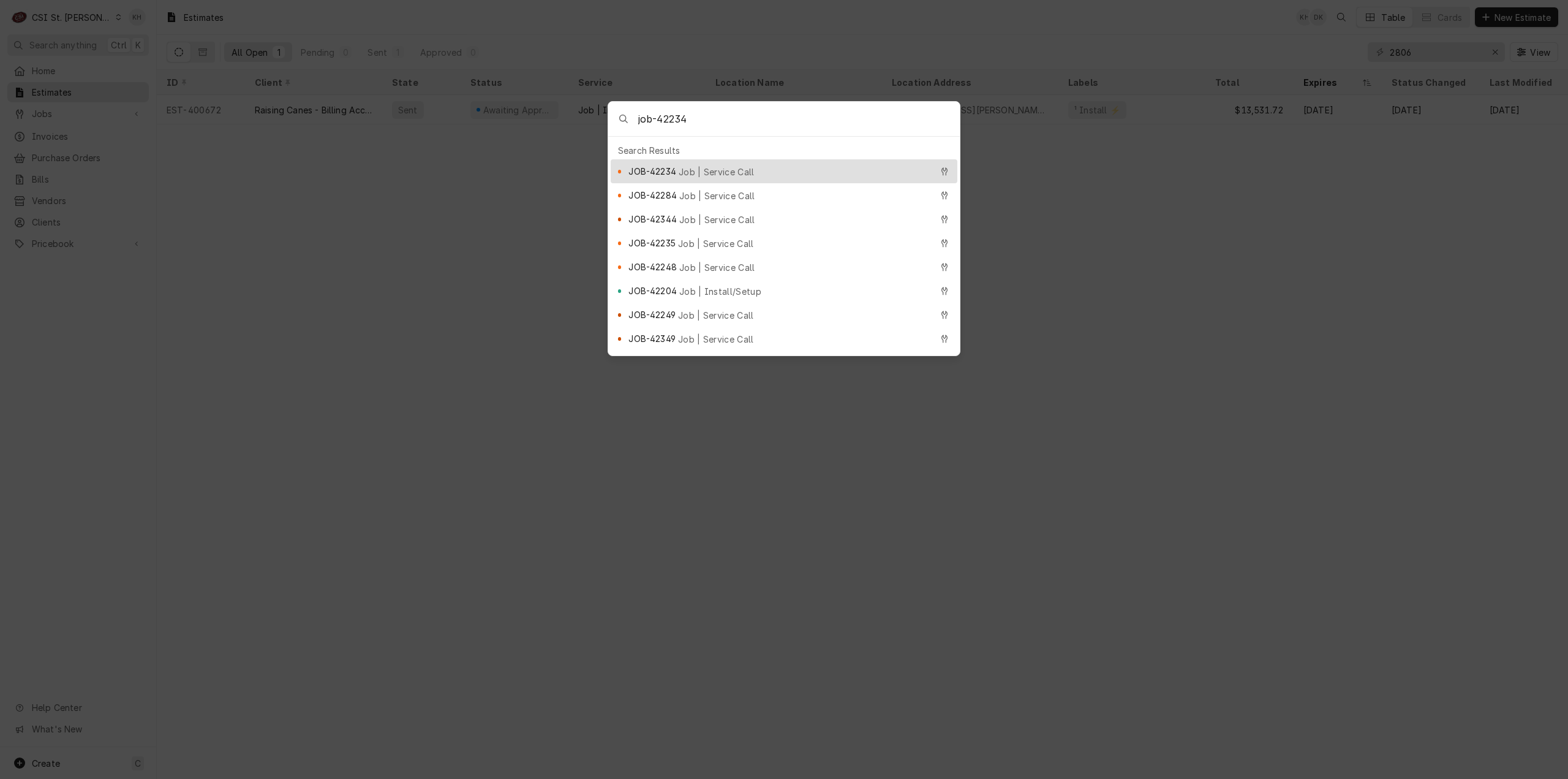
type input "job-42234"
drag, startPoint x: 720, startPoint y: 168, endPoint x: 721, endPoint y: 177, distance: 9.1
click at [719, 168] on span "Job | Service Call" at bounding box center [717, 171] width 76 height 13
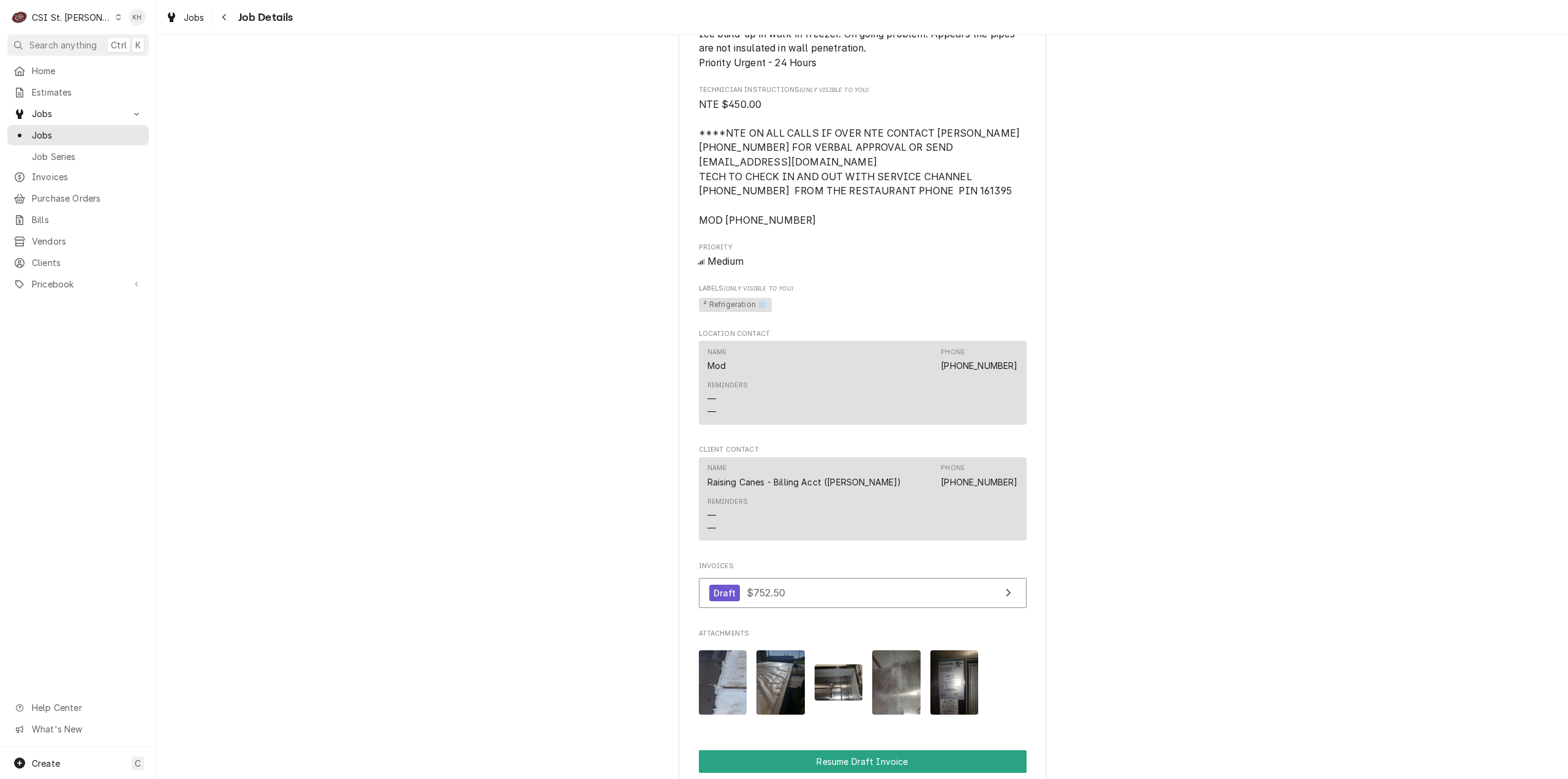
scroll to position [1042, 0]
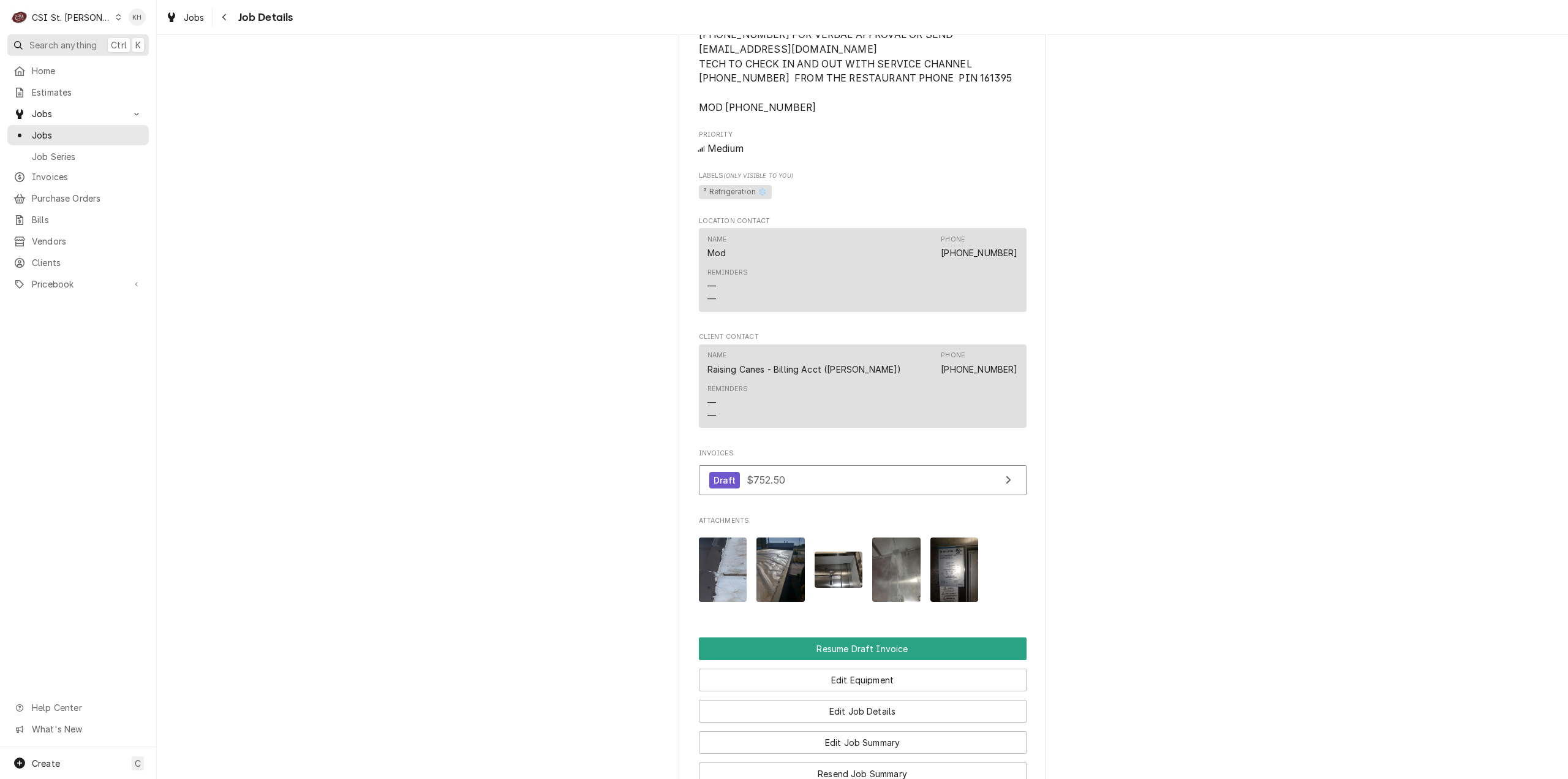
click at [76, 50] on button "Search anything Ctrl K" at bounding box center [78, 45] width 141 height 22
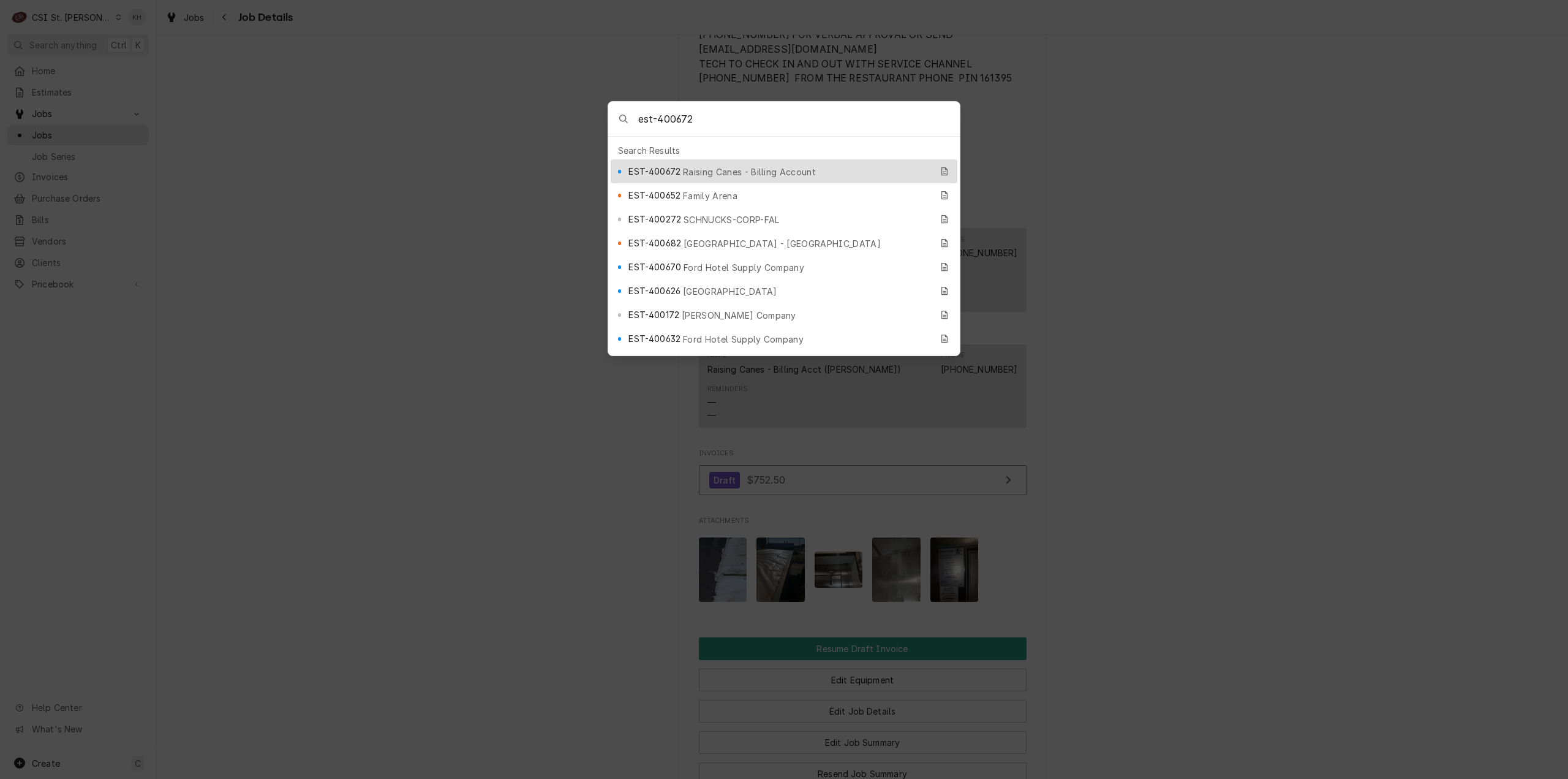
type input "est-400672"
click at [666, 167] on span "EST-400672" at bounding box center [654, 171] width 52 height 13
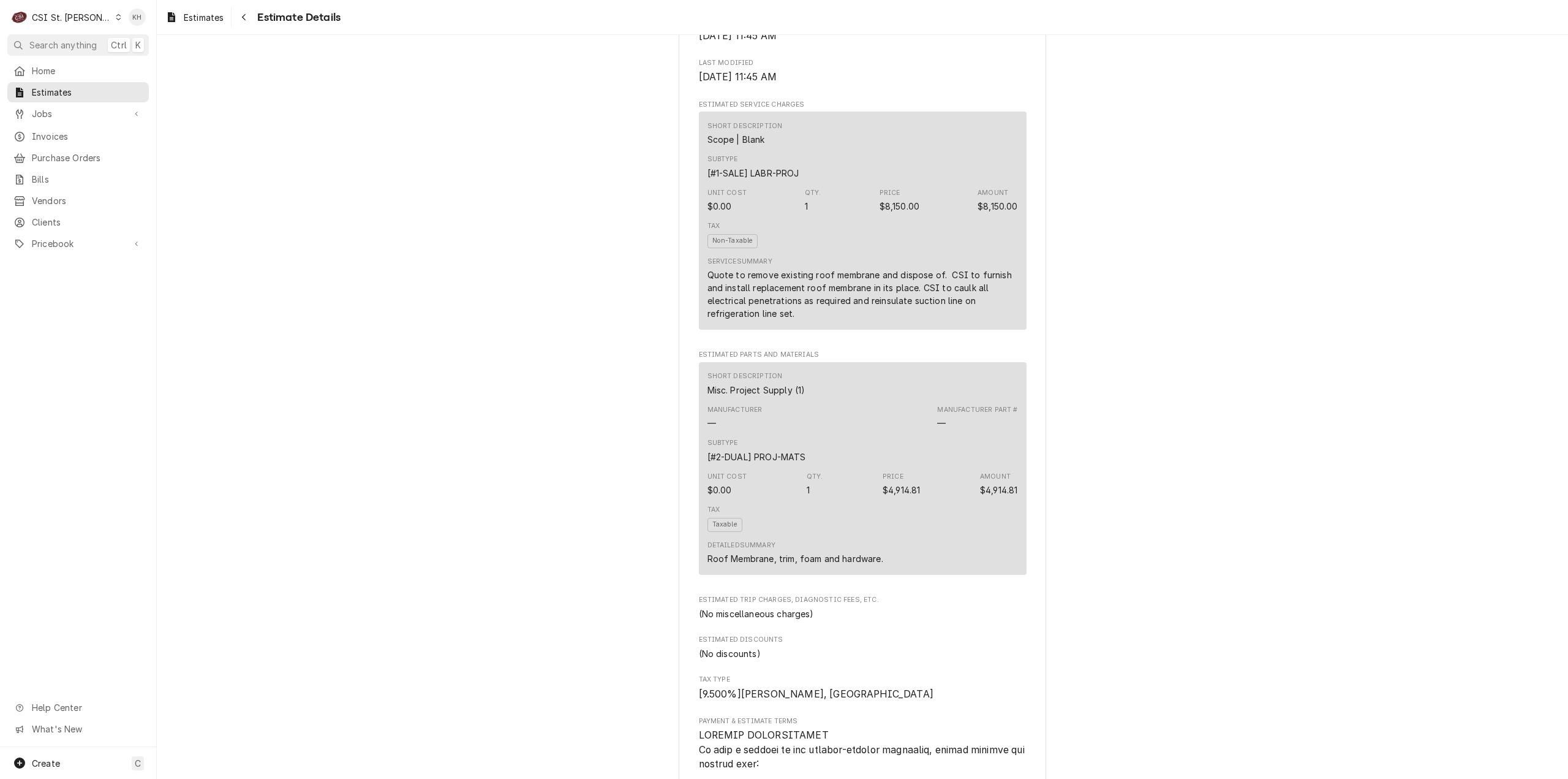
scroll to position [613, 0]
